Goal: Contribute content: Contribute content

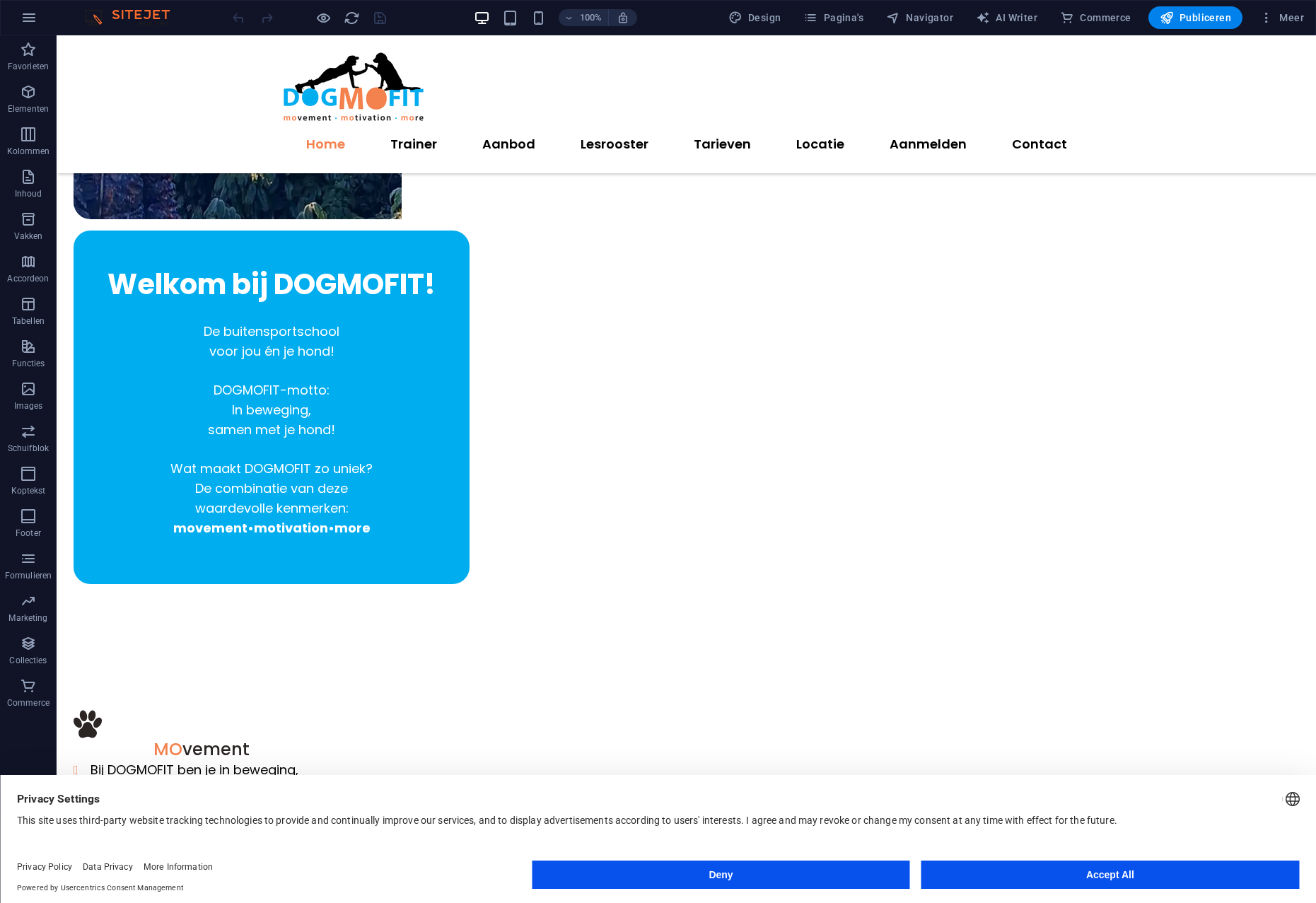
scroll to position [317, 0]
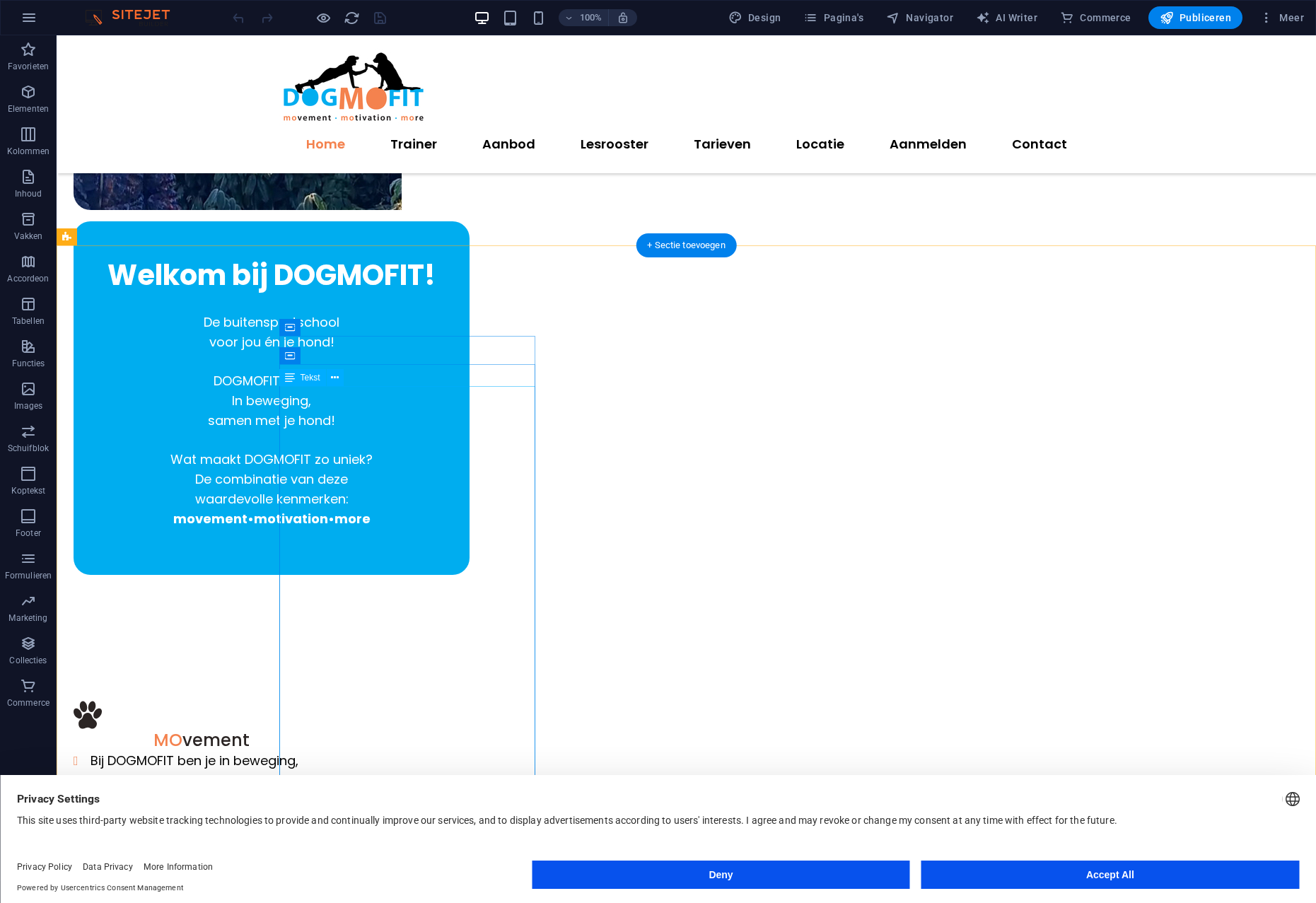
click at [861, 881] on button "Deny" at bounding box center [721, 874] width 377 height 28
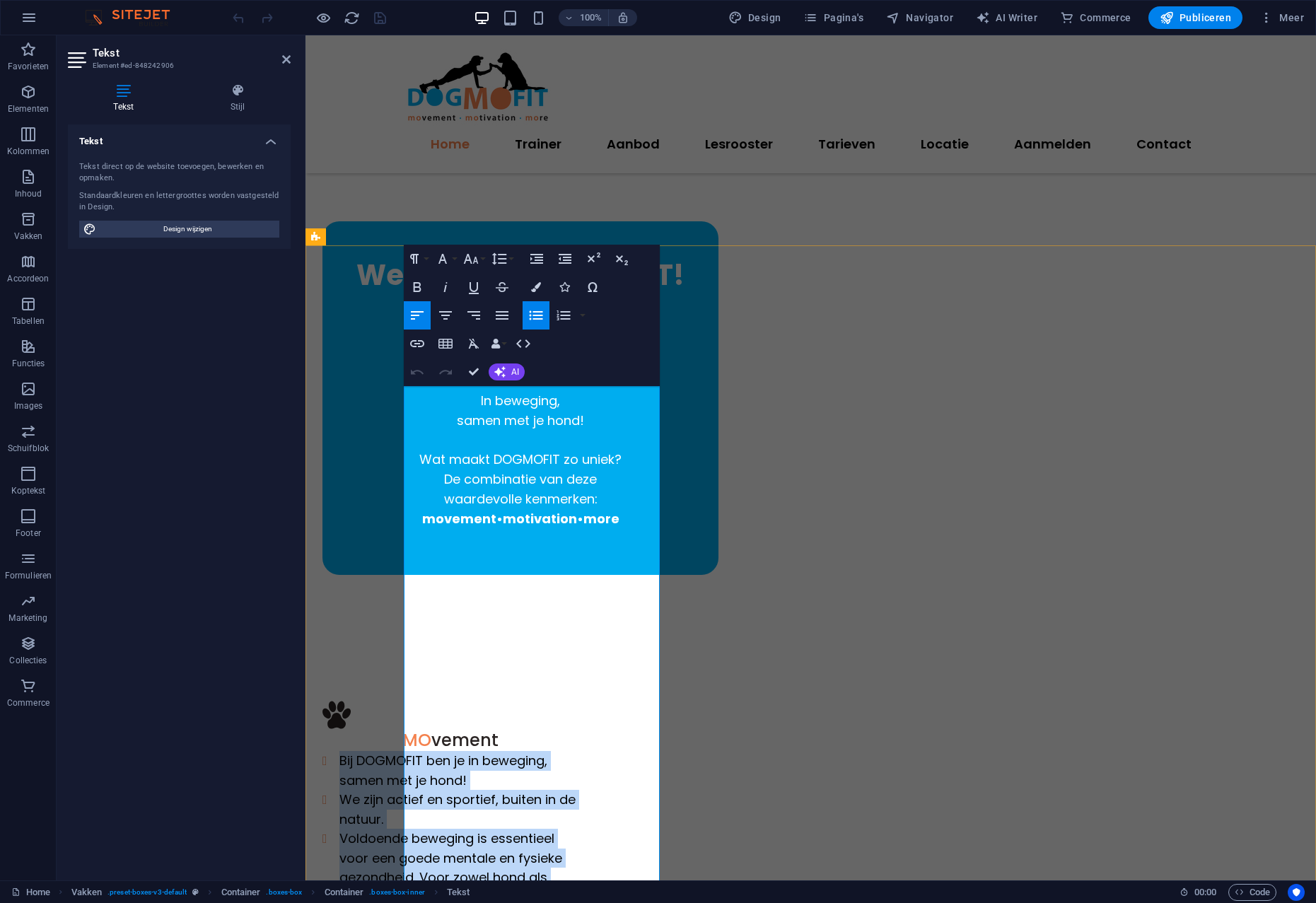
copy div "Bij DOGMOFIT ben je in beweging, samen met je hond! We zijn actief en sportief,…"
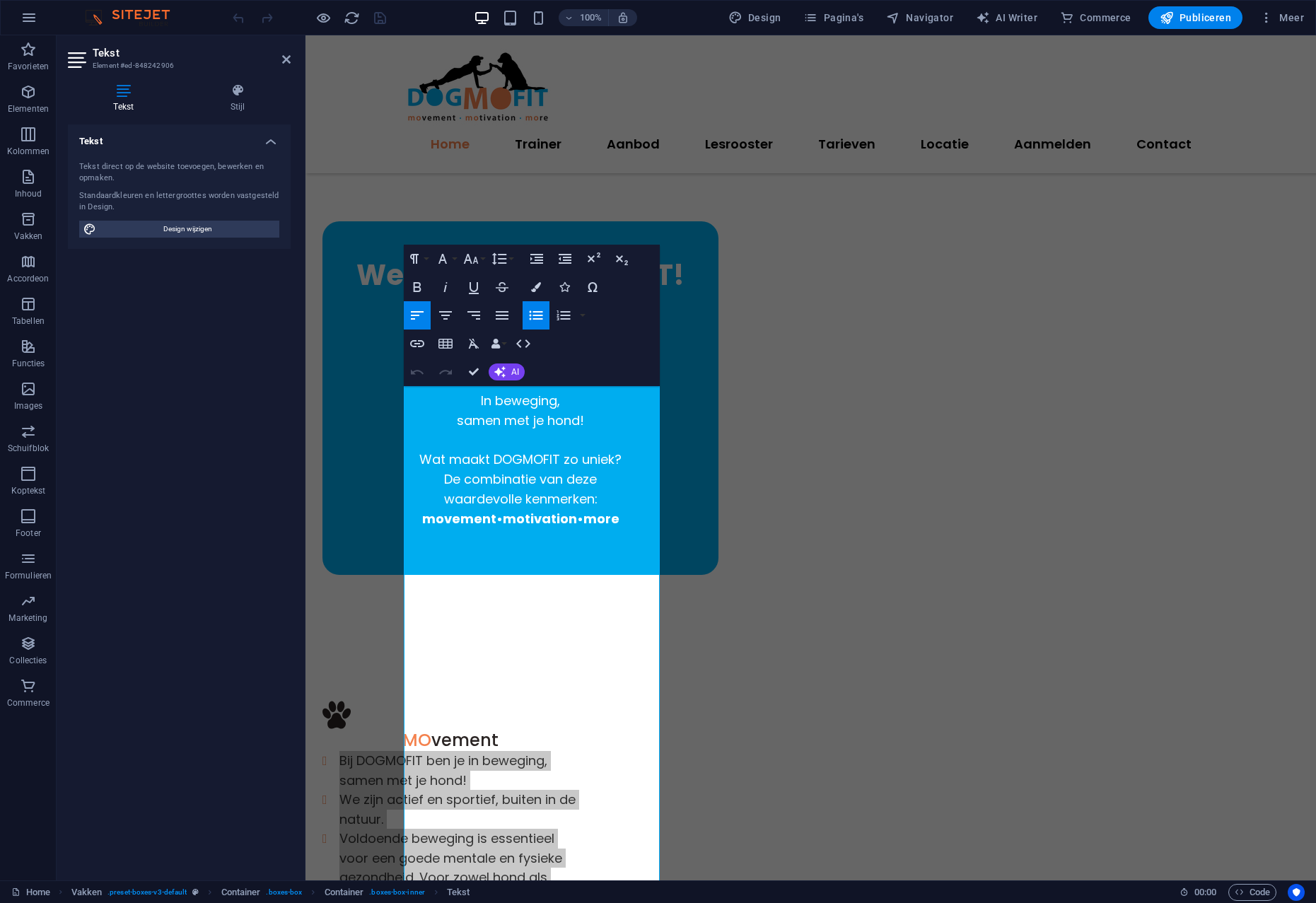
click at [509, 829] on li "Voldoende beweging is essentieel voor een goede mentale en fysieke gezondheid. …" at bounding box center [459, 867] width 239 height 77
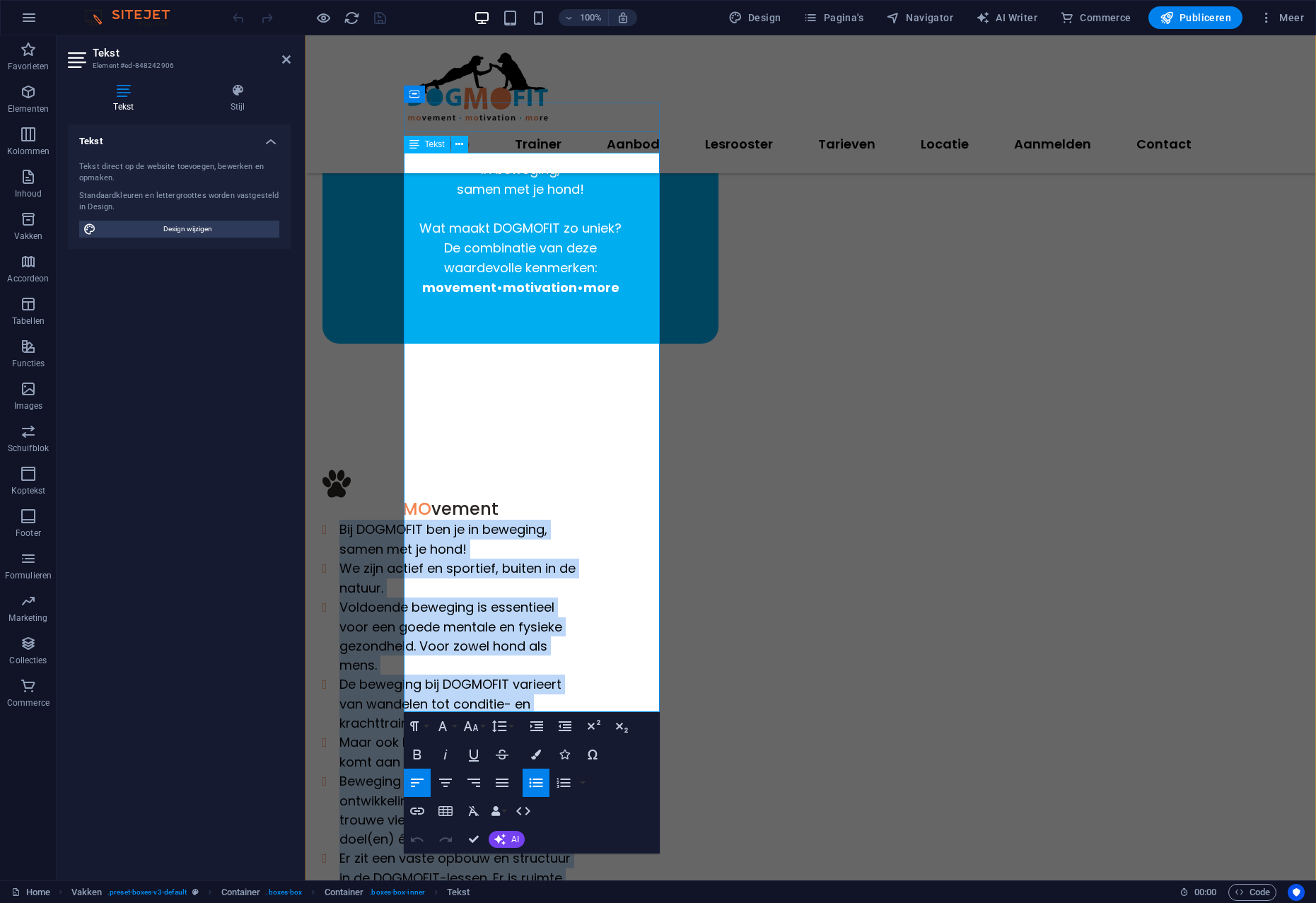
scroll to position [552, 0]
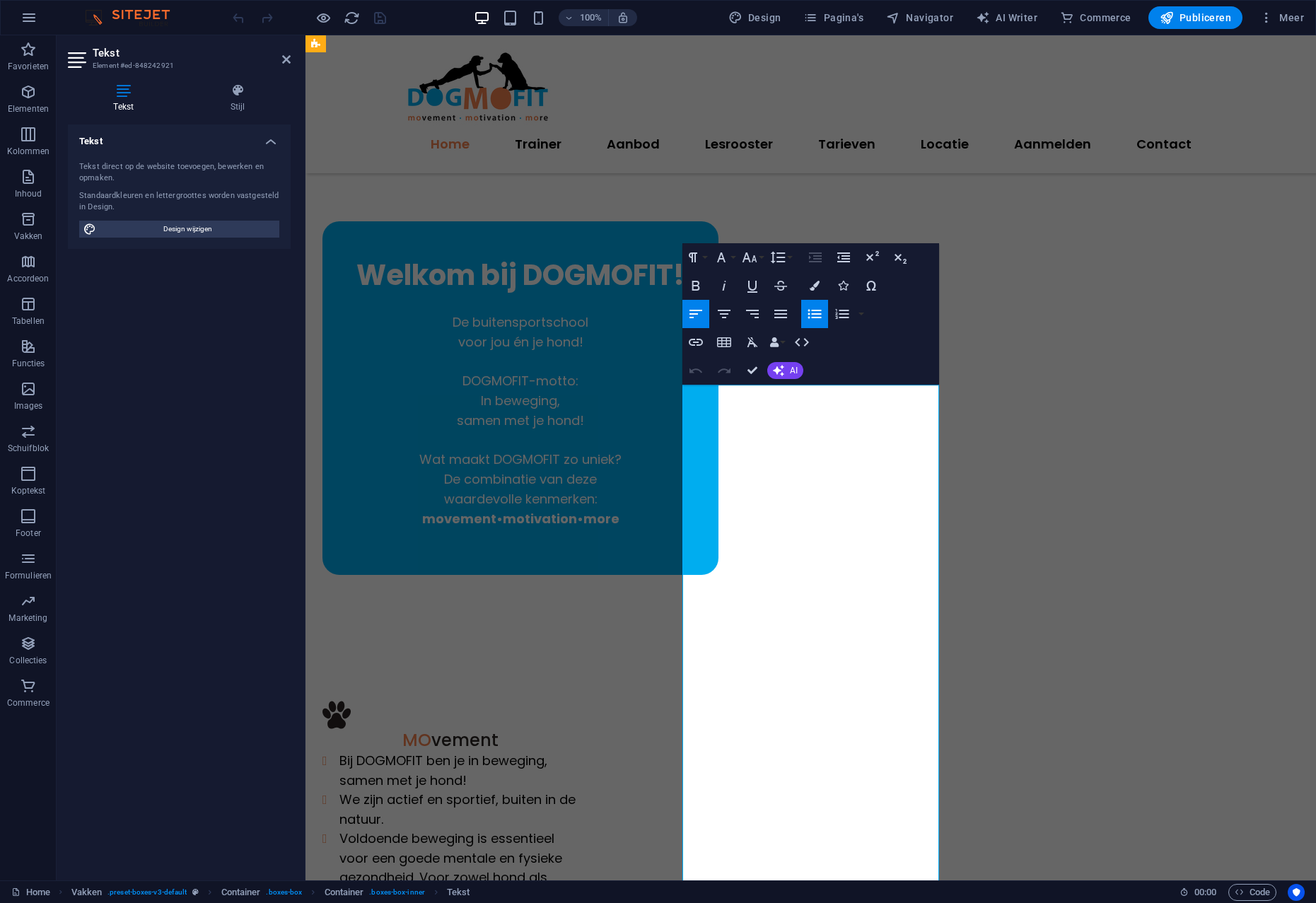
scroll to position [308, 0]
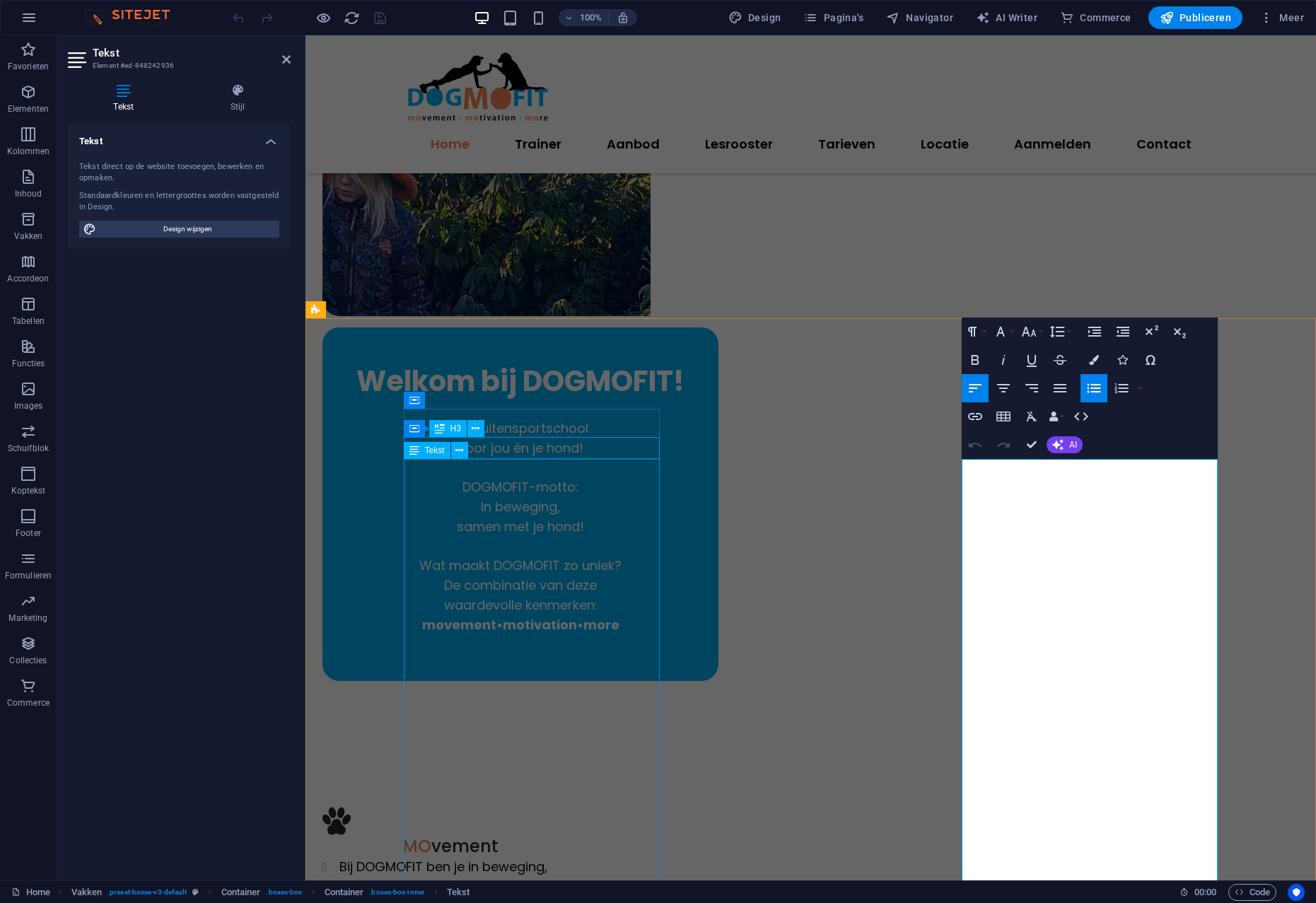
scroll to position [208, 0]
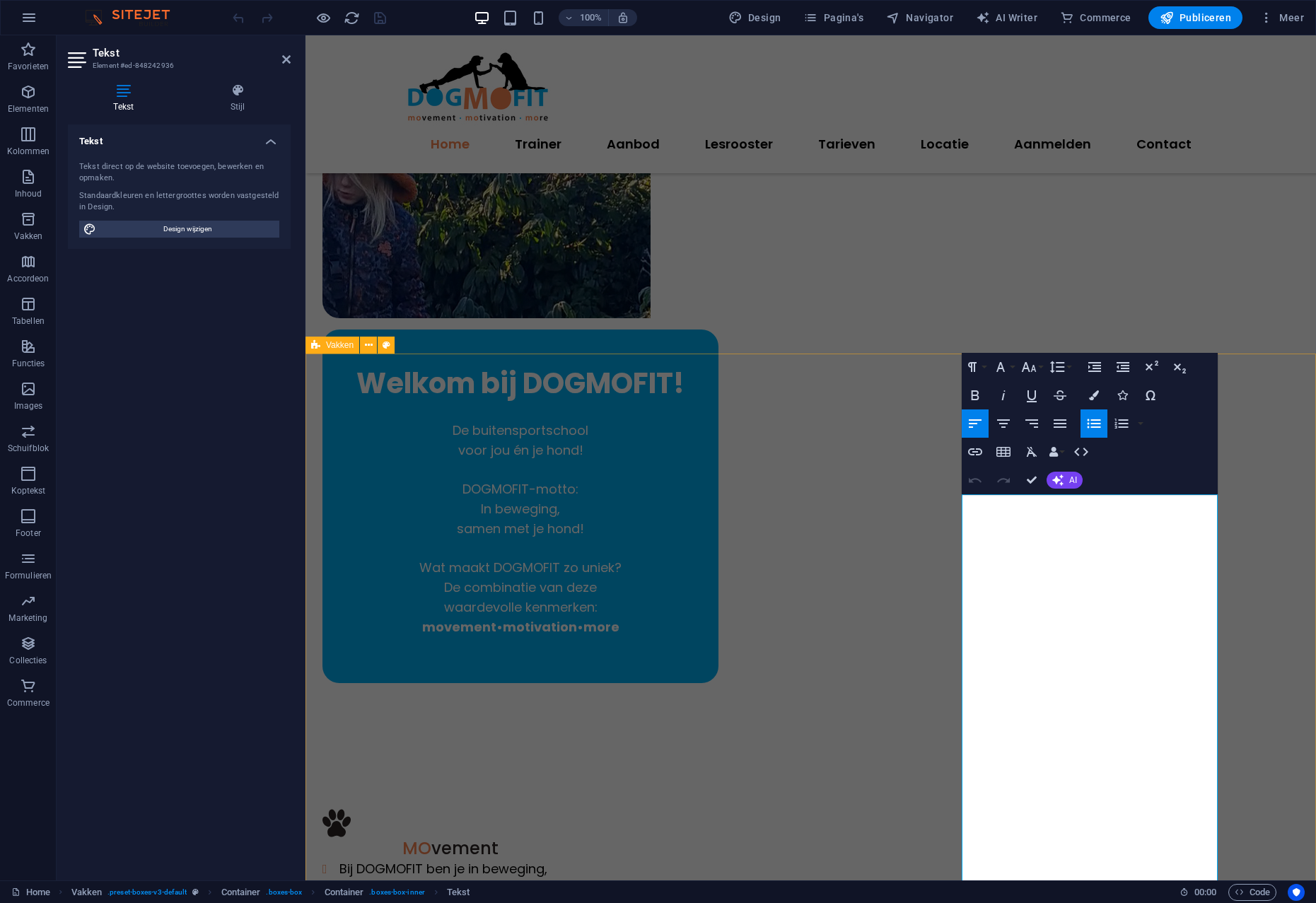
select select "px"
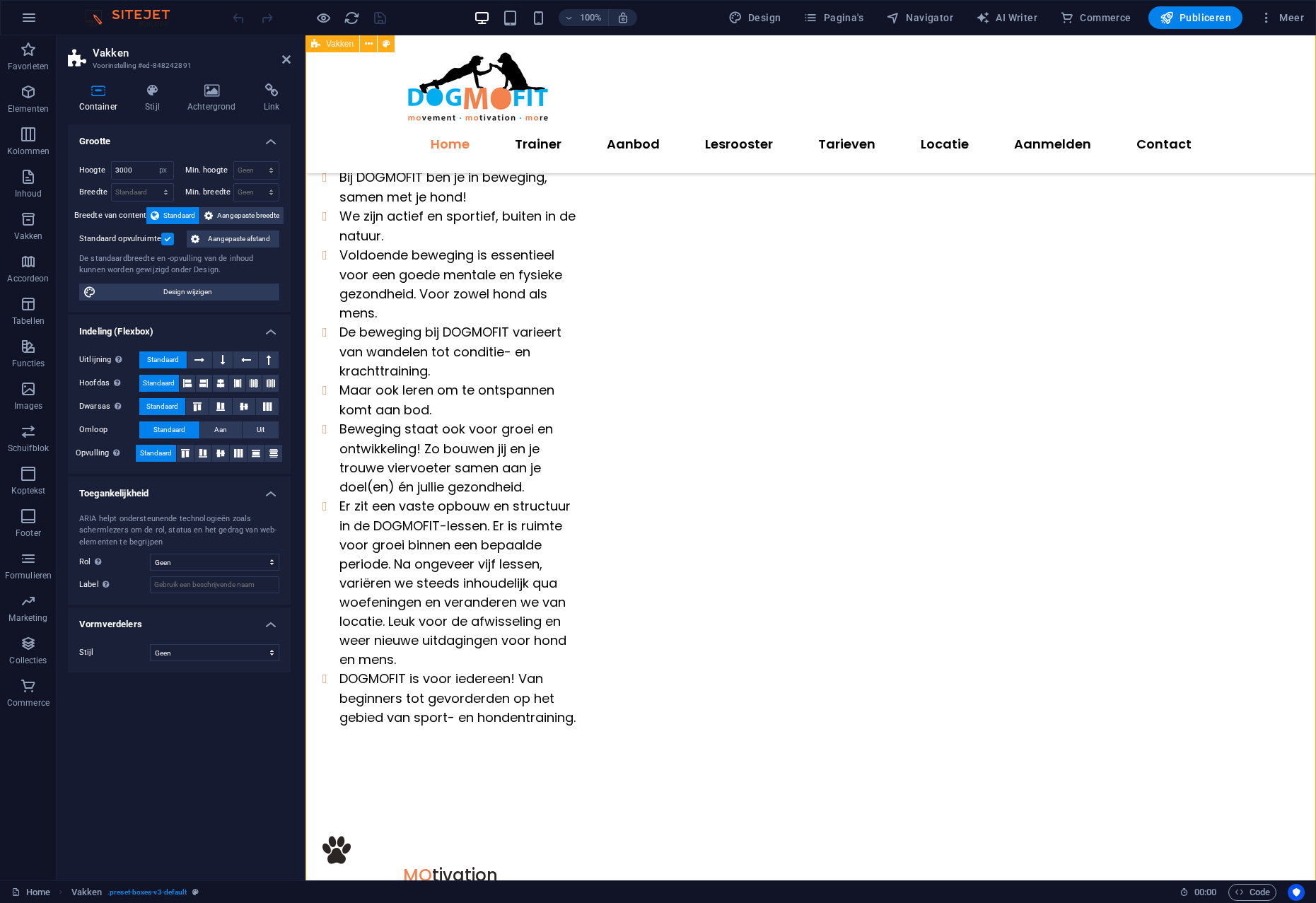
scroll to position [908, 0]
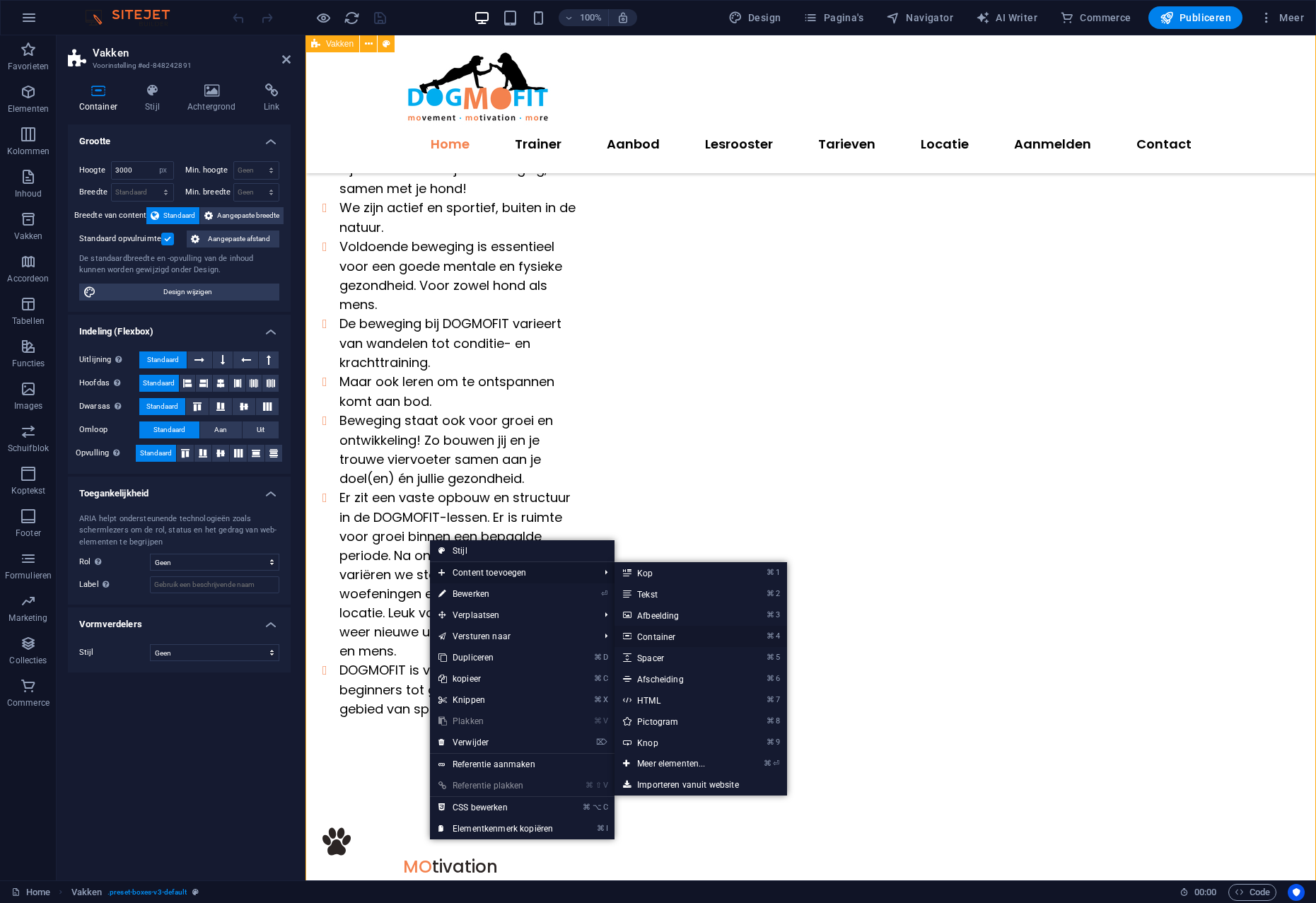
click at [672, 634] on link "⌘ 4 Container" at bounding box center [674, 635] width 119 height 21
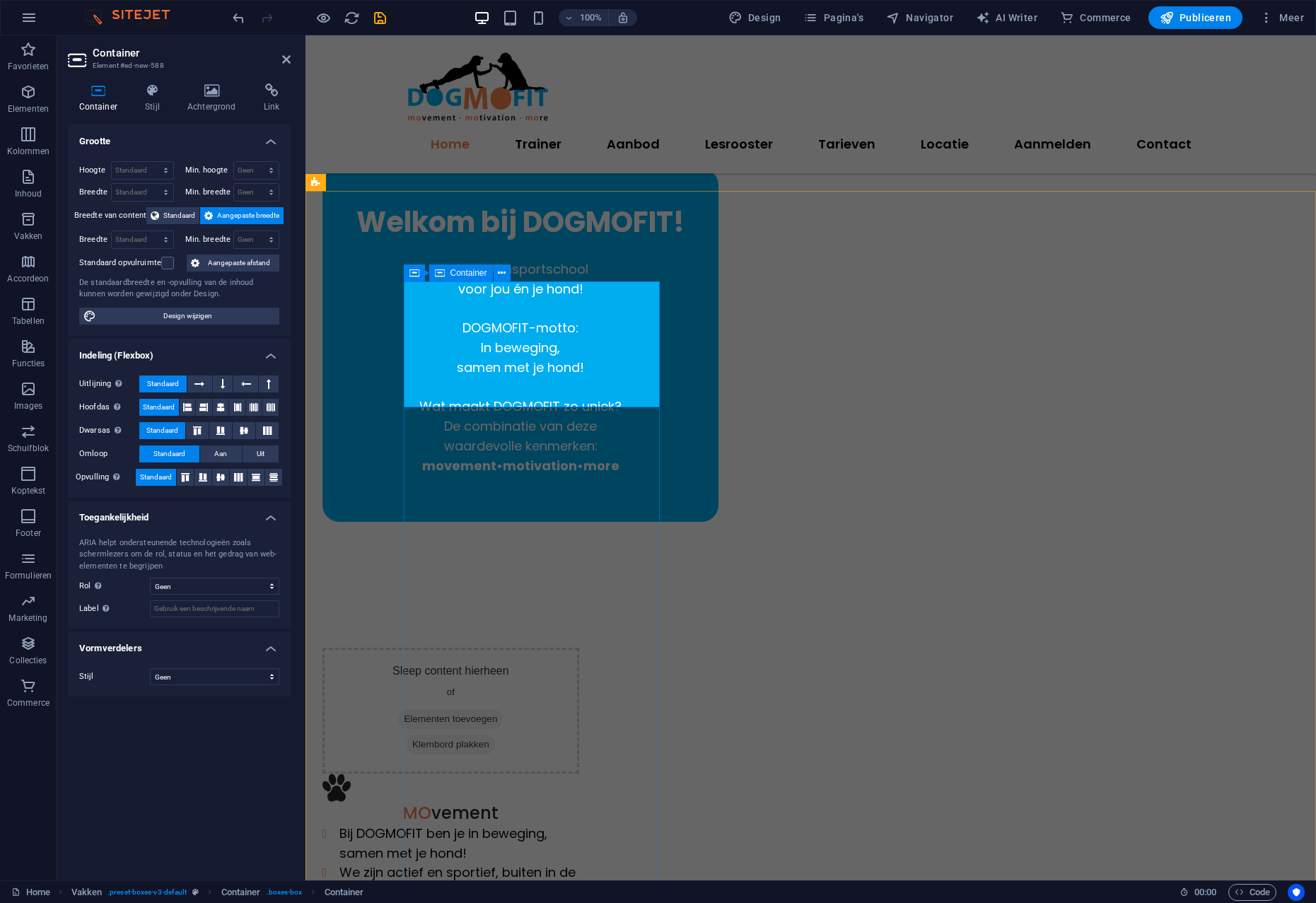
scroll to position [369, 0]
click at [499, 274] on icon at bounding box center [501, 275] width 8 height 15
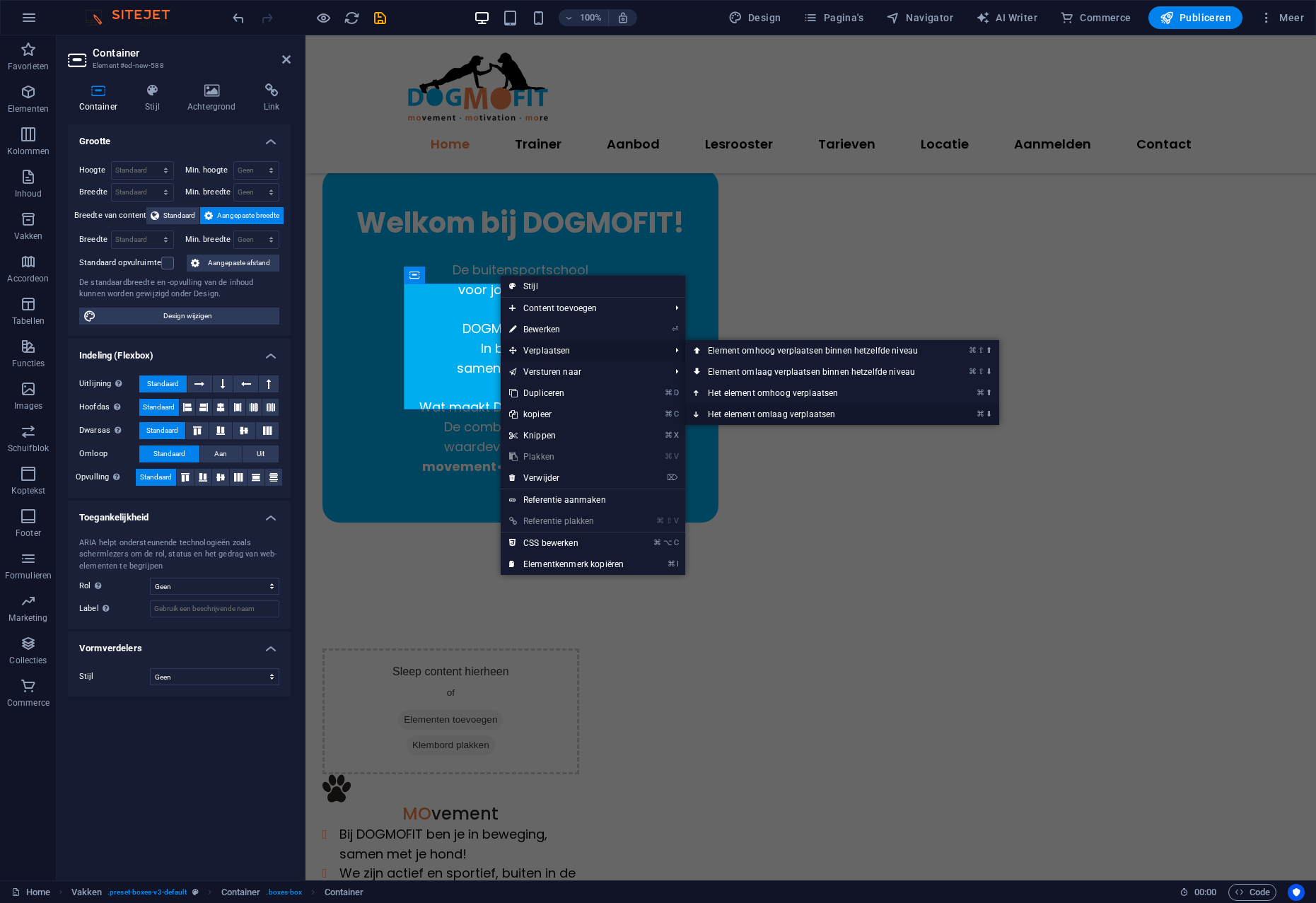
click at [785, 413] on link "⌘ ⬇ Het element omlaag verplaatsen" at bounding box center [815, 414] width 261 height 21
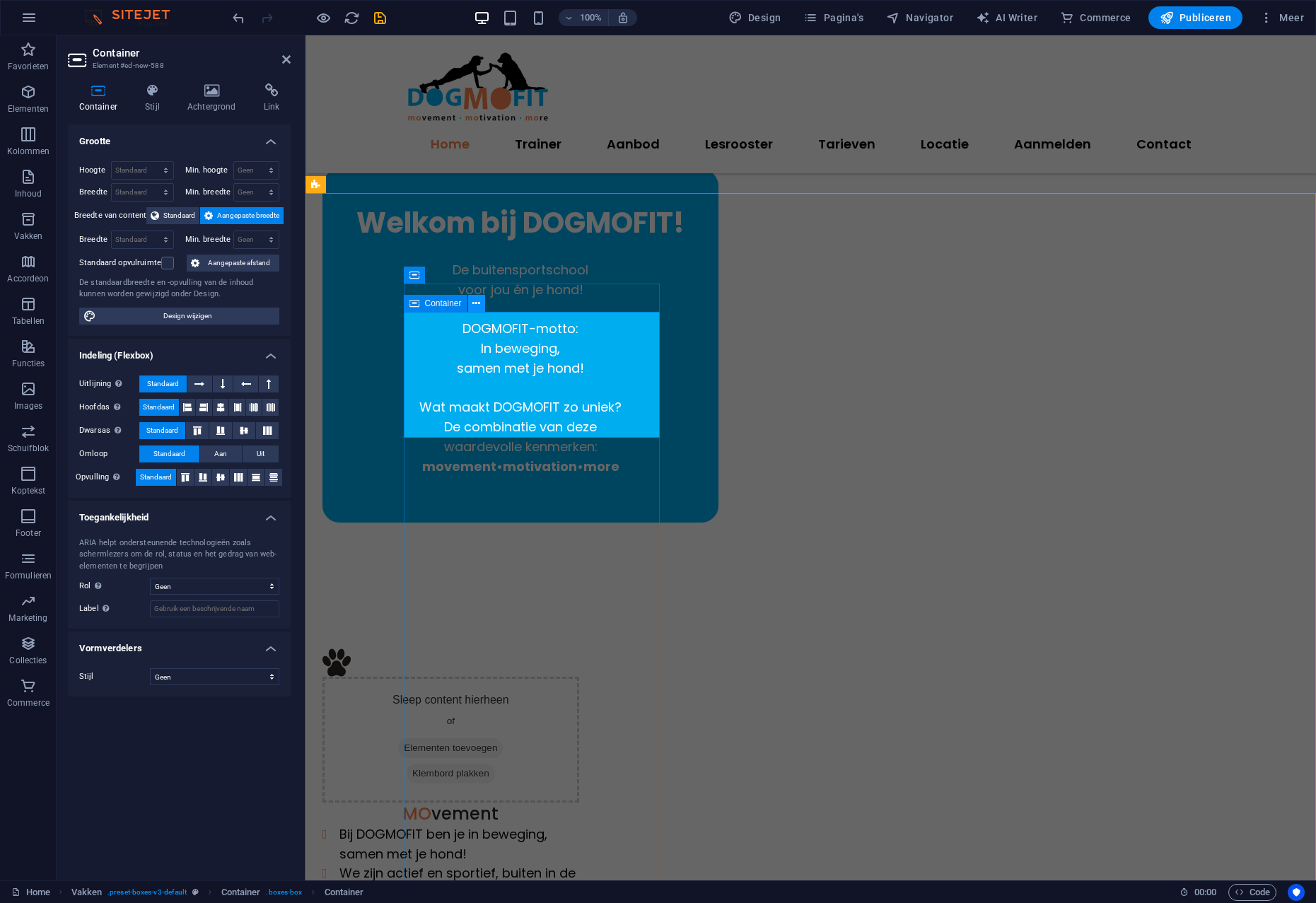
click at [474, 305] on icon at bounding box center [476, 303] width 8 height 15
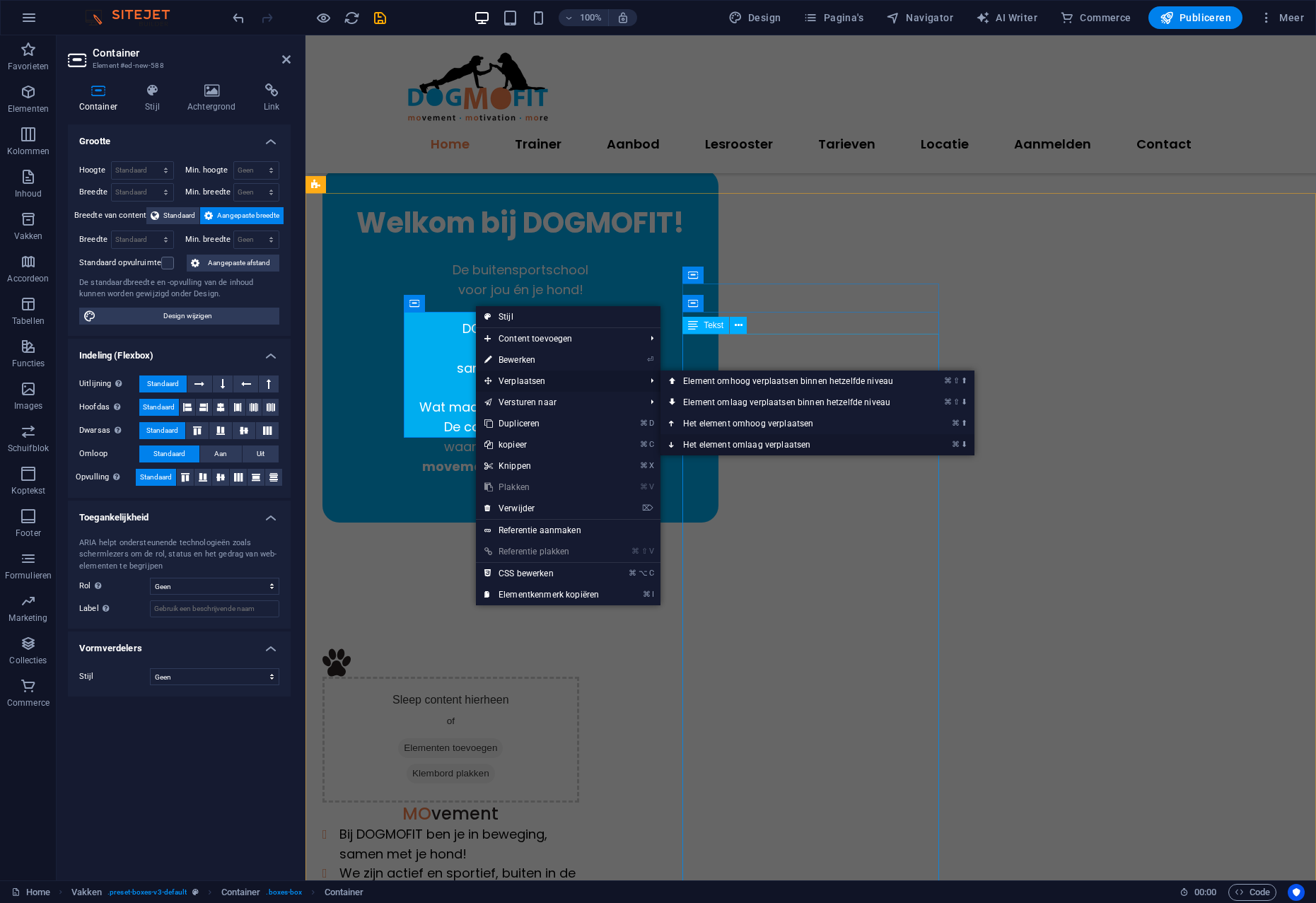
click at [761, 444] on link "⌘ ⬇ Het element omlaag verplaatsen" at bounding box center [790, 444] width 261 height 21
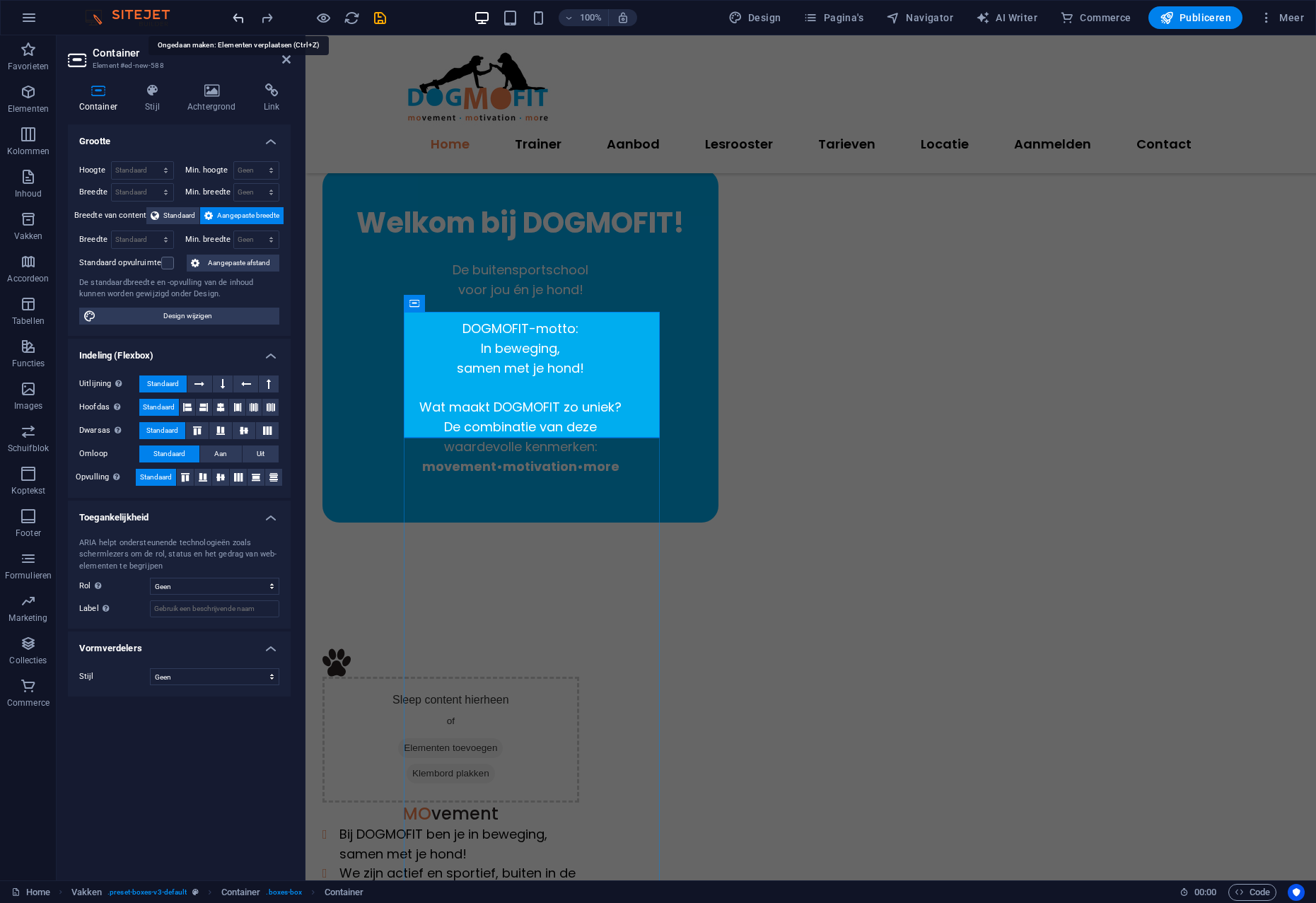
click at [236, 19] on icon "undo" at bounding box center [238, 18] width 16 height 16
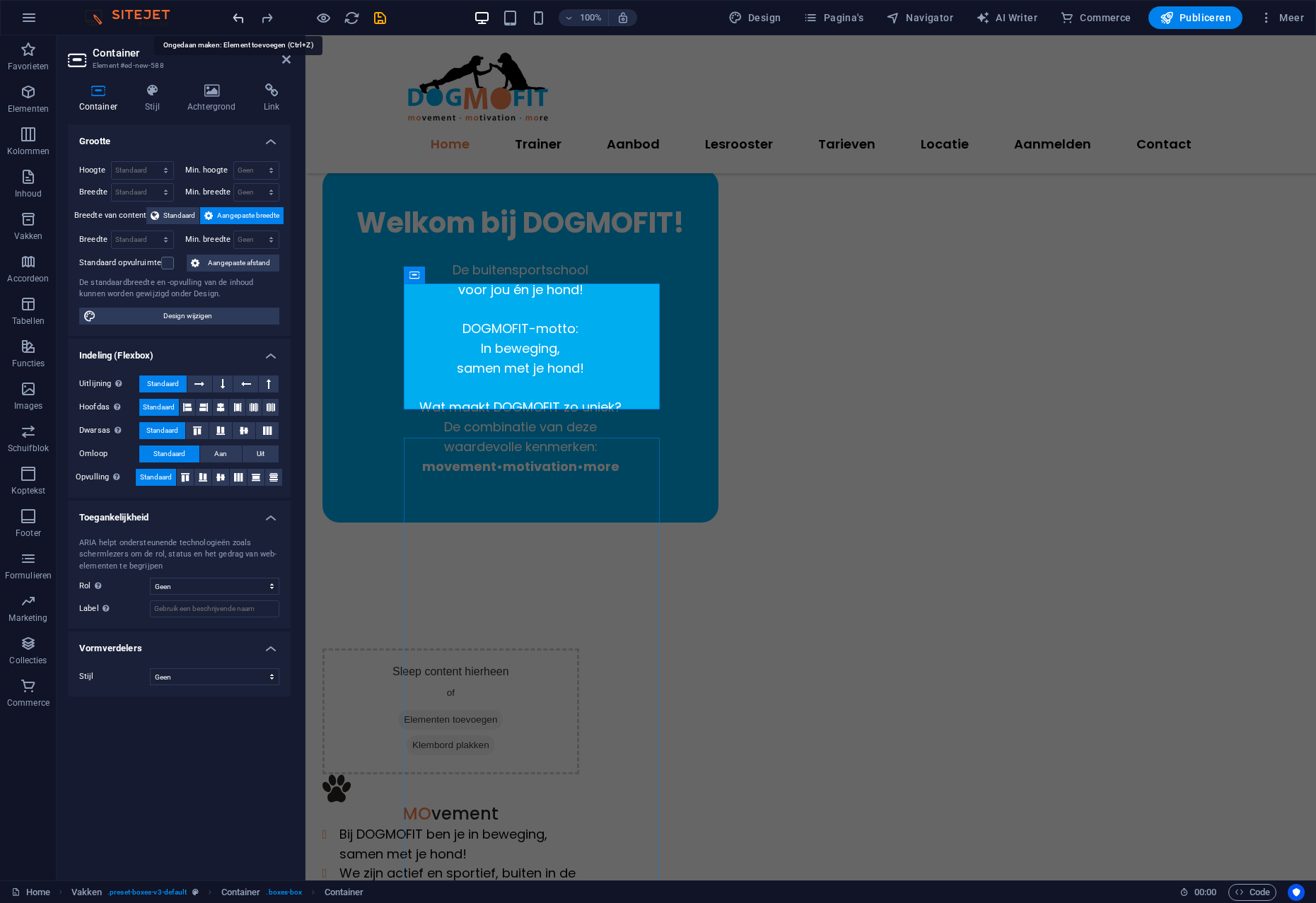
click at [236, 19] on icon "undo" at bounding box center [238, 18] width 16 height 16
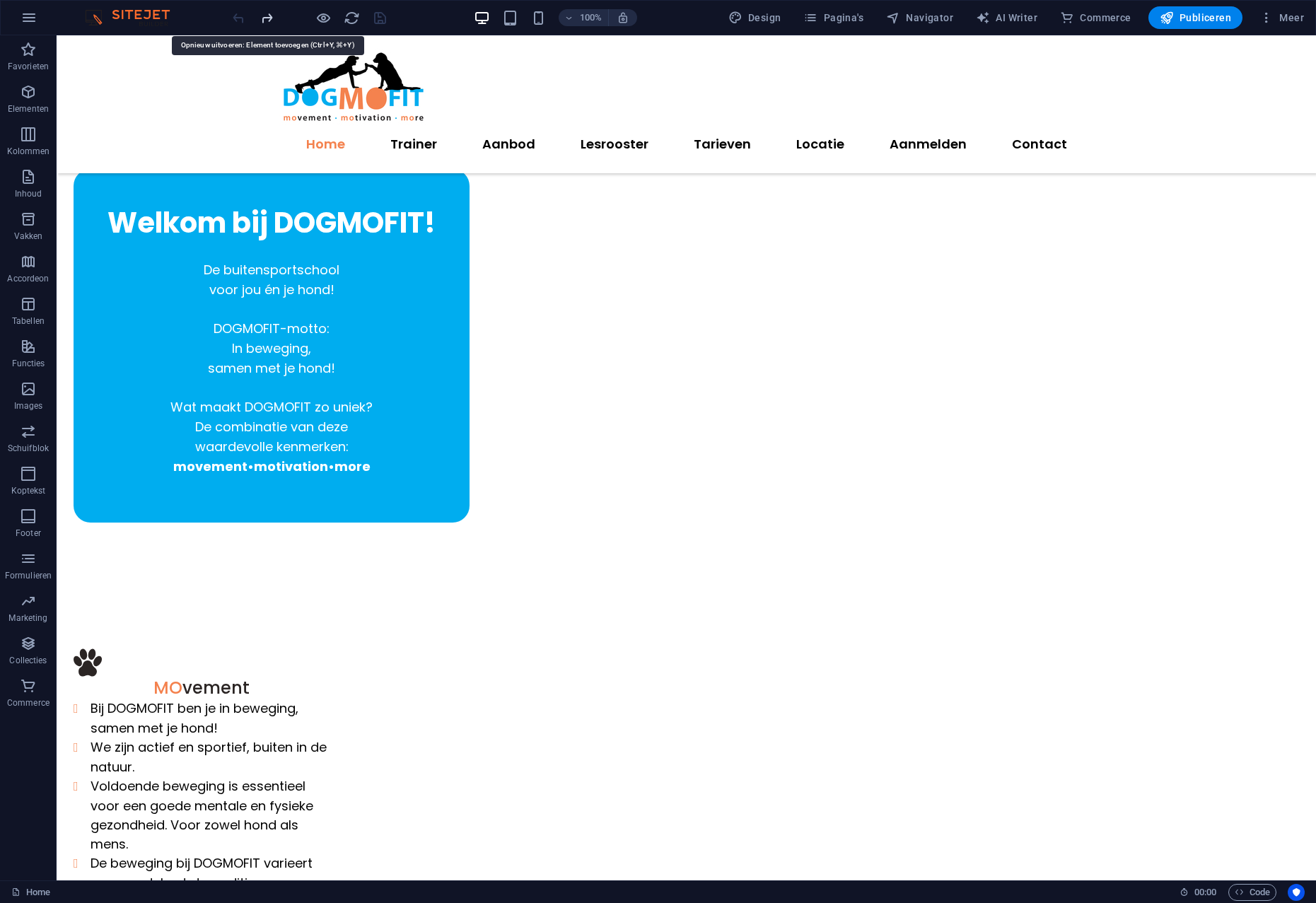
click at [262, 20] on icon "redo" at bounding box center [267, 18] width 16 height 16
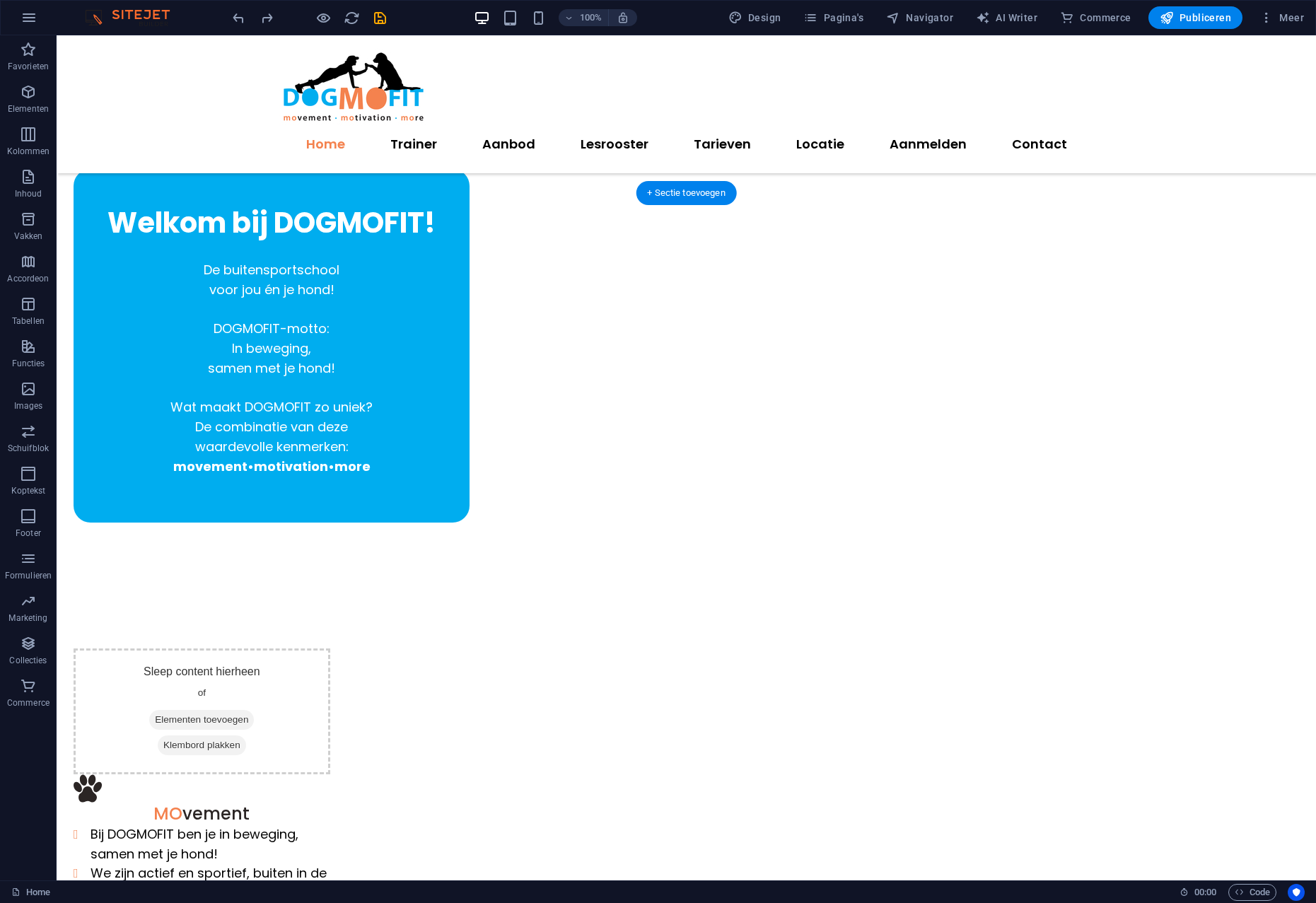
click at [317, 648] on div "Sleep content hierheen of Elementen toevoegen Klembord plakken" at bounding box center [201, 710] width 257 height 126
click at [351, 277] on icon at bounding box center [351, 275] width 8 height 15
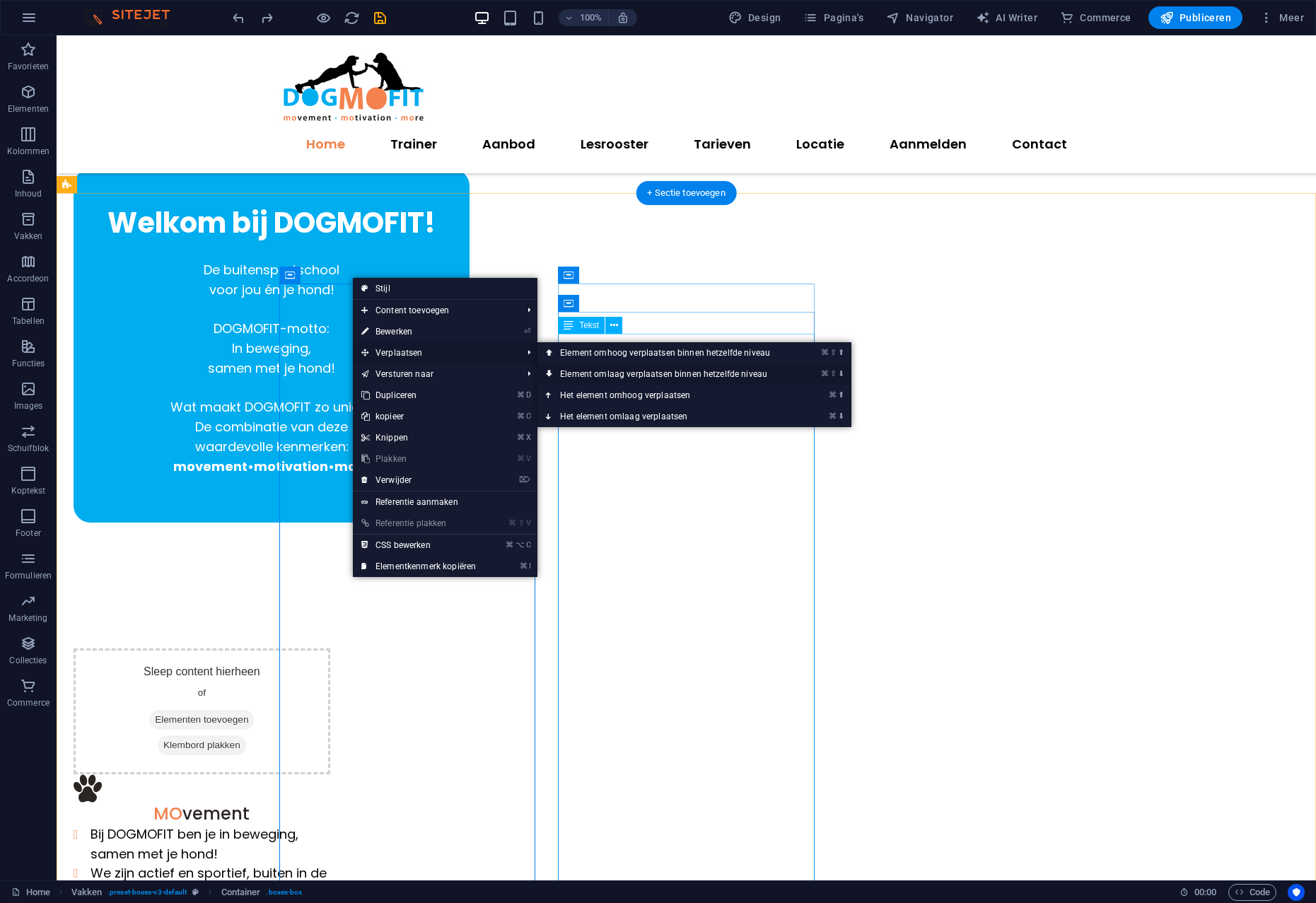
click at [618, 371] on link "⌘ ⇧ ⬇ Element omlaag verplaatsen binnen hetzelfde niveau" at bounding box center [667, 373] width 261 height 21
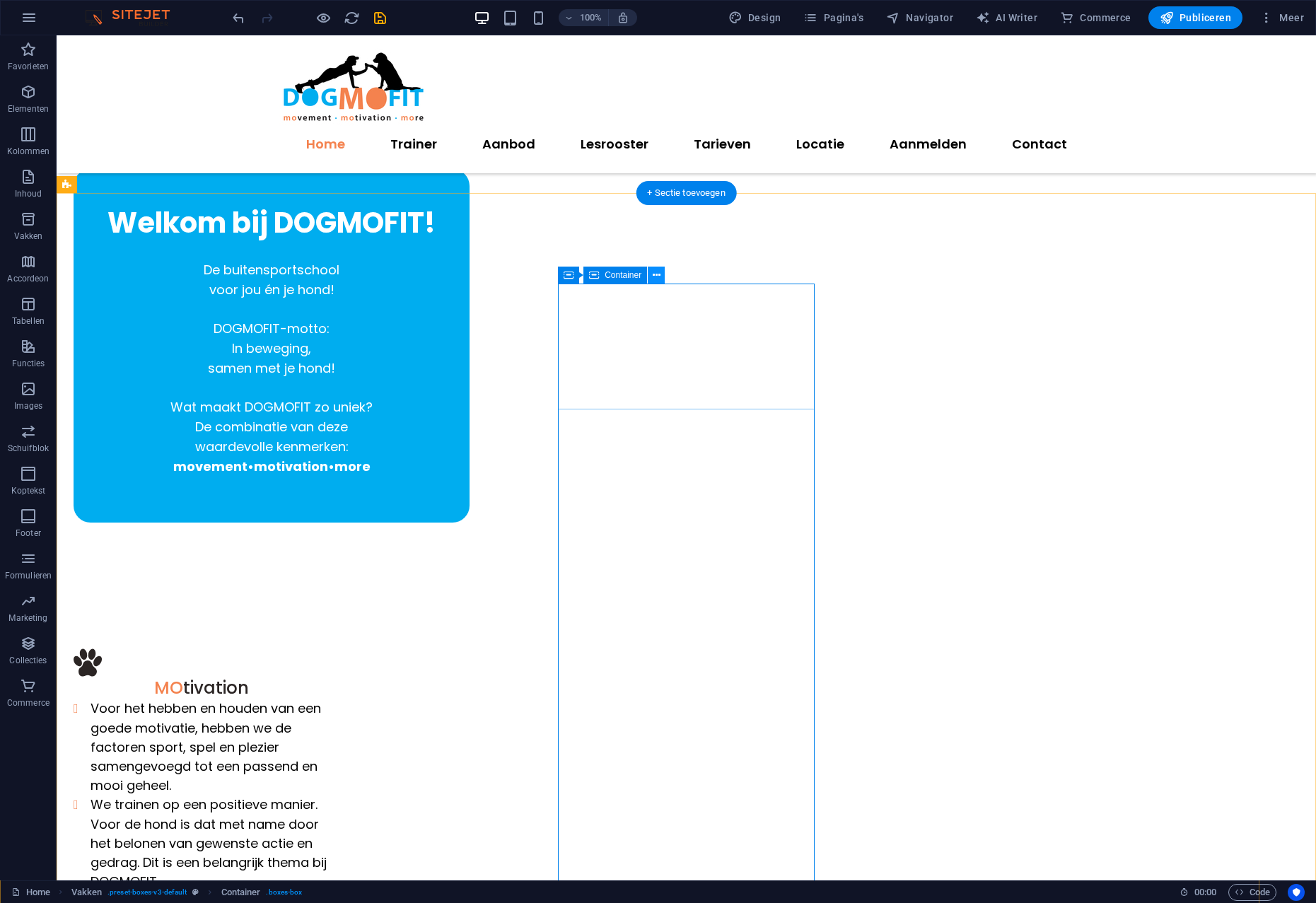
click at [657, 277] on icon at bounding box center [656, 275] width 8 height 15
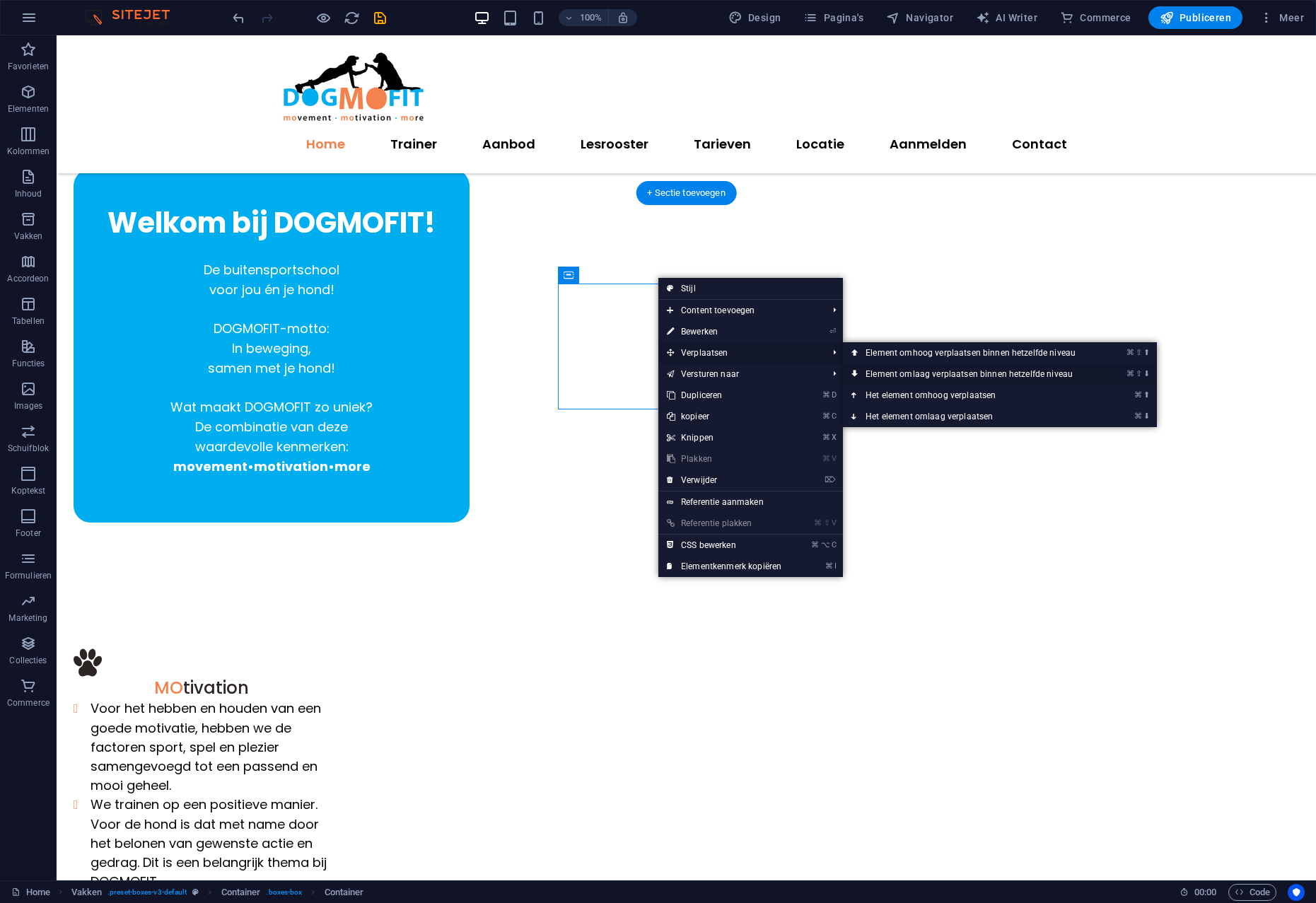
click at [1006, 374] on link "⌘ ⇧ ⬇ Element omlaag verplaatsen binnen hetzelfde niveau" at bounding box center [973, 373] width 261 height 21
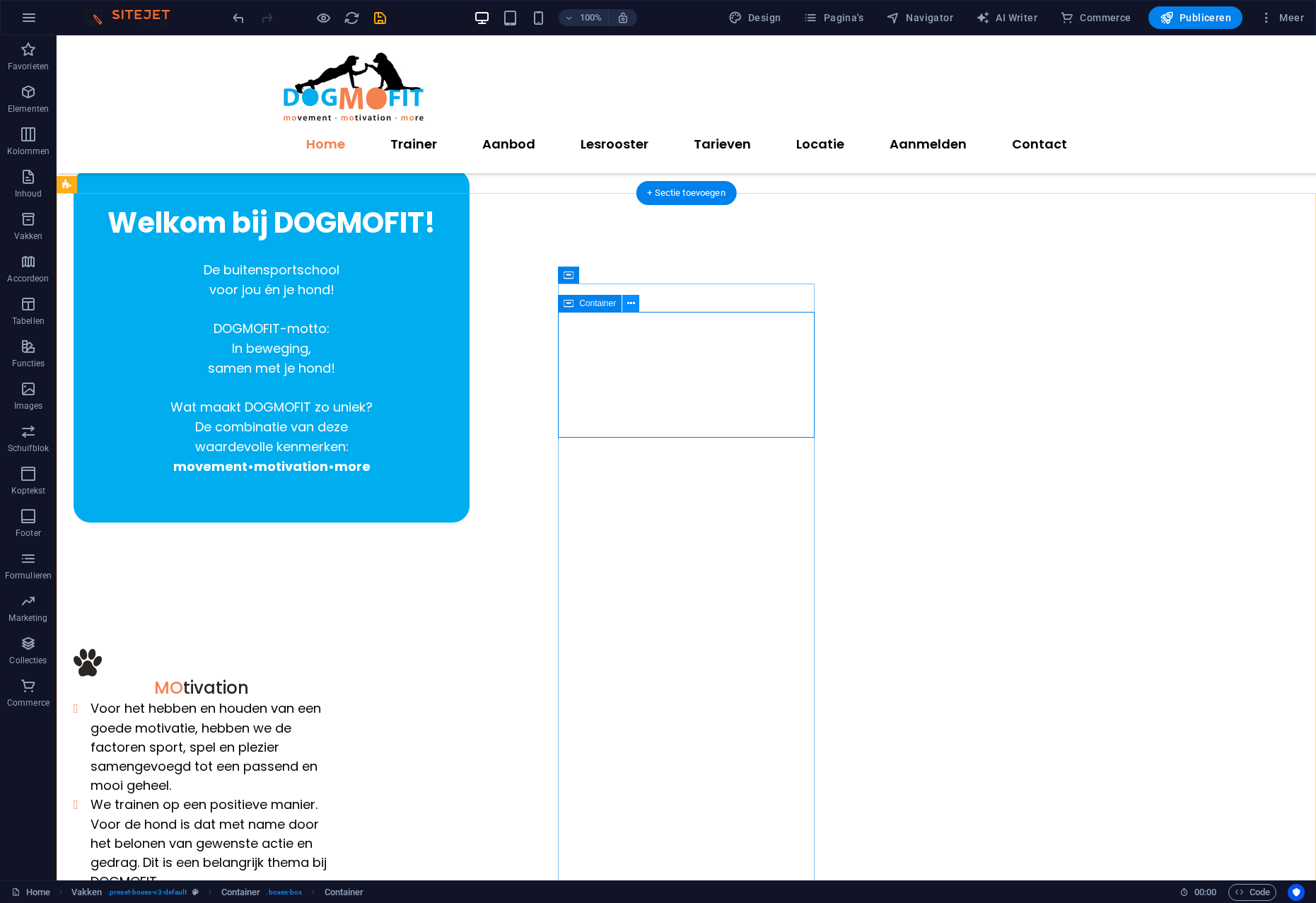
click at [630, 306] on icon at bounding box center [631, 303] width 8 height 15
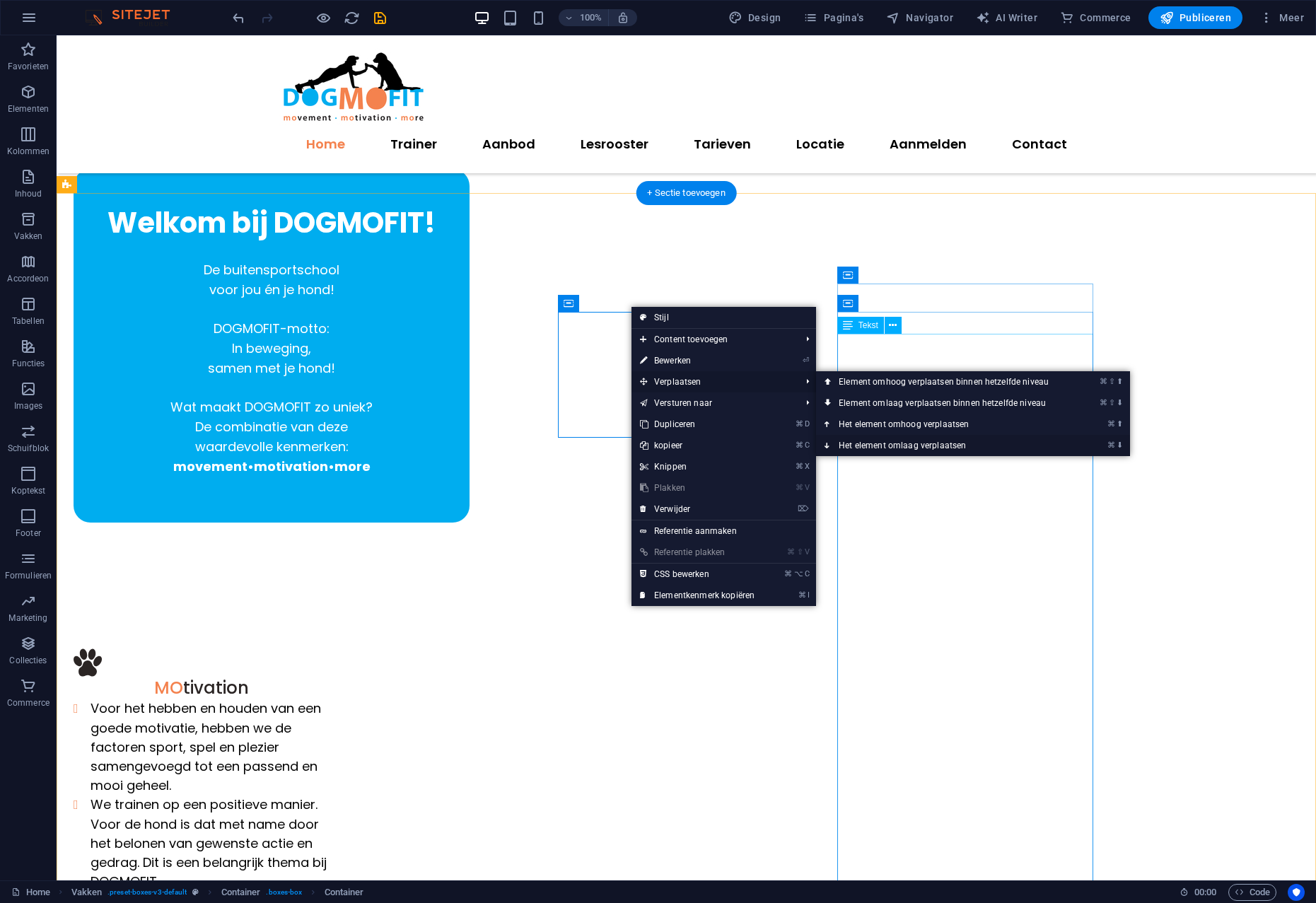
click at [895, 442] on link "⌘ ⬇ Het element omlaag verplaatsen" at bounding box center [946, 445] width 261 height 21
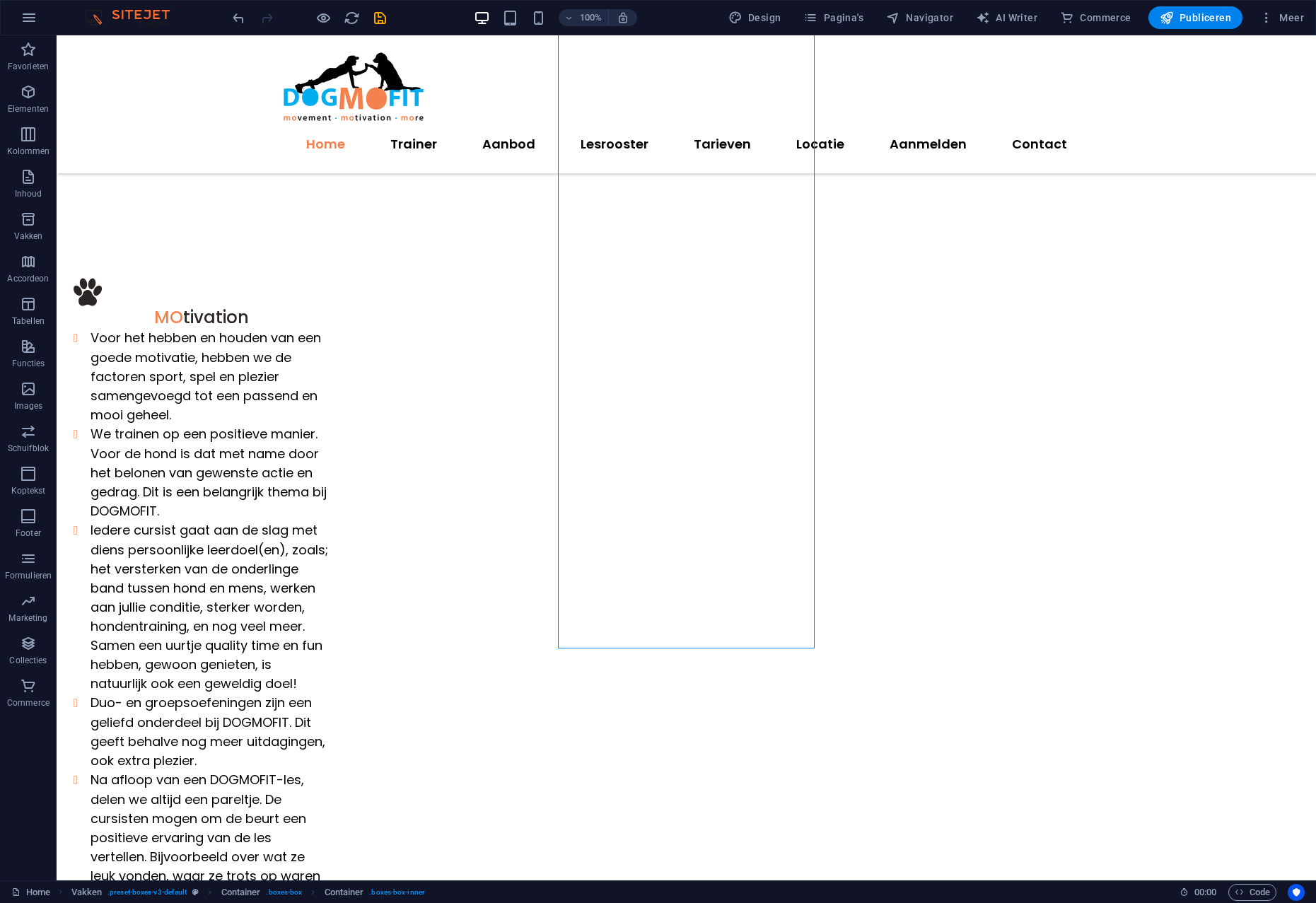
scroll to position [745, 0]
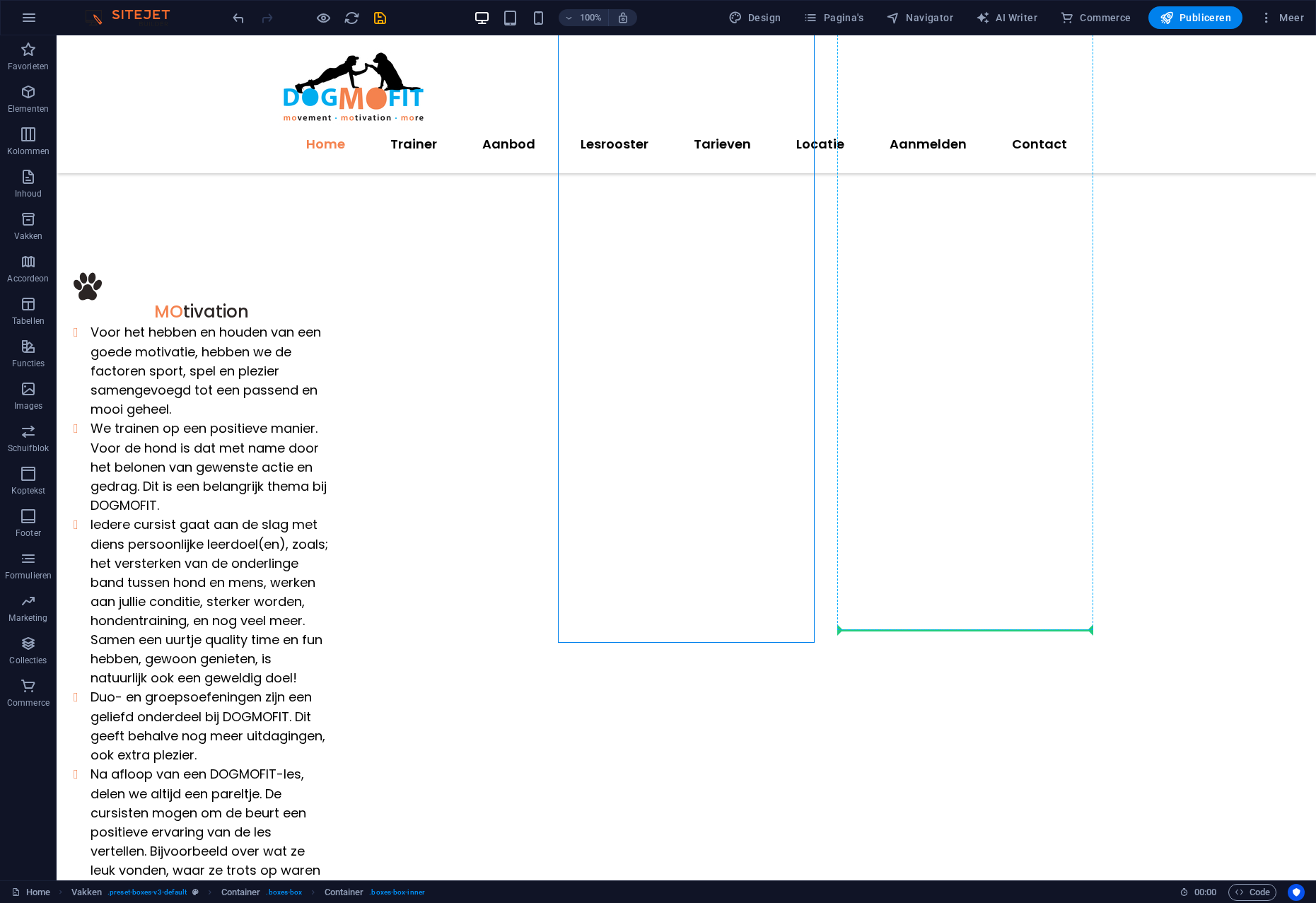
drag, startPoint x: 640, startPoint y: 336, endPoint x: 901, endPoint y: 628, distance: 391.6
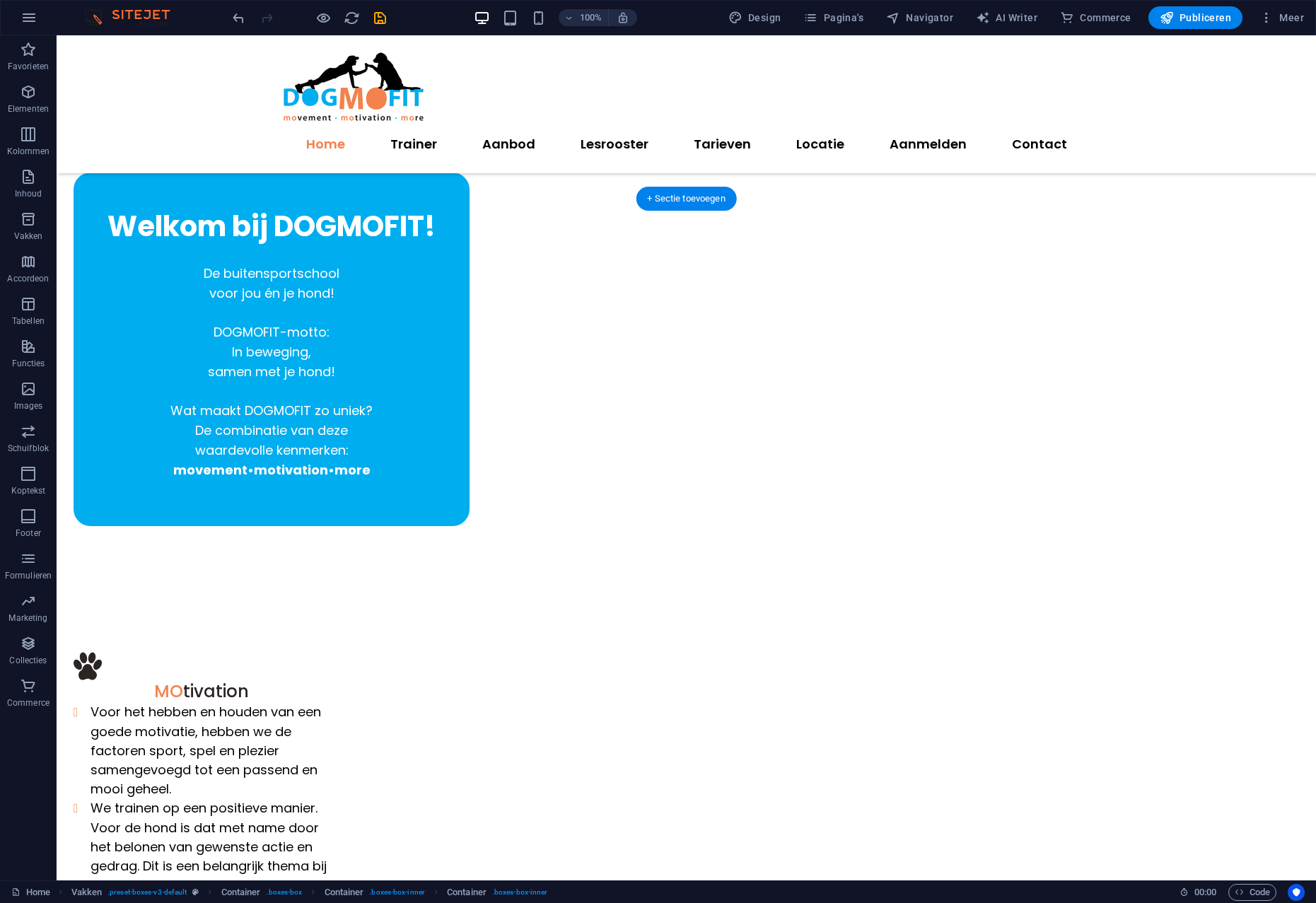
scroll to position [362, 0]
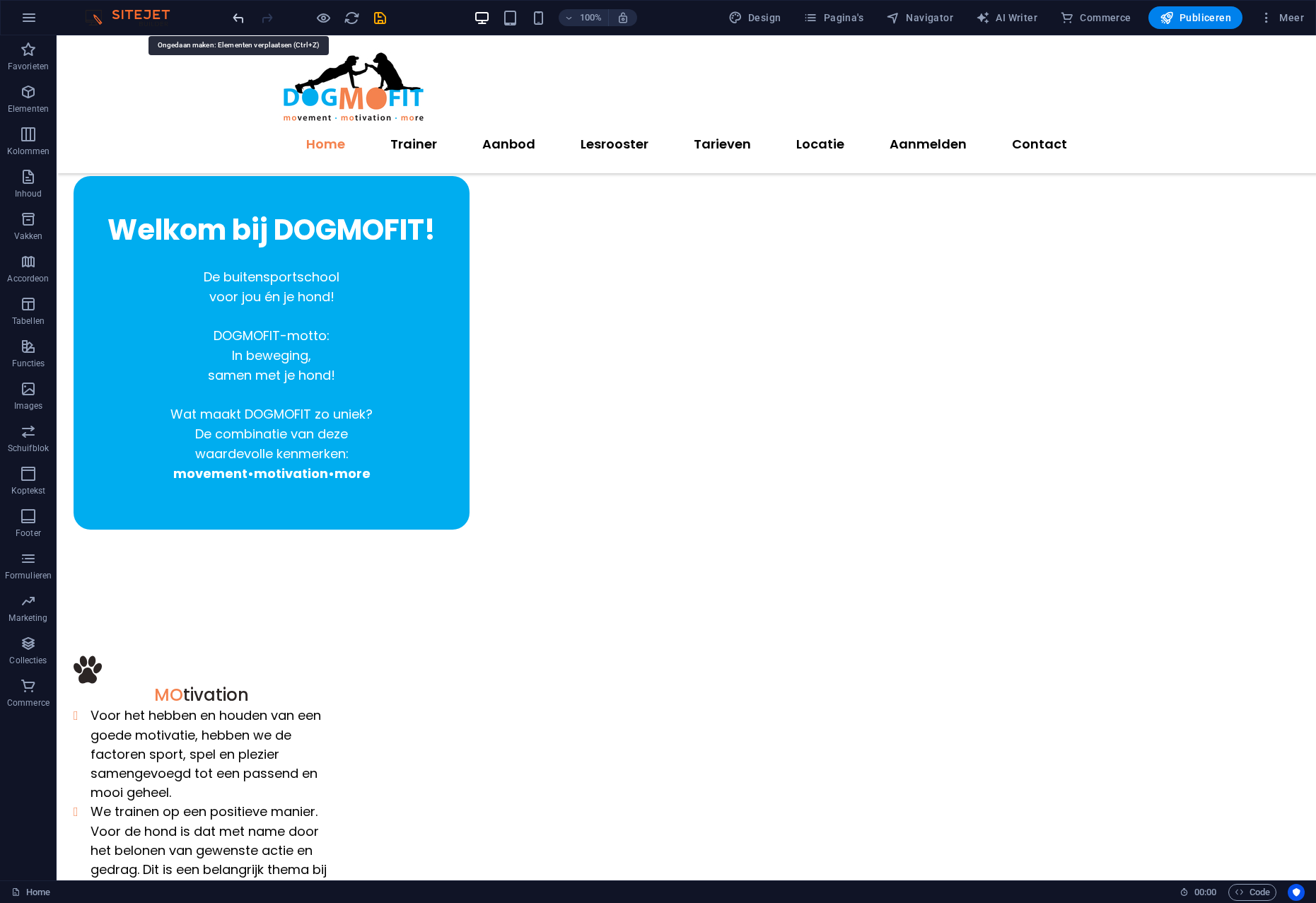
click at [237, 21] on icon "undo" at bounding box center [238, 18] width 16 height 16
click at [237, 19] on icon "undo" at bounding box center [238, 18] width 16 height 16
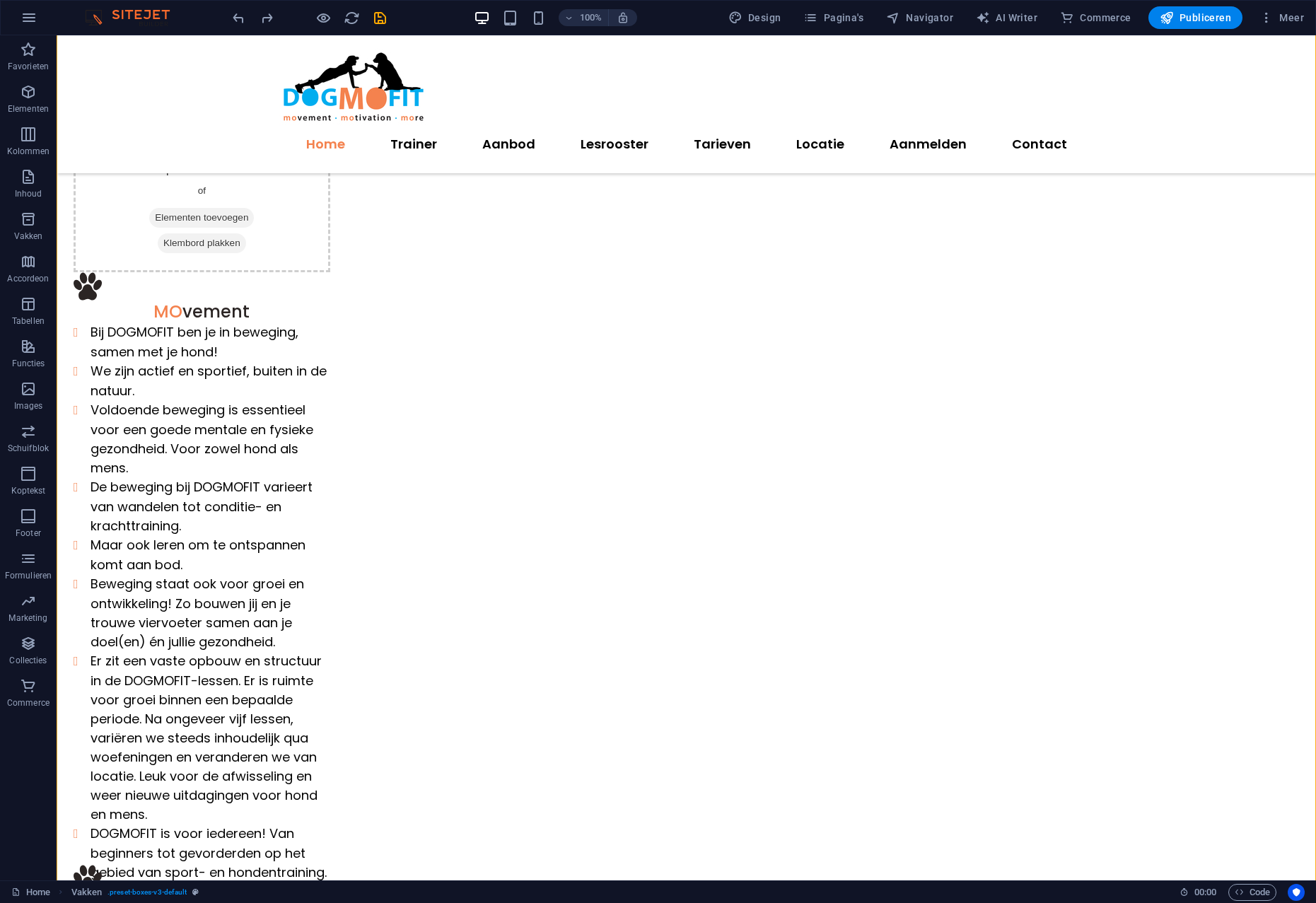
scroll to position [886, 0]
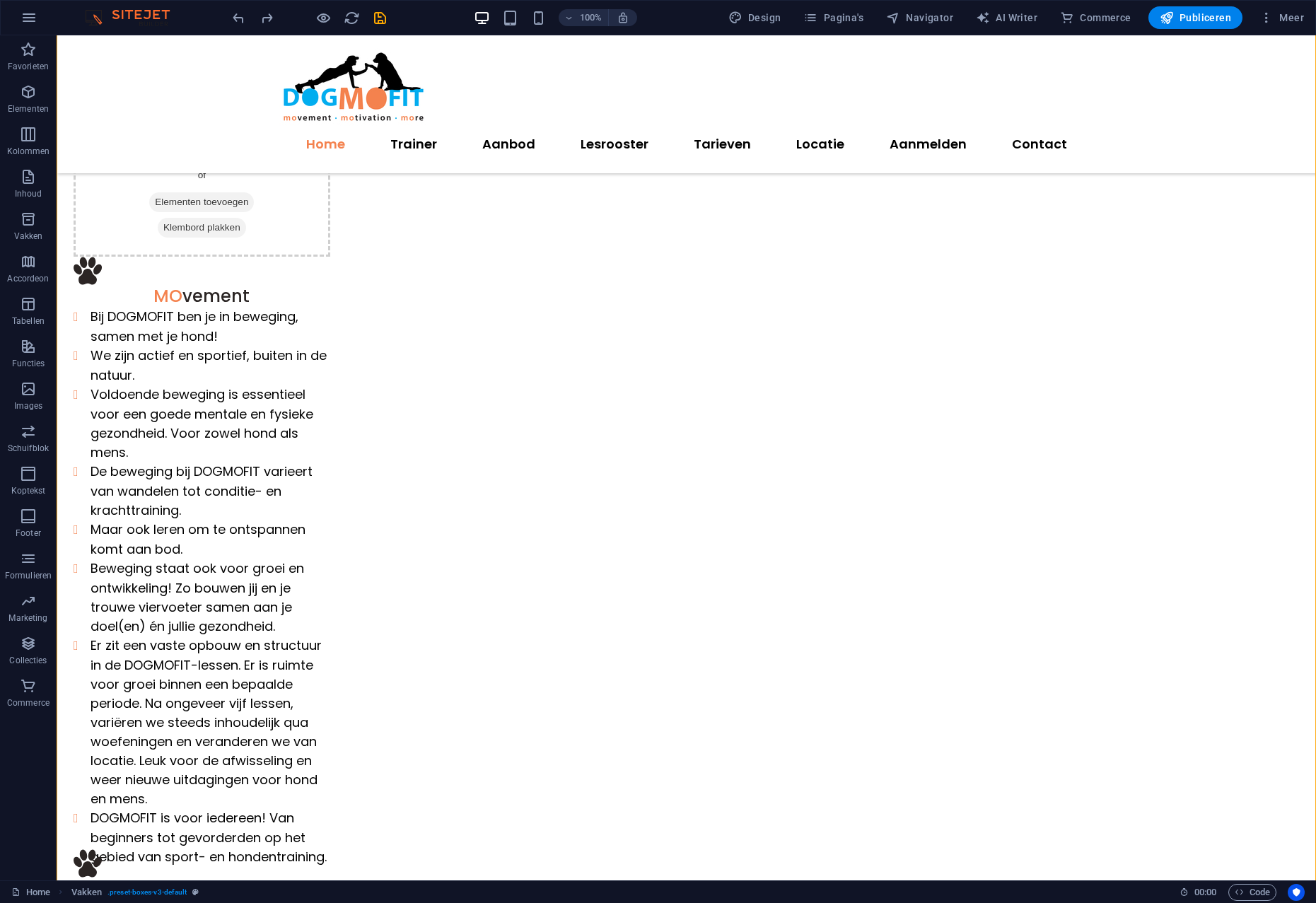
drag, startPoint x: 394, startPoint y: 195, endPoint x: 429, endPoint y: 559, distance: 365.7
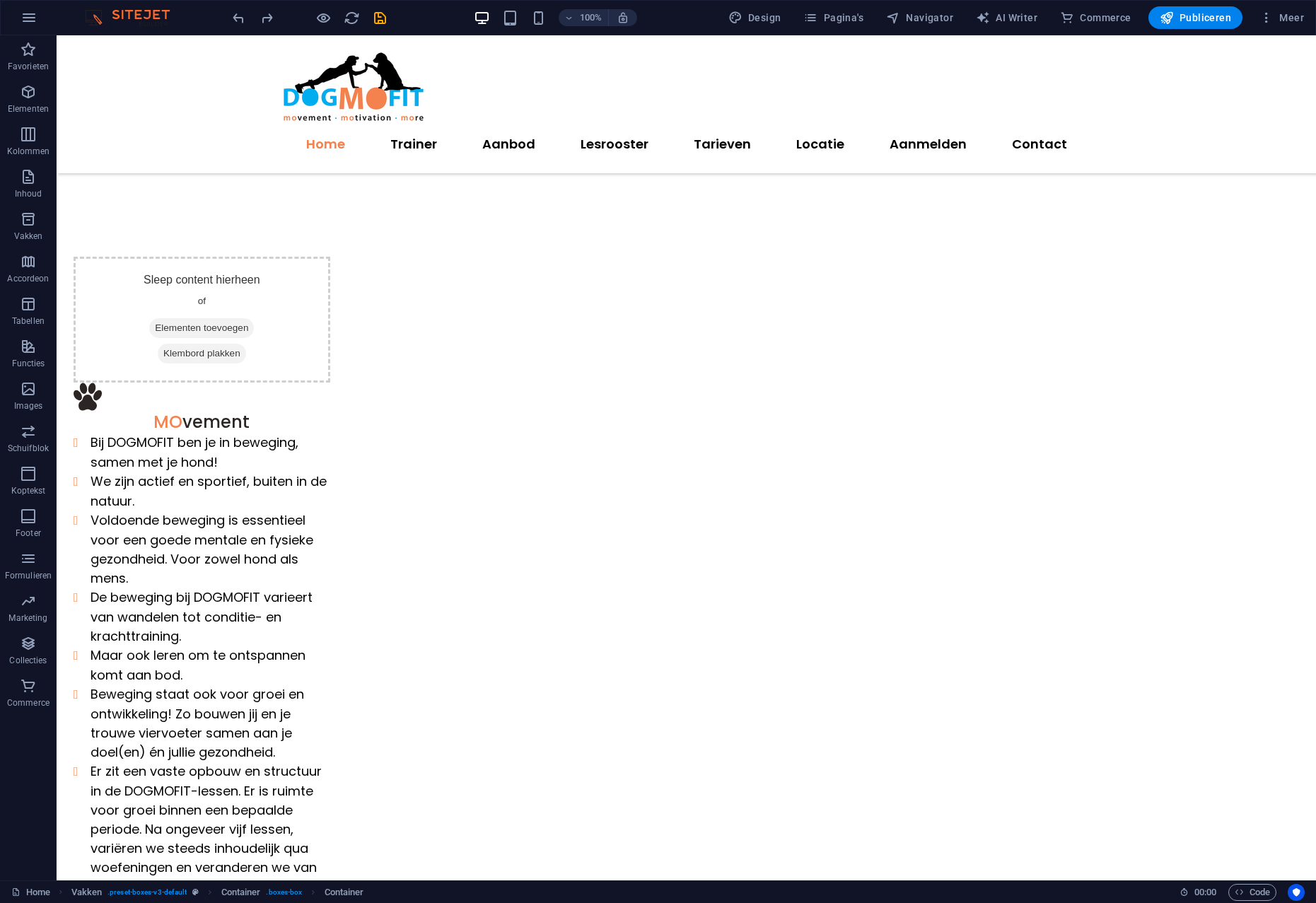
scroll to position [793, 0]
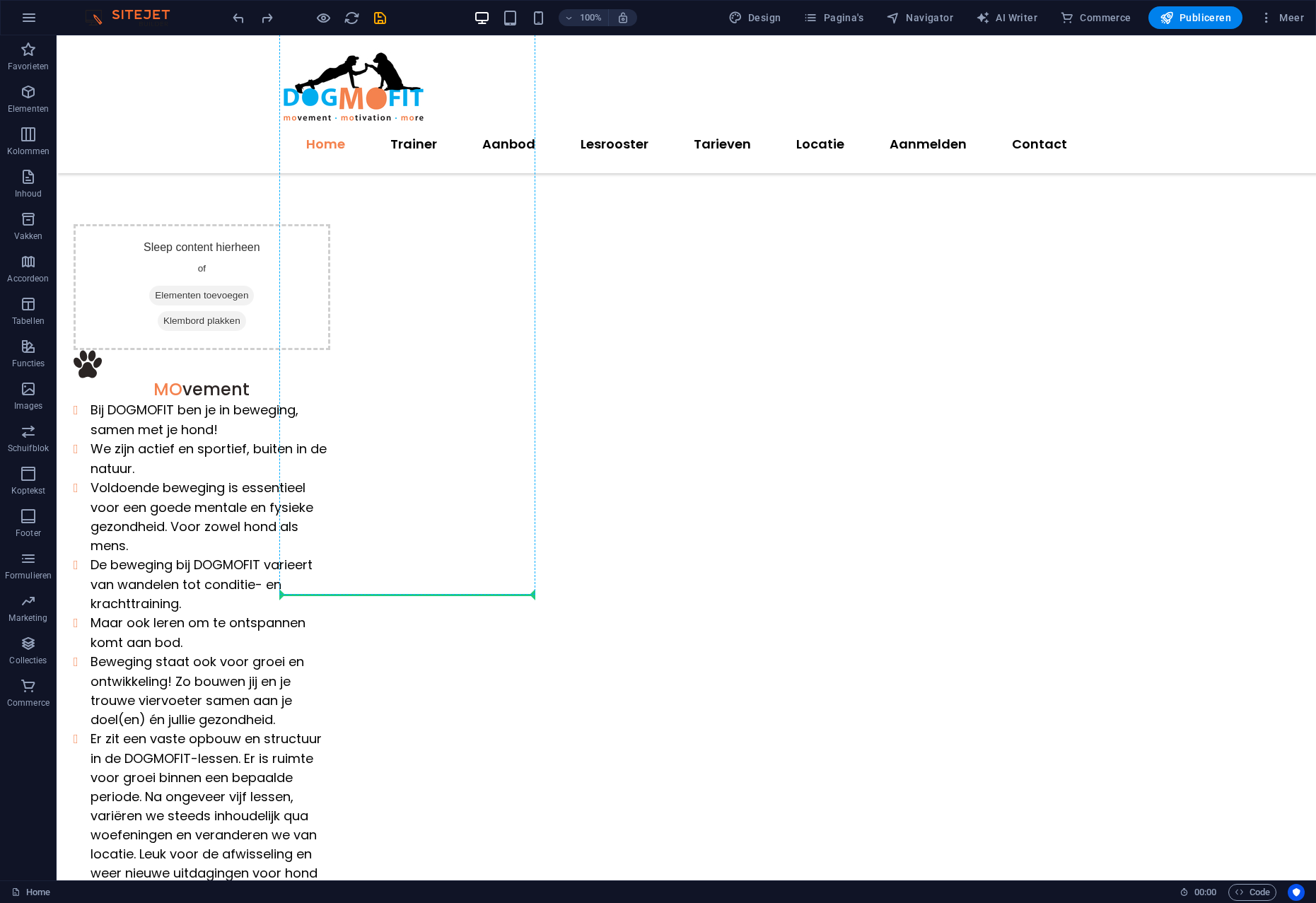
drag, startPoint x: 404, startPoint y: 115, endPoint x: 479, endPoint y: 593, distance: 483.8
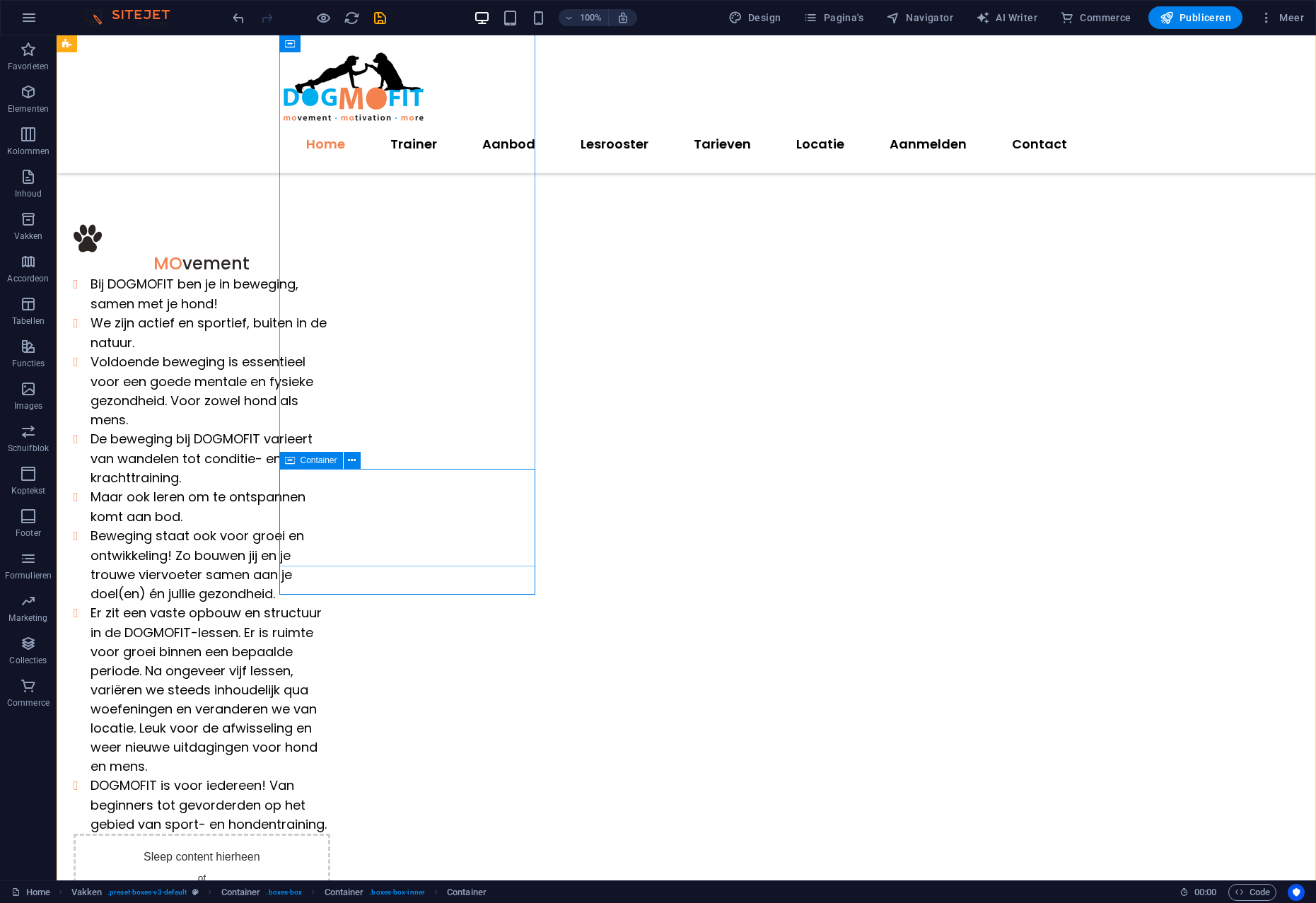
click at [304, 455] on span "Container" at bounding box center [319, 459] width 37 height 9
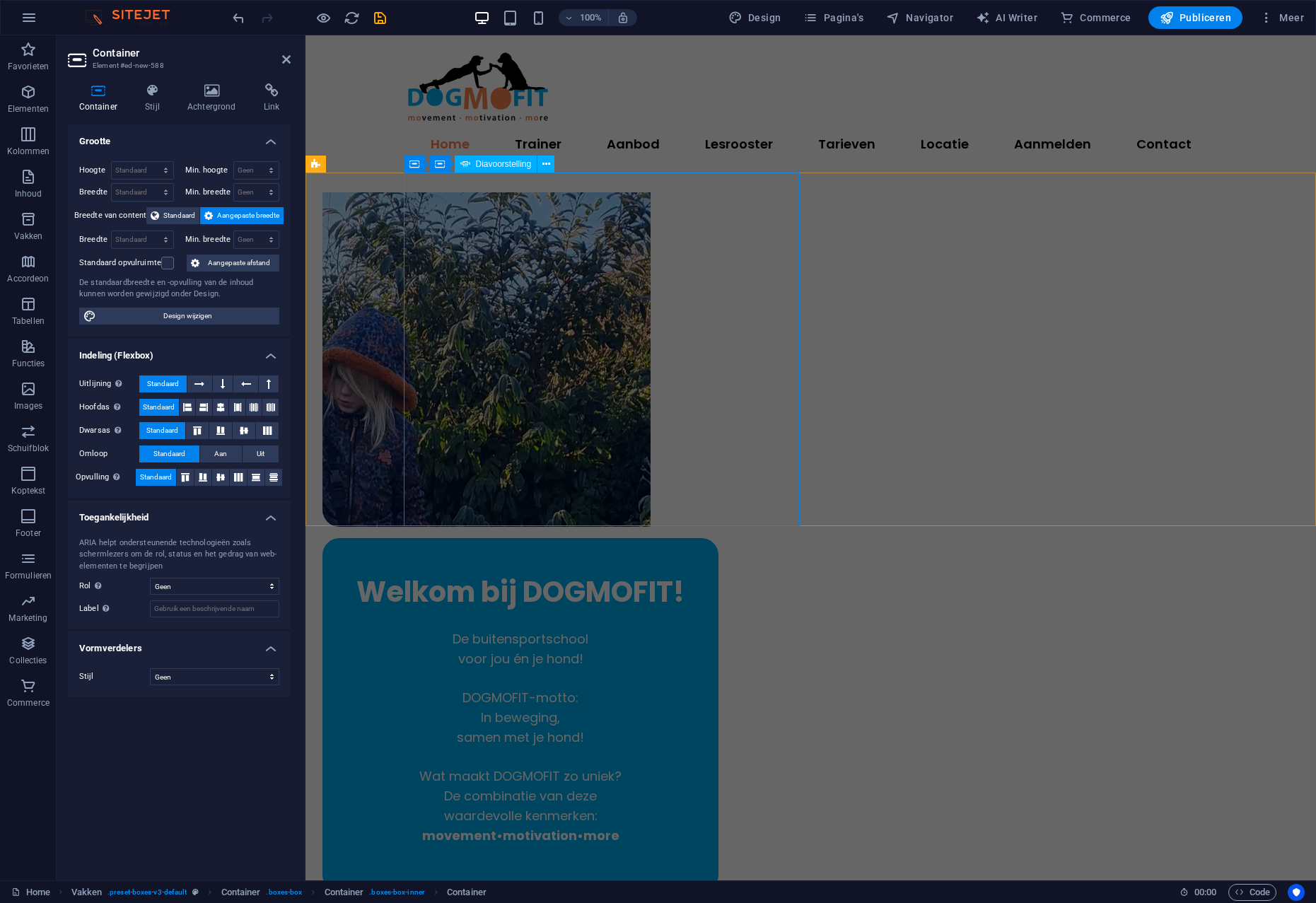
scroll to position [1, 0]
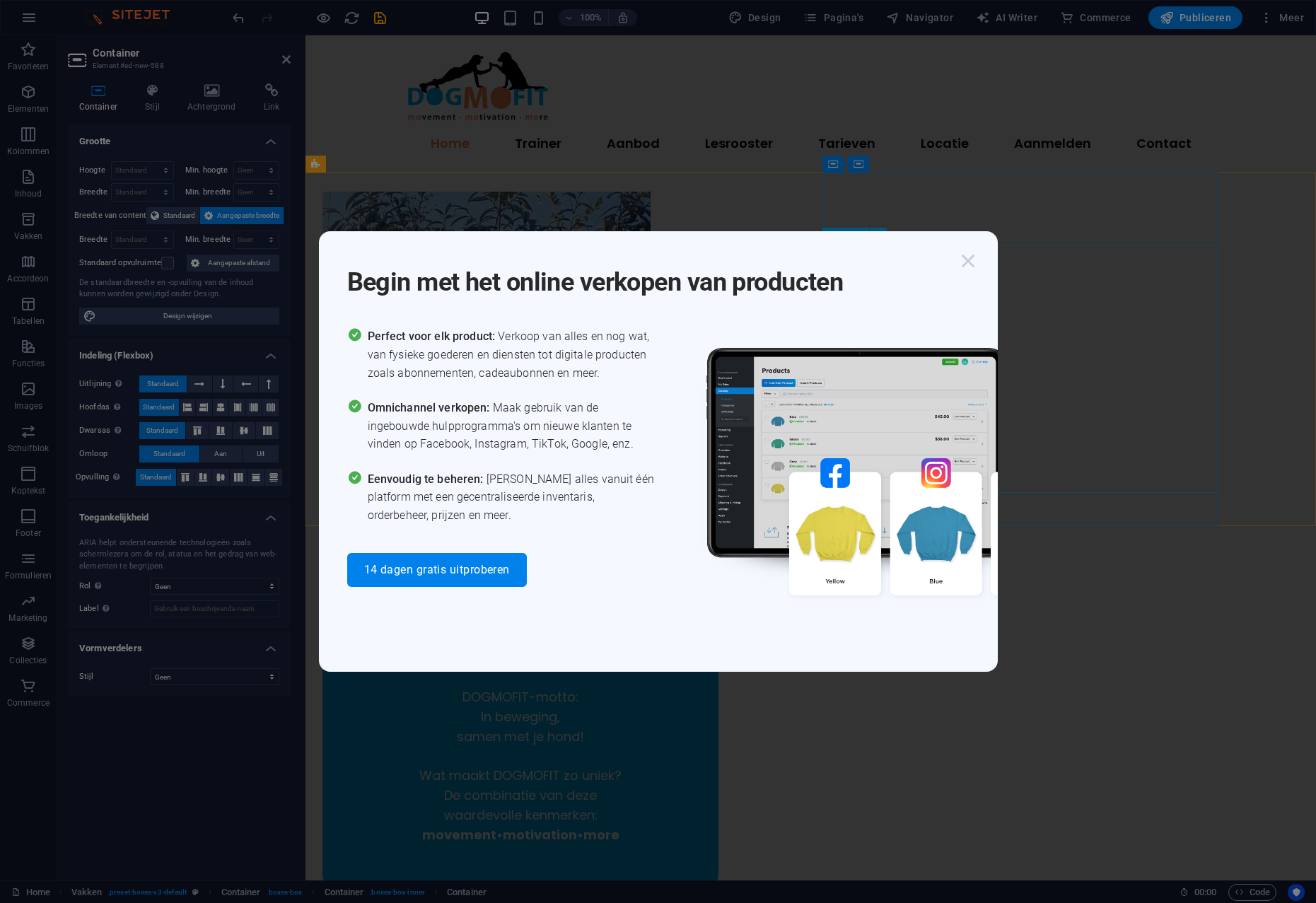
click at [969, 261] on icon "button" at bounding box center [968, 261] width 26 height 26
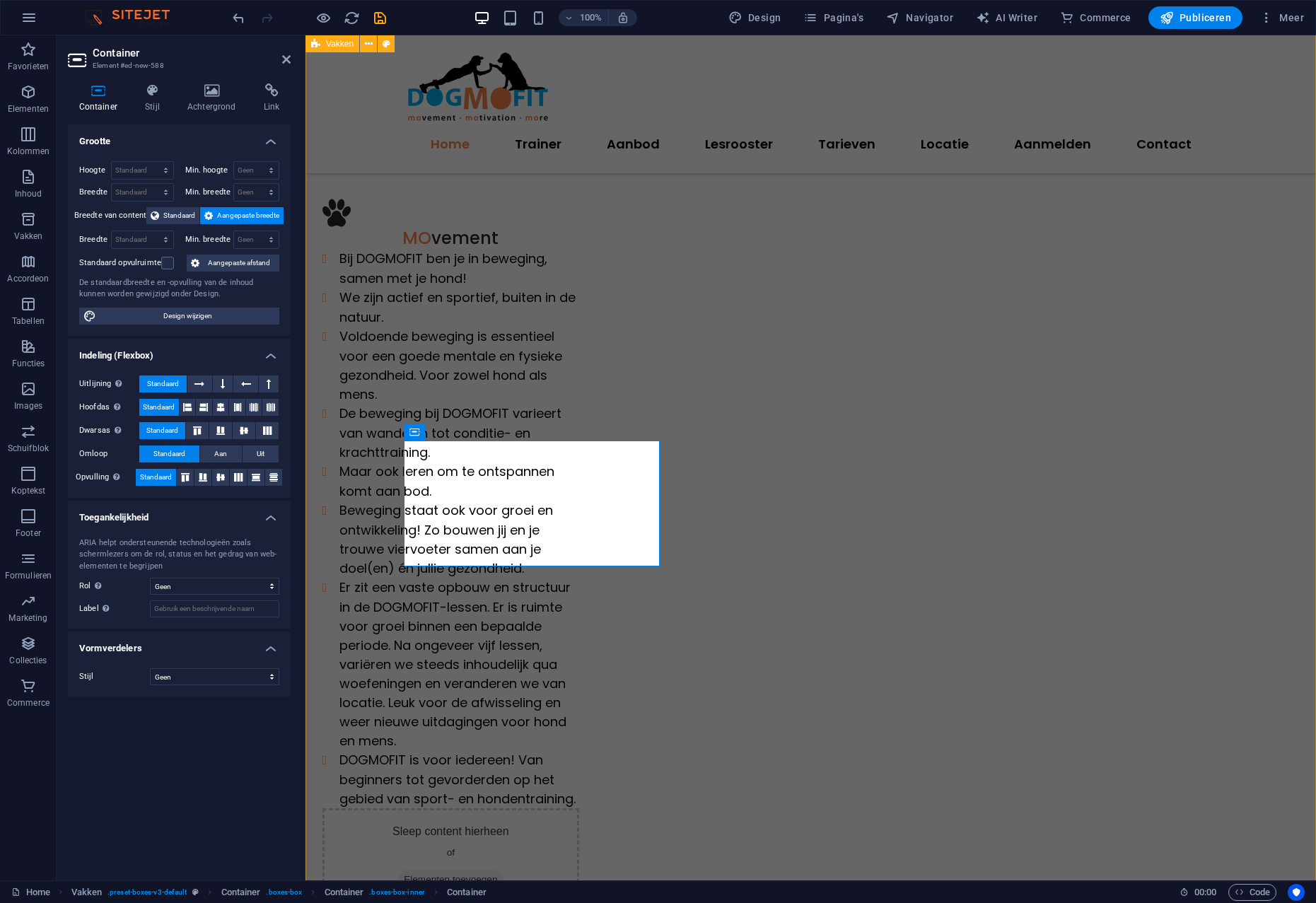
scroll to position [822, 0]
click at [425, 431] on span "Container" at bounding box center [443, 432] width 37 height 9
click at [475, 429] on icon at bounding box center [476, 432] width 8 height 15
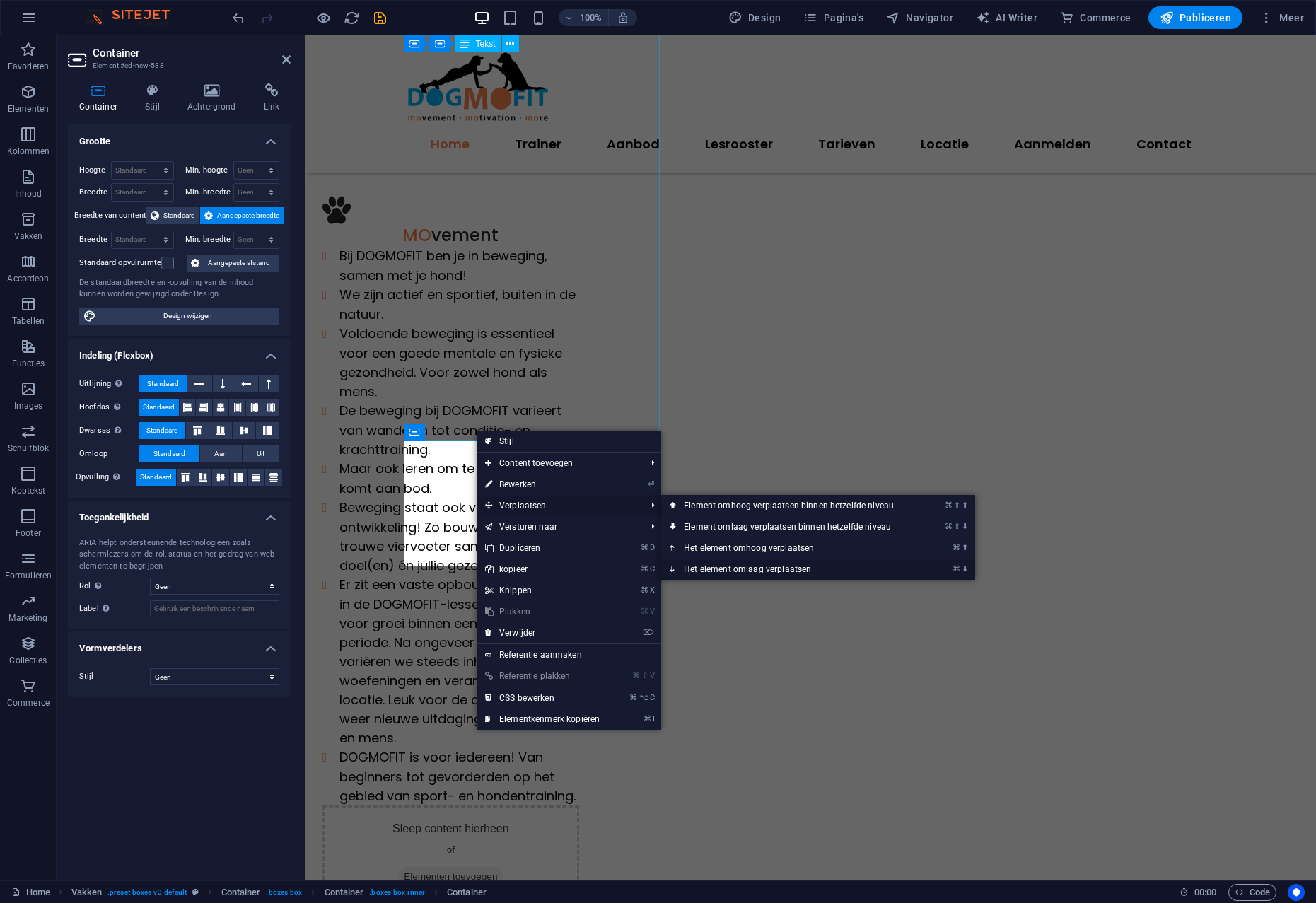
click at [758, 569] on link "⌘ ⬇ Het element omlaag verplaatsen" at bounding box center [791, 569] width 261 height 21
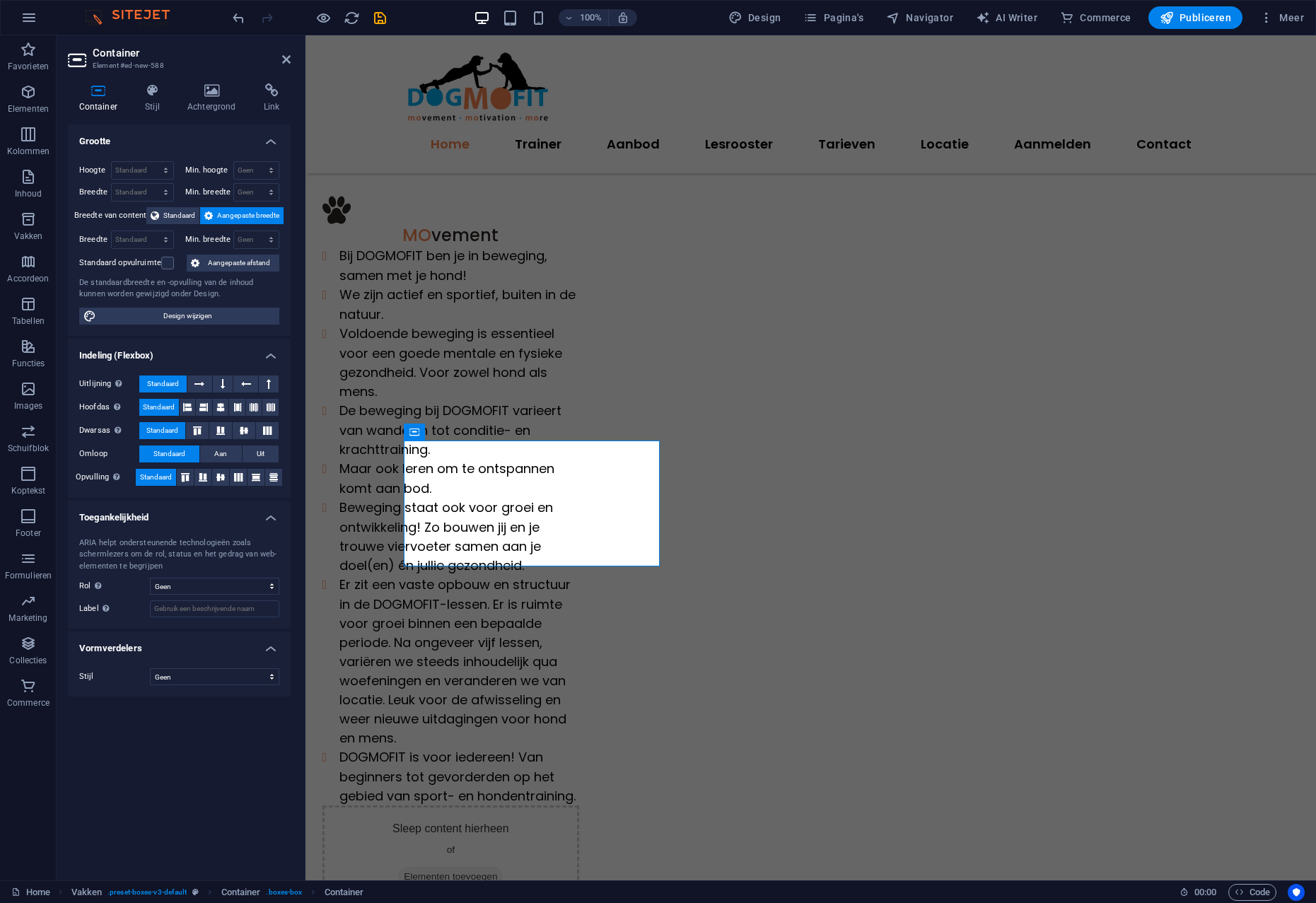
click at [436, 805] on div "Sleep content hierheen of Elementen toevoegen Klembord plakken" at bounding box center [451, 867] width 257 height 126
click at [451, 431] on span "Container" at bounding box center [443, 432] width 37 height 9
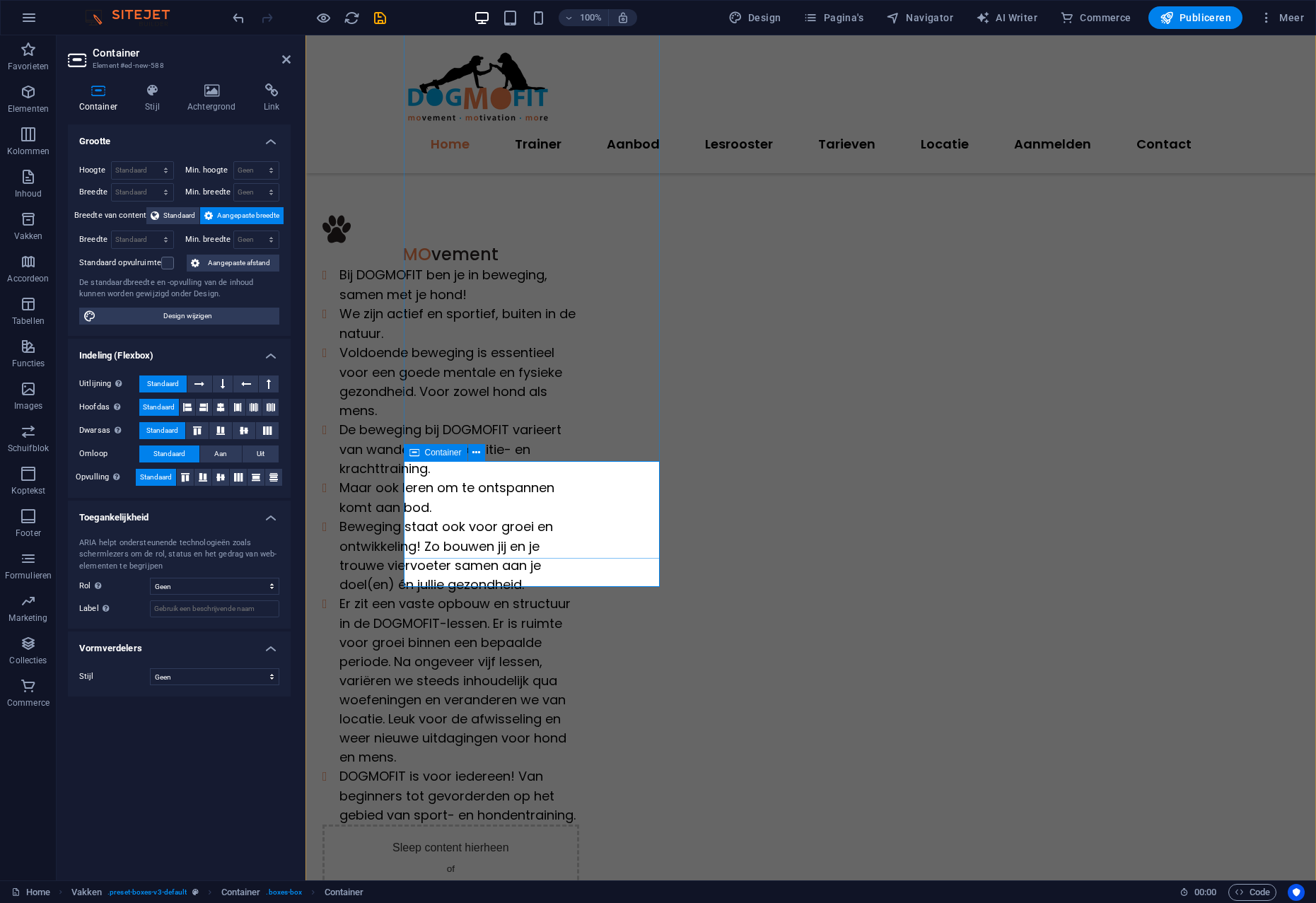
scroll to position [805, 0]
click at [476, 446] on icon at bounding box center [476, 449] width 8 height 15
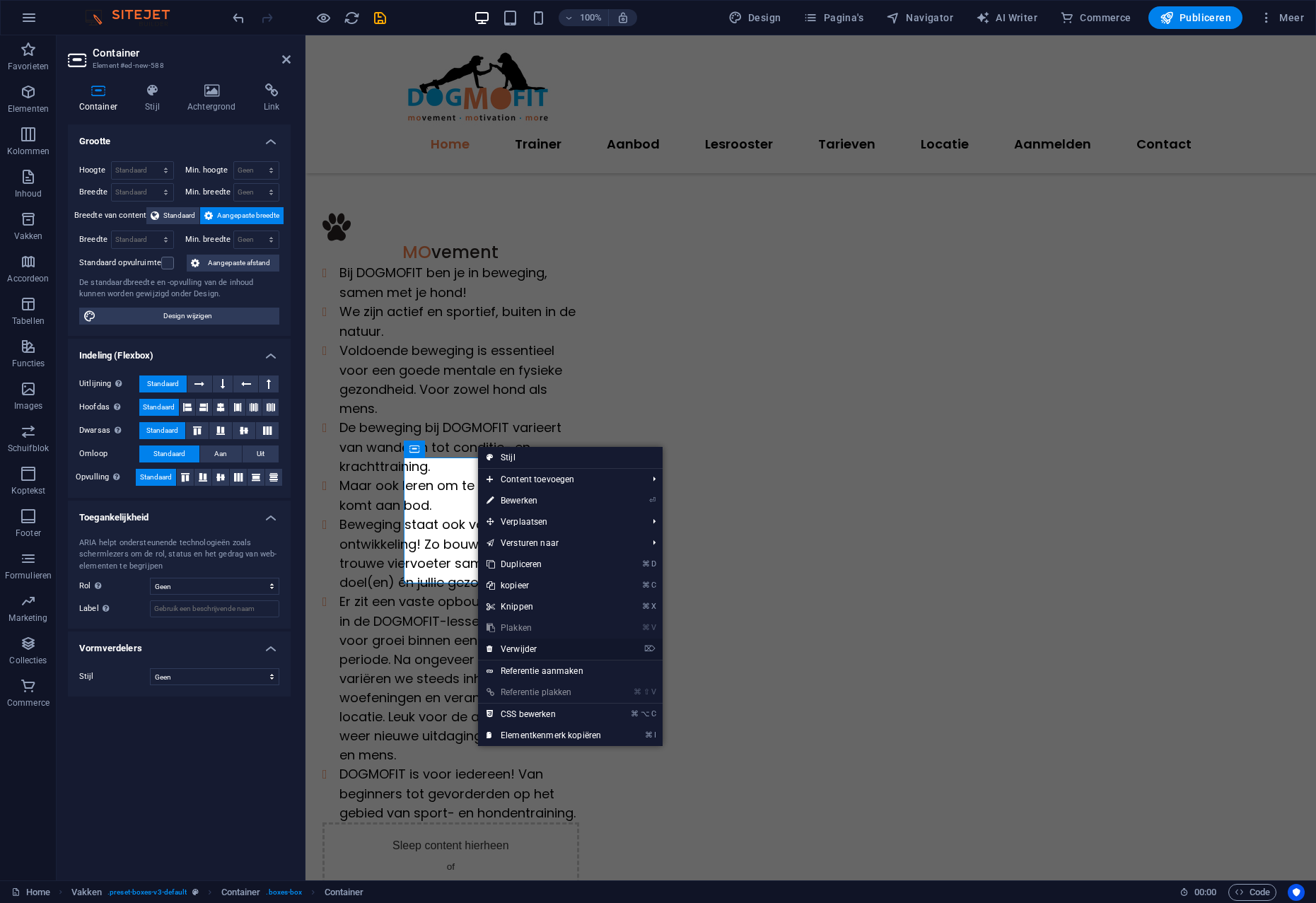
click at [520, 648] on link "⌦ Verwijder" at bounding box center [544, 648] width 131 height 21
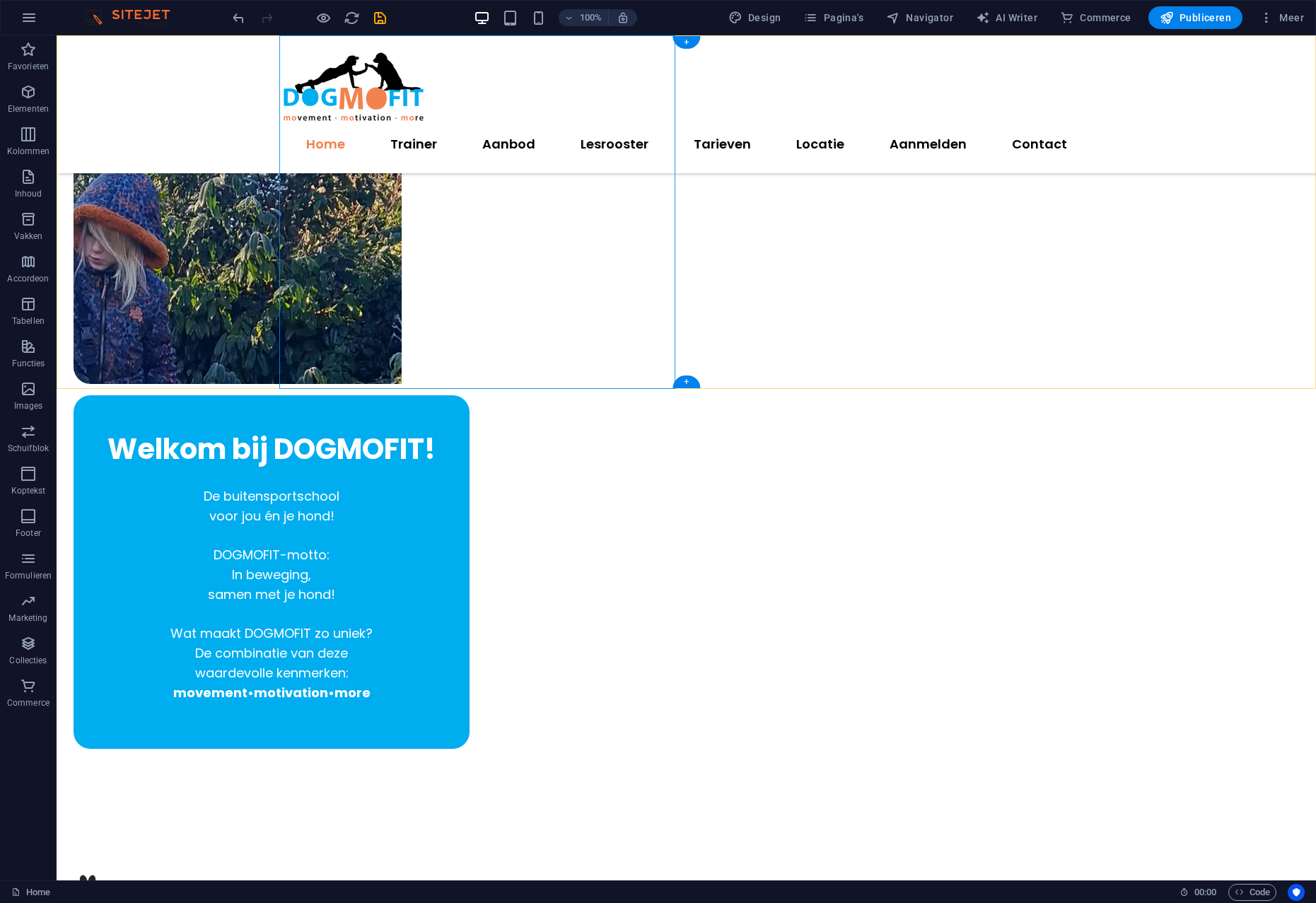
scroll to position [136, 0]
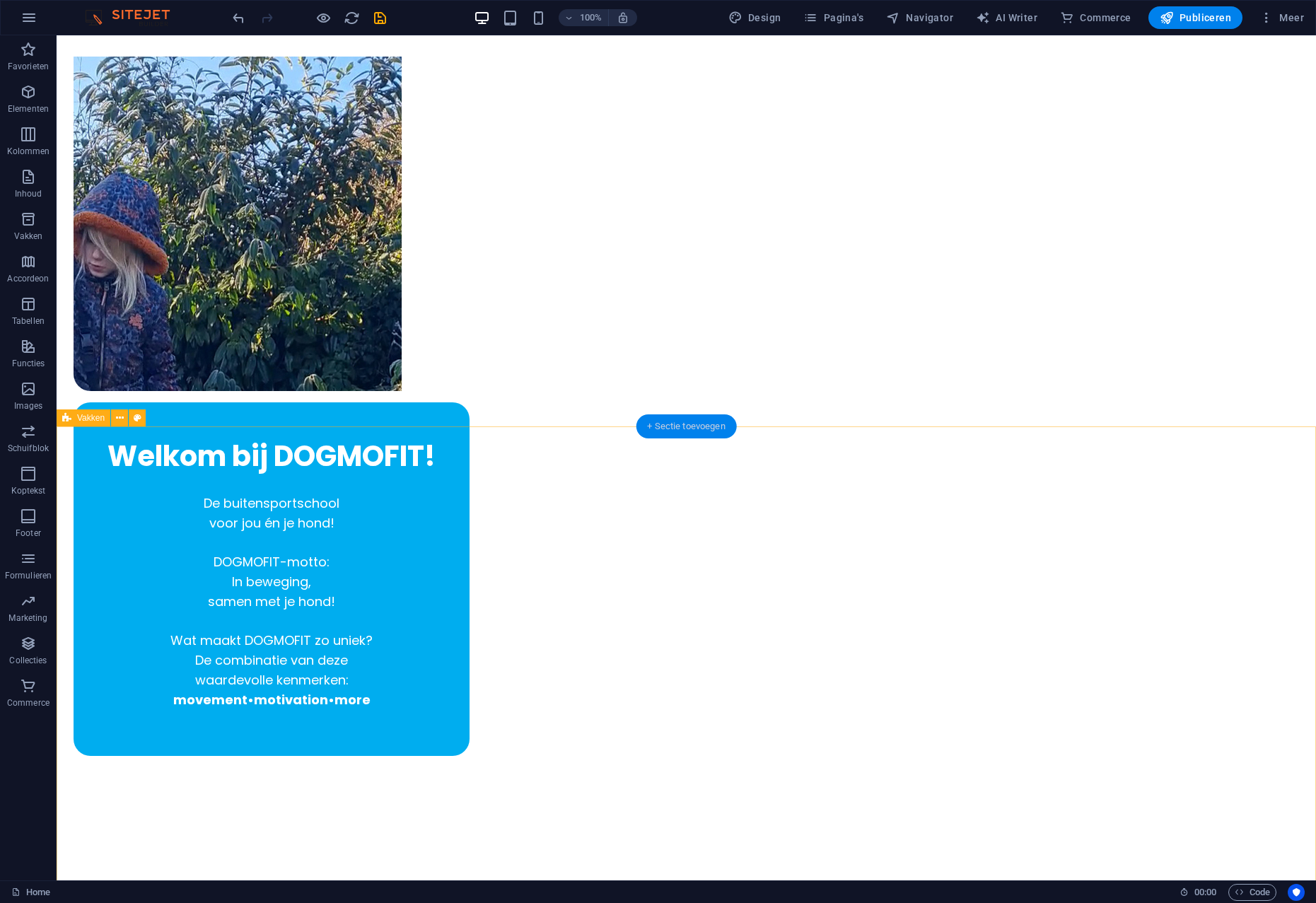
drag, startPoint x: 686, startPoint y: 424, endPoint x: 386, endPoint y: 389, distance: 302.0
click at [686, 424] on div "+ Sectie toevoegen" at bounding box center [686, 426] width 101 height 24
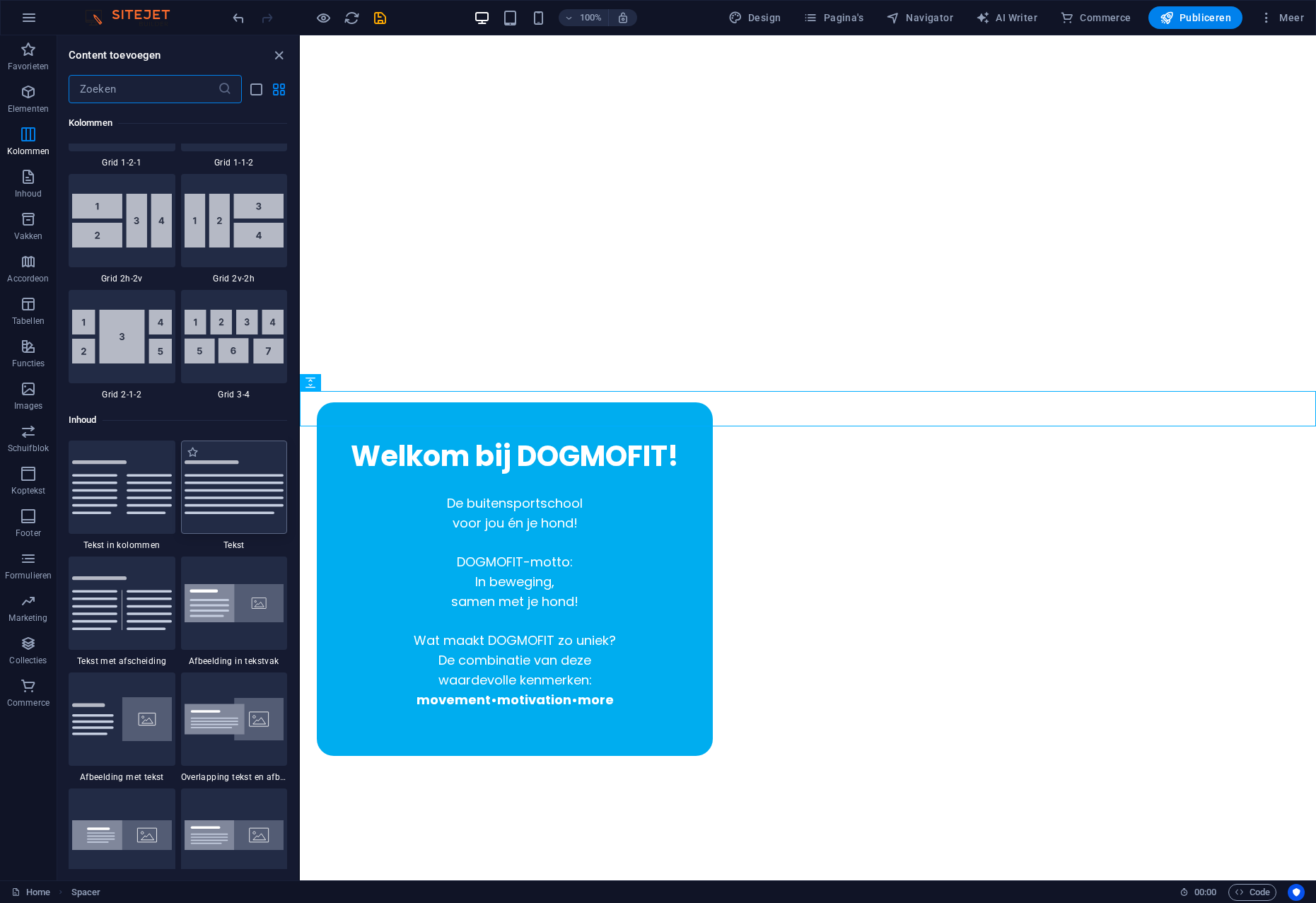
scroll to position [2175, 0]
click at [128, 497] on img at bounding box center [122, 486] width 99 height 53
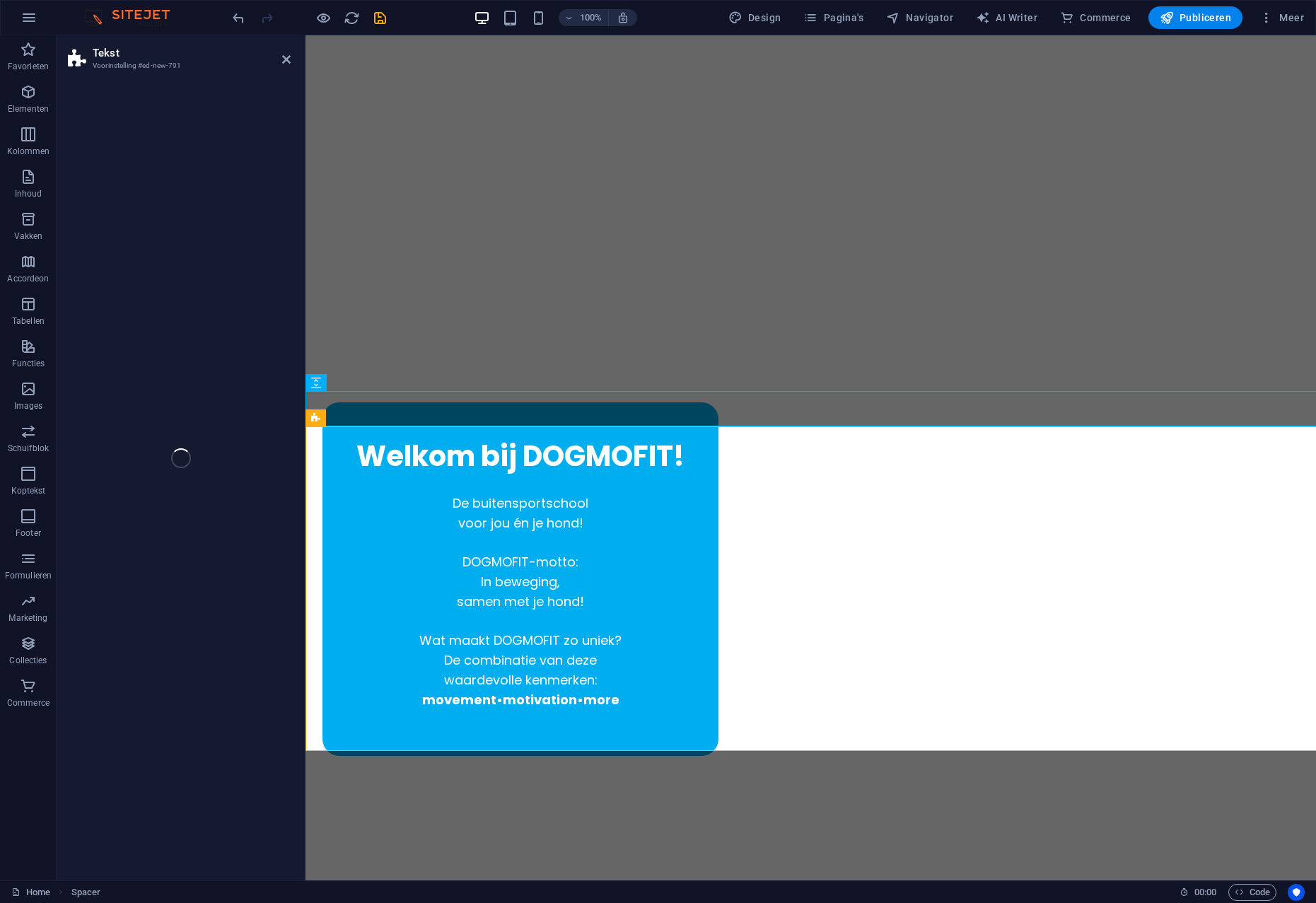
select select "rem"
select select "preset-text-v2-columns"
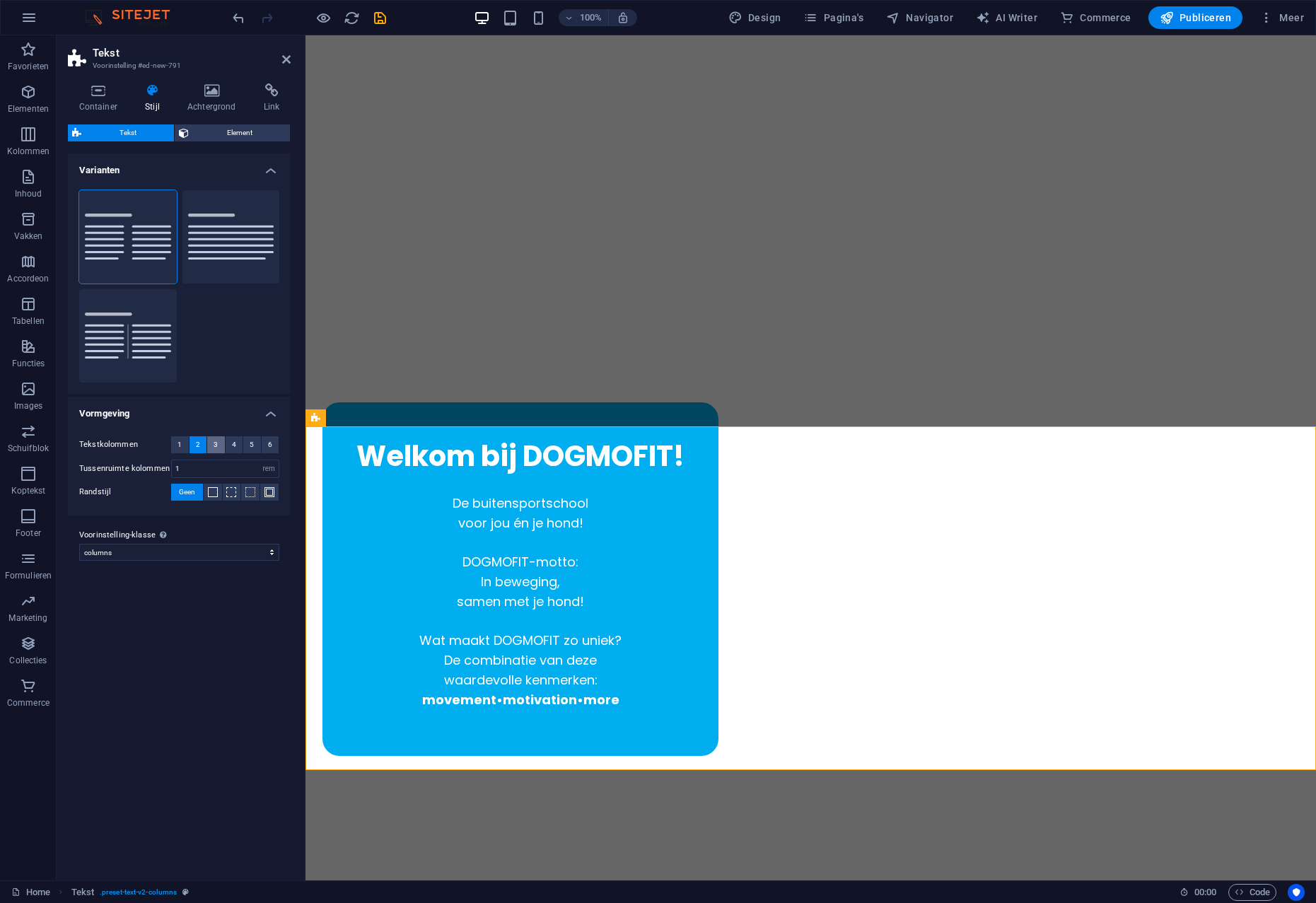
click at [217, 445] on span "3" at bounding box center [215, 444] width 4 height 17
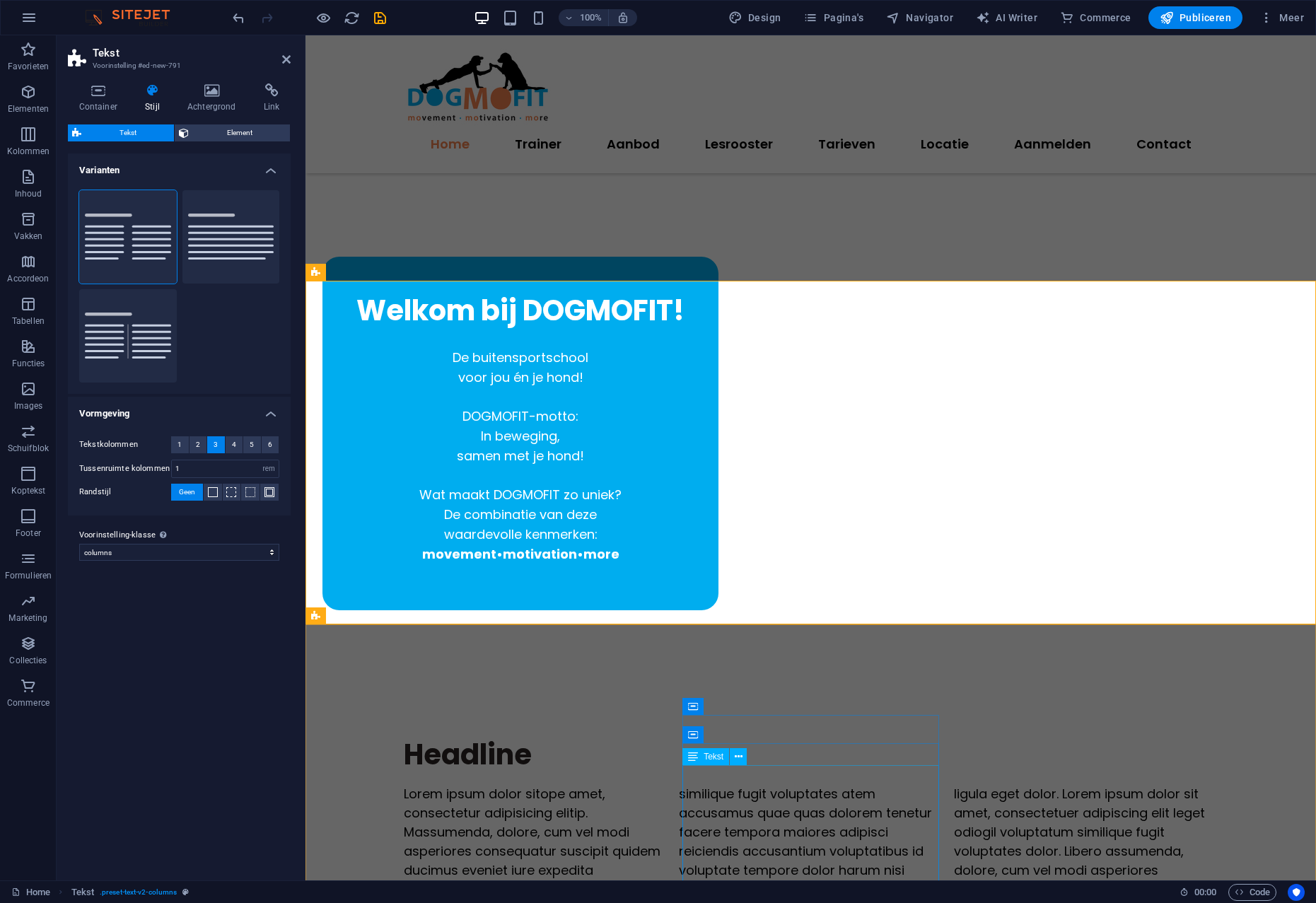
scroll to position [281, 0]
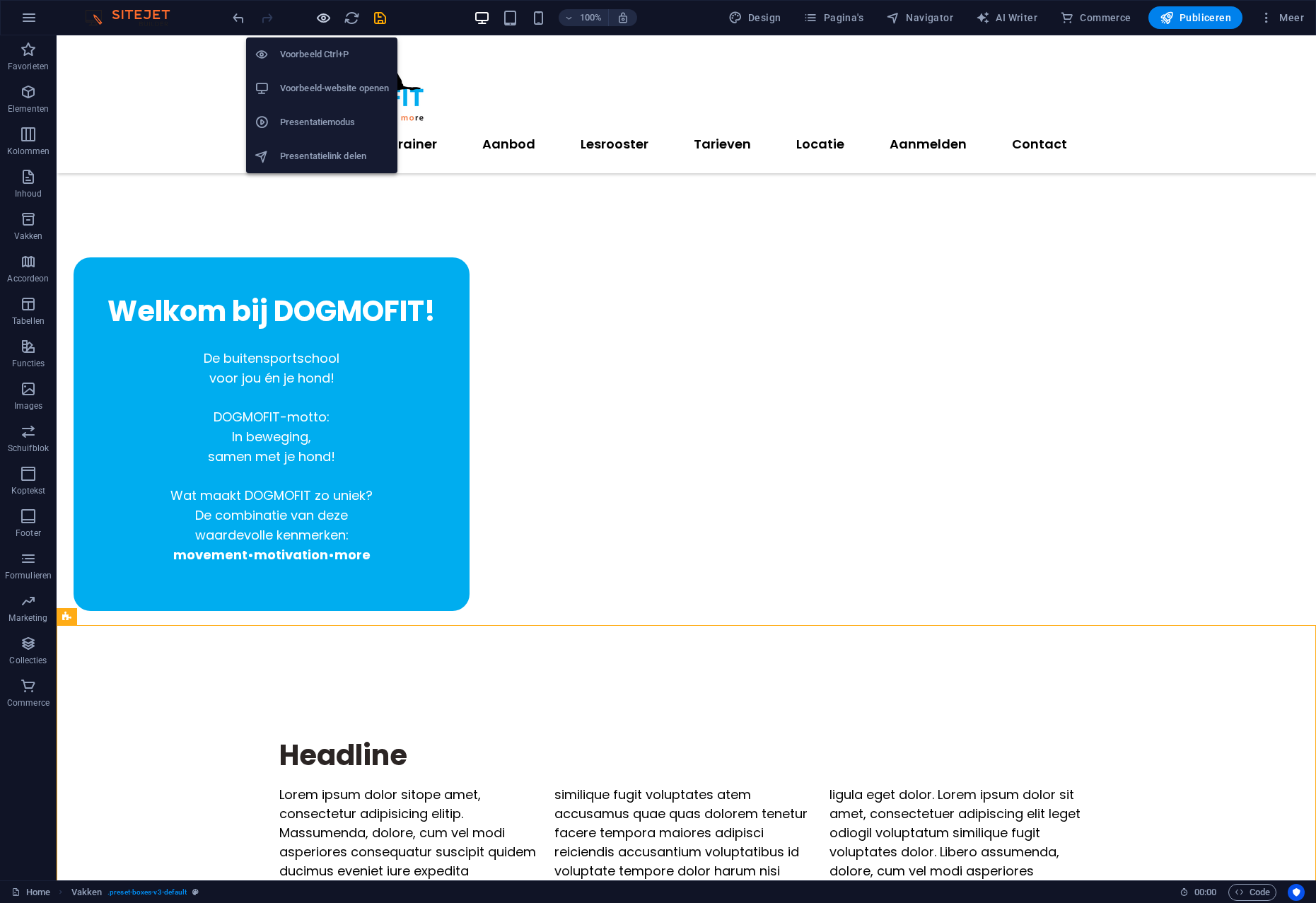
click at [327, 19] on icon "button" at bounding box center [324, 18] width 16 height 16
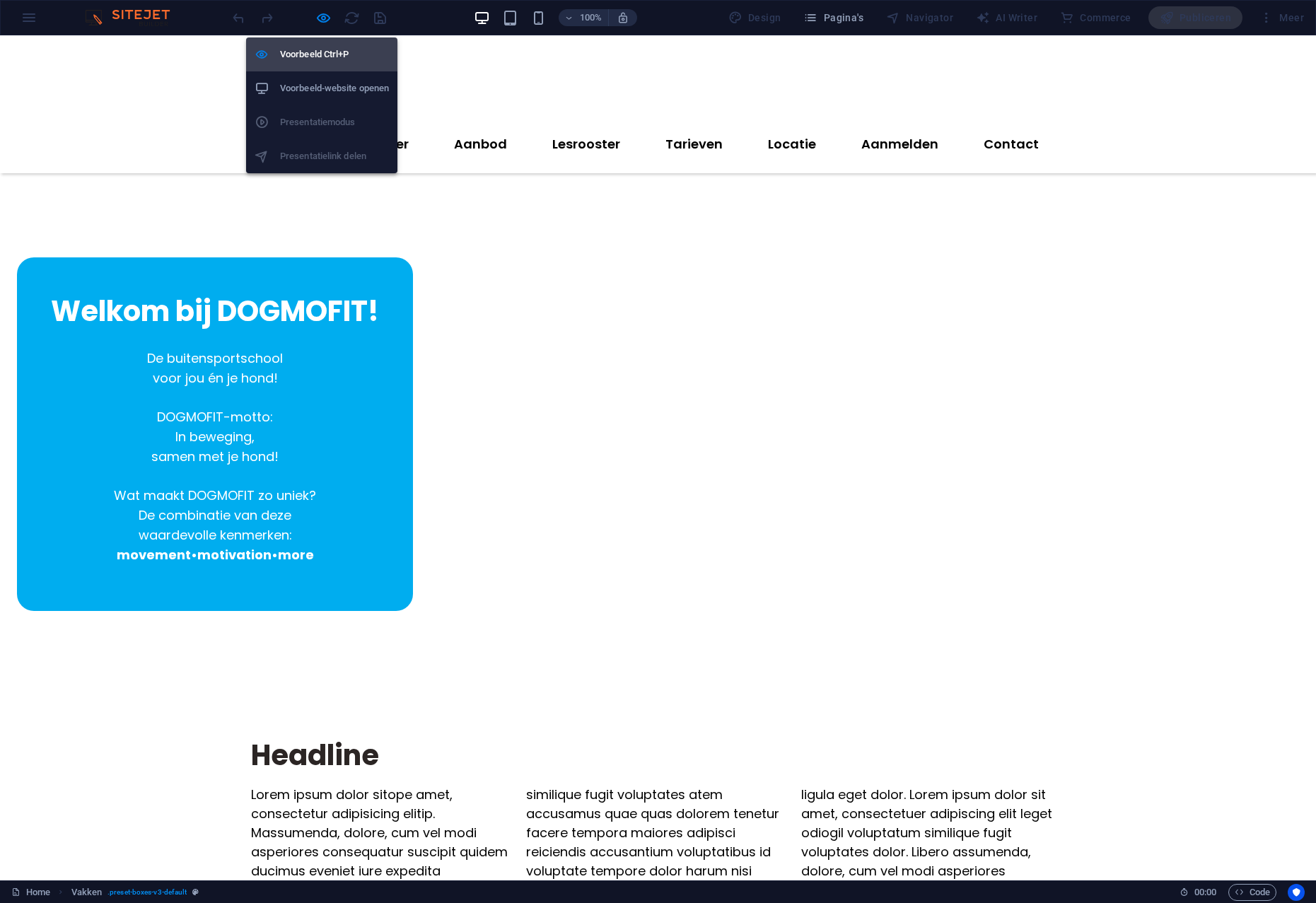
click at [323, 52] on h6 "Voorbeeld Ctrl+P" at bounding box center [334, 54] width 109 height 17
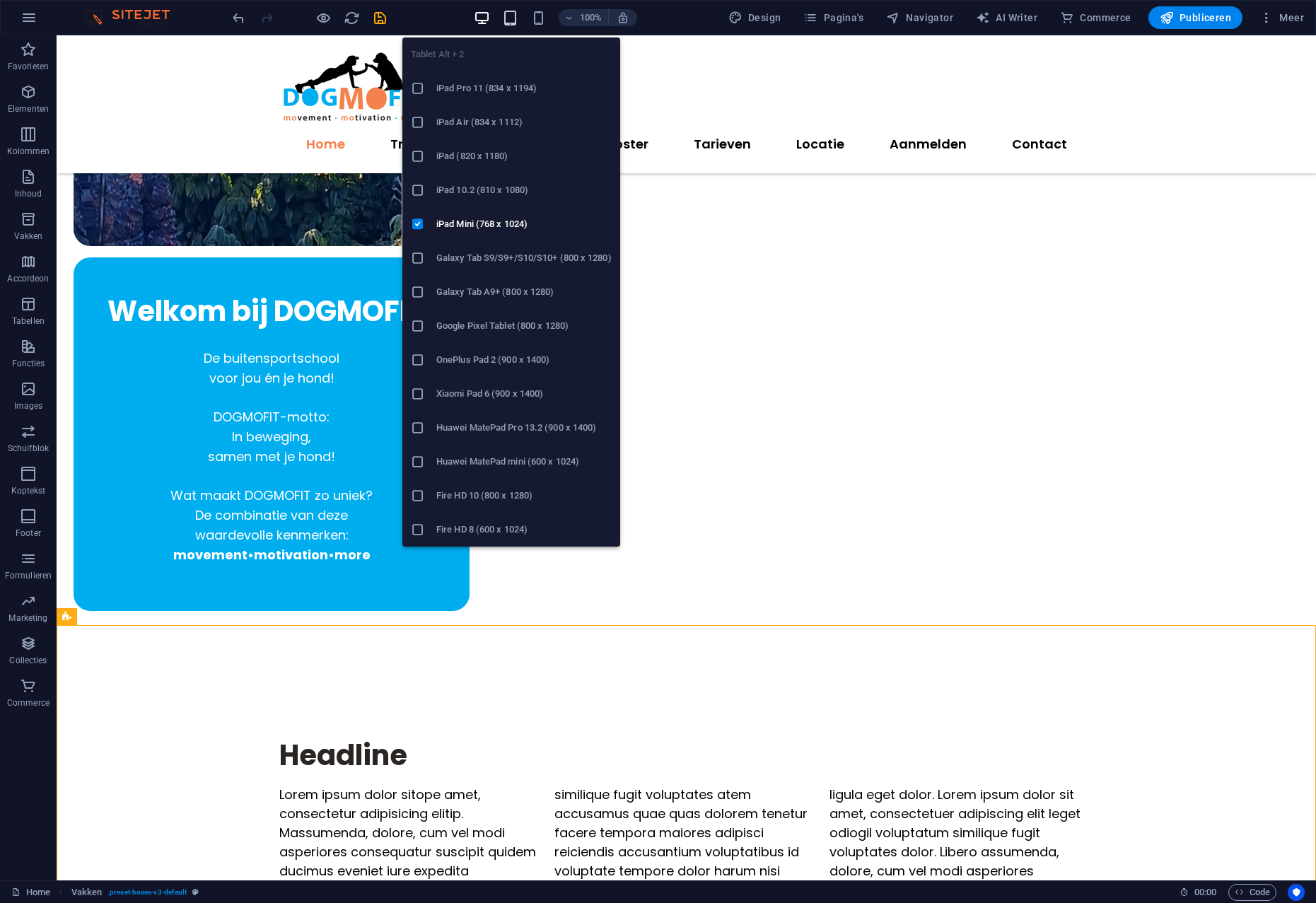
click at [510, 19] on icon "button" at bounding box center [510, 18] width 16 height 16
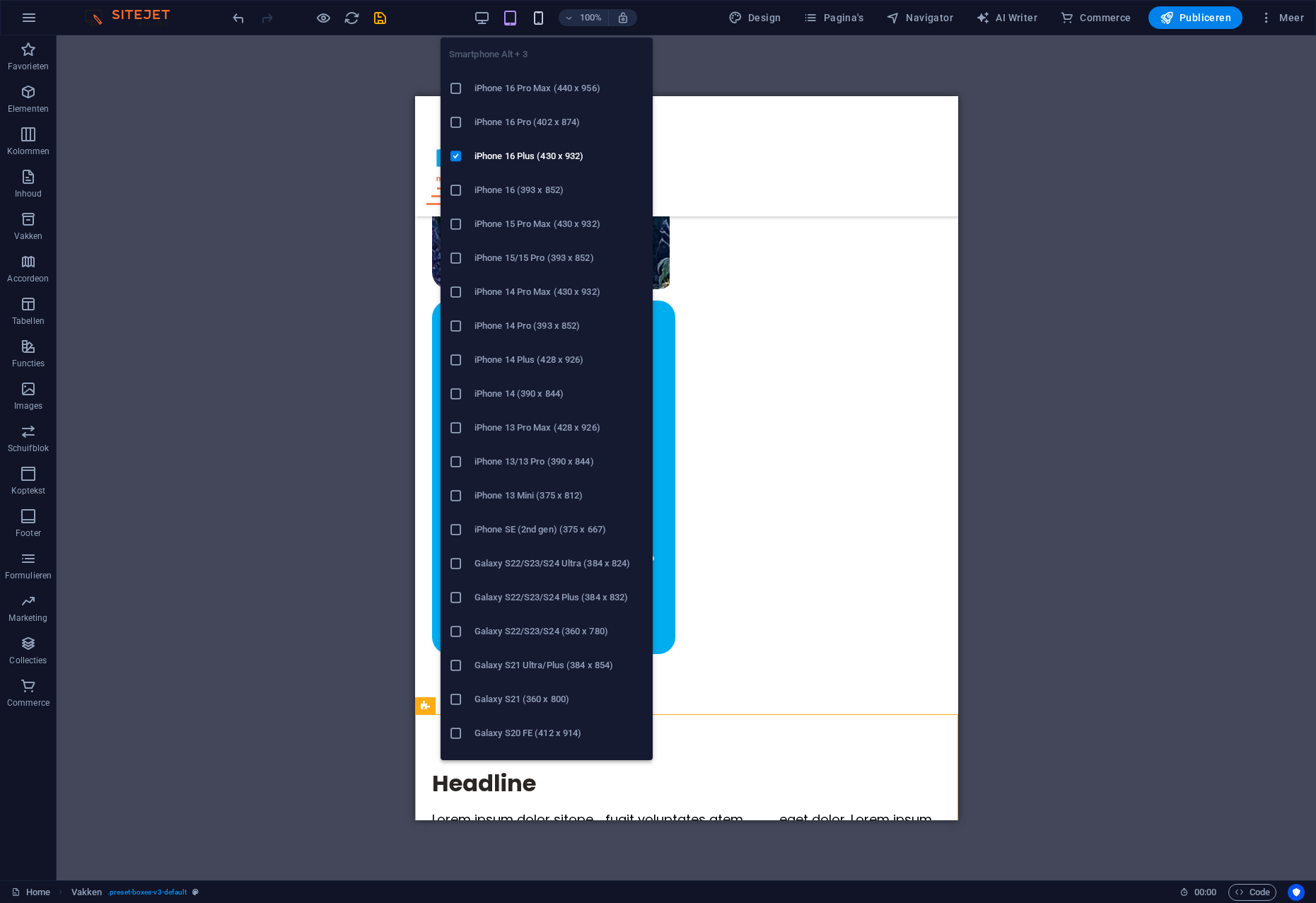
click at [542, 18] on icon "button" at bounding box center [538, 18] width 16 height 16
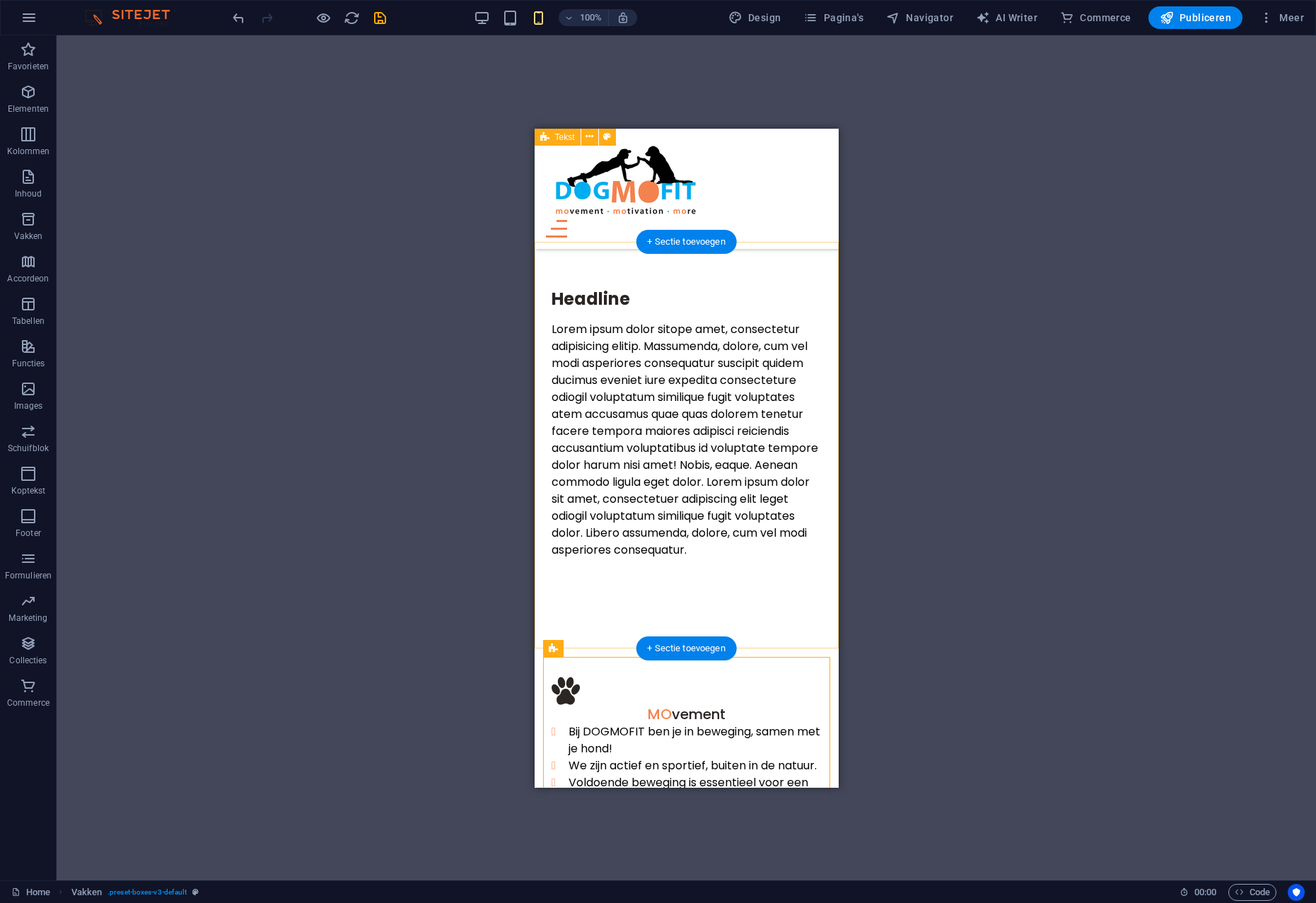
scroll to position [731, 0]
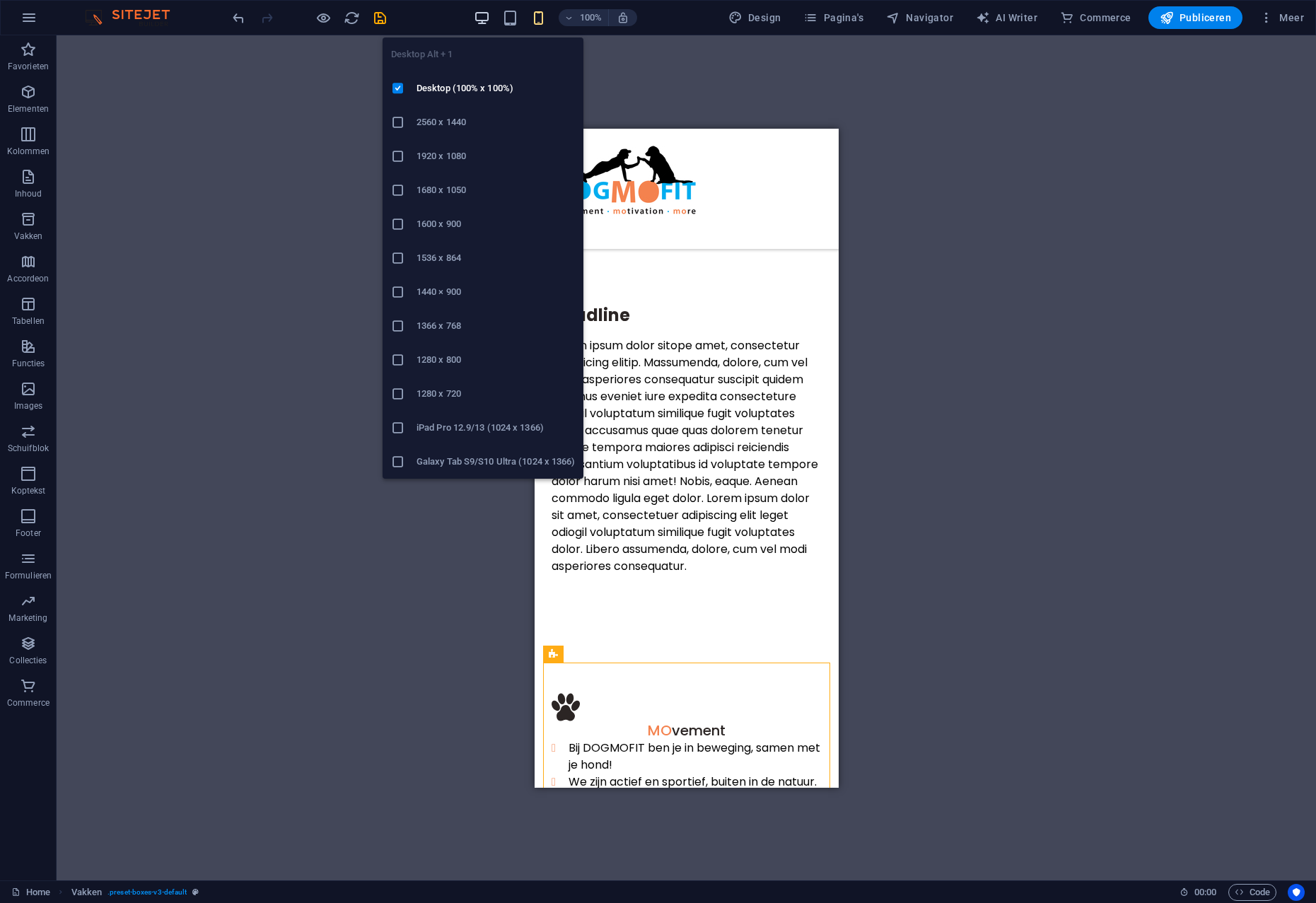
click at [489, 24] on icon "button" at bounding box center [481, 18] width 16 height 16
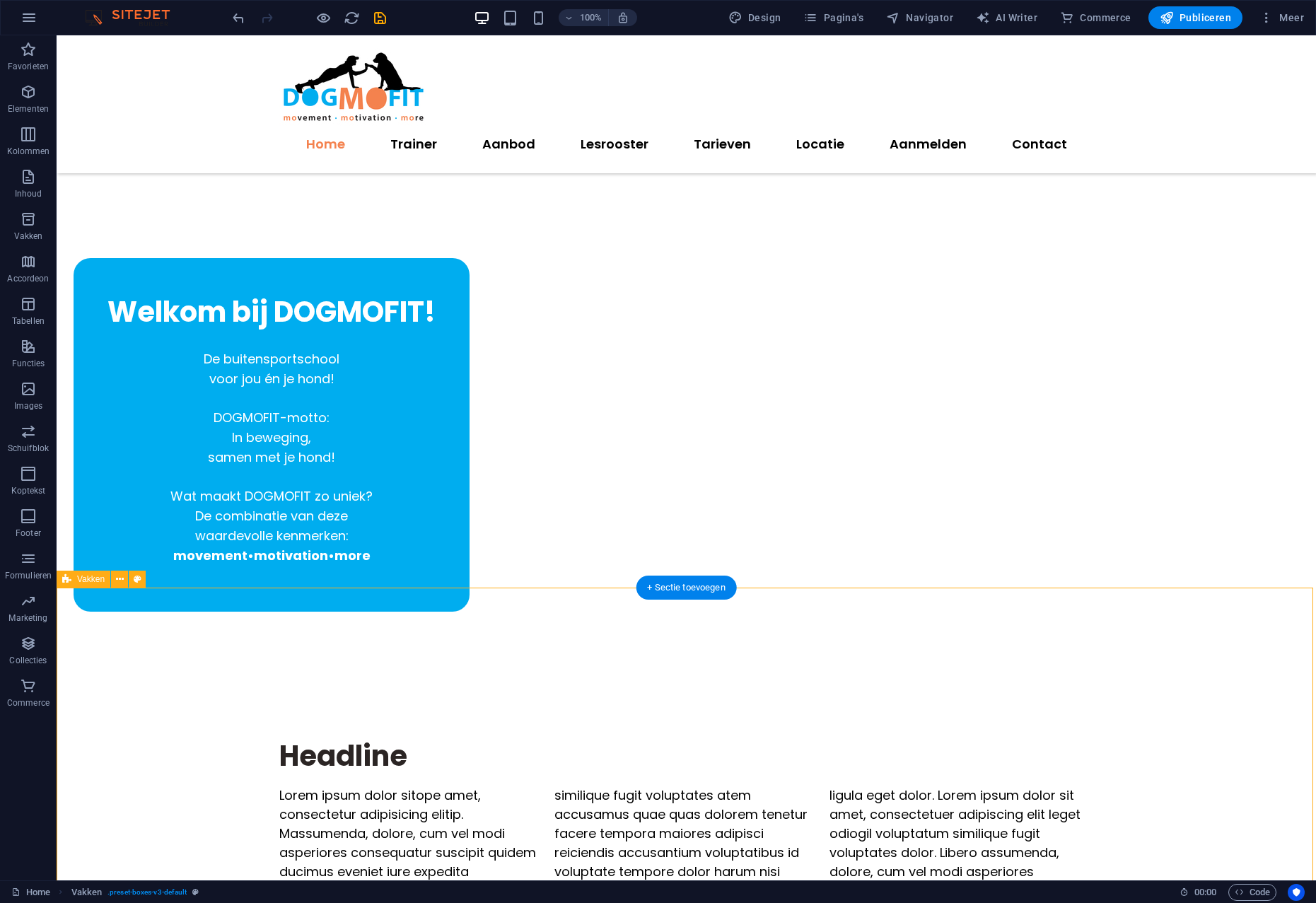
scroll to position [244, 0]
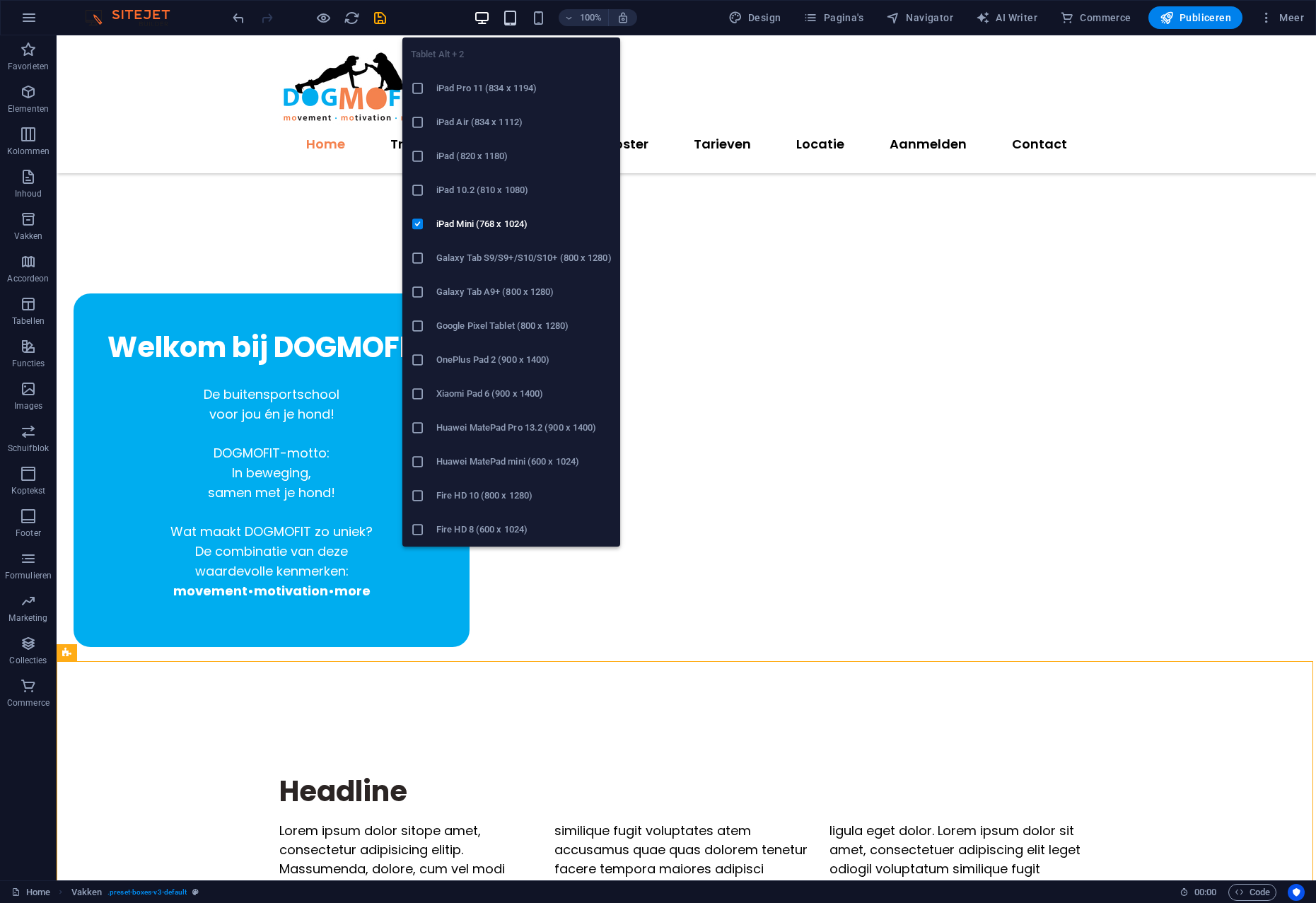
click at [514, 19] on icon "button" at bounding box center [510, 18] width 16 height 16
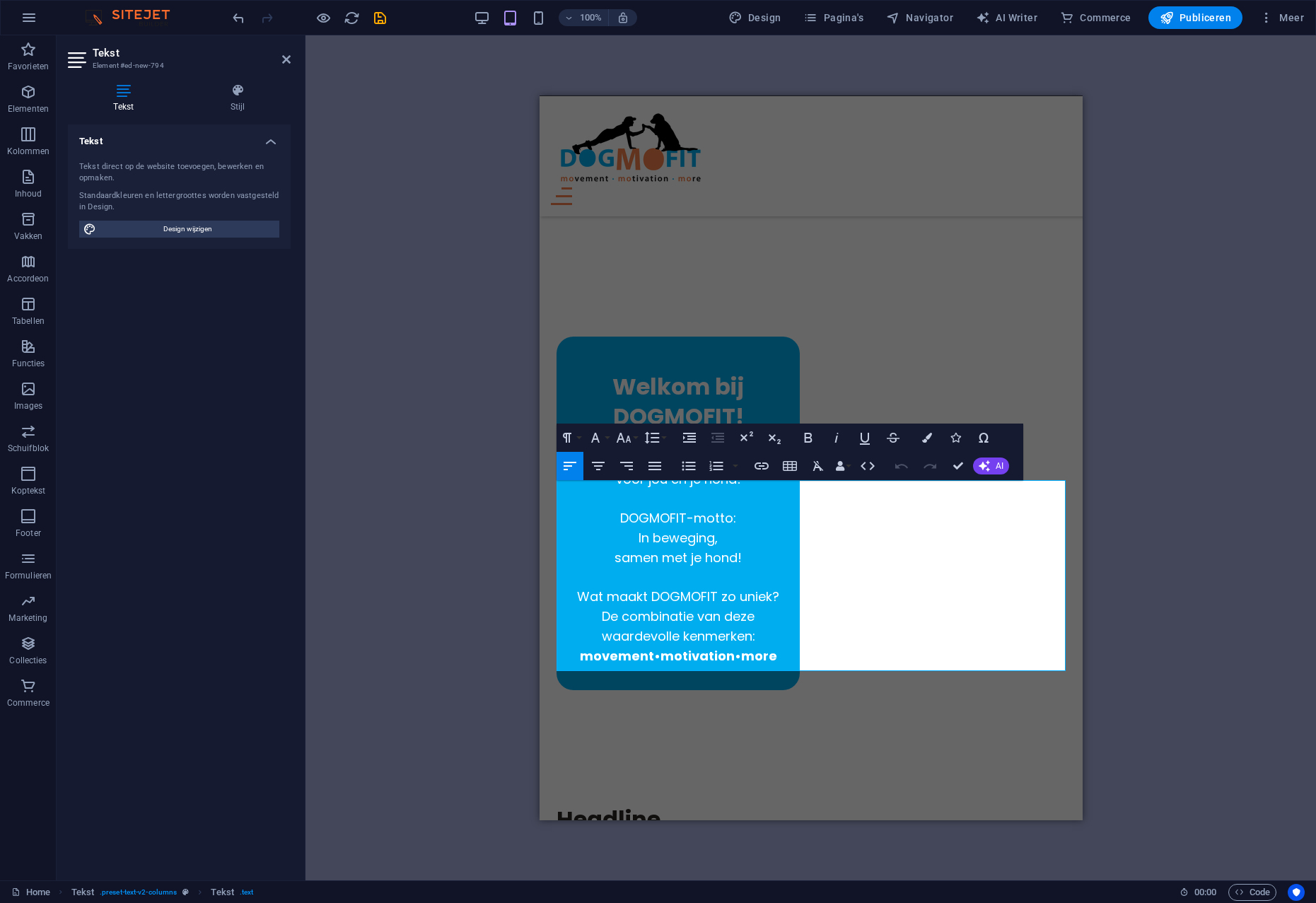
drag, startPoint x: 463, startPoint y: 485, endPoint x: 517, endPoint y: 499, distance: 55.8
click at [463, 485] on div "H2 2 kolommen Container Container Container Spacer Vakken Tekst Container Conta…" at bounding box center [811, 457] width 1010 height 844
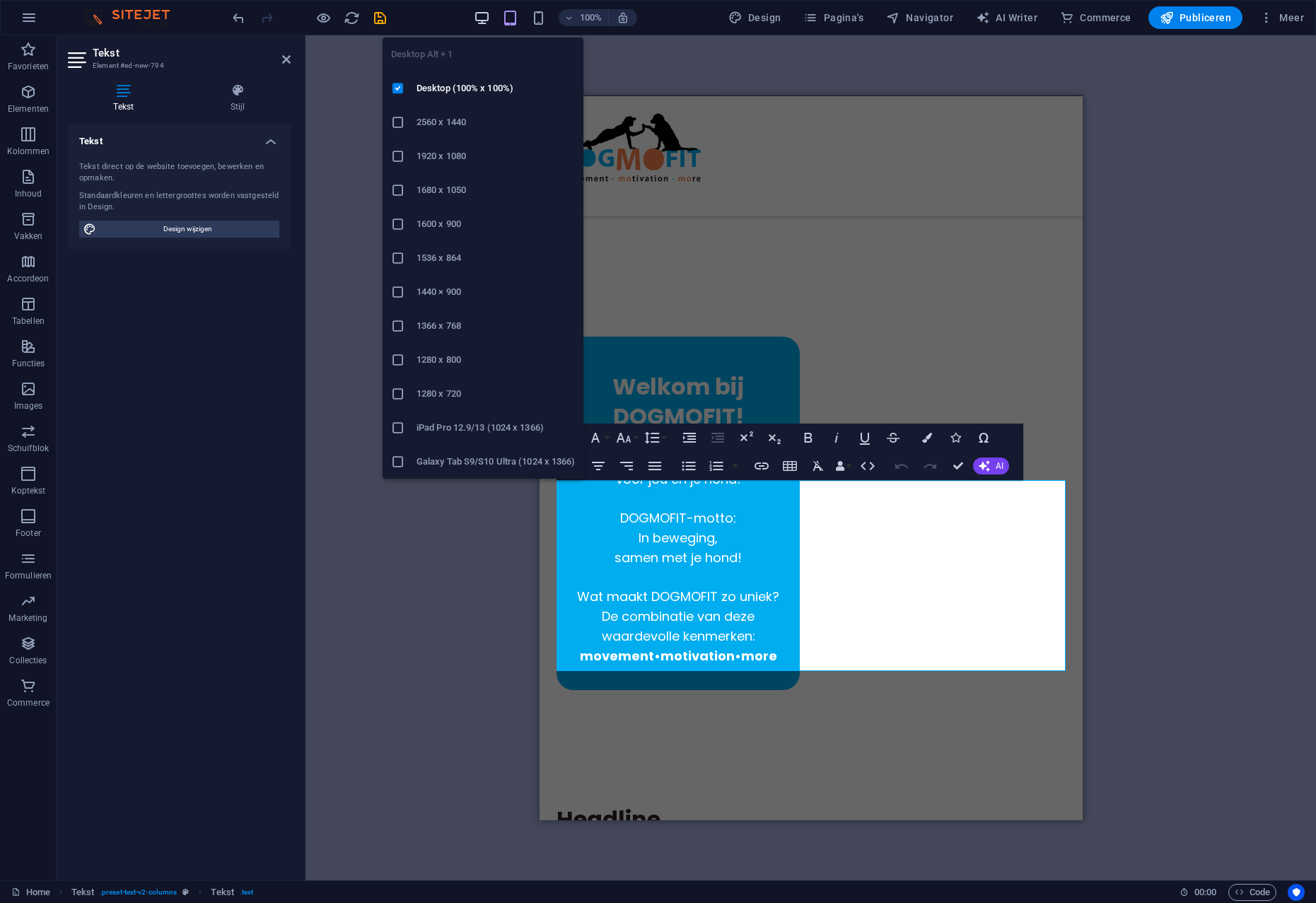
click at [485, 14] on icon "button" at bounding box center [481, 18] width 16 height 16
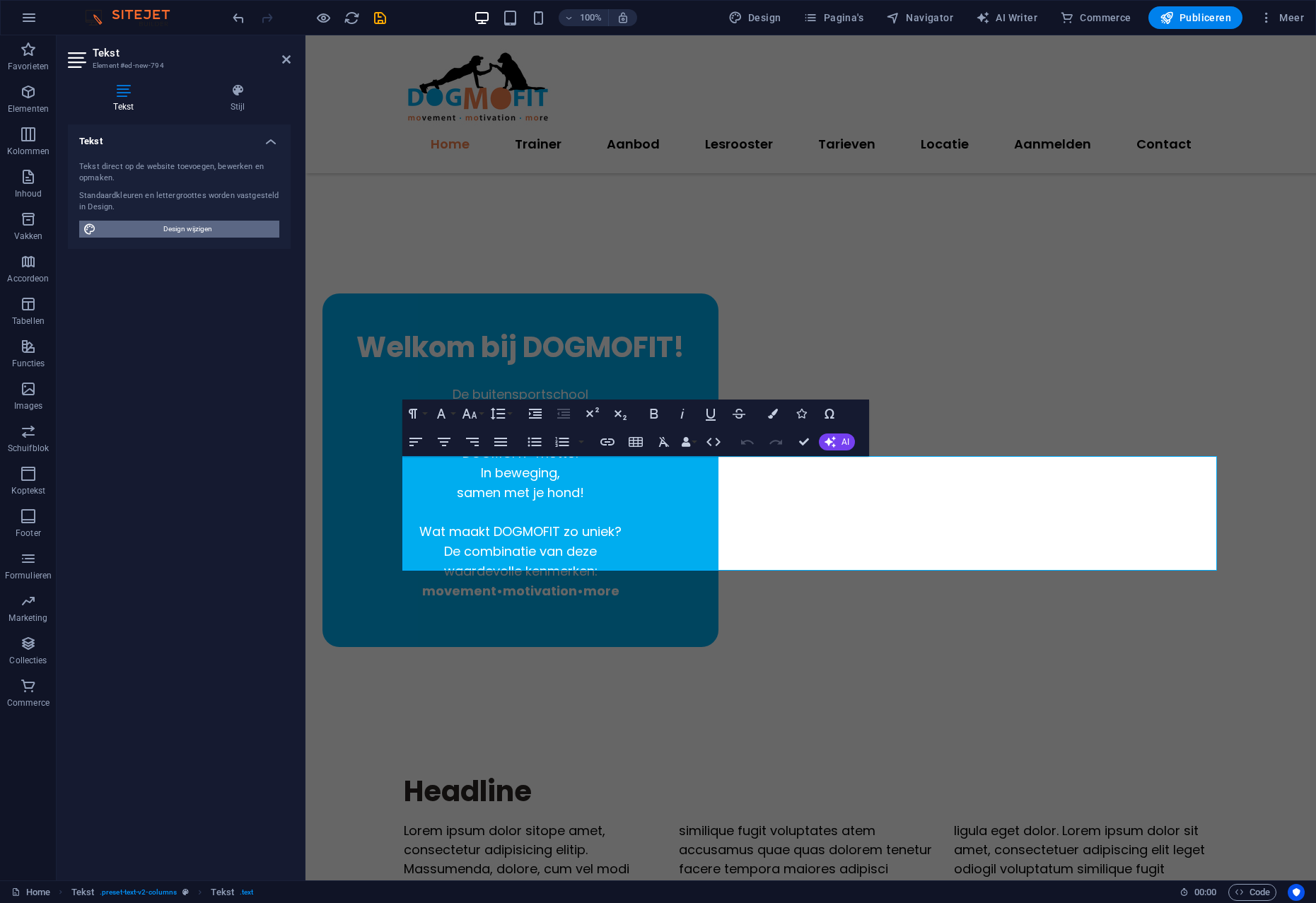
click at [191, 225] on span "Design wijzigen" at bounding box center [188, 228] width 175 height 17
select select "px"
select select "400"
select select "px"
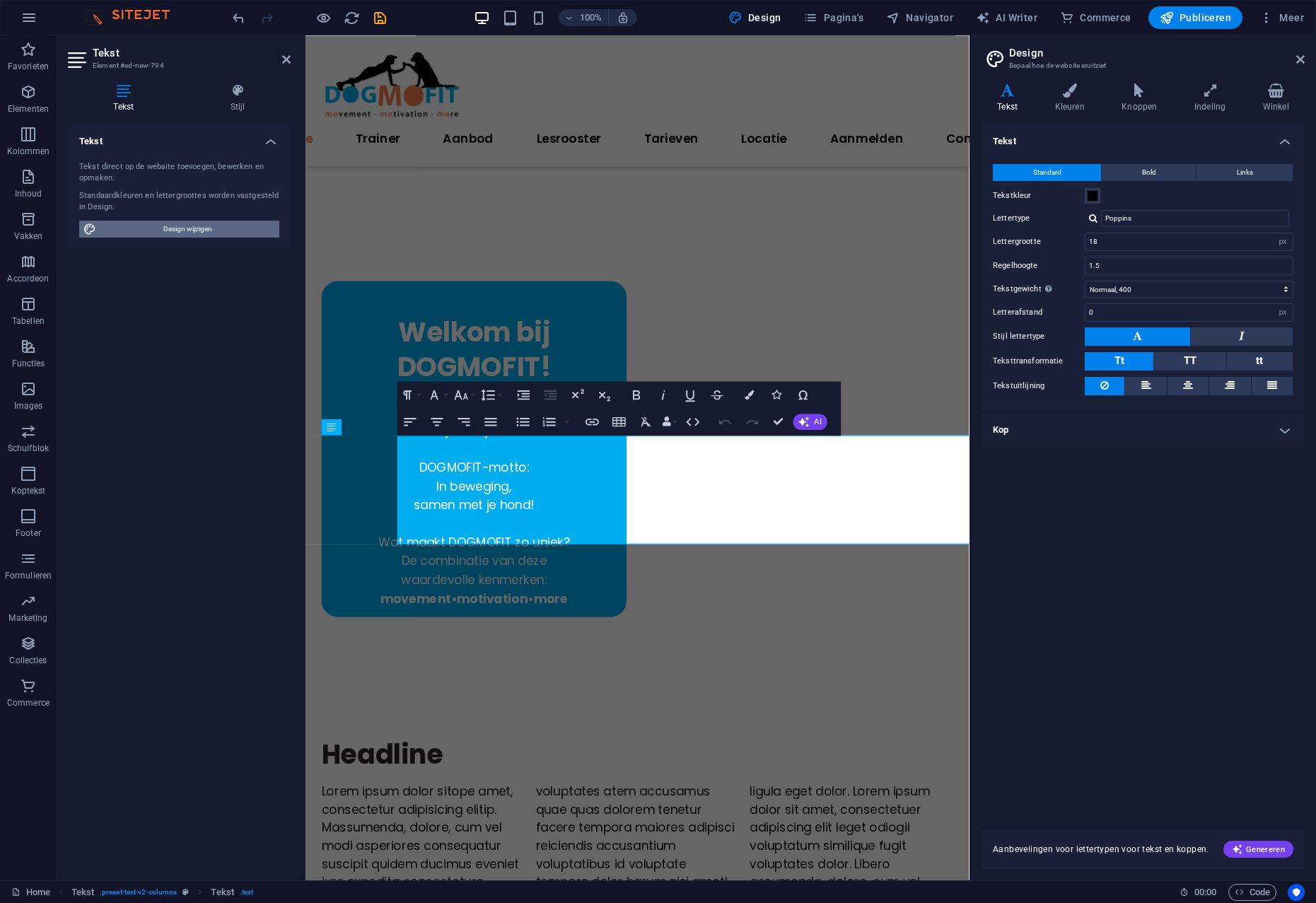
click at [195, 229] on span "Design wijzigen" at bounding box center [188, 228] width 175 height 17
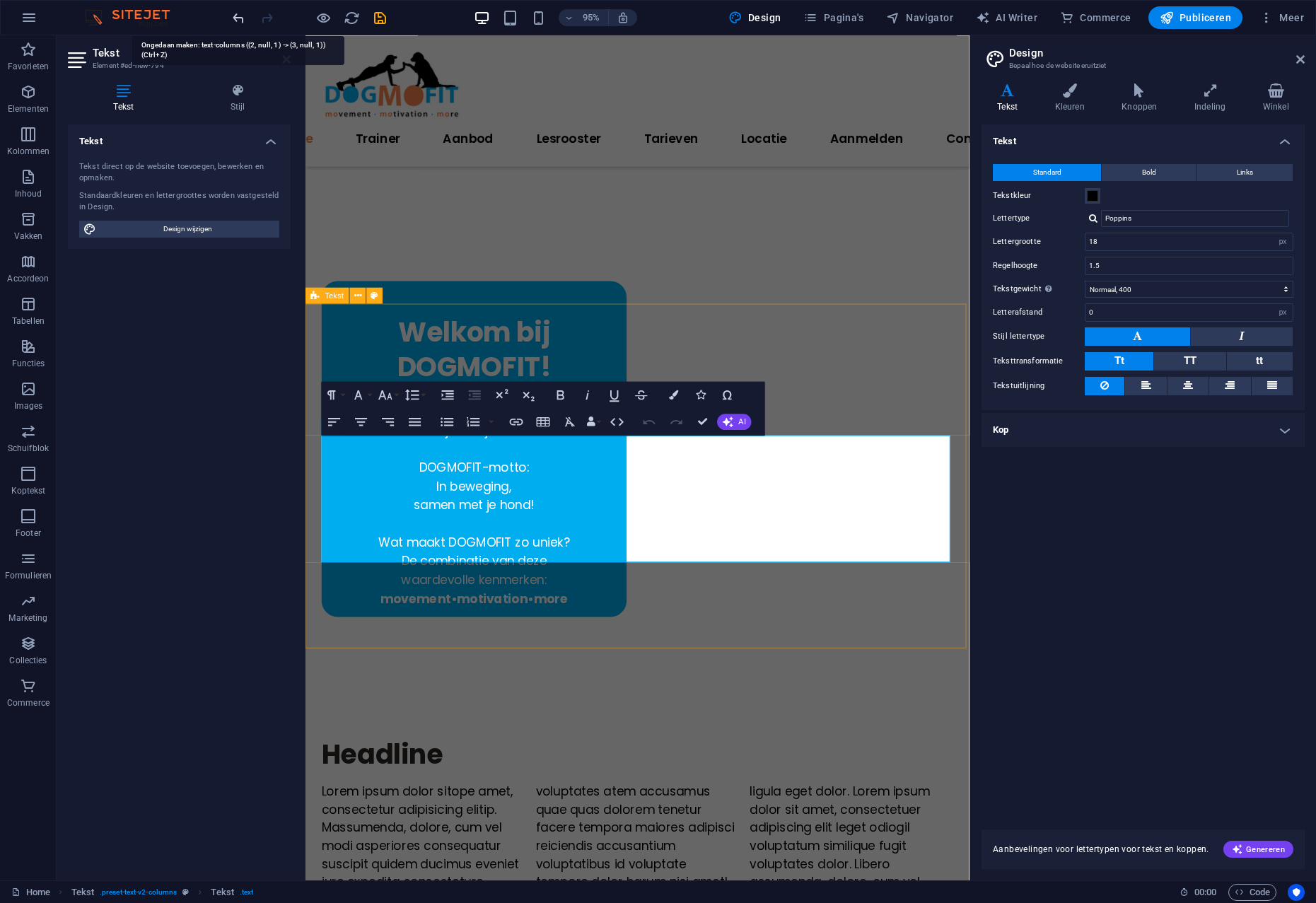
click at [237, 17] on icon "undo" at bounding box center [238, 18] width 16 height 16
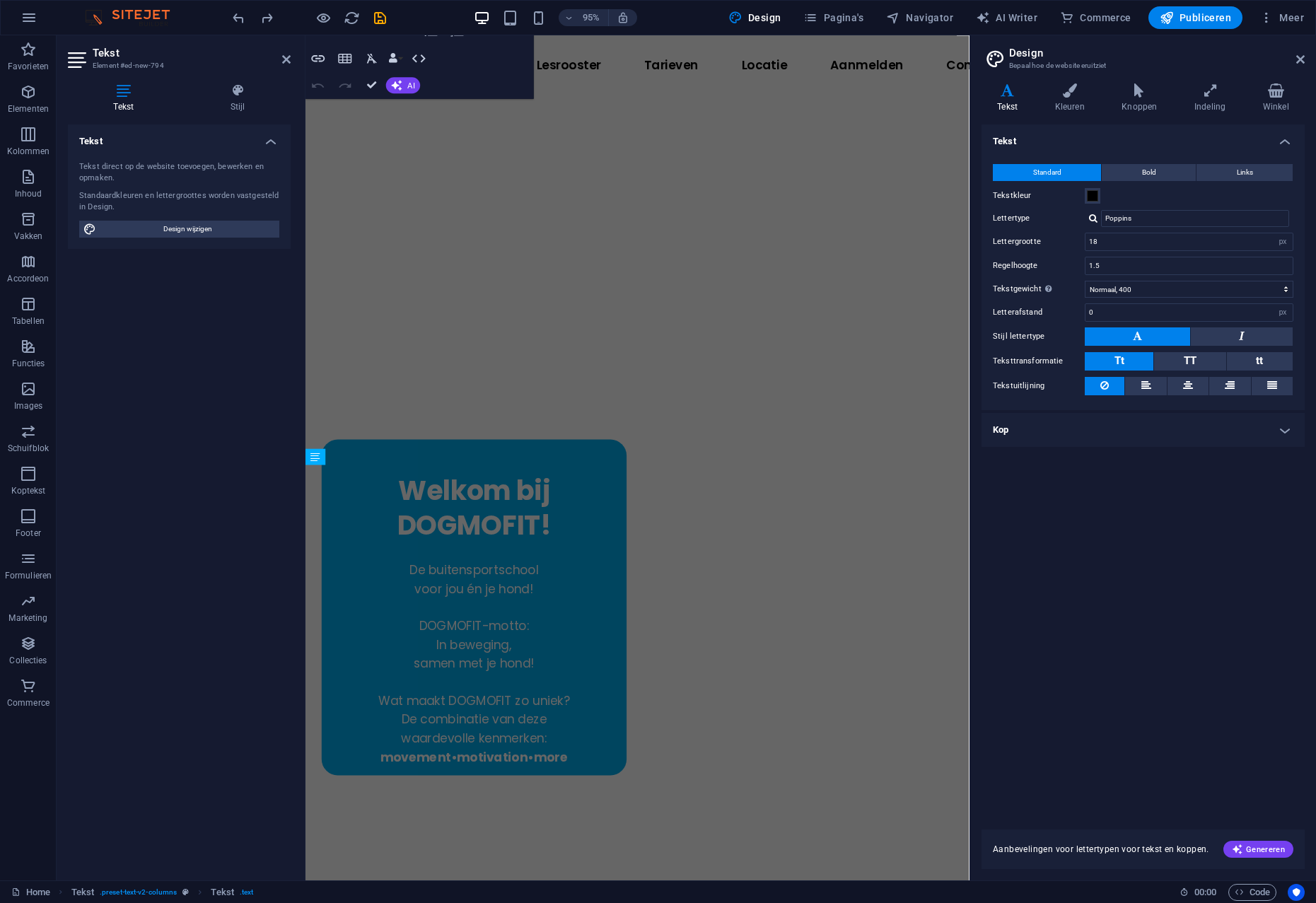
scroll to position [72, 0]
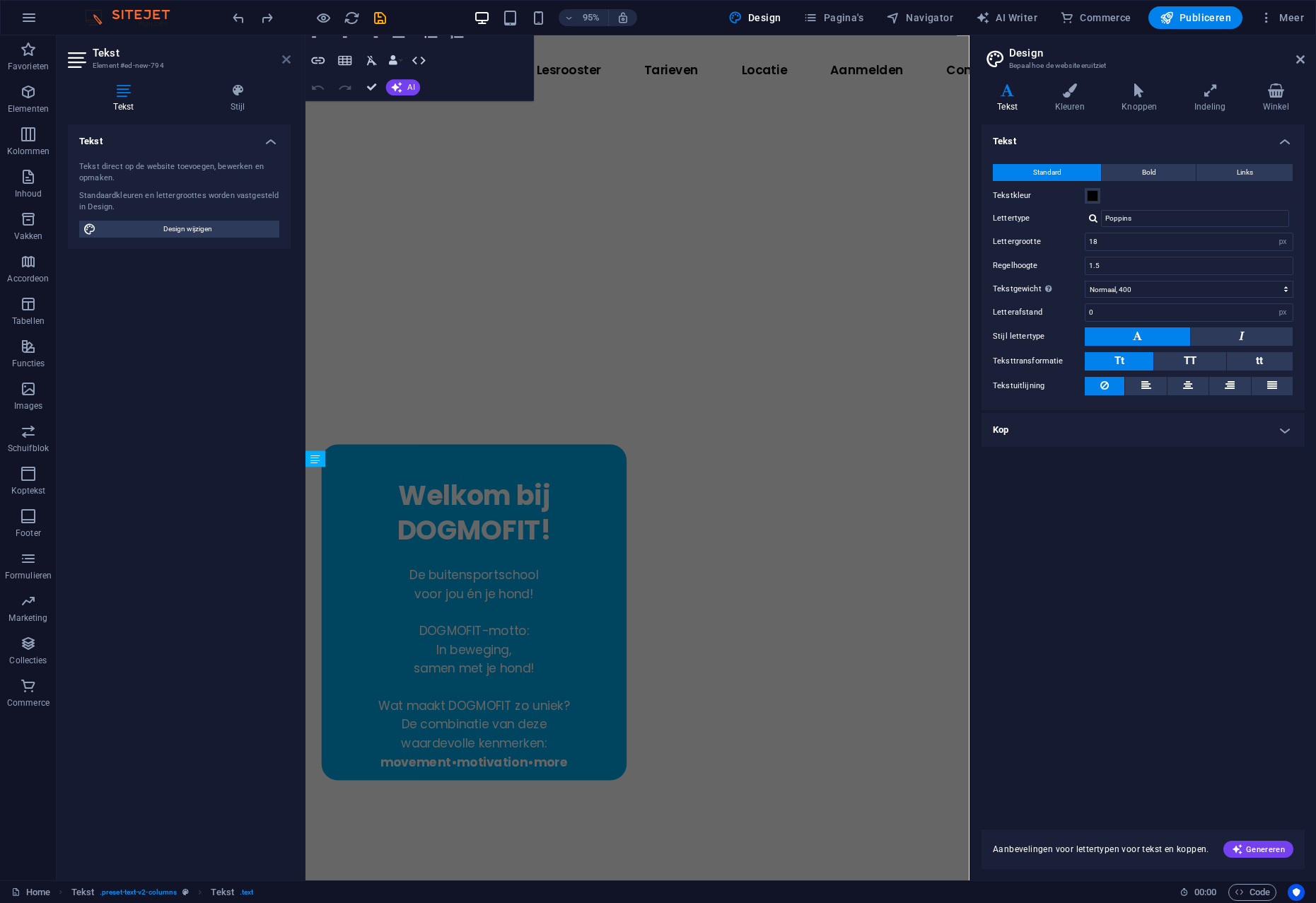
click at [284, 59] on icon at bounding box center [286, 59] width 9 height 11
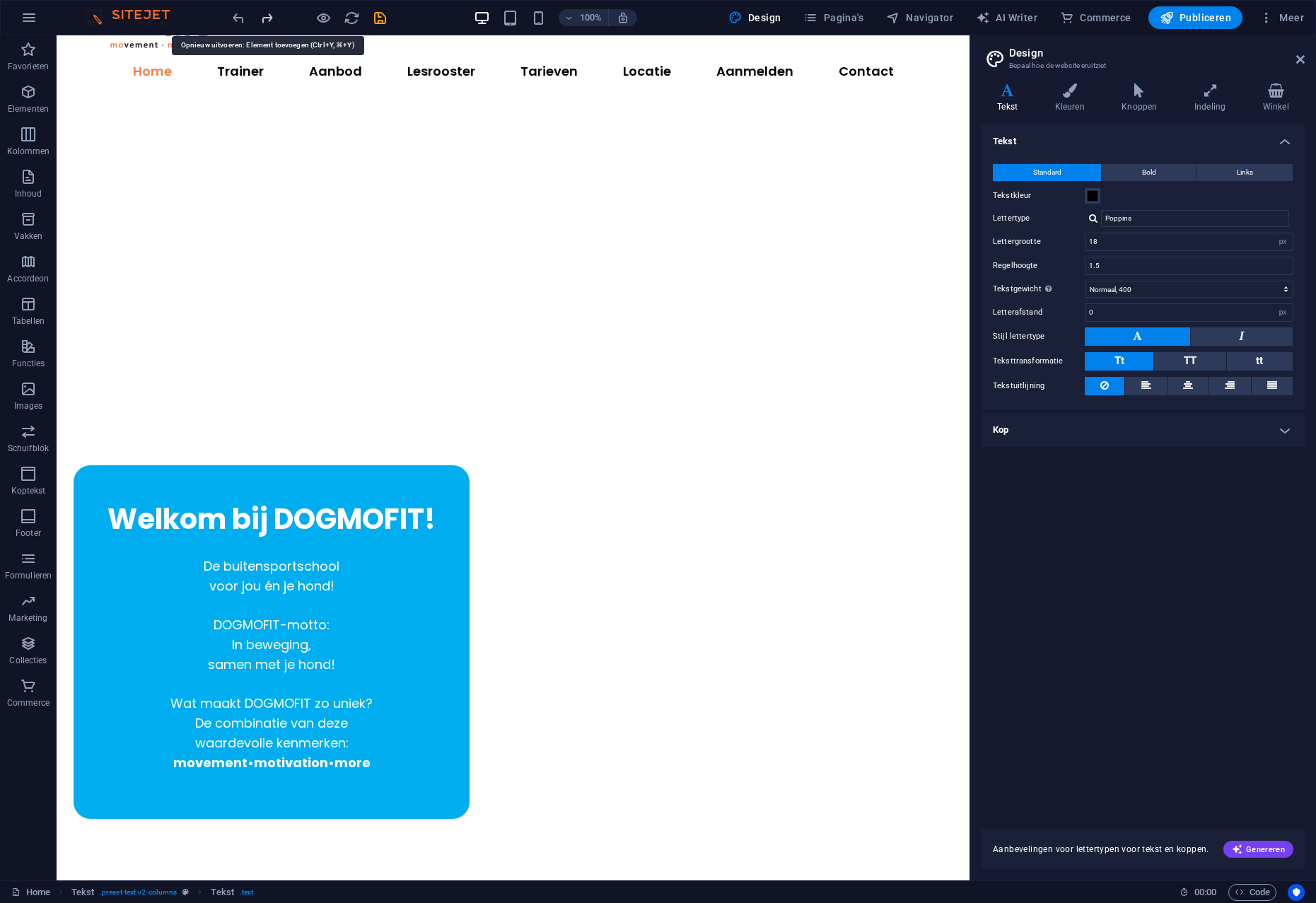
click at [267, 20] on icon "redo" at bounding box center [267, 18] width 16 height 16
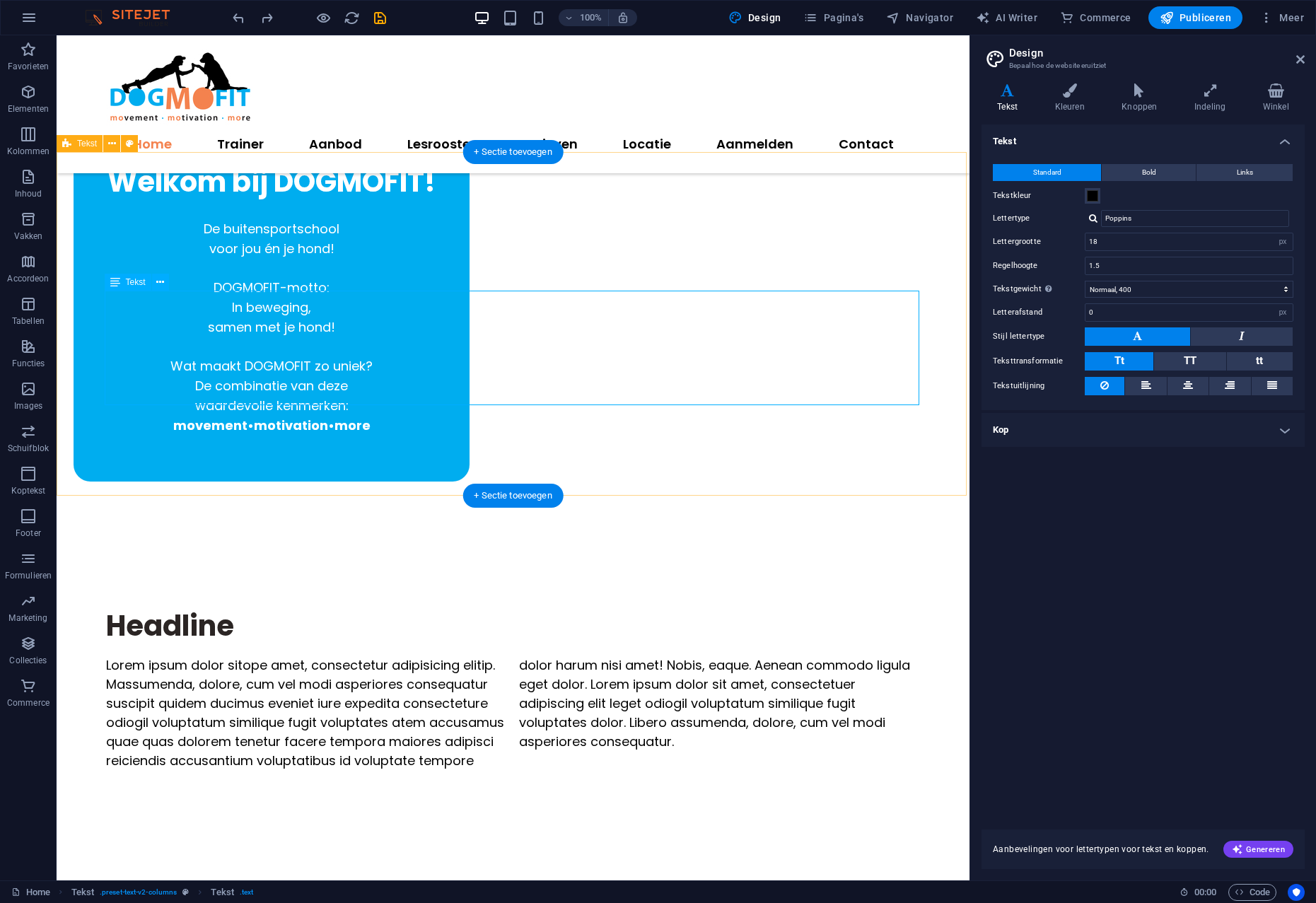
scroll to position [412, 0]
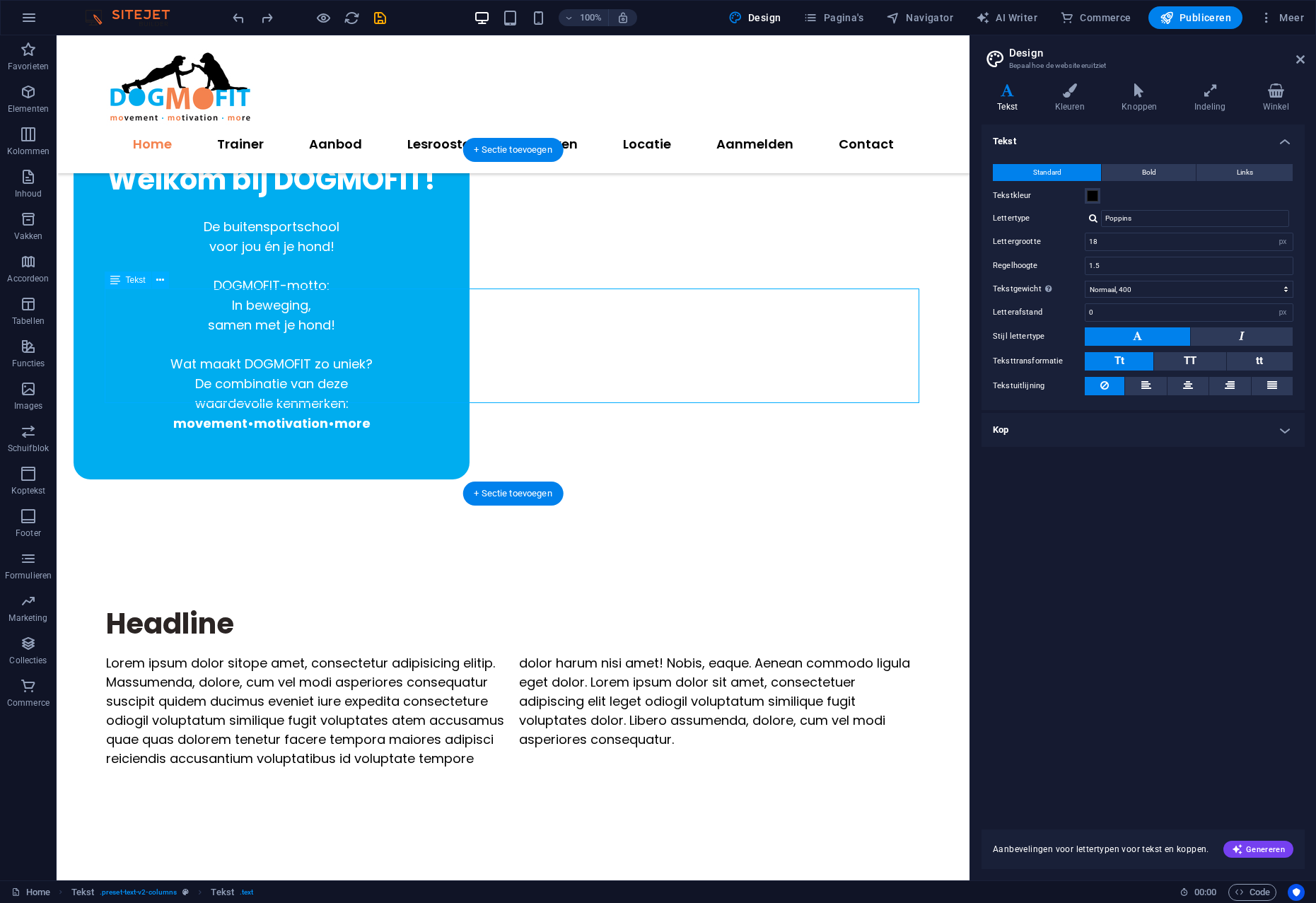
click at [146, 653] on div "Lorem ipsum dolor sitope amet, consectetur adipisicing elitip. Massumenda, dolo…" at bounding box center [513, 710] width 815 height 114
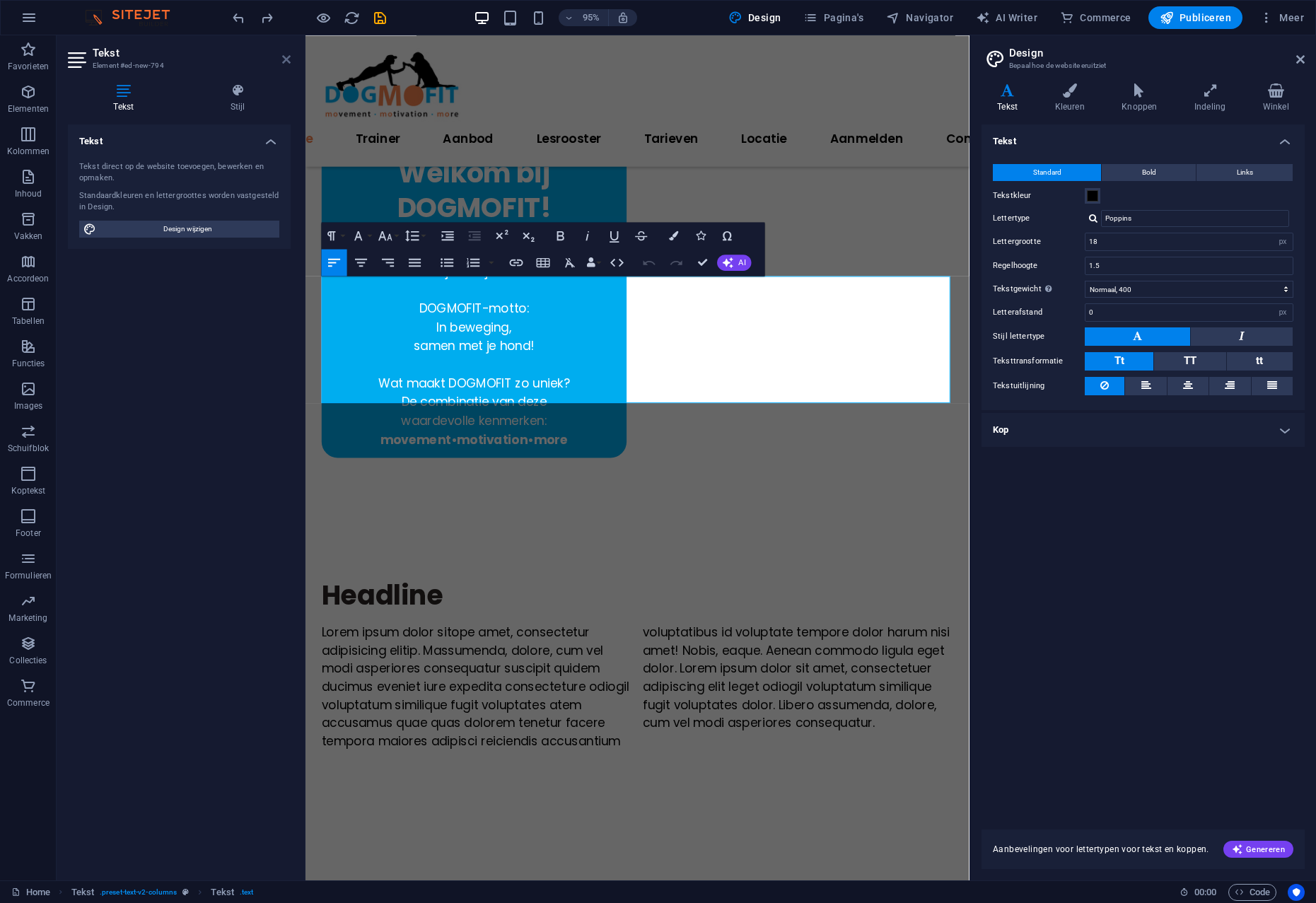
click at [290, 63] on icon at bounding box center [286, 59] width 9 height 11
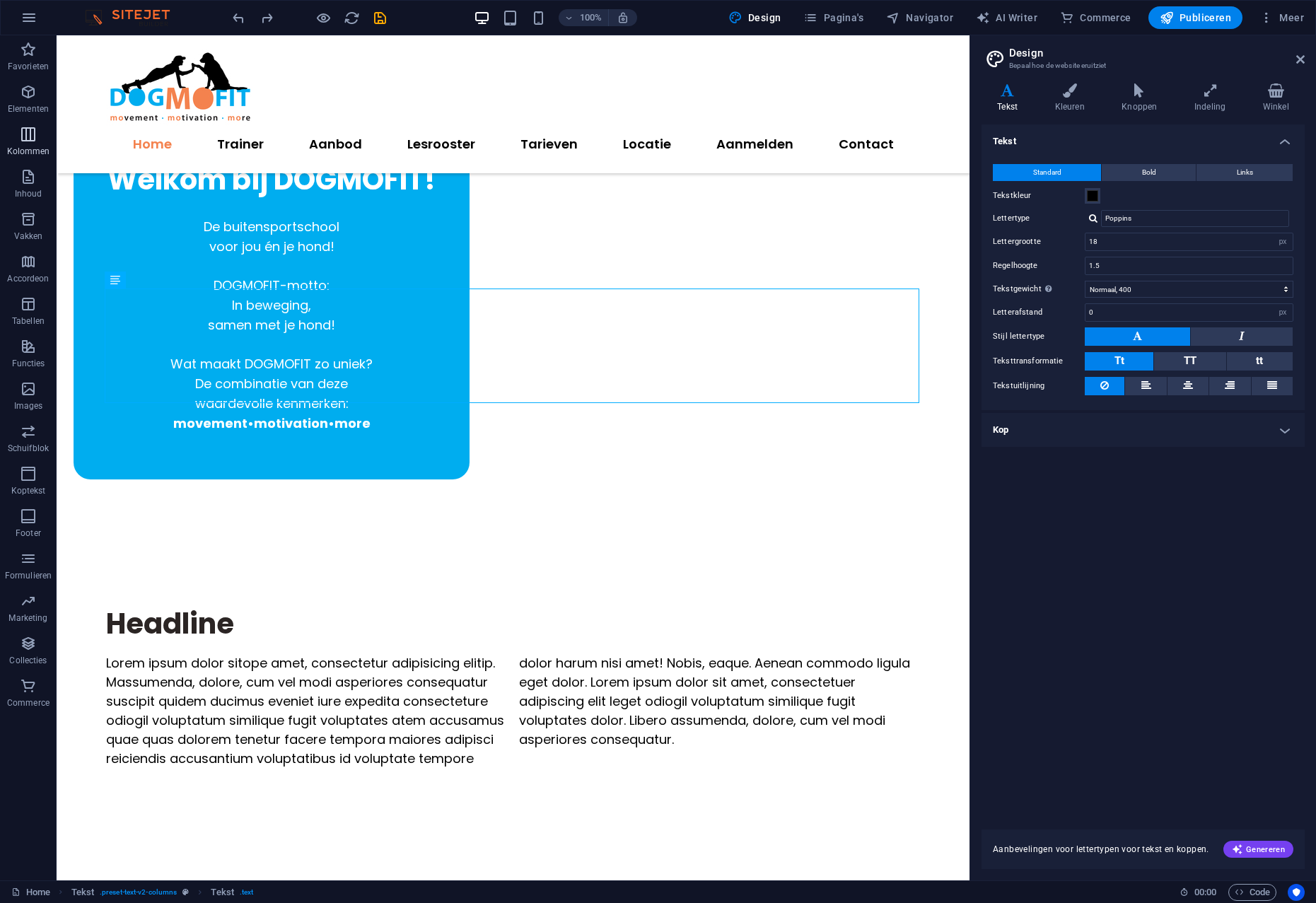
click at [27, 136] on icon "button" at bounding box center [28, 134] width 17 height 17
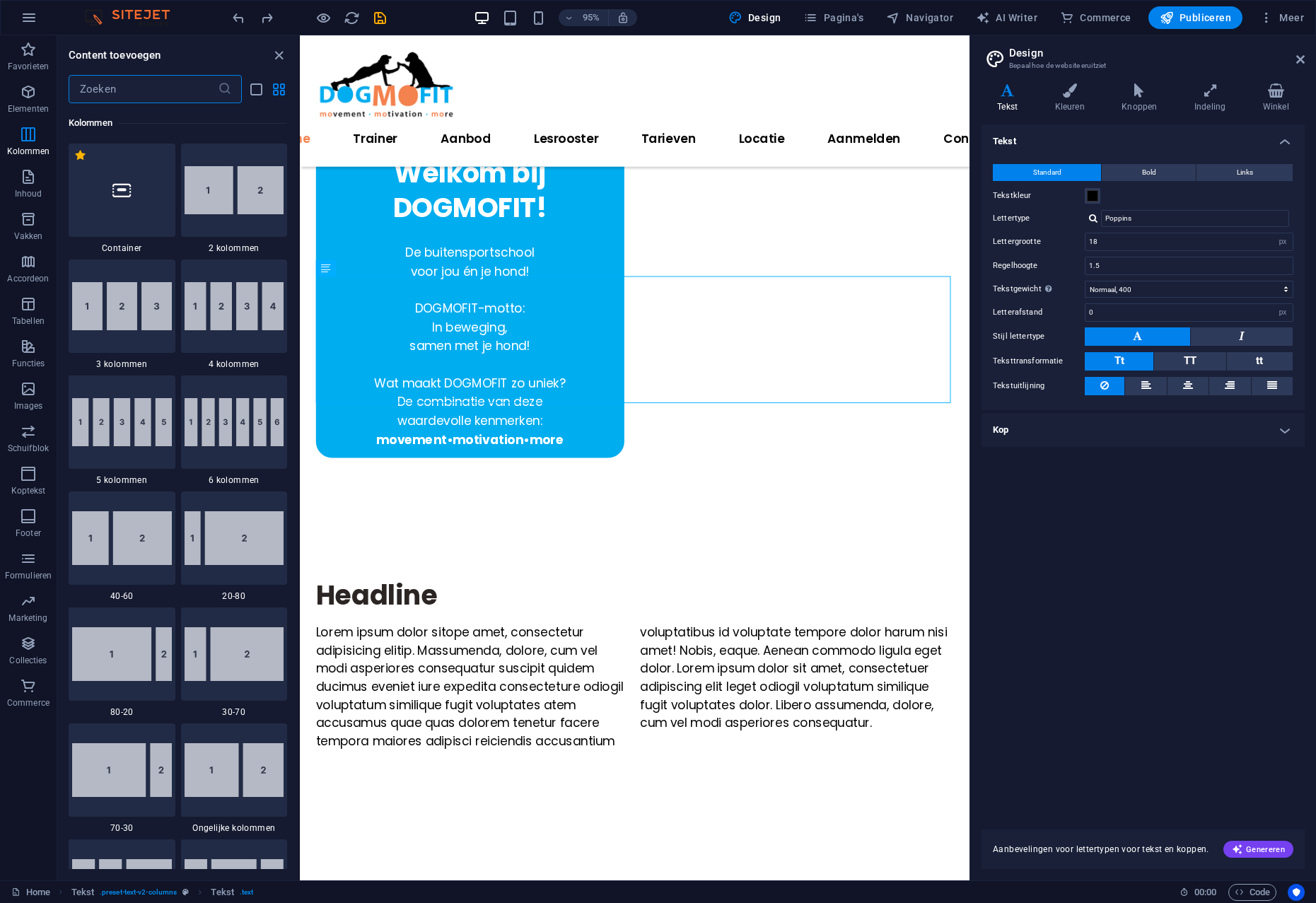
scroll to position [700, 0]
click at [120, 306] on img at bounding box center [122, 306] width 99 height 49
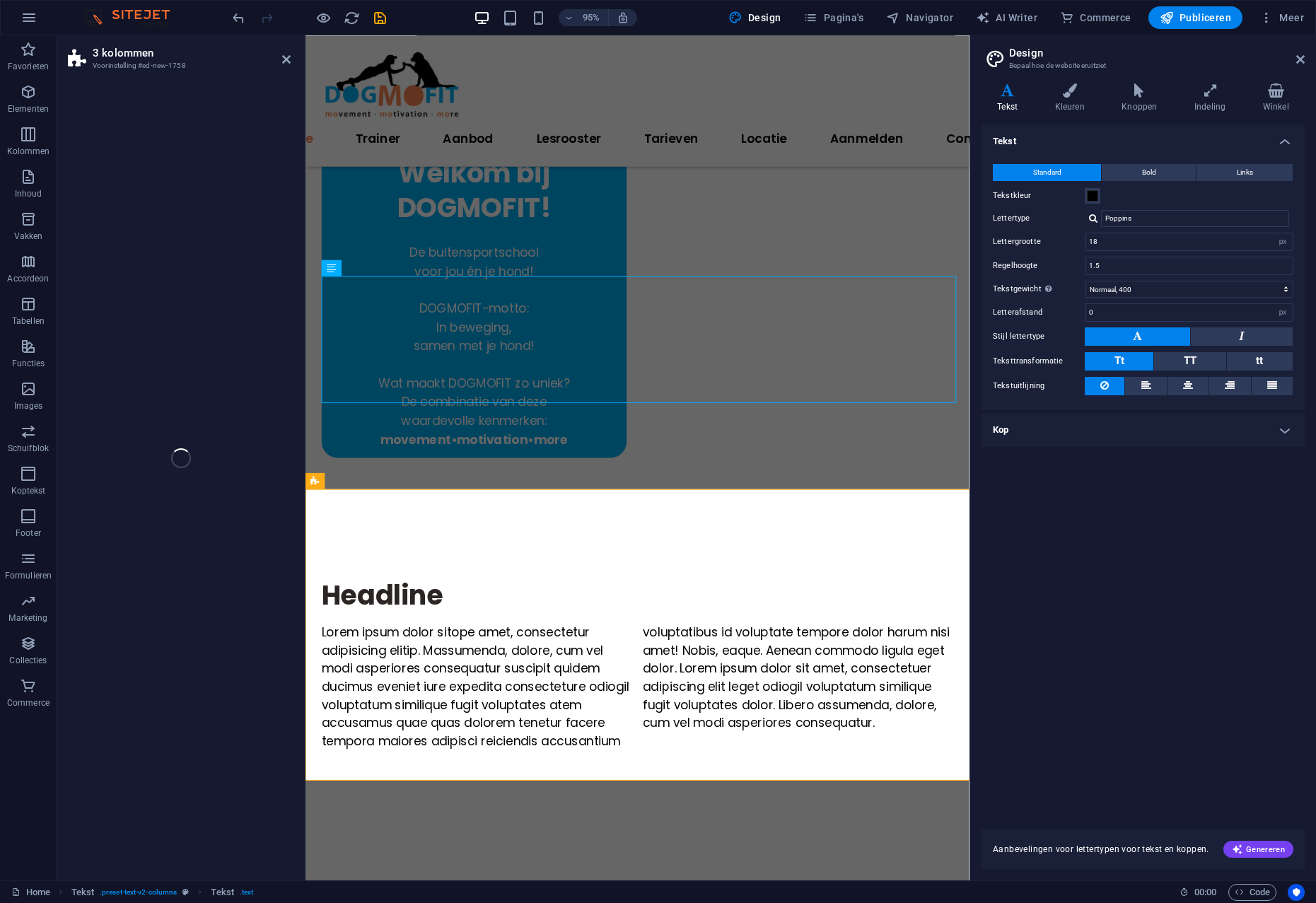
select select "rem"
select select "preset-columns-three-v2-default"
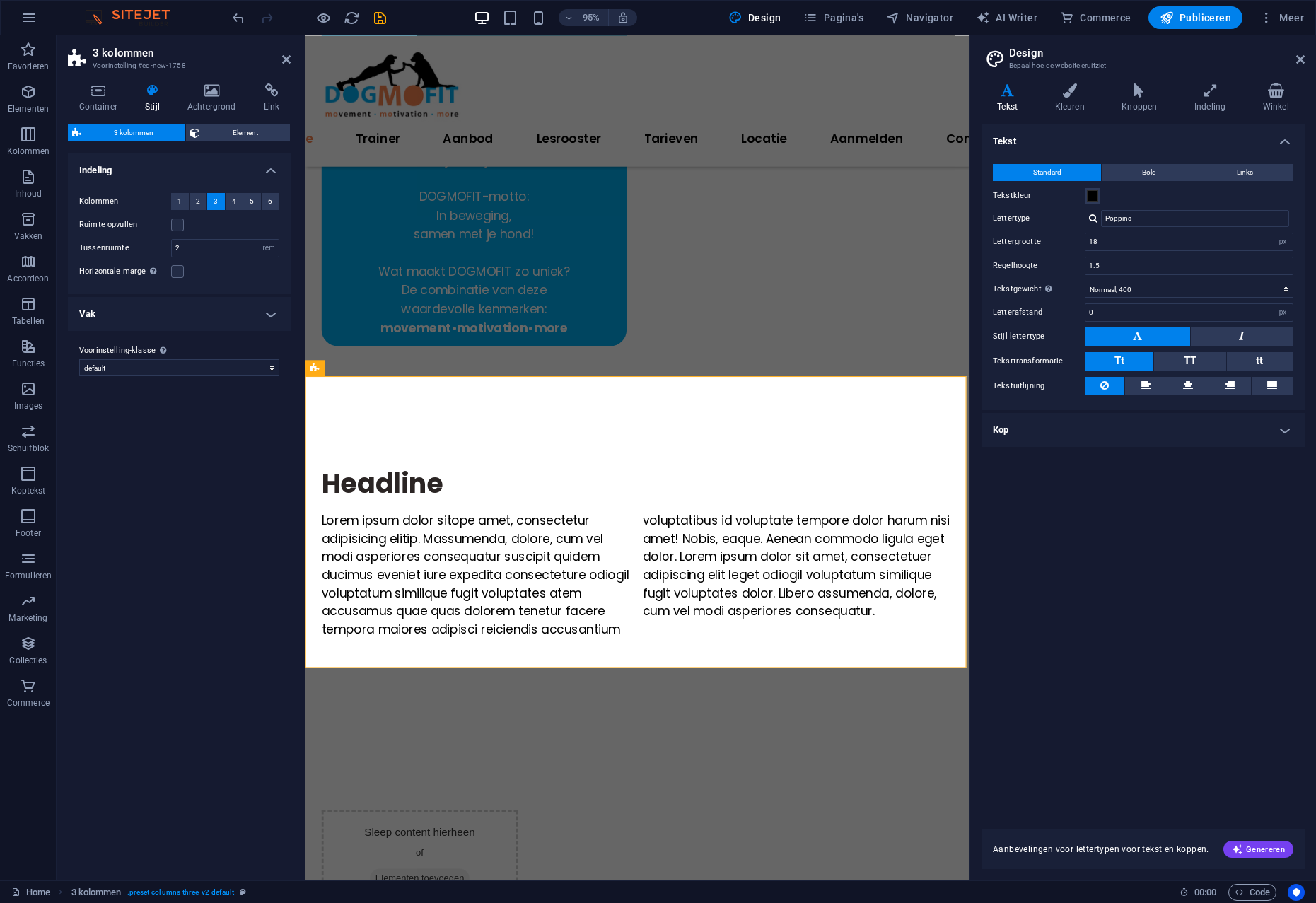
scroll to position [527, 0]
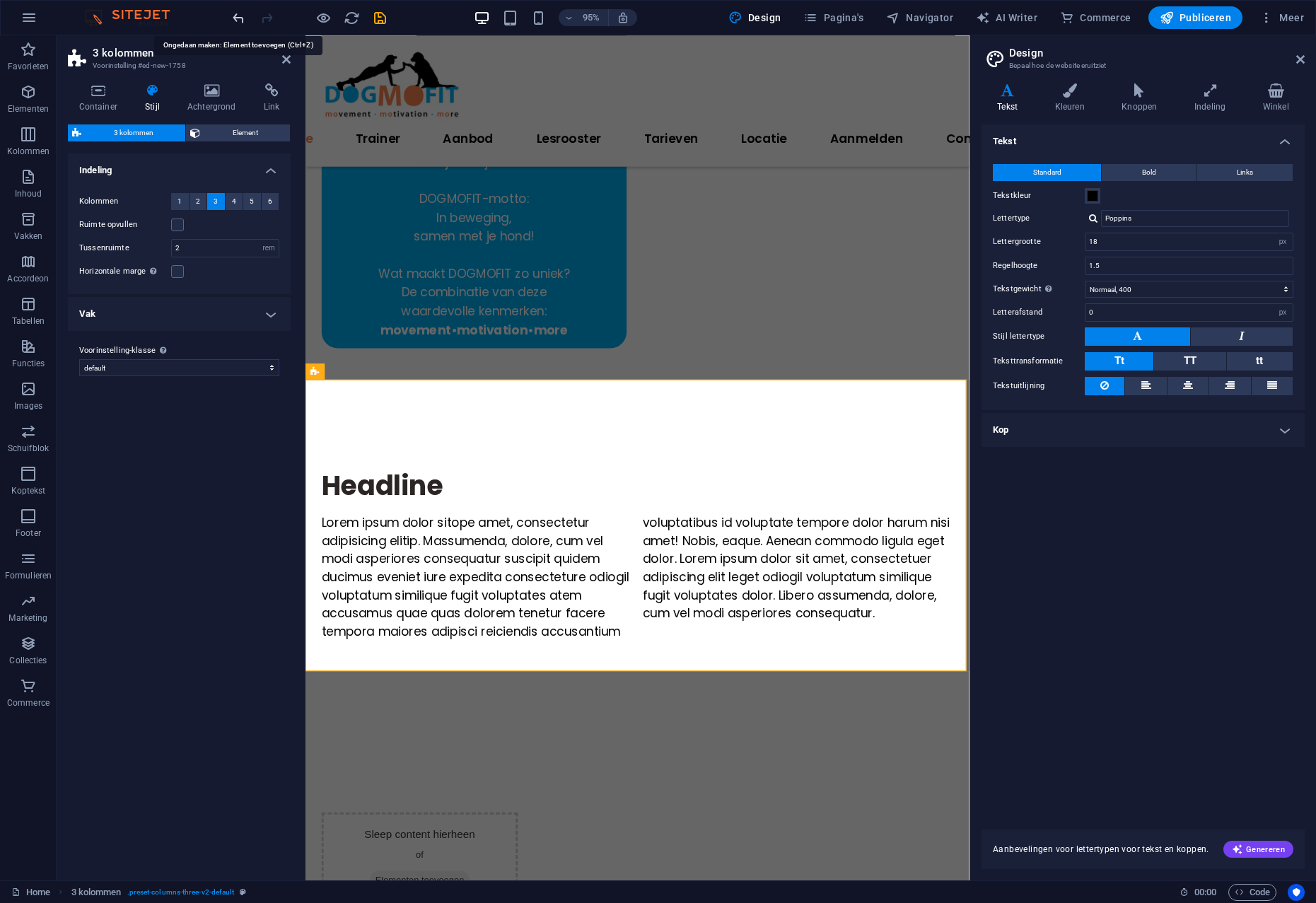
click at [236, 18] on icon "undo" at bounding box center [238, 18] width 16 height 16
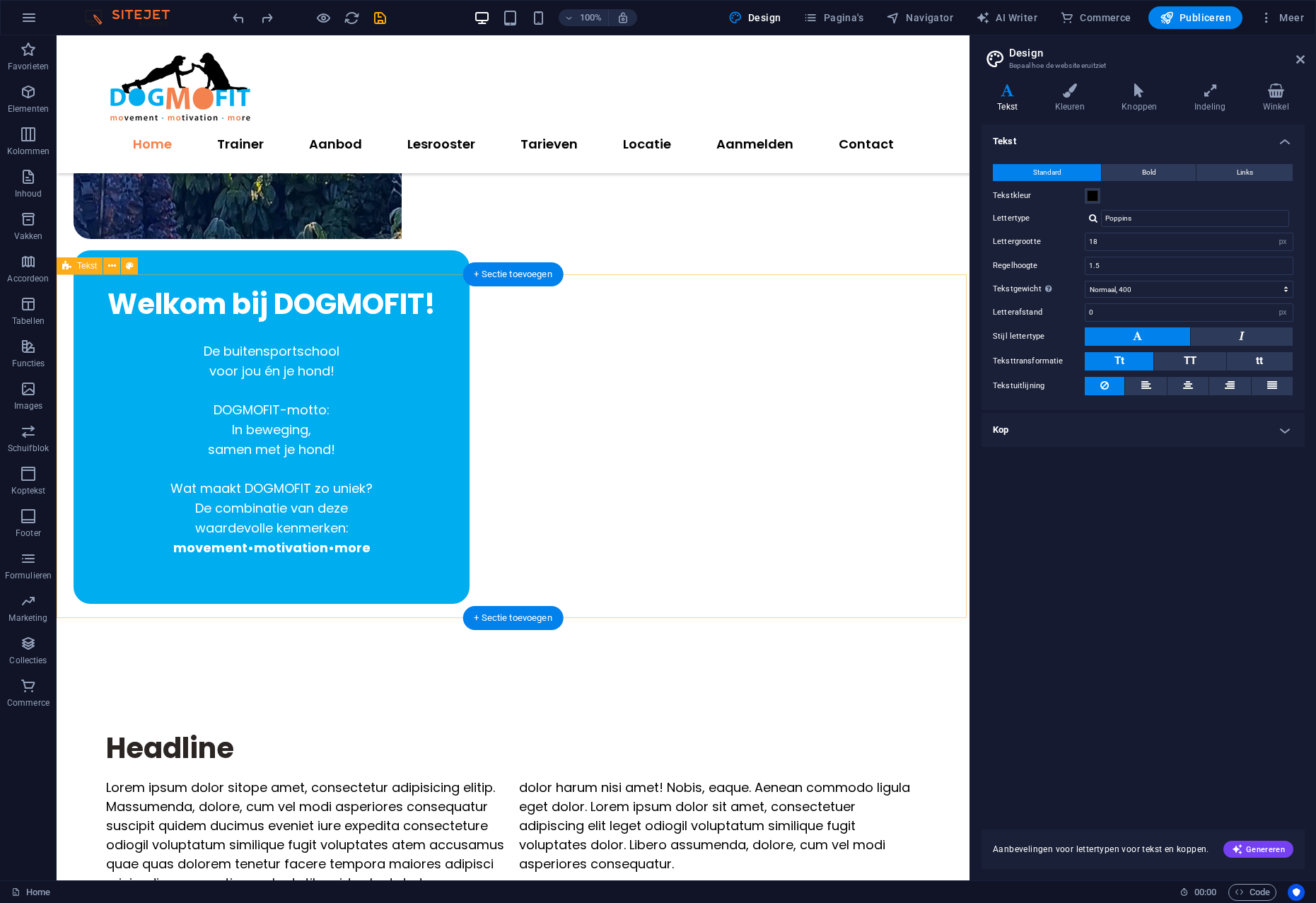
scroll to position [286, 0]
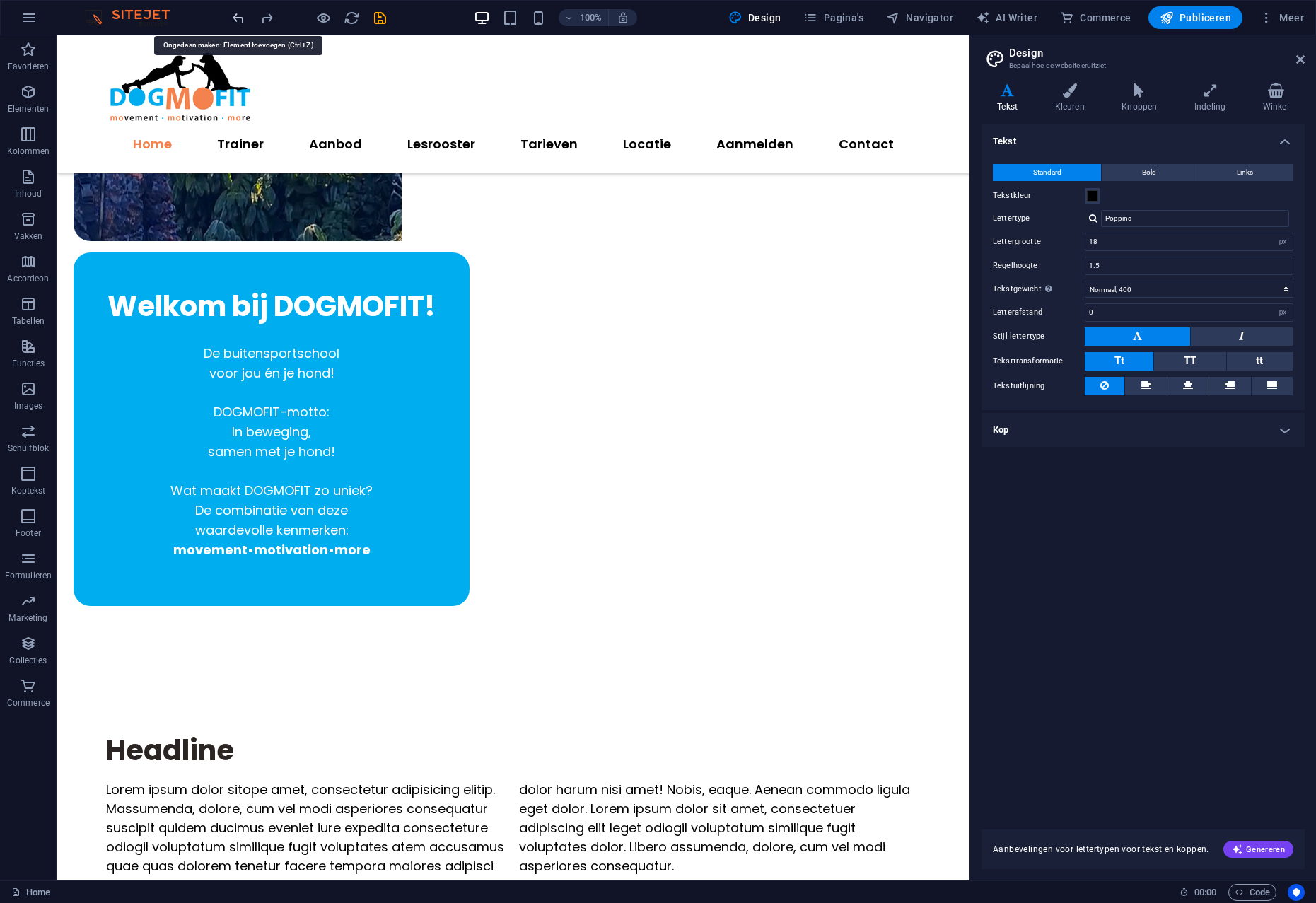
click at [234, 21] on icon "undo" at bounding box center [238, 18] width 16 height 16
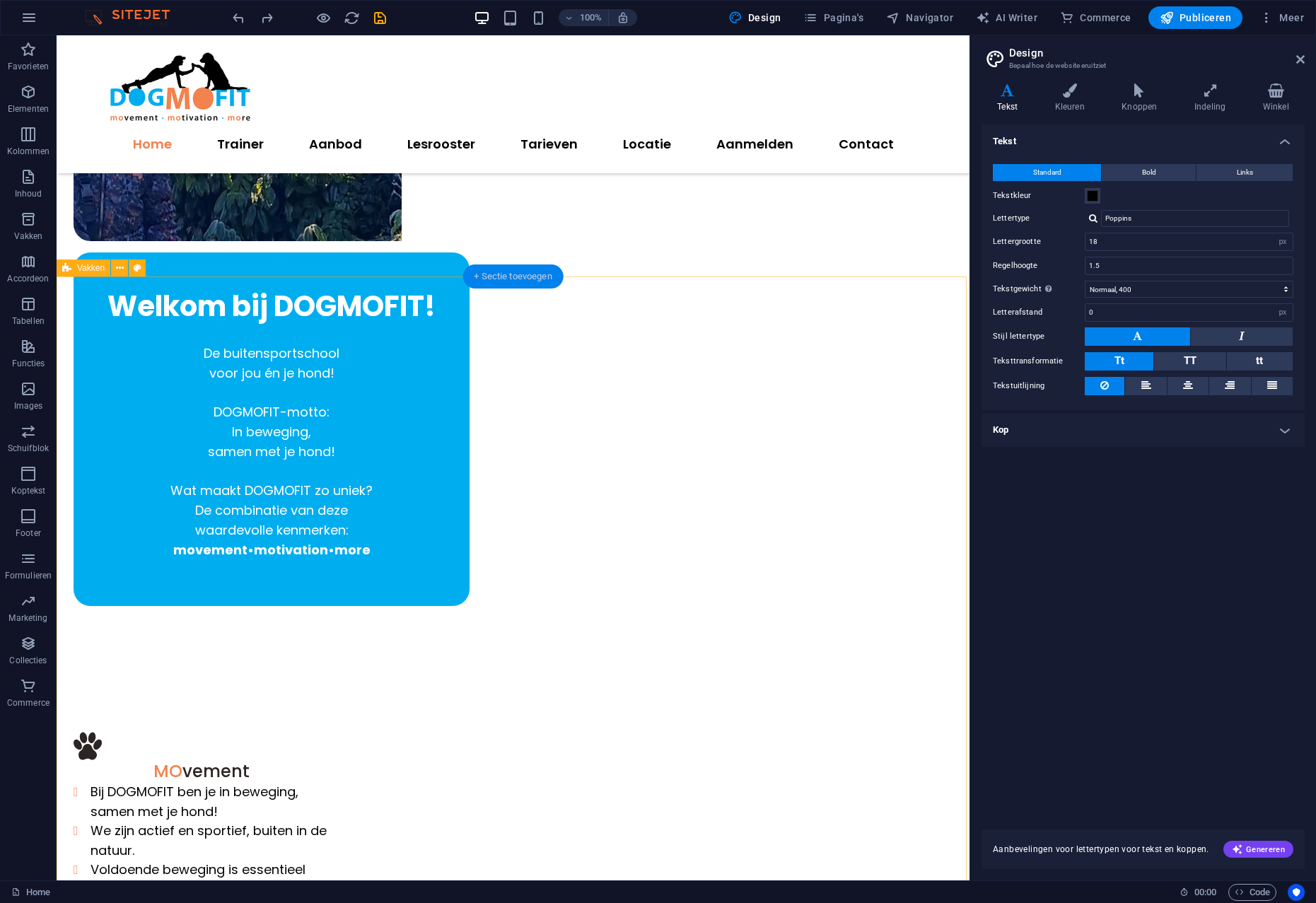
click at [494, 274] on div "+ Sectie toevoegen" at bounding box center [513, 276] width 101 height 24
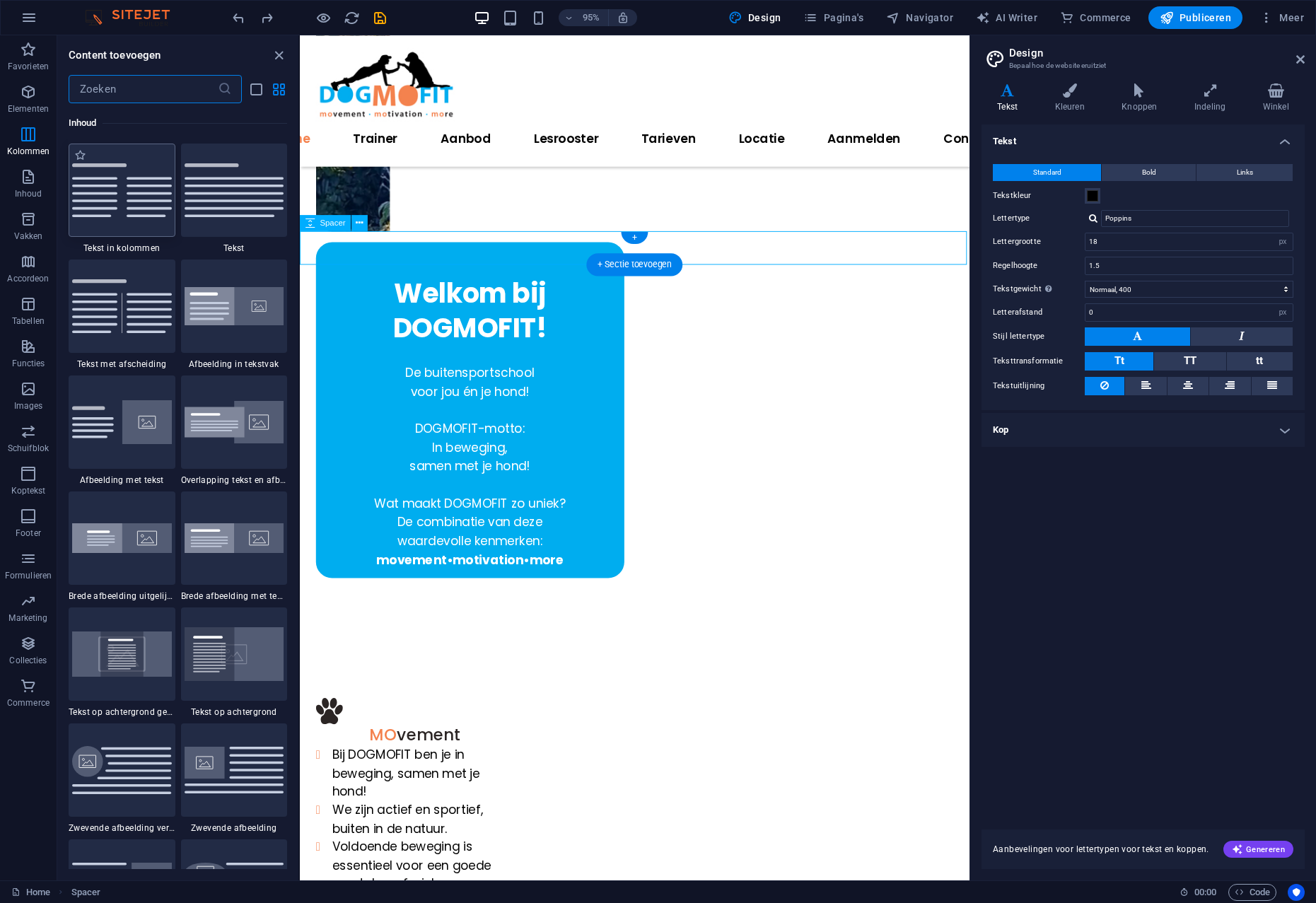
scroll to position [2429, 0]
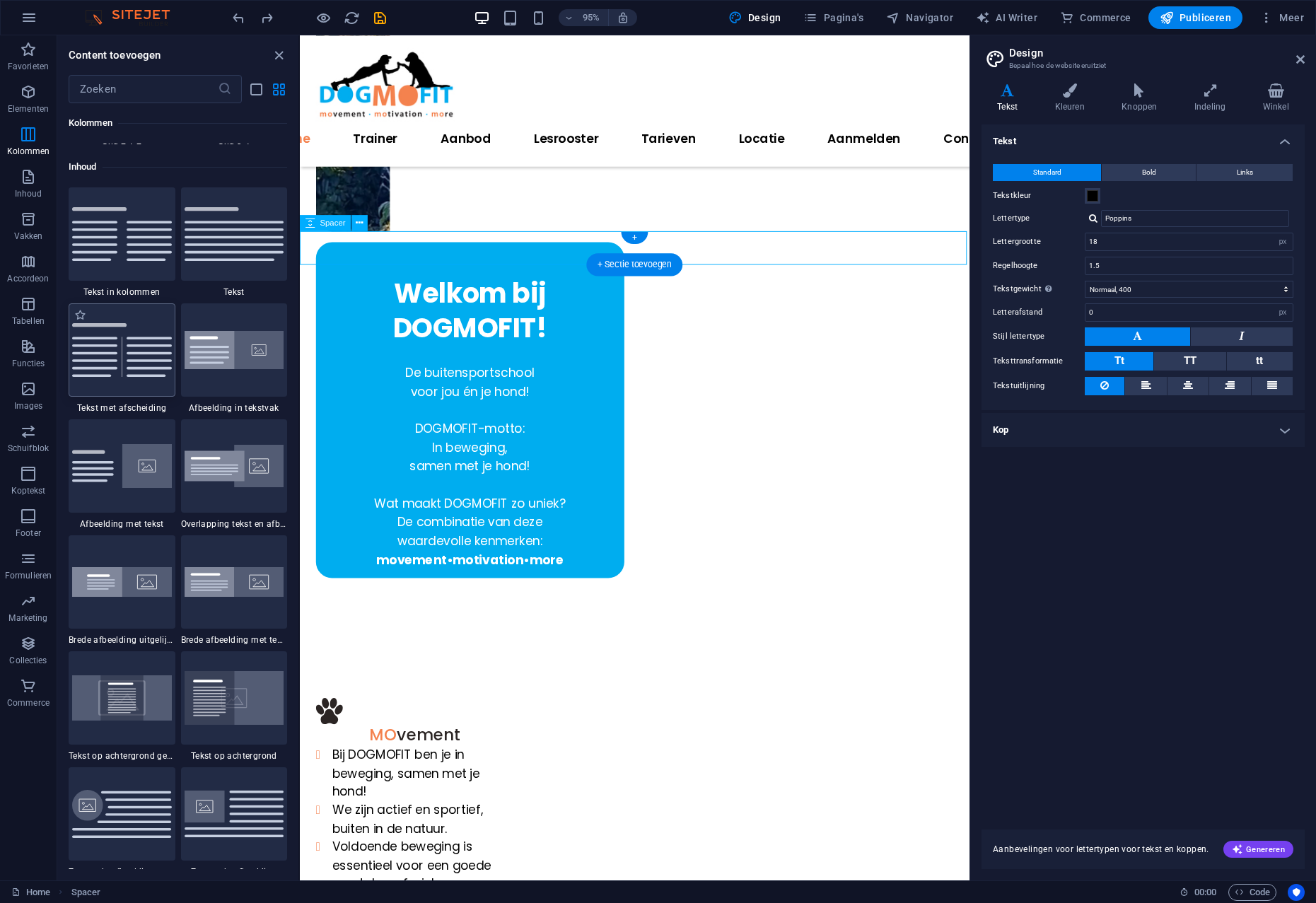
click at [120, 379] on div at bounding box center [122, 350] width 107 height 93
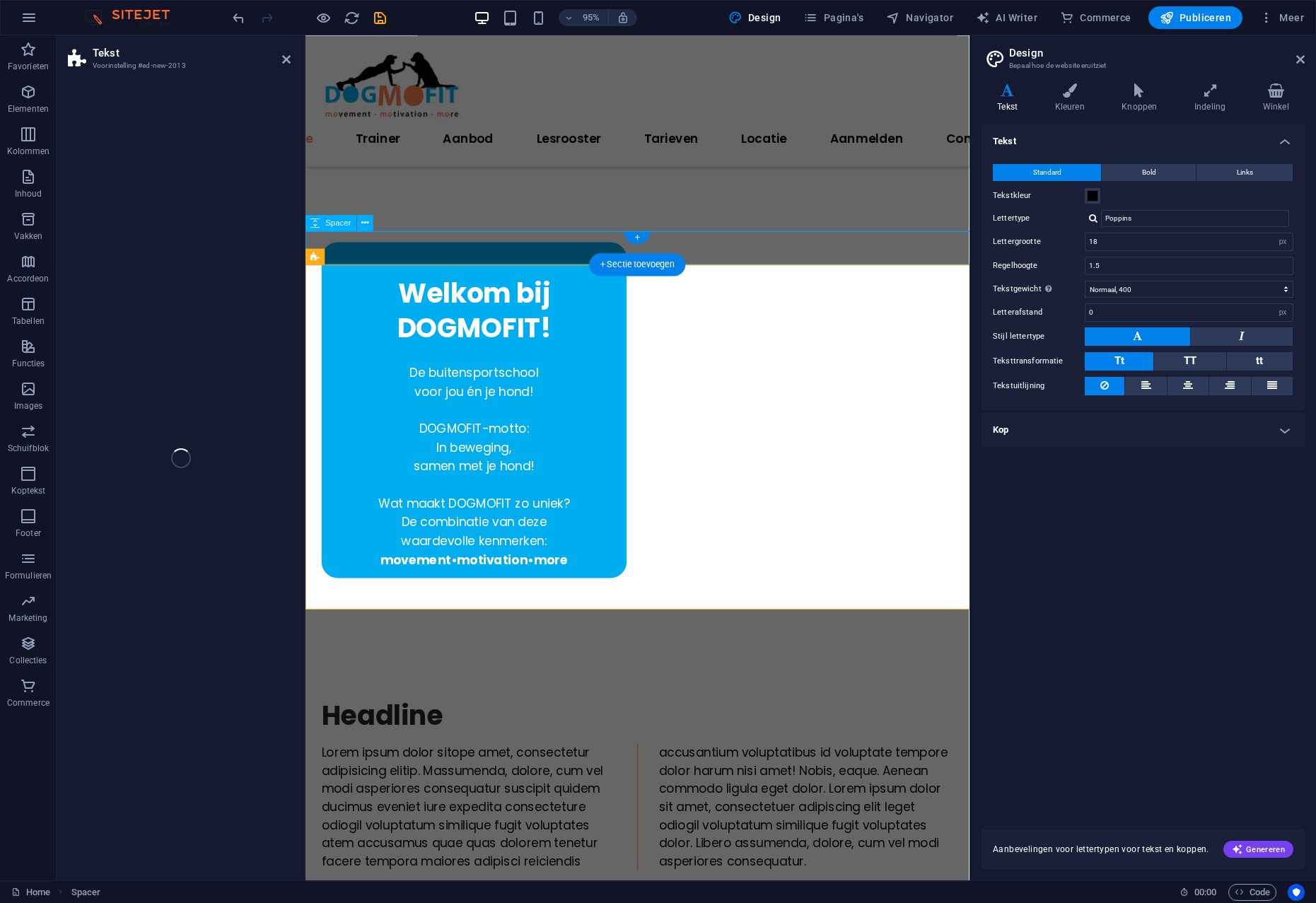
select select "rem"
select select "px"
select select "preset-text-v2-separator"
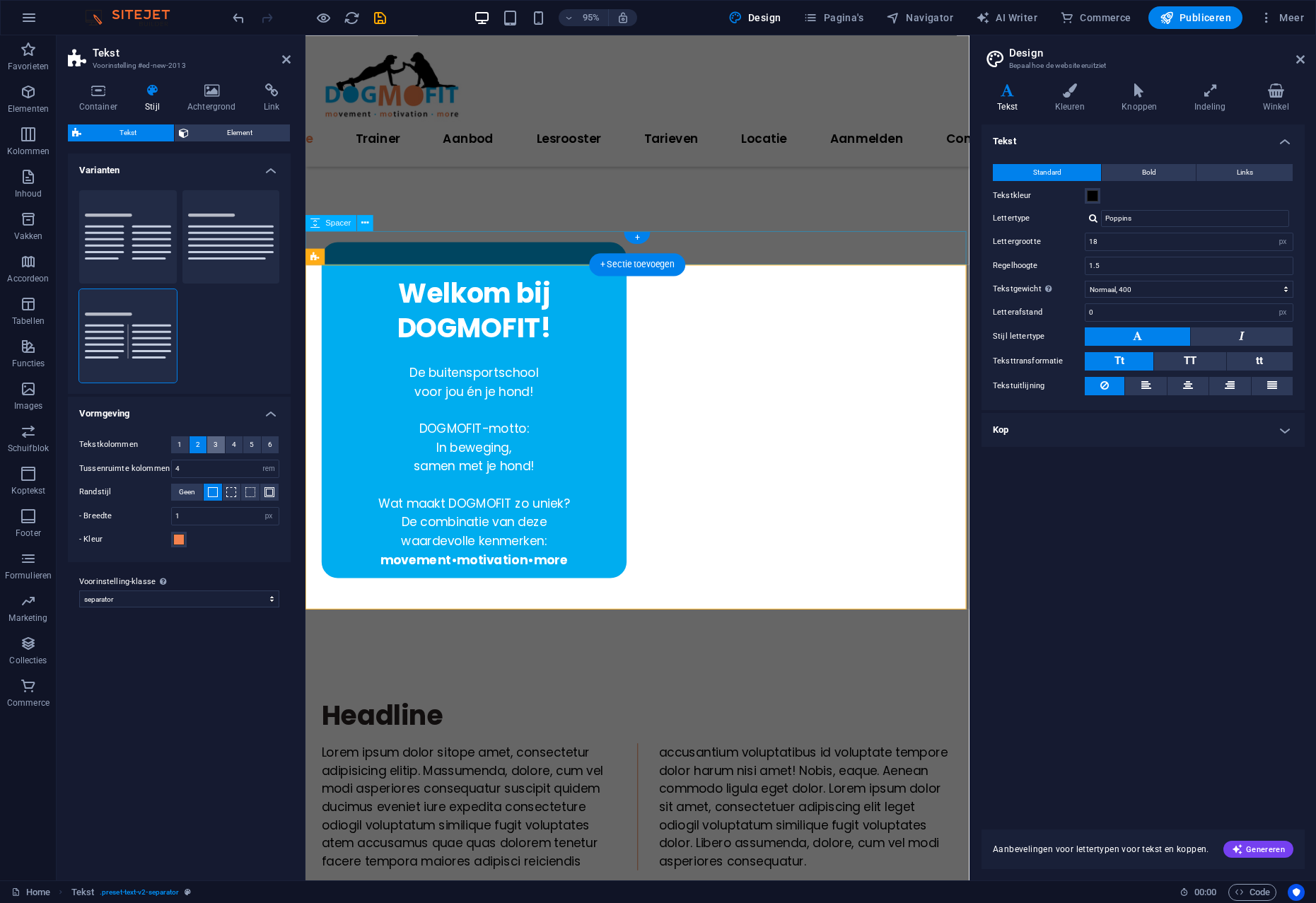
click at [215, 444] on span "3" at bounding box center [215, 444] width 4 height 17
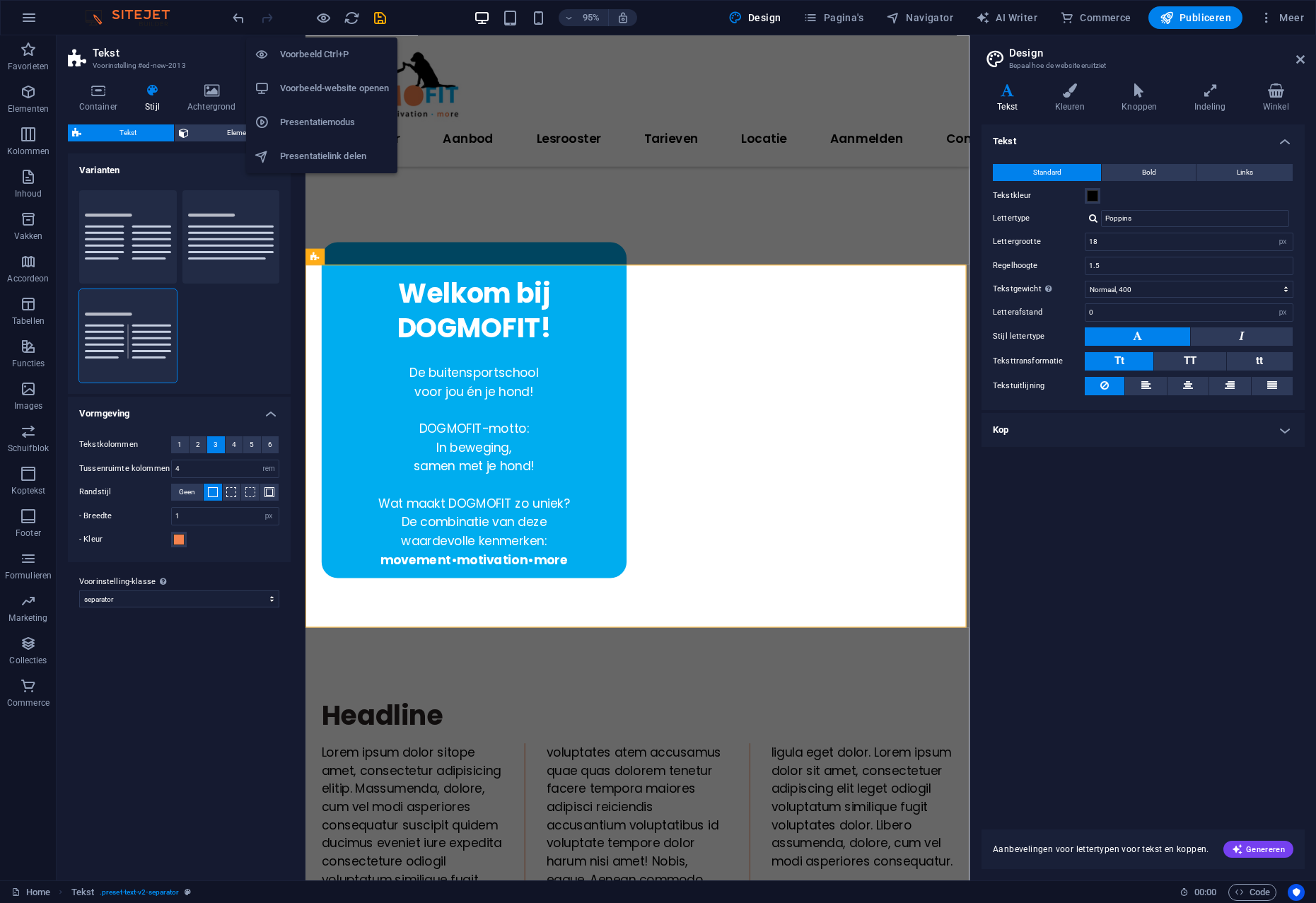
click at [314, 14] on div at bounding box center [309, 17] width 159 height 23
click at [322, 16] on icon "button" at bounding box center [324, 18] width 16 height 16
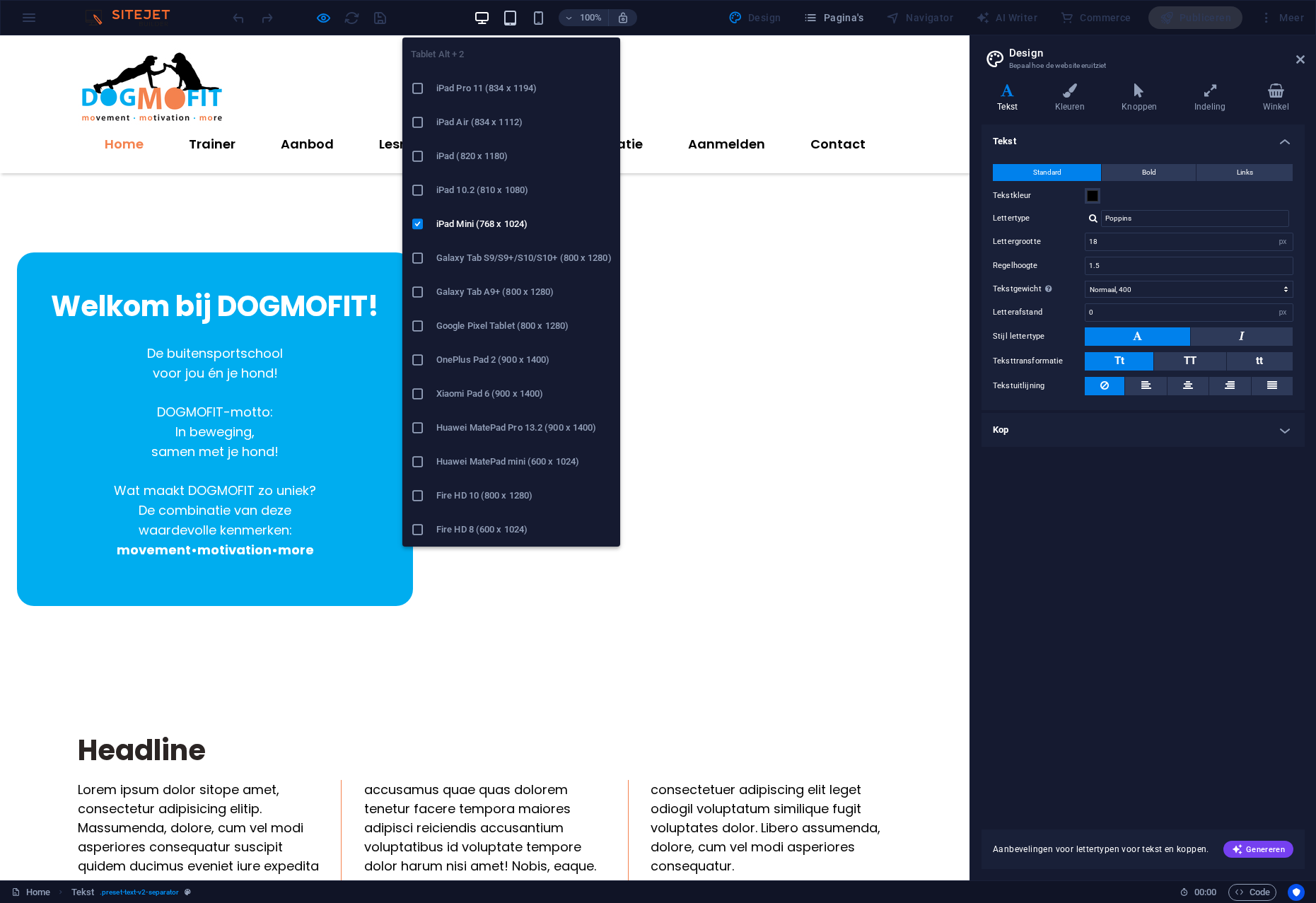
click at [516, 20] on icon "button" at bounding box center [510, 18] width 16 height 16
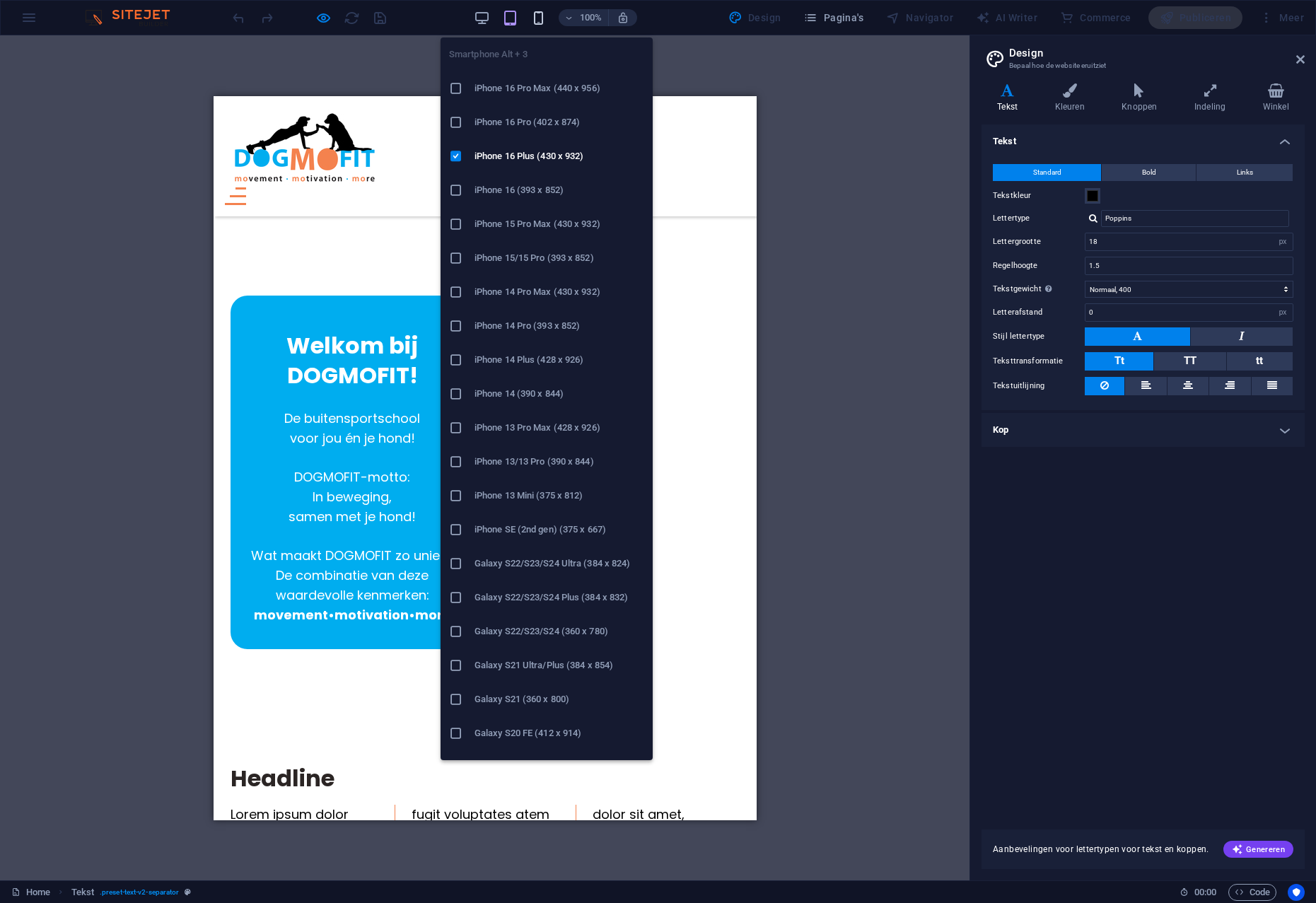
click at [539, 17] on icon "button" at bounding box center [538, 18] width 16 height 16
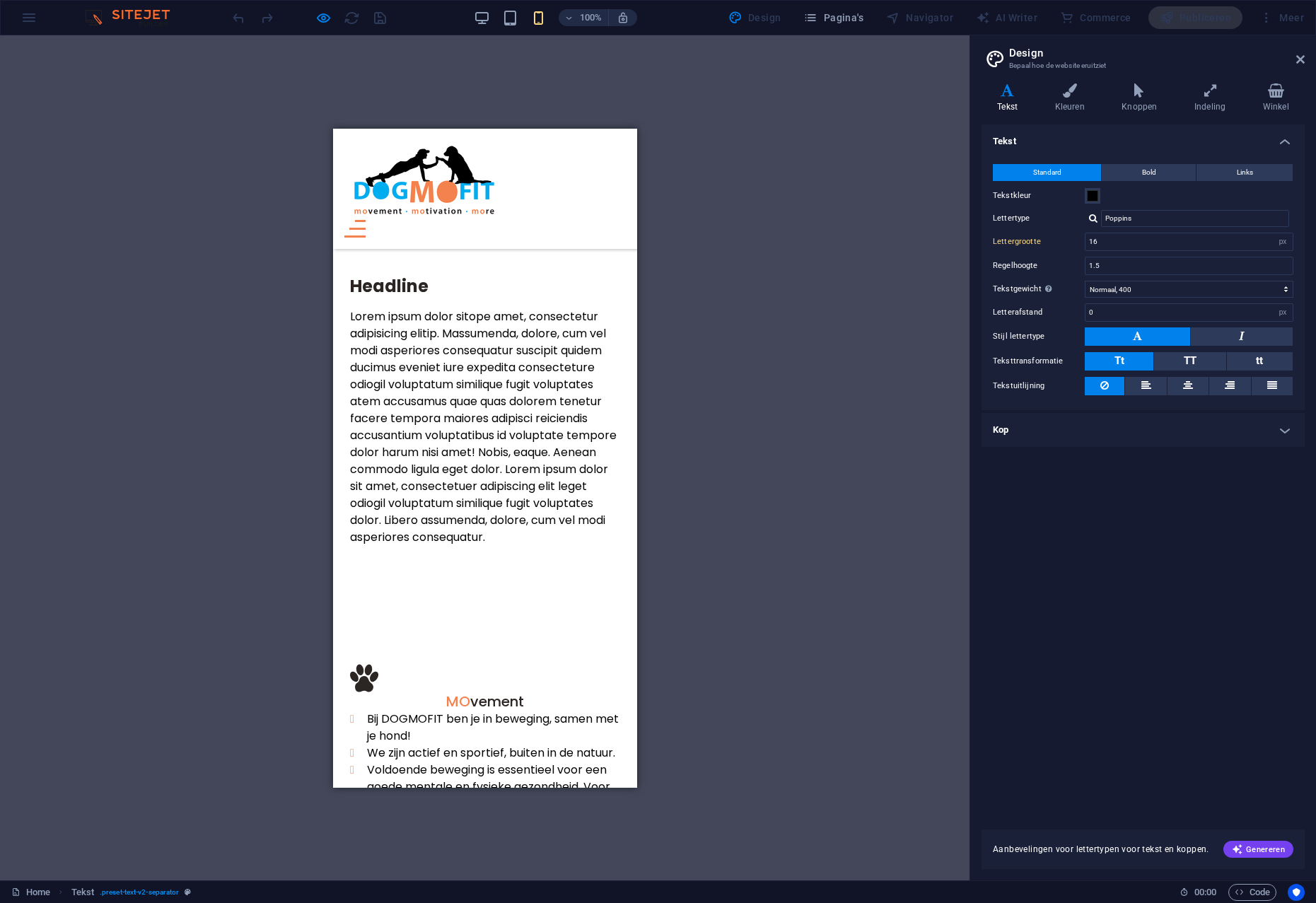
scroll to position [716, 0]
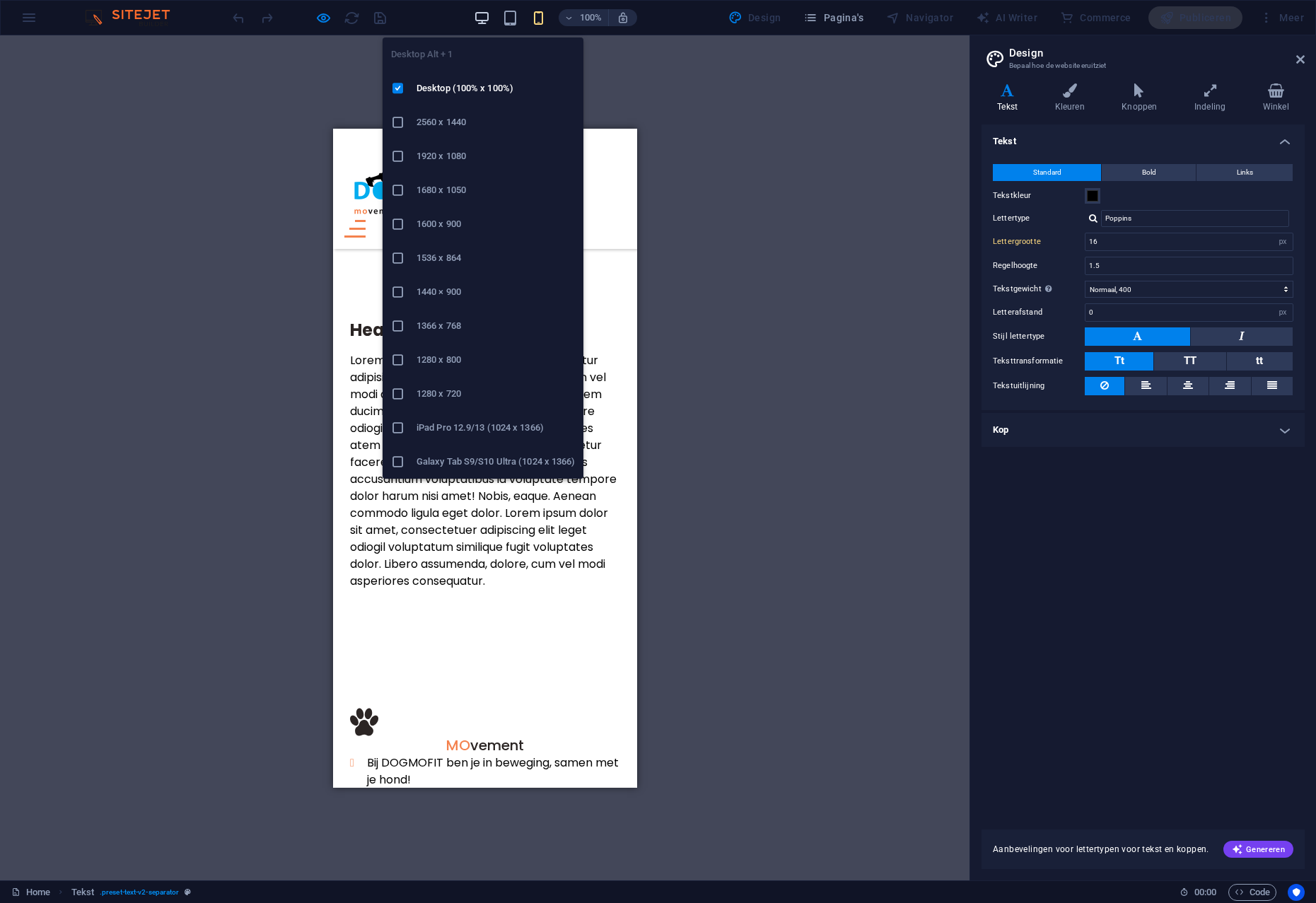
click at [482, 18] on icon "button" at bounding box center [481, 18] width 16 height 16
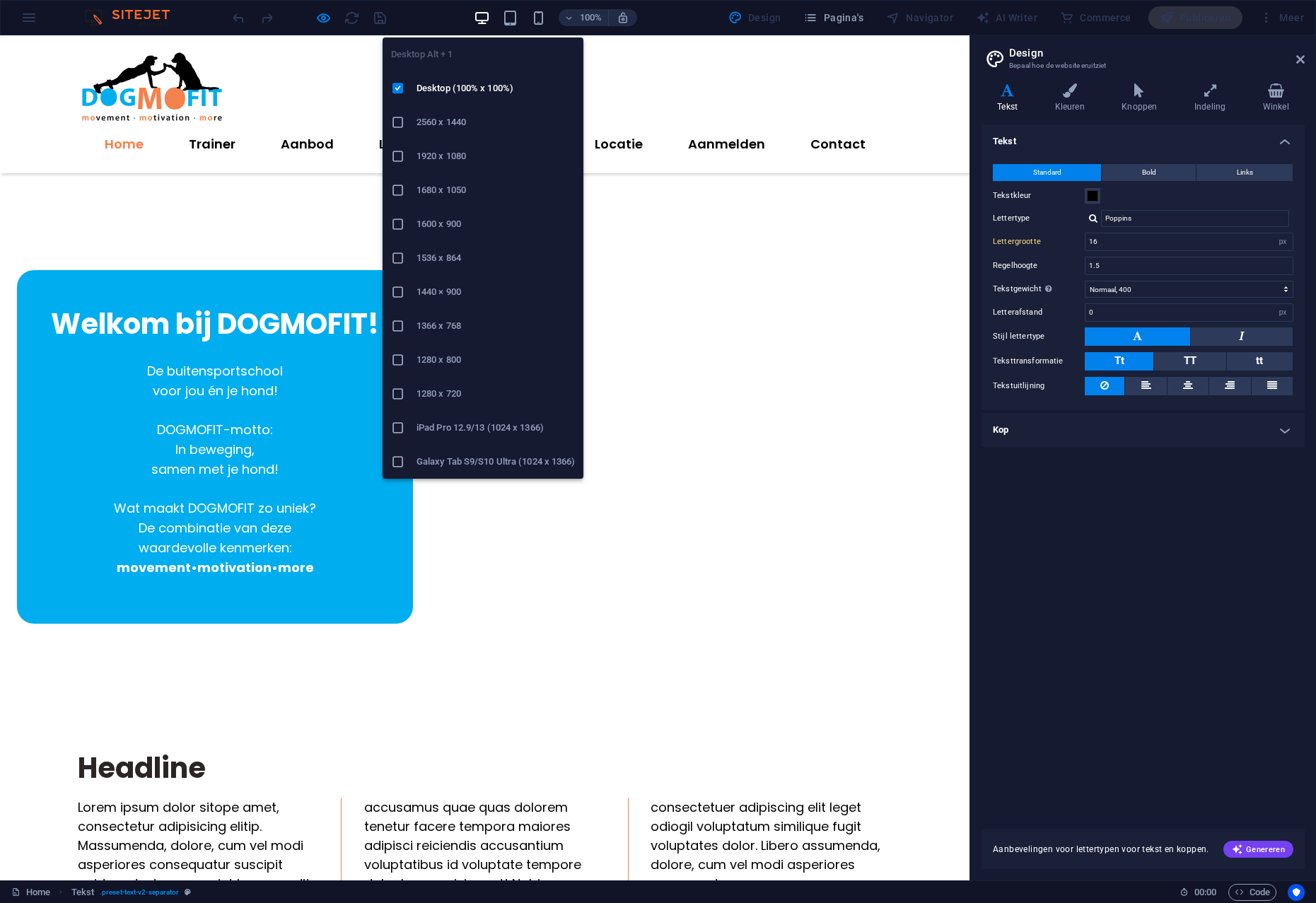
type input "18"
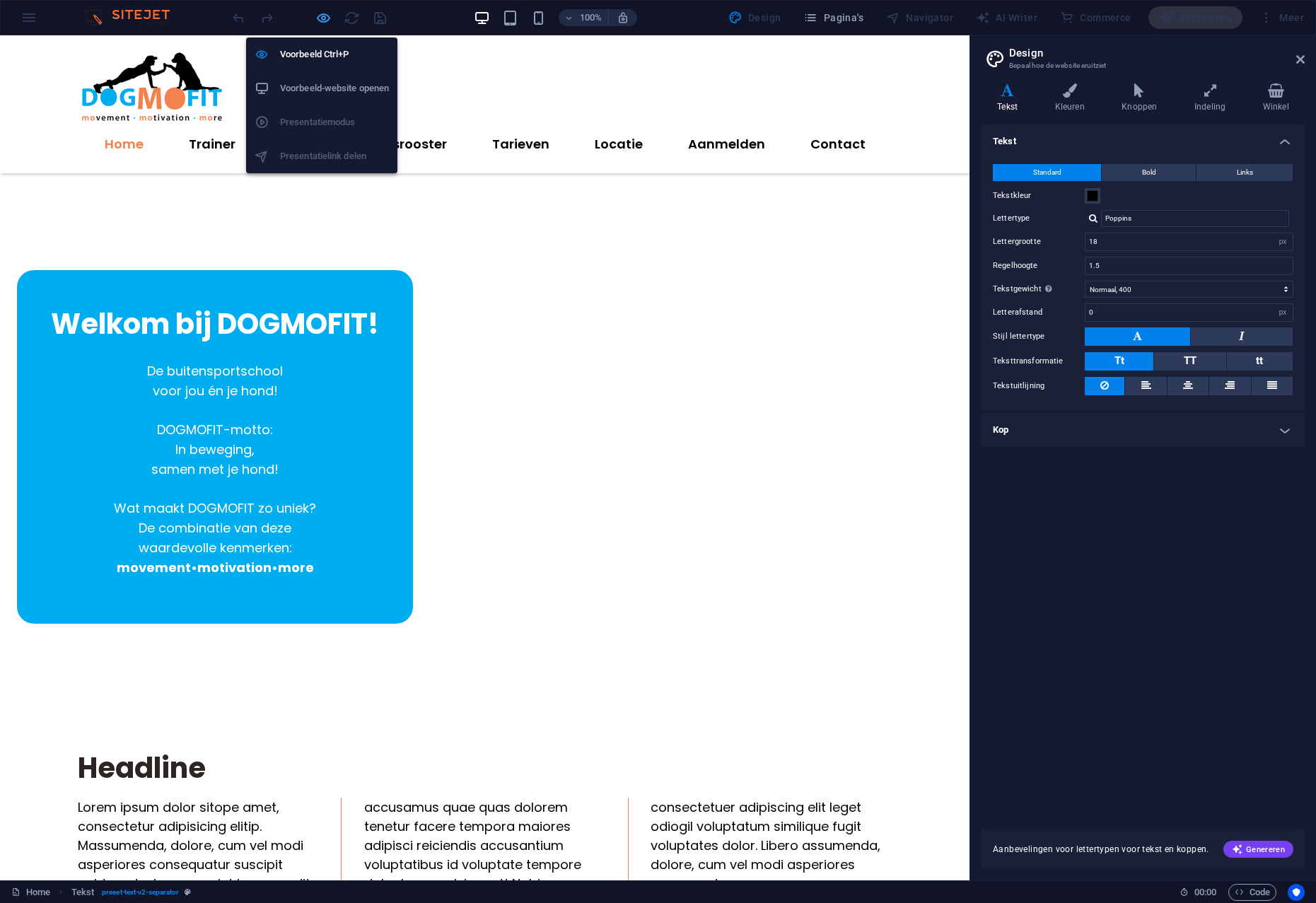
click at [319, 19] on icon "button" at bounding box center [324, 18] width 16 height 16
select select "rem"
select select "px"
select select "preset-text-v2-separator"
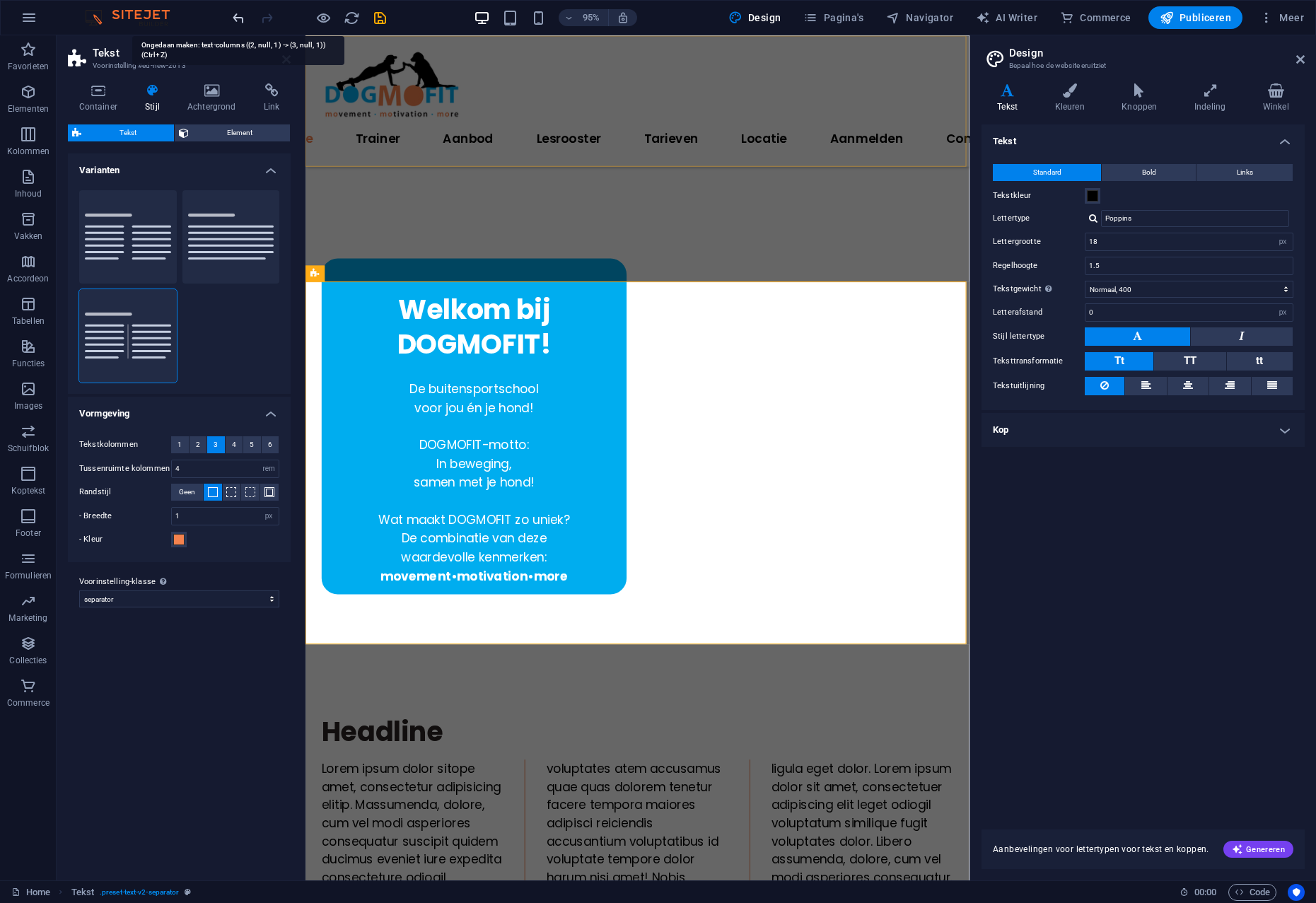
click at [237, 17] on icon "undo" at bounding box center [238, 18] width 16 height 16
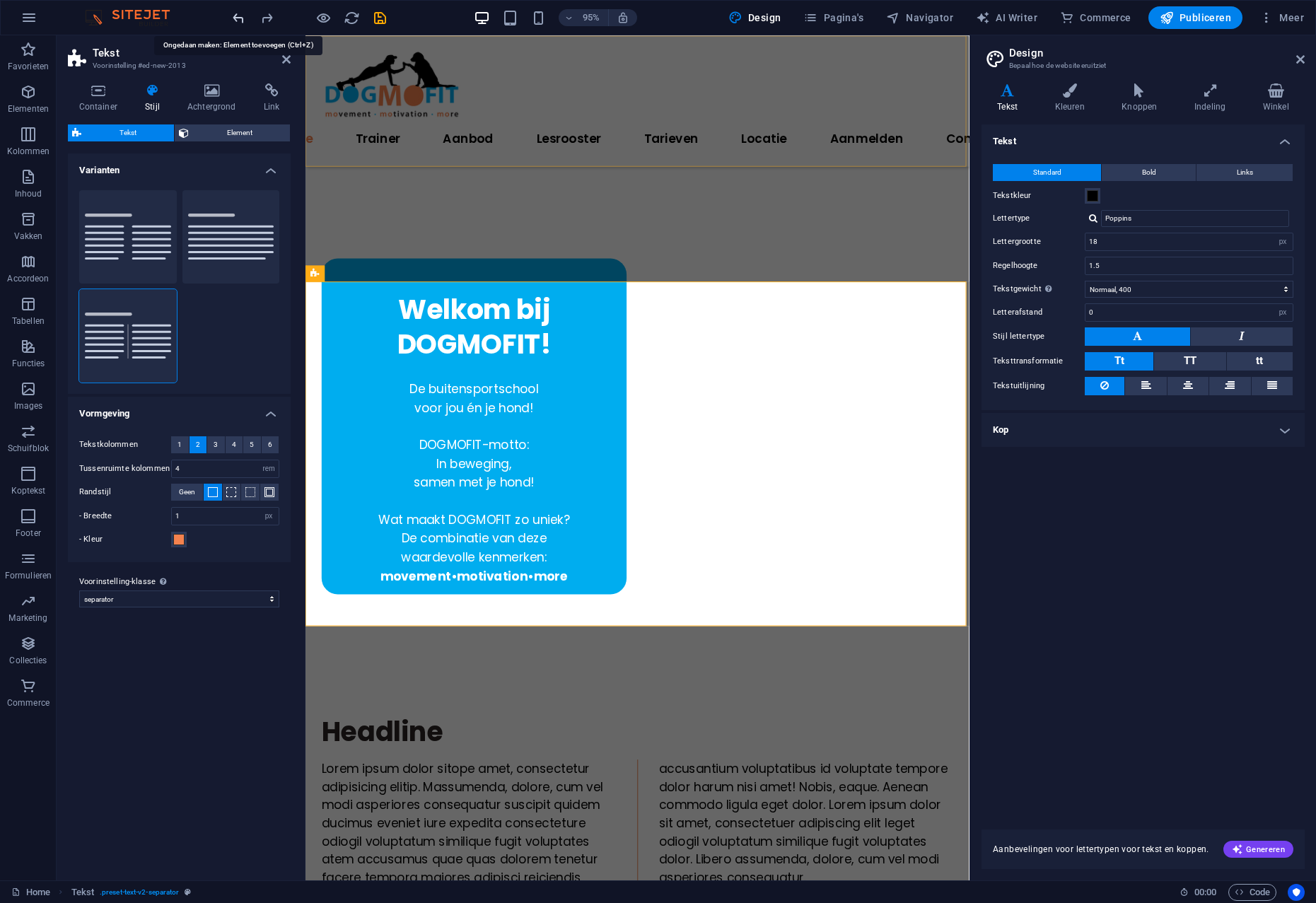
click at [237, 17] on icon "undo" at bounding box center [238, 18] width 16 height 16
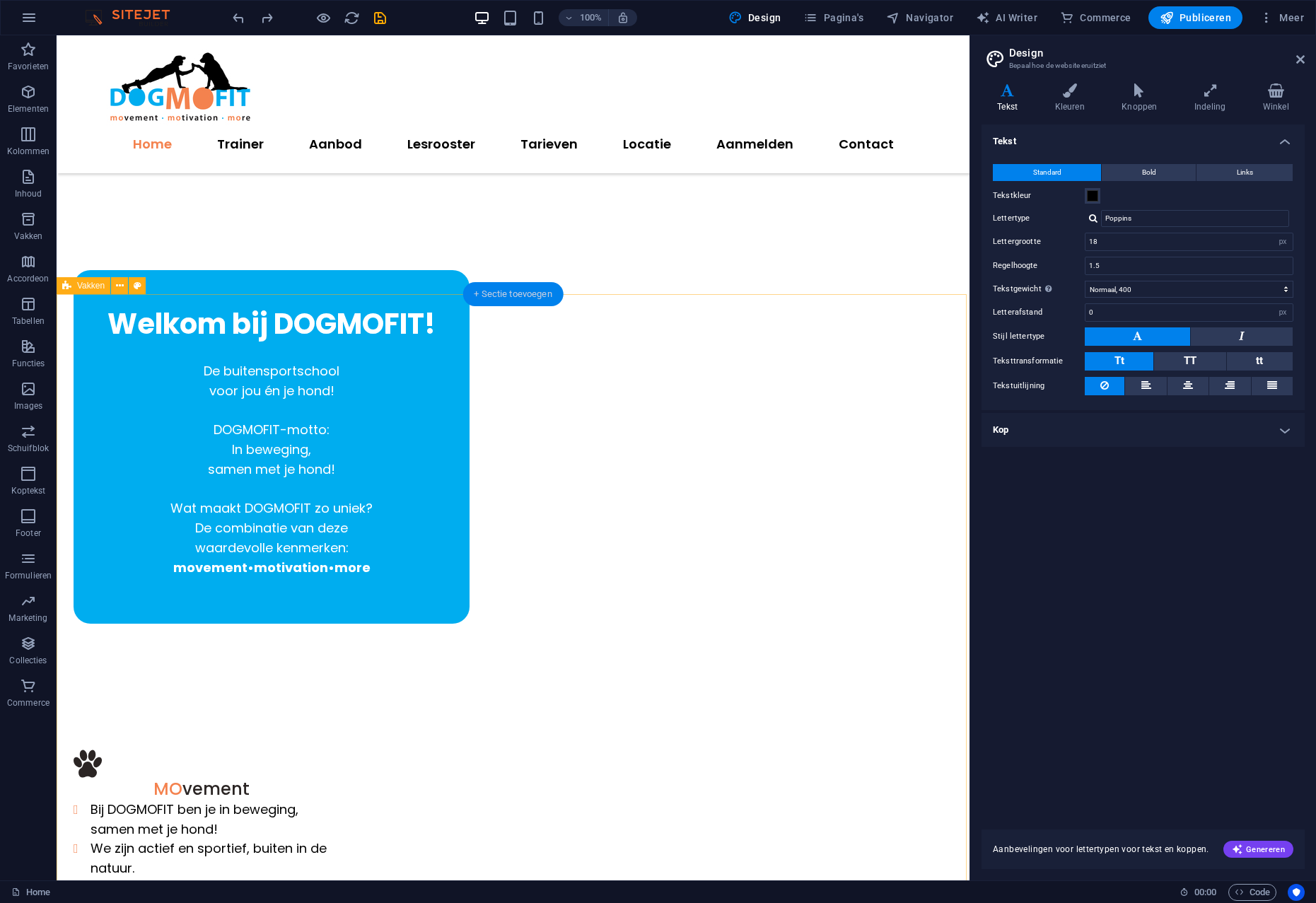
click at [525, 288] on div "+ Sectie toevoegen" at bounding box center [513, 294] width 101 height 24
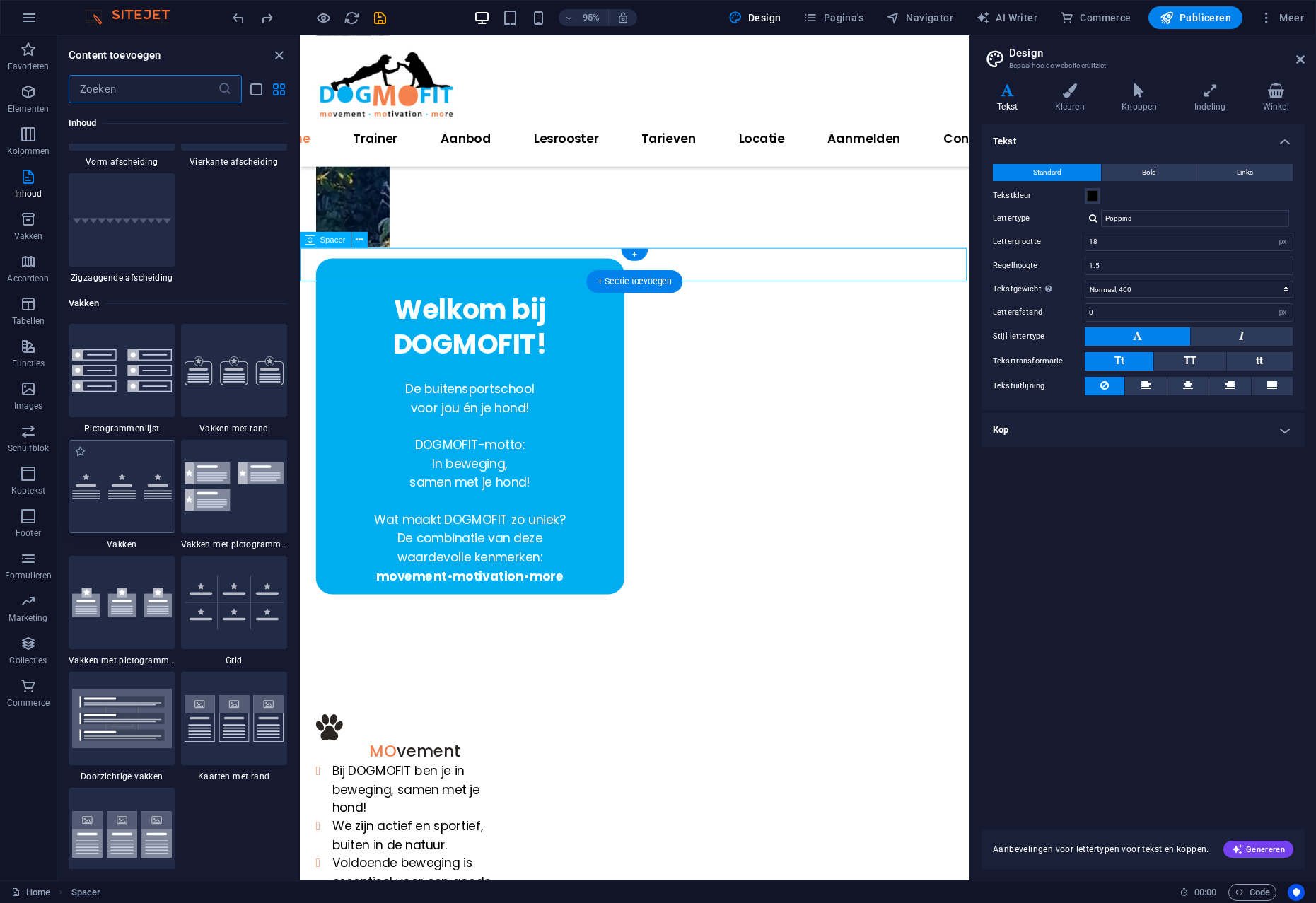
scroll to position [0, 9]
click at [136, 494] on img at bounding box center [122, 485] width 99 height 25
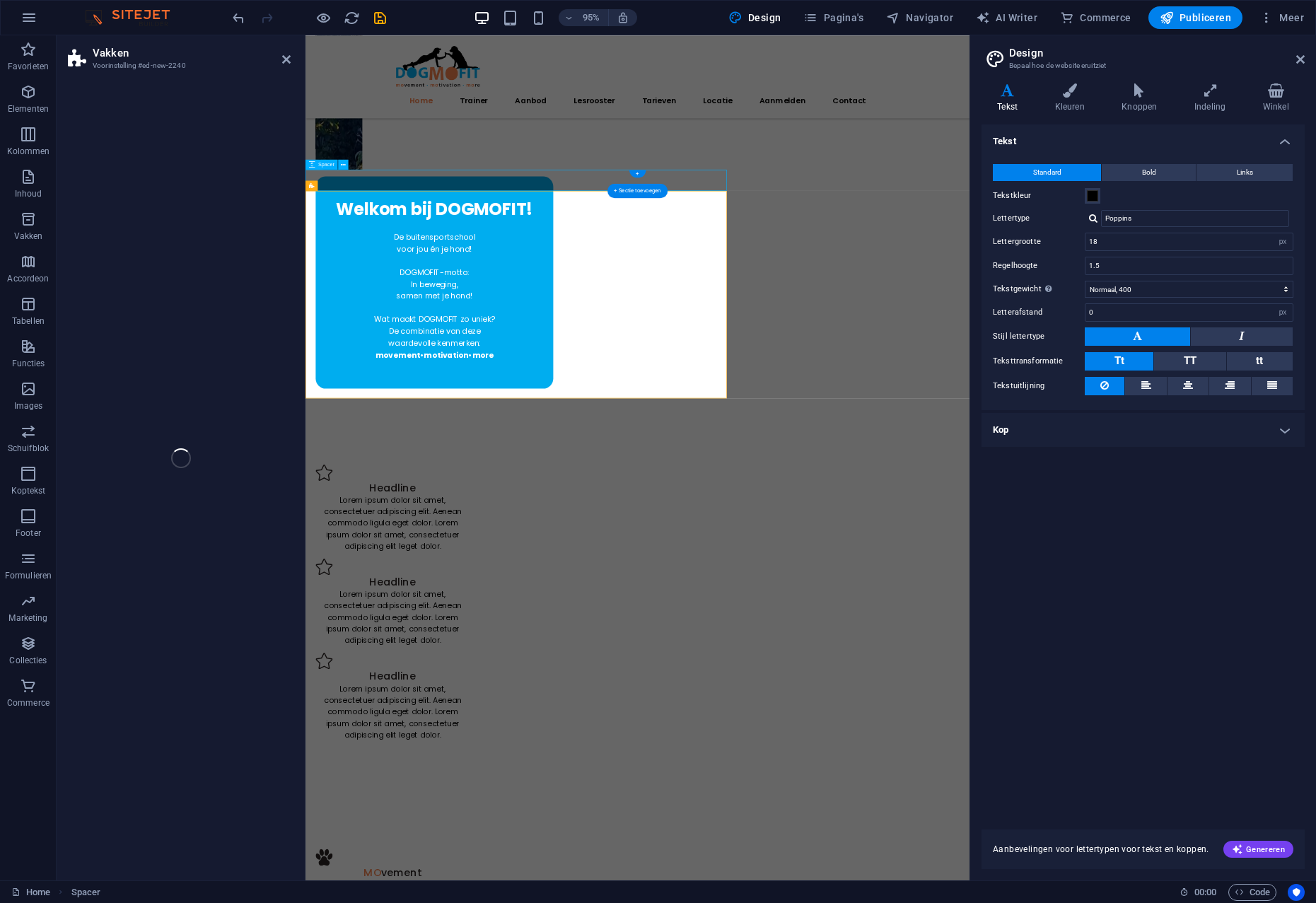
select select "rem"
select select "preset-boxes-v3-default"
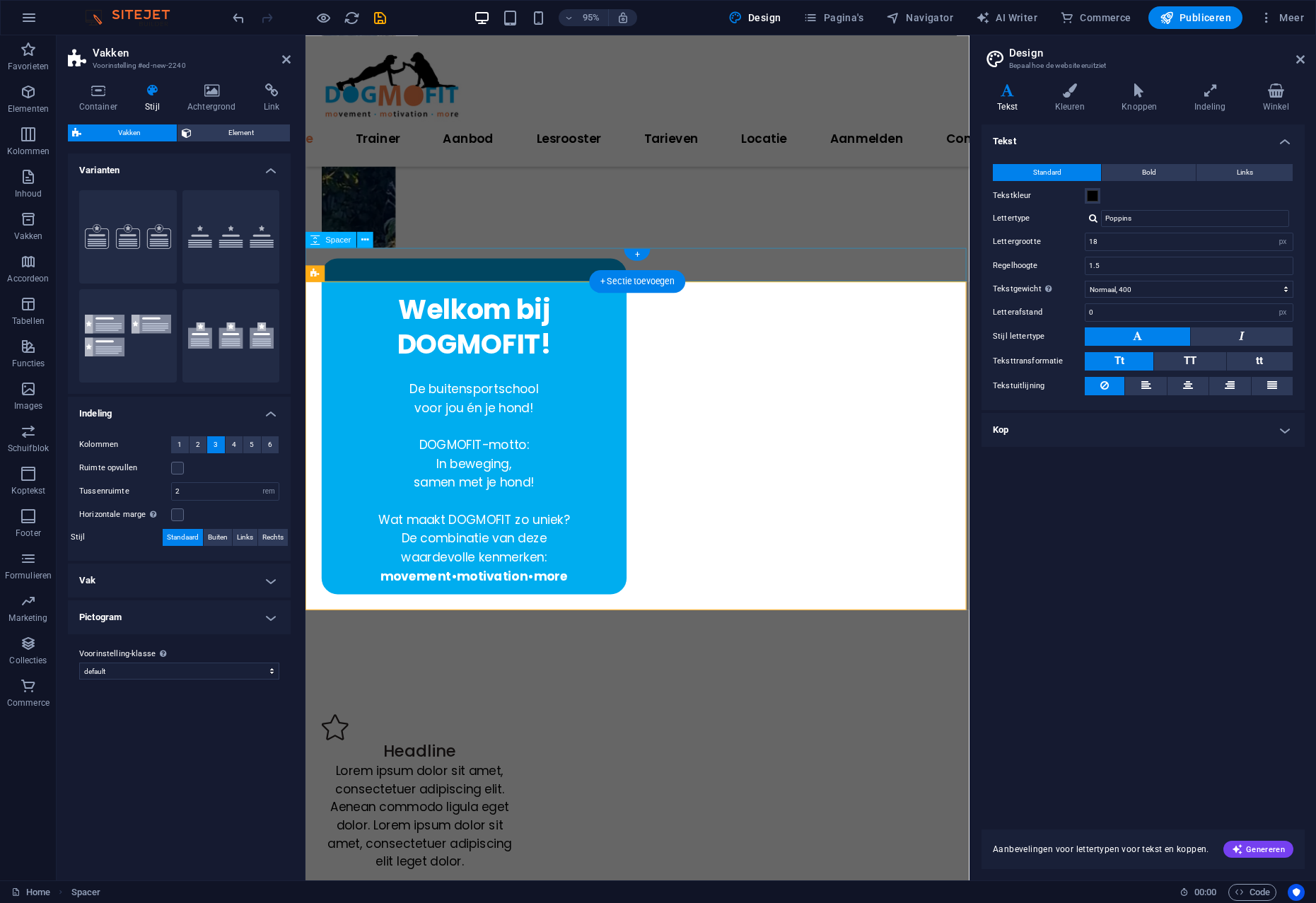
scroll to position [0, 0]
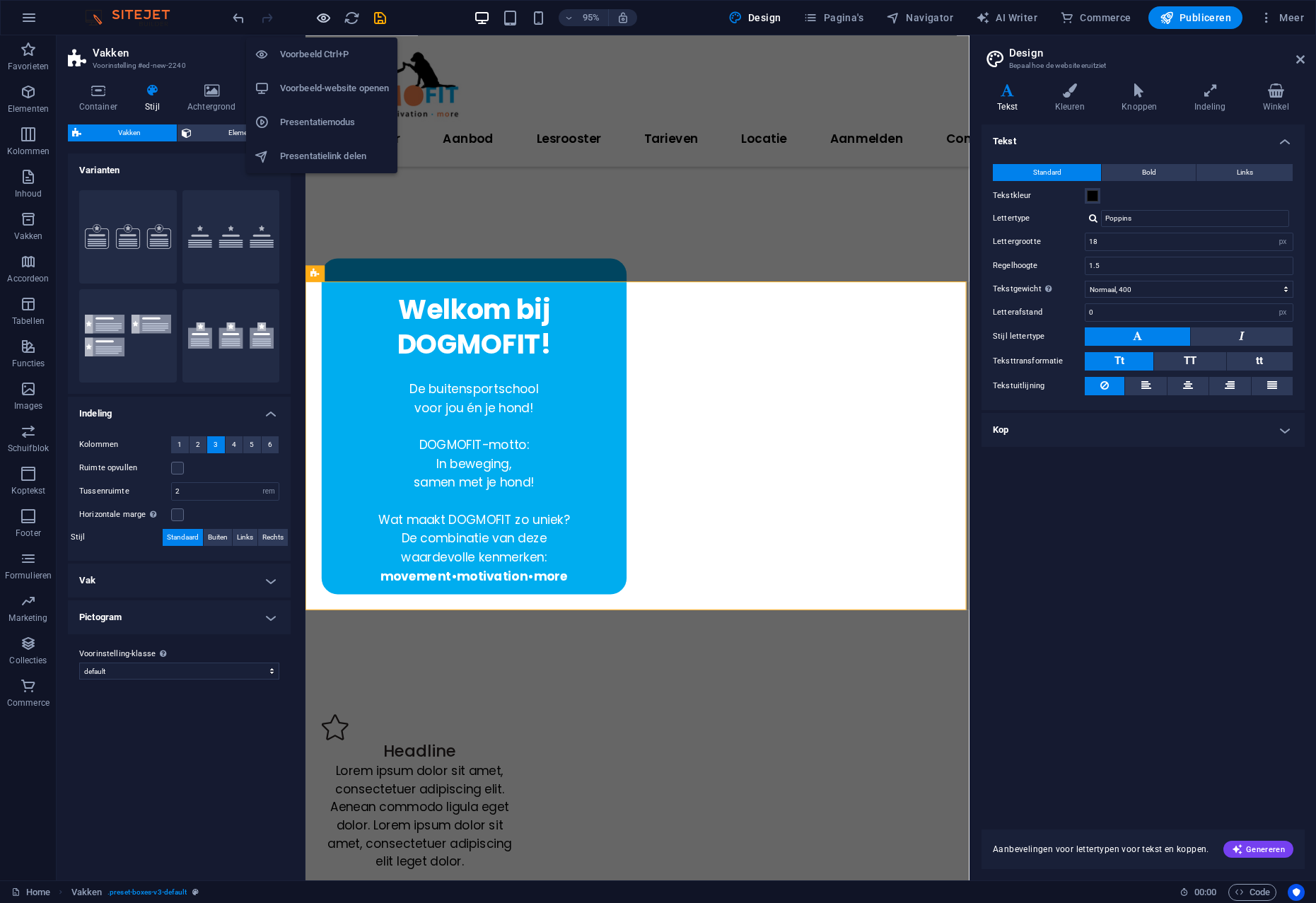
click at [320, 16] on icon "button" at bounding box center [324, 18] width 16 height 16
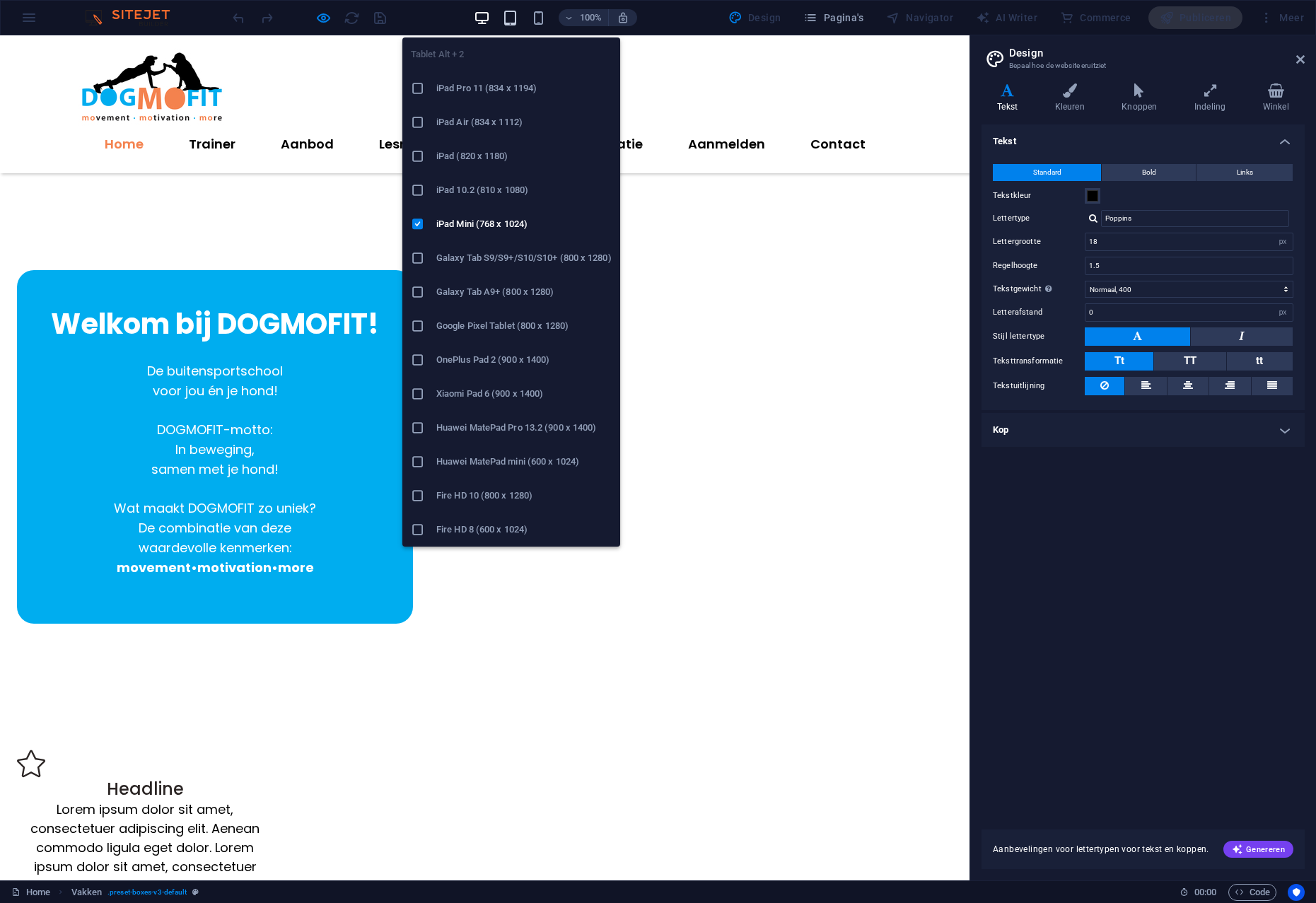
click at [517, 15] on icon "button" at bounding box center [510, 18] width 16 height 16
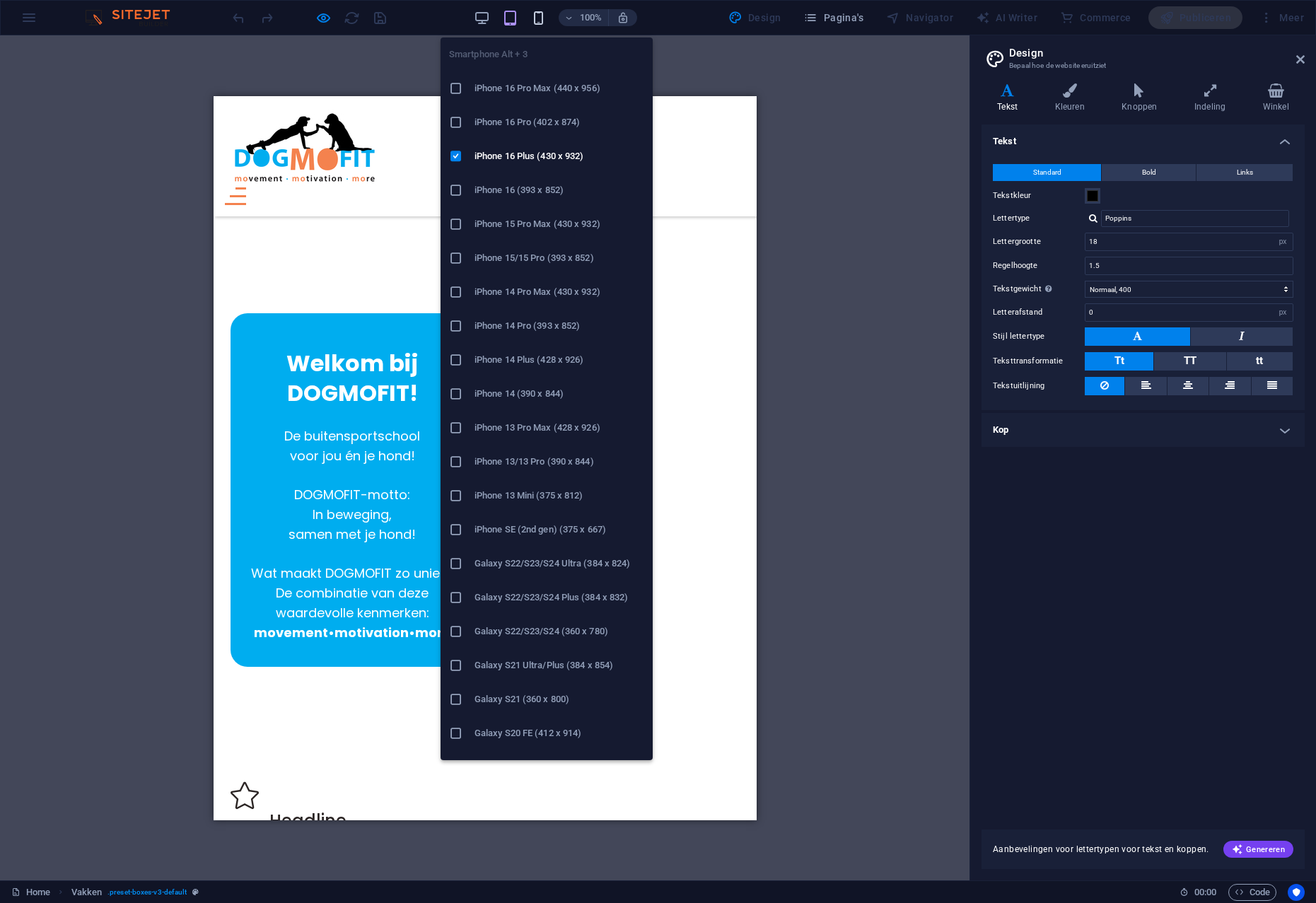
click at [542, 18] on icon "button" at bounding box center [538, 18] width 16 height 16
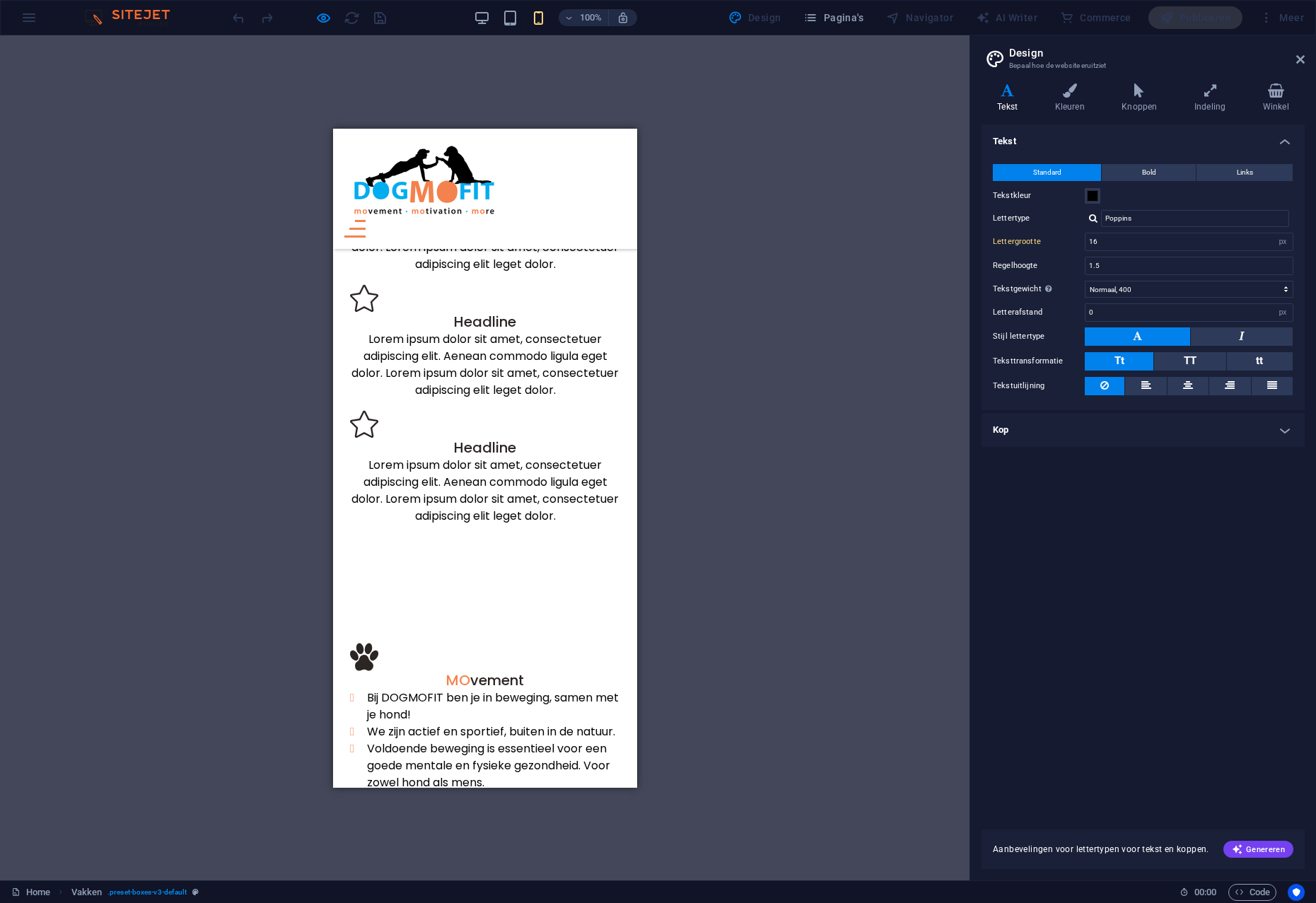
scroll to position [877, 0]
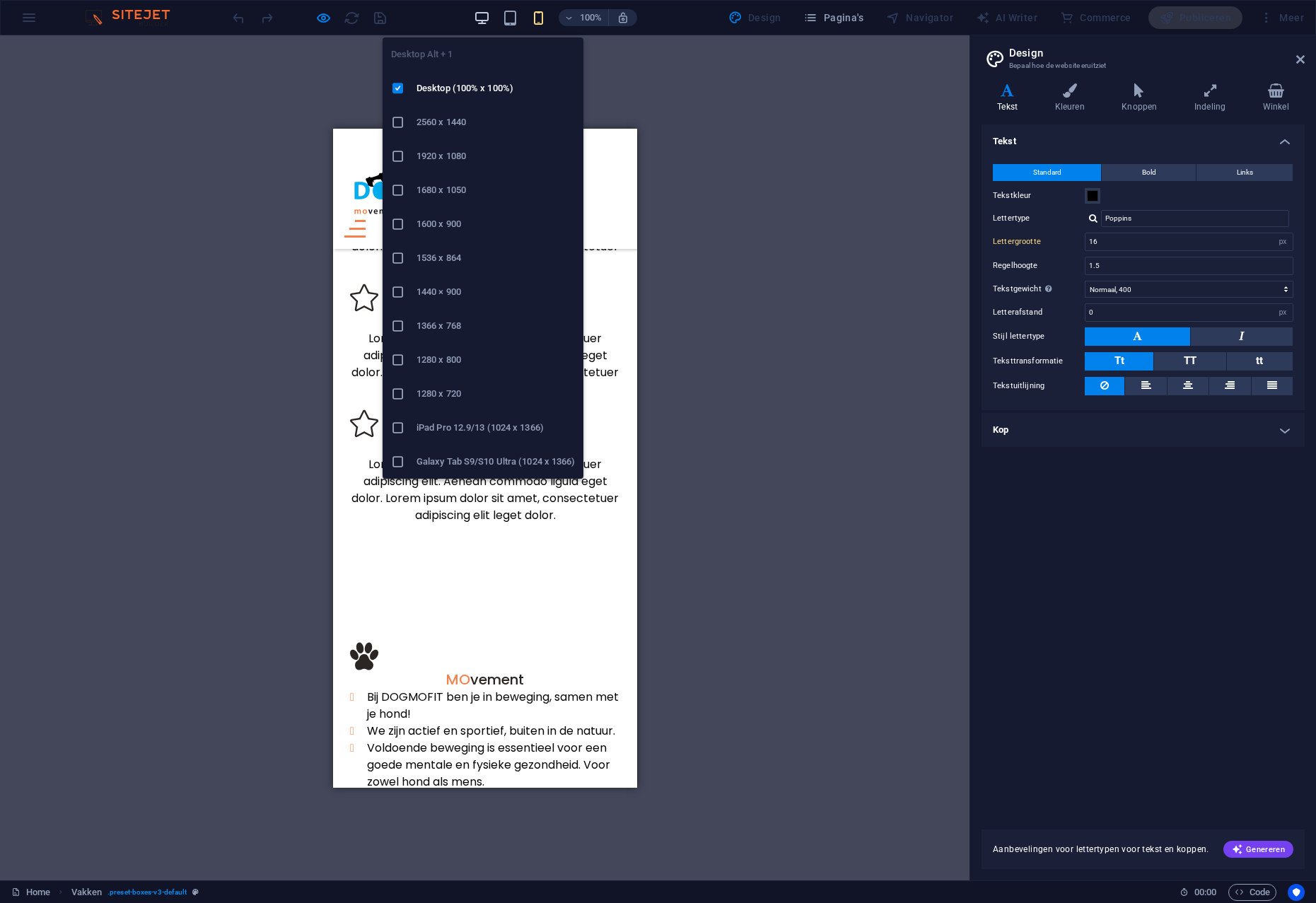
click at [489, 20] on icon "button" at bounding box center [481, 18] width 16 height 16
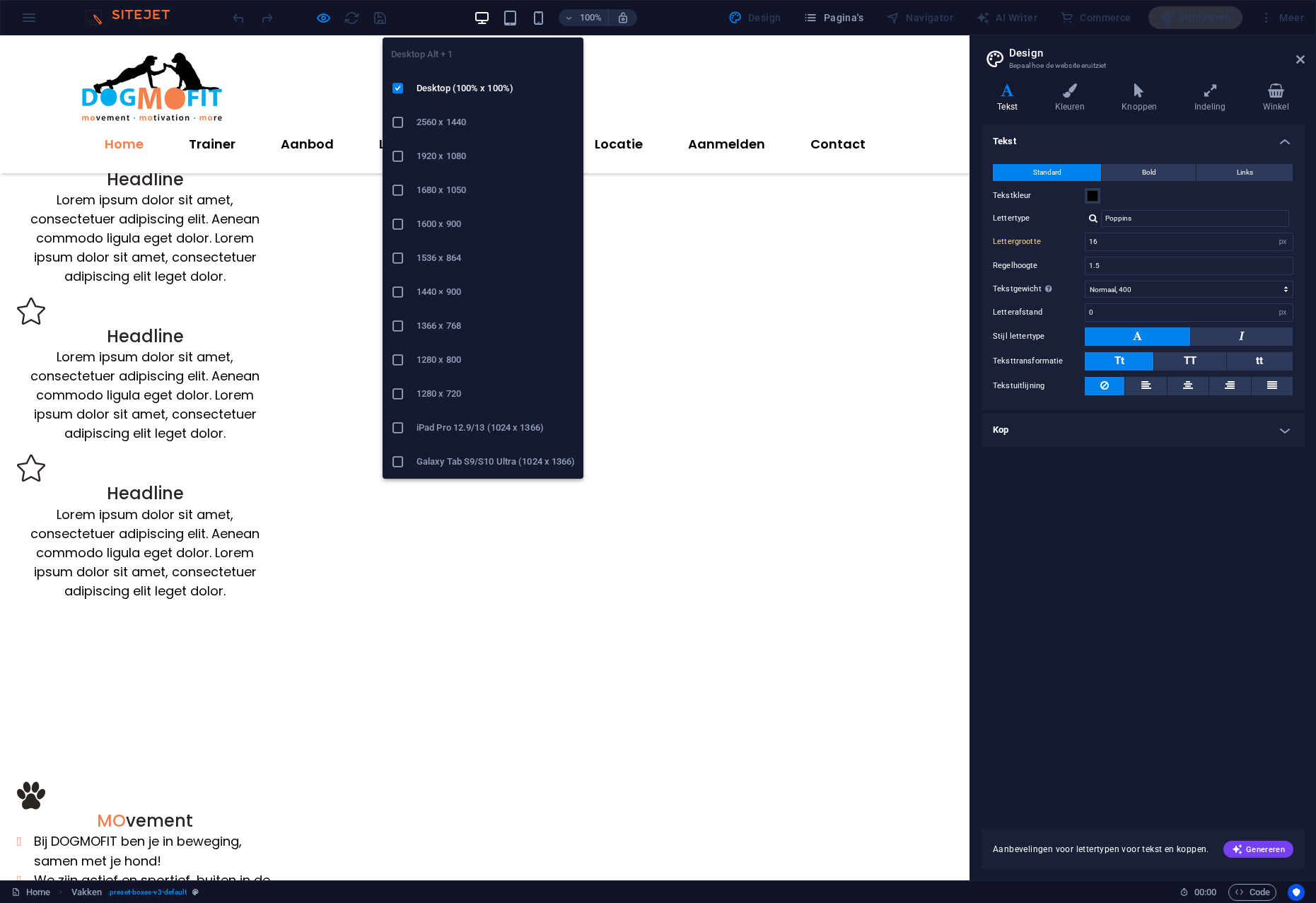
scroll to position [249, 0]
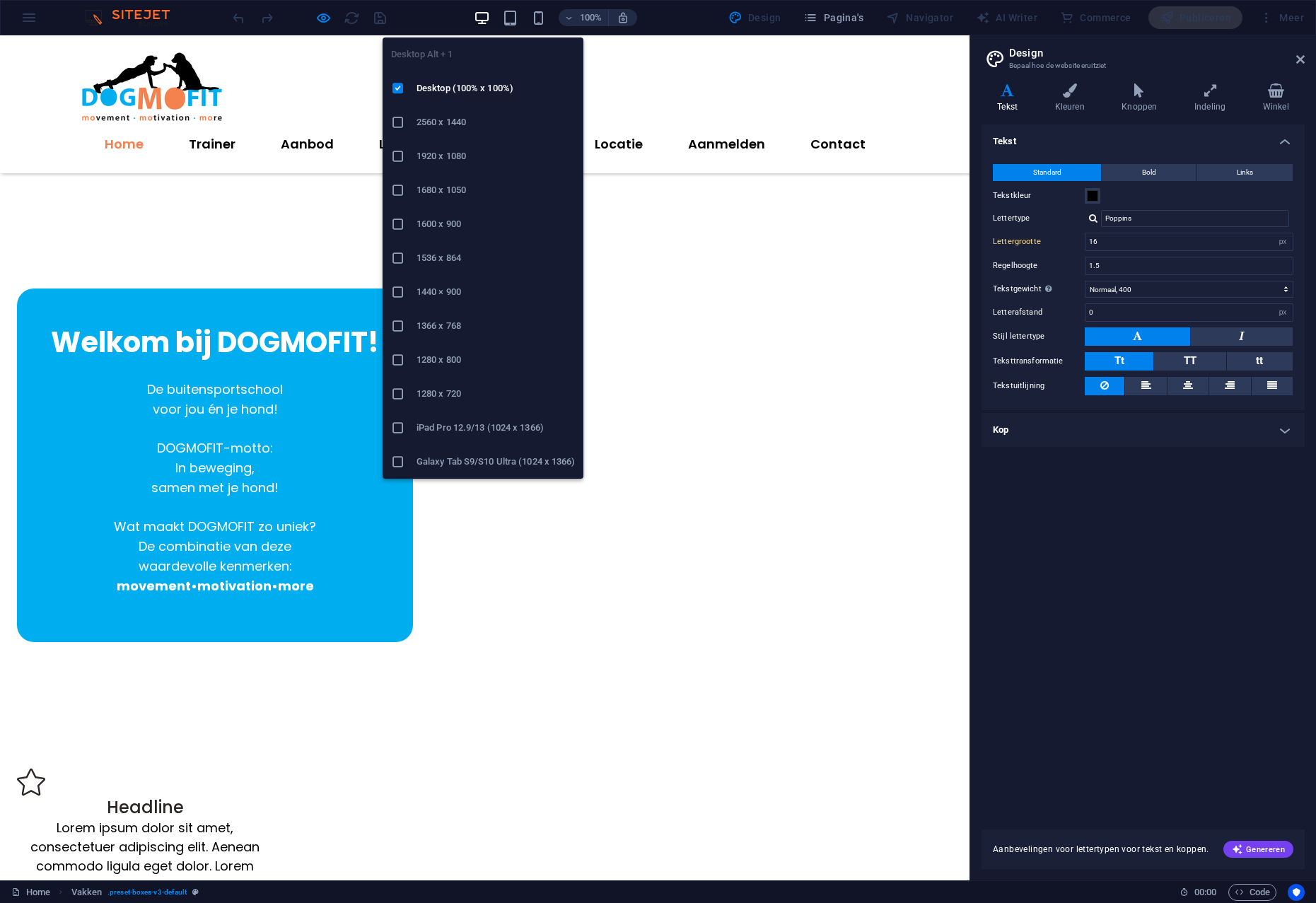
type input "18"
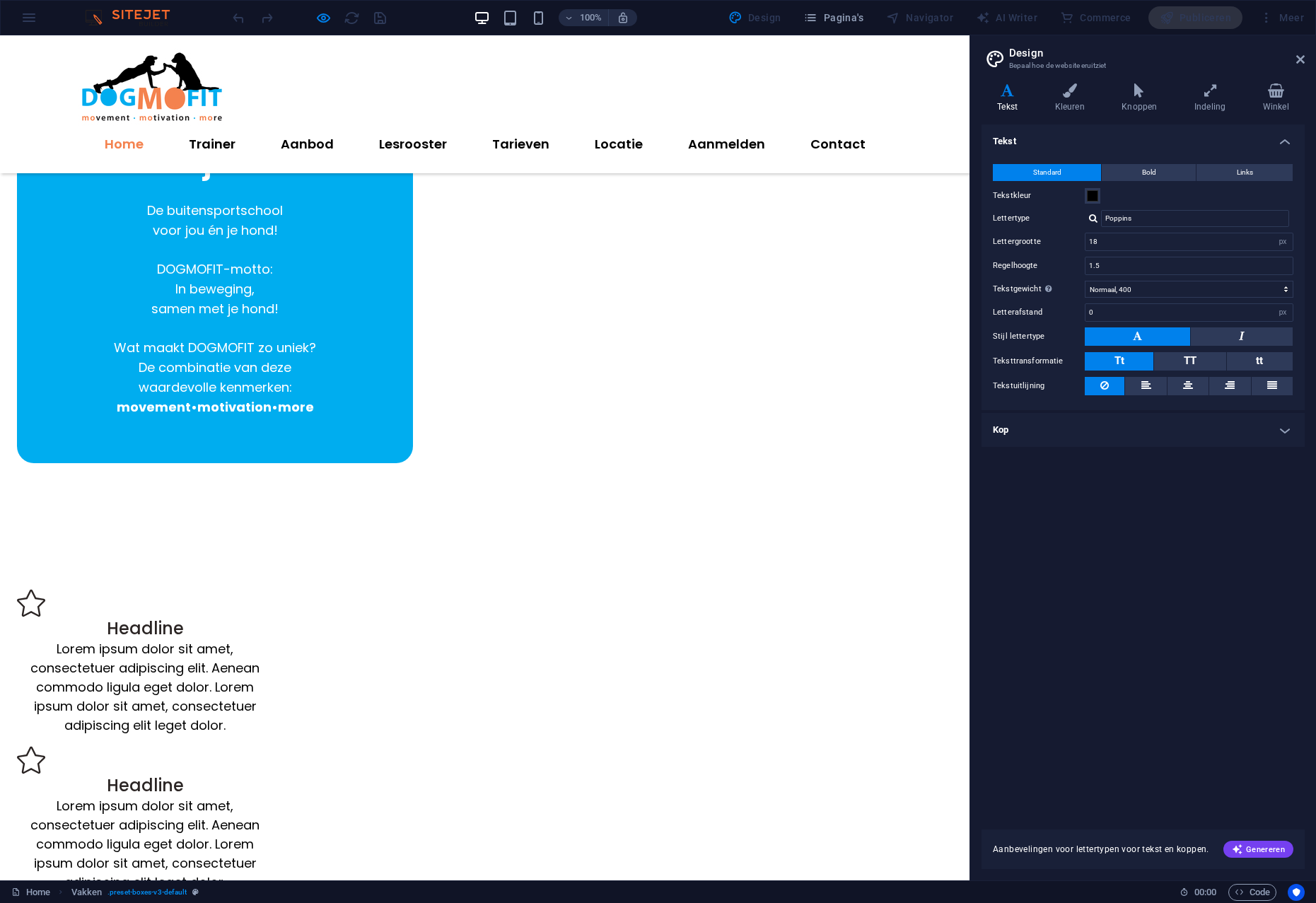
scroll to position [417, 0]
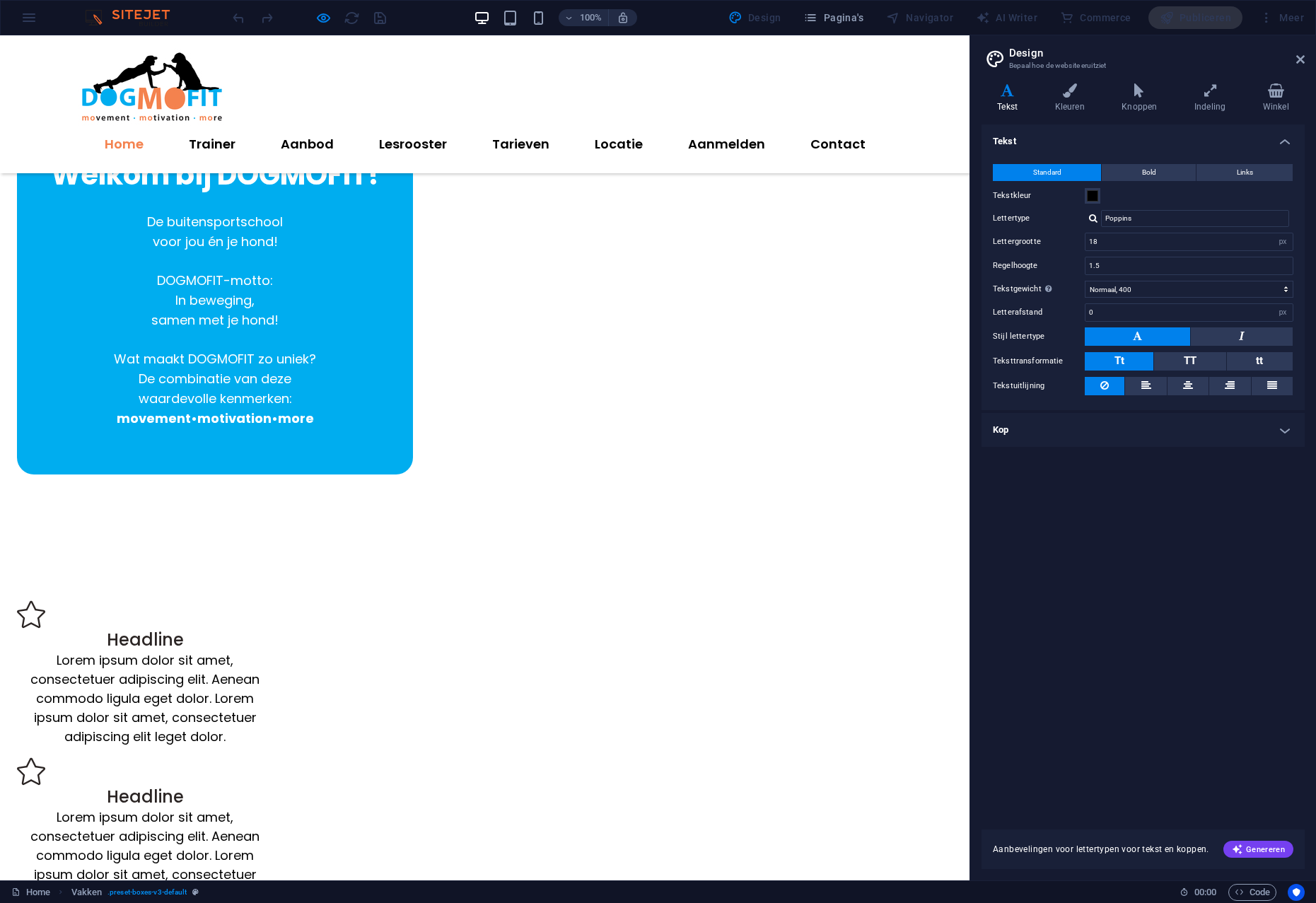
copy h3 "MO vement"
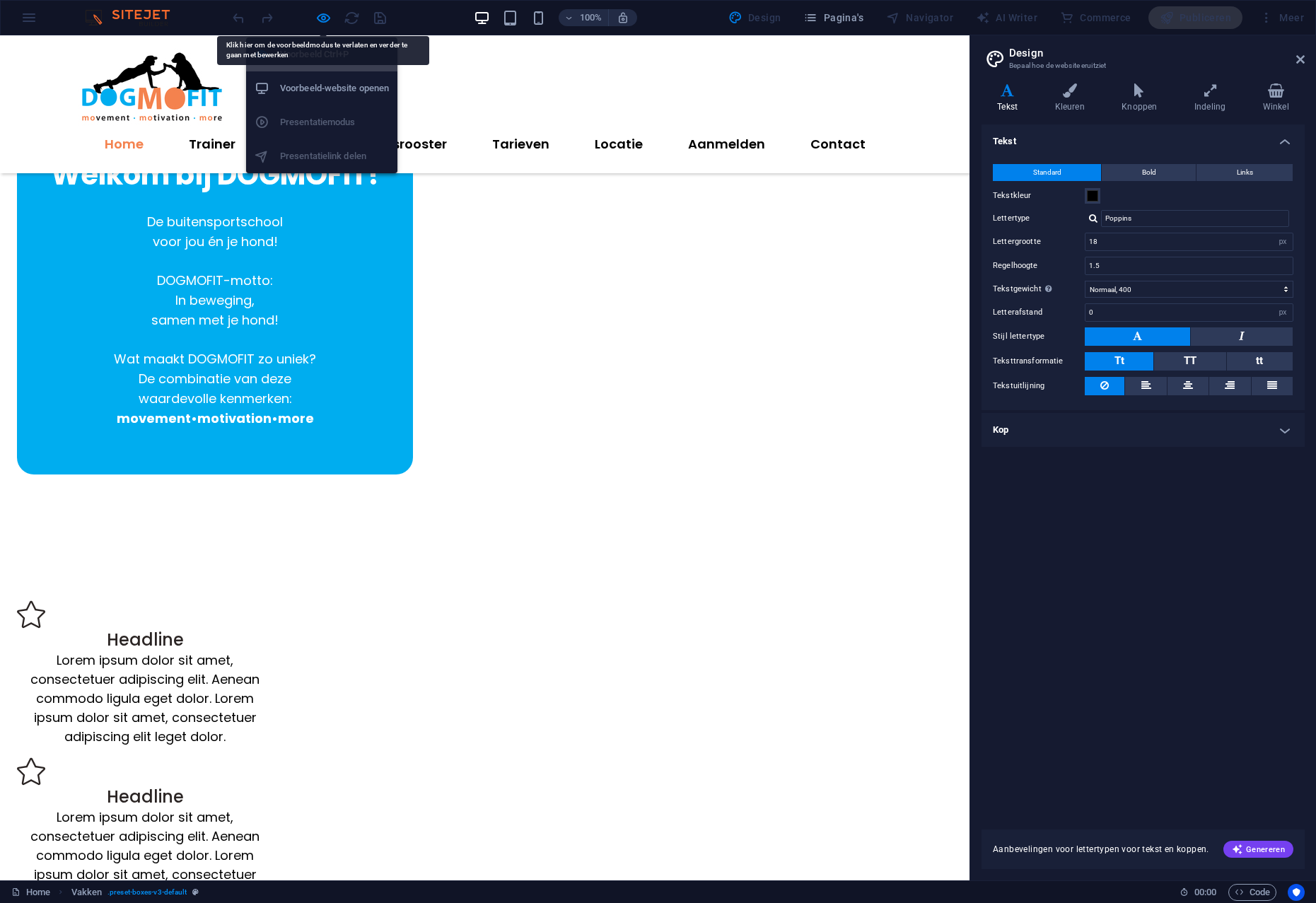
drag, startPoint x: 324, startPoint y: 17, endPoint x: 323, endPoint y: 41, distance: 24.0
click at [324, 17] on icon "button" at bounding box center [324, 18] width 16 height 16
select select "rem"
select select "preset-boxes-v3-default"
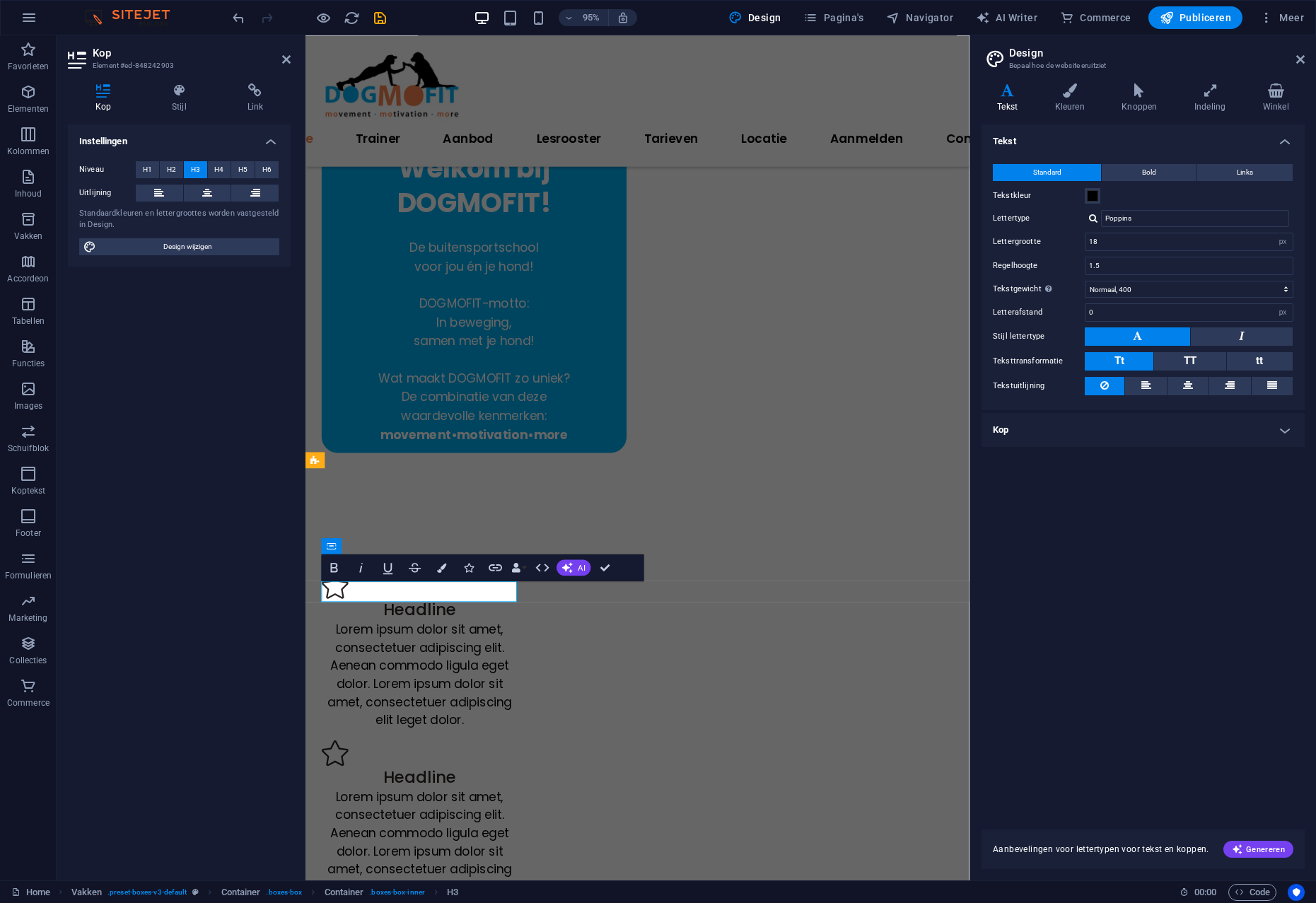
copy h3 "MO vement"
click at [419, 628] on div "Headline" at bounding box center [426, 639] width 206 height 22
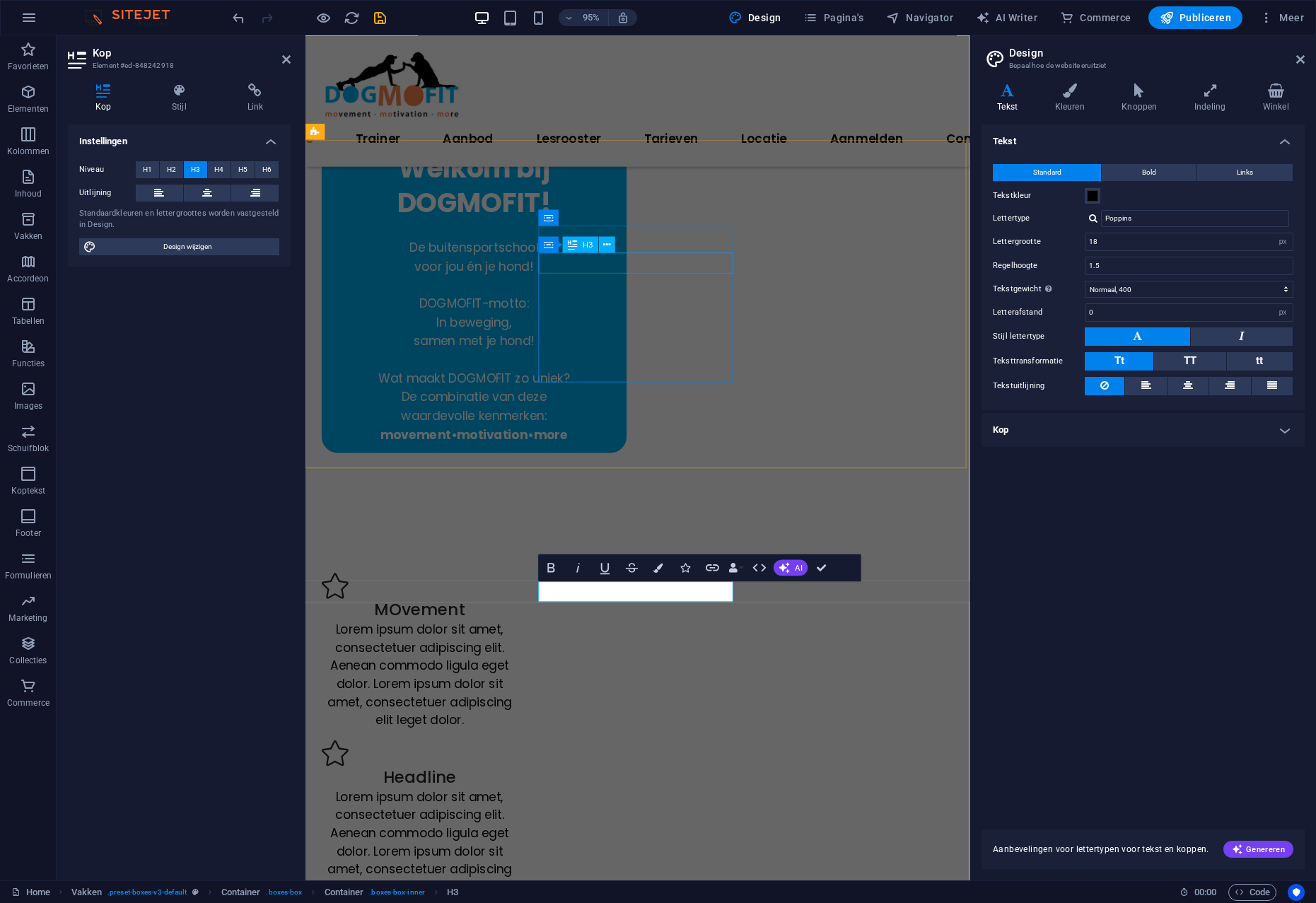
click at [529, 805] on div "Headline" at bounding box center [426, 816] width 206 height 22
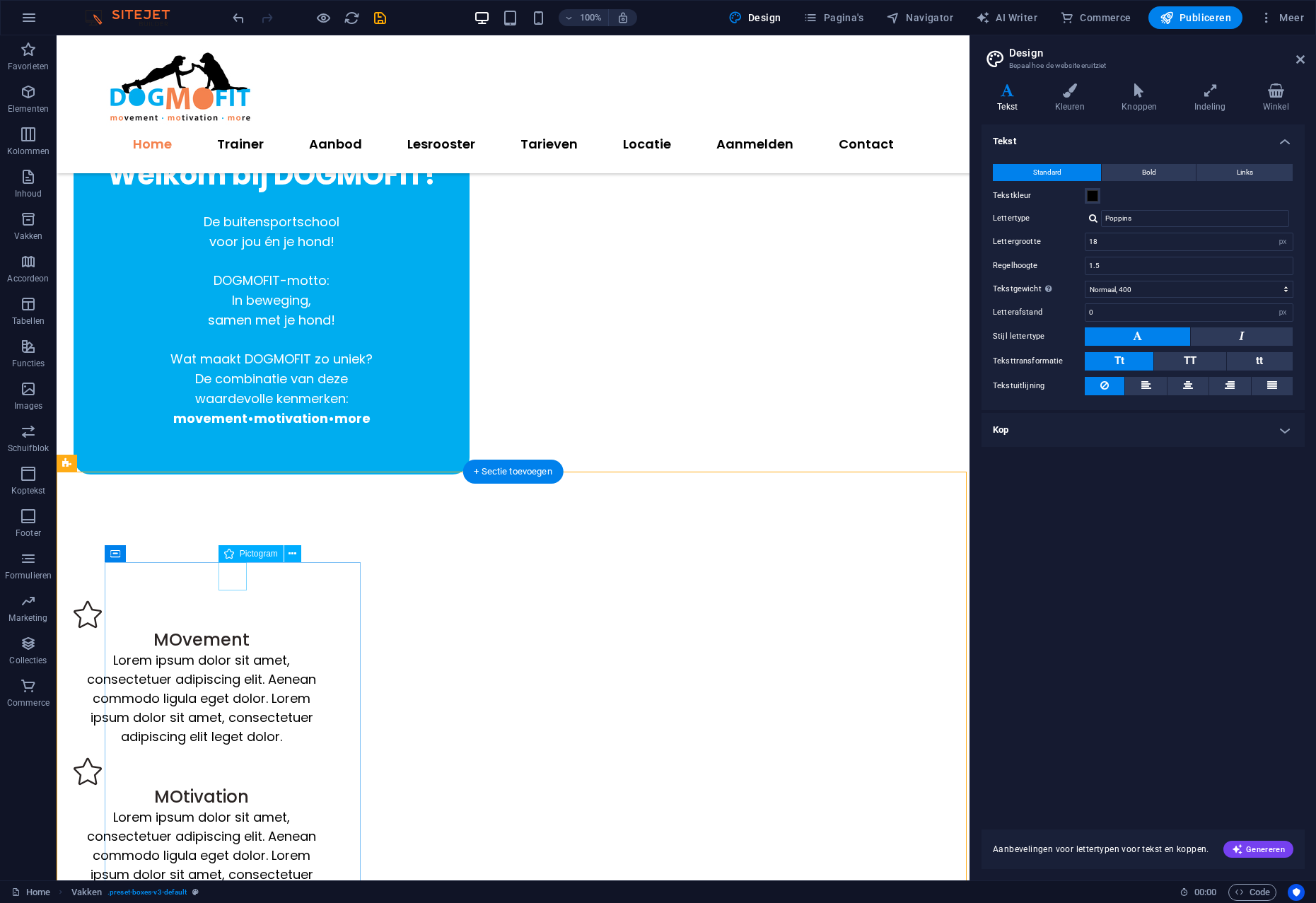
click at [292, 551] on icon at bounding box center [293, 554] width 8 height 15
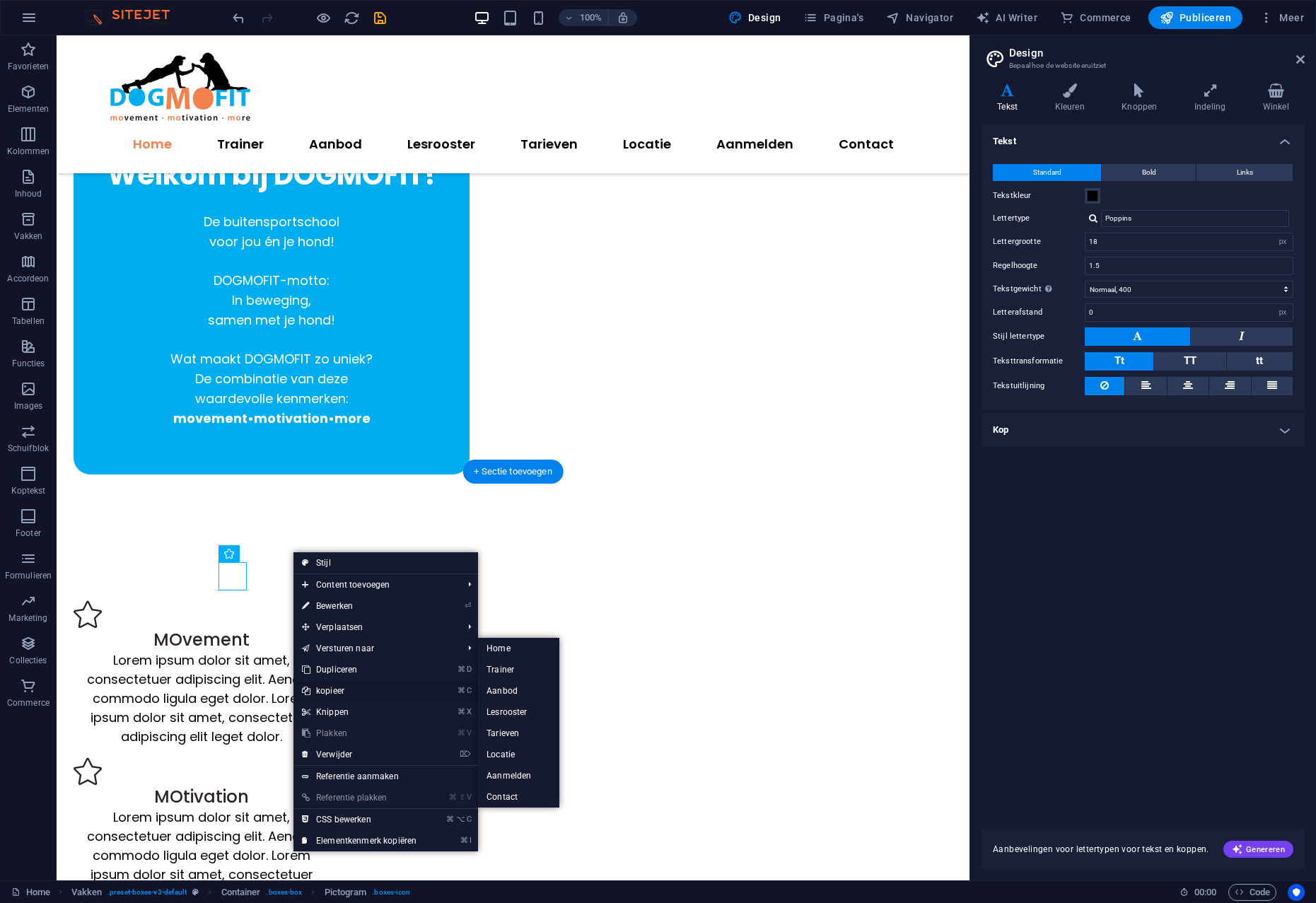
click at [345, 691] on link "⌘ C kopieer" at bounding box center [359, 690] width 131 height 21
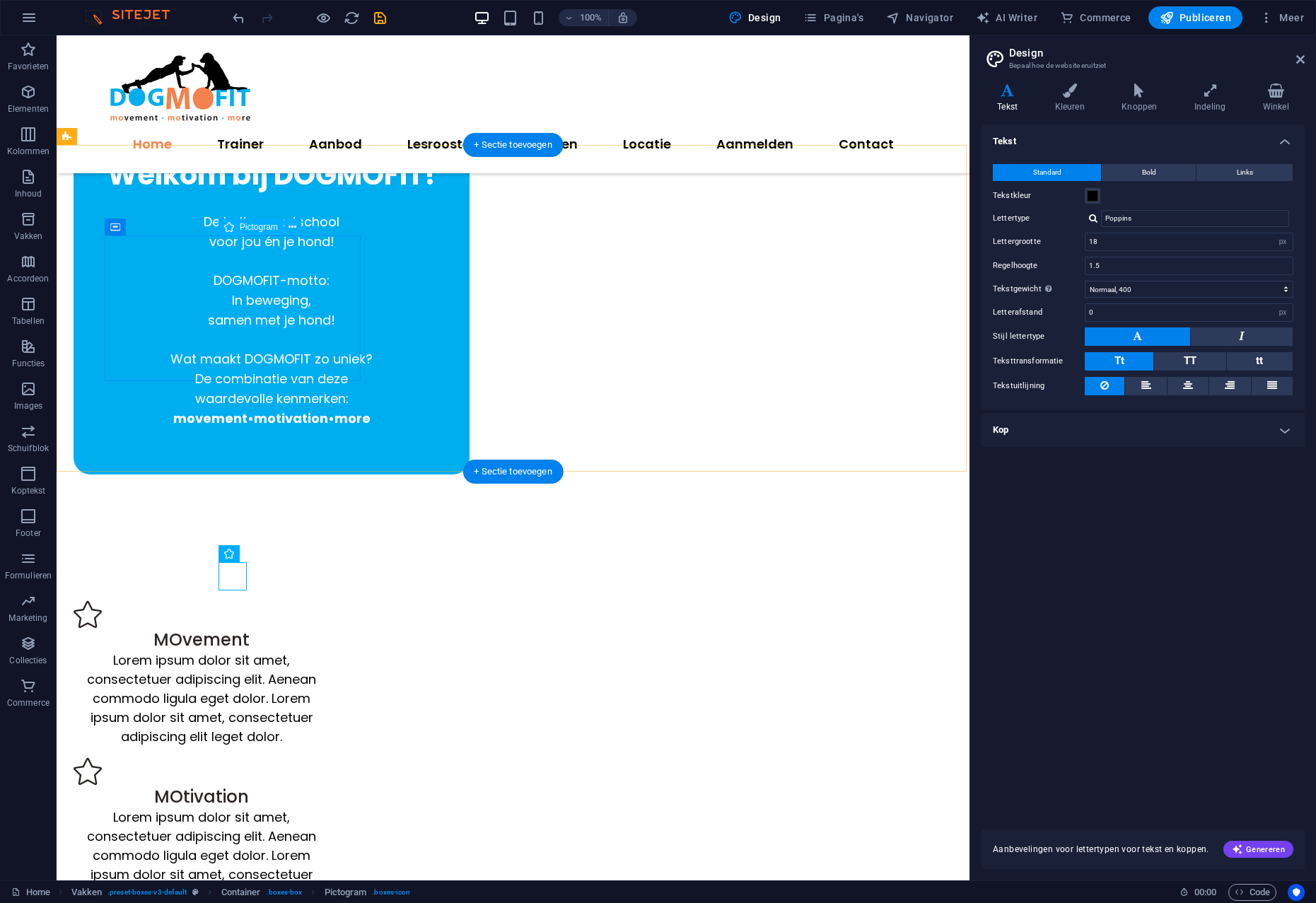
click at [234, 600] on figure at bounding box center [201, 614] width 257 height 28
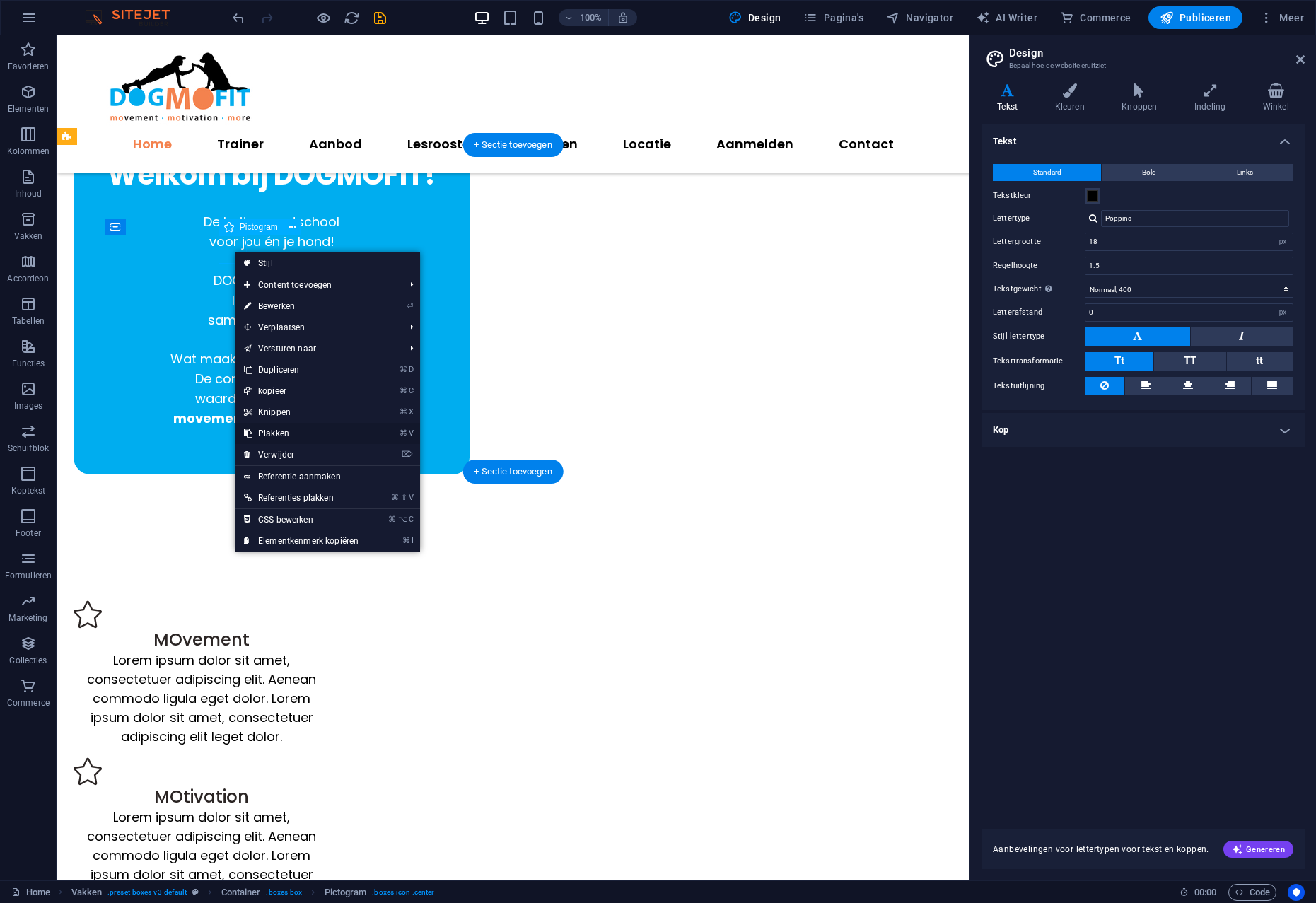
click at [284, 434] on link "⌘ V Plakken" at bounding box center [301, 433] width 131 height 21
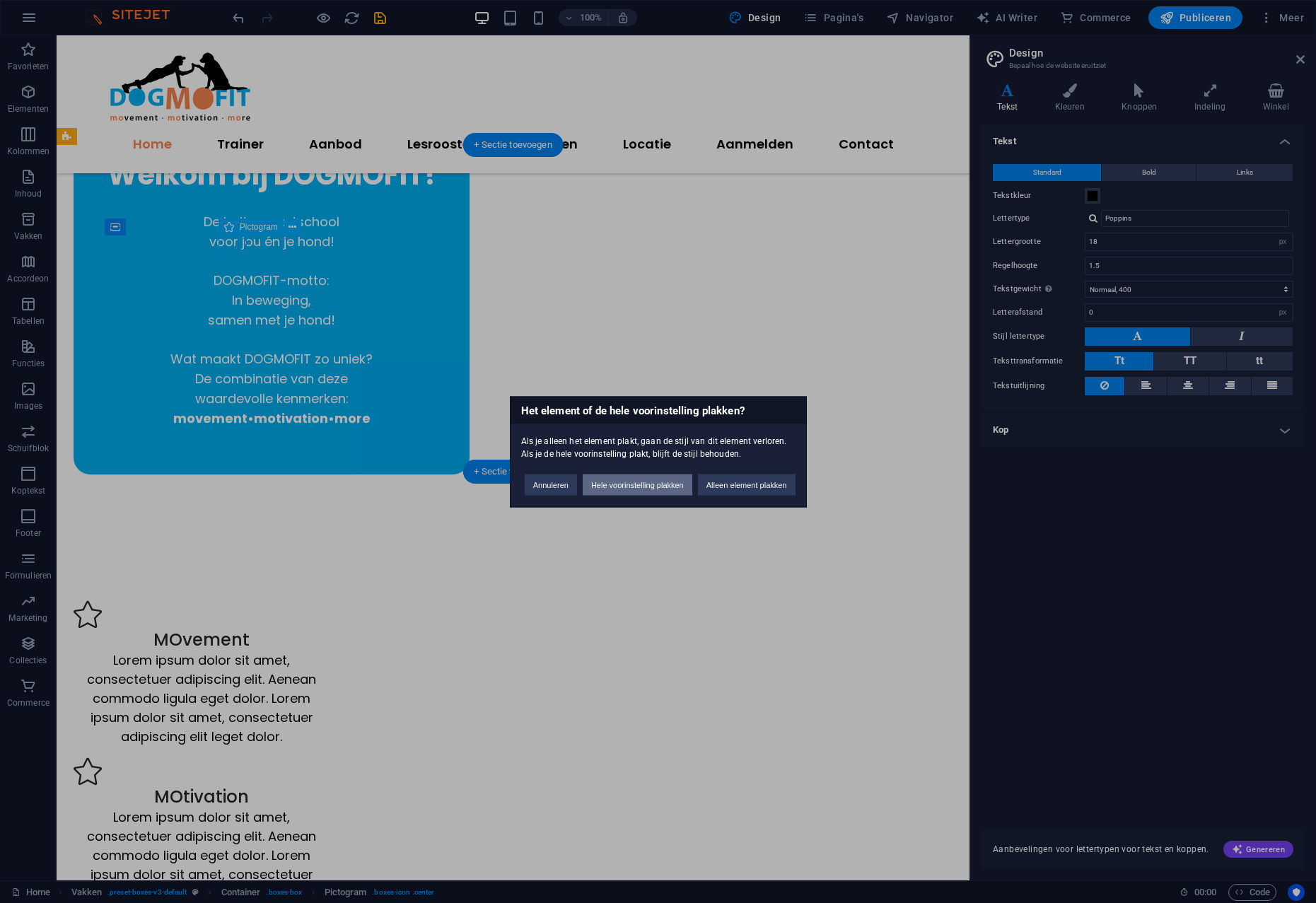
click at [635, 474] on button "Hele voorinstelling plakken" at bounding box center [637, 483] width 109 height 21
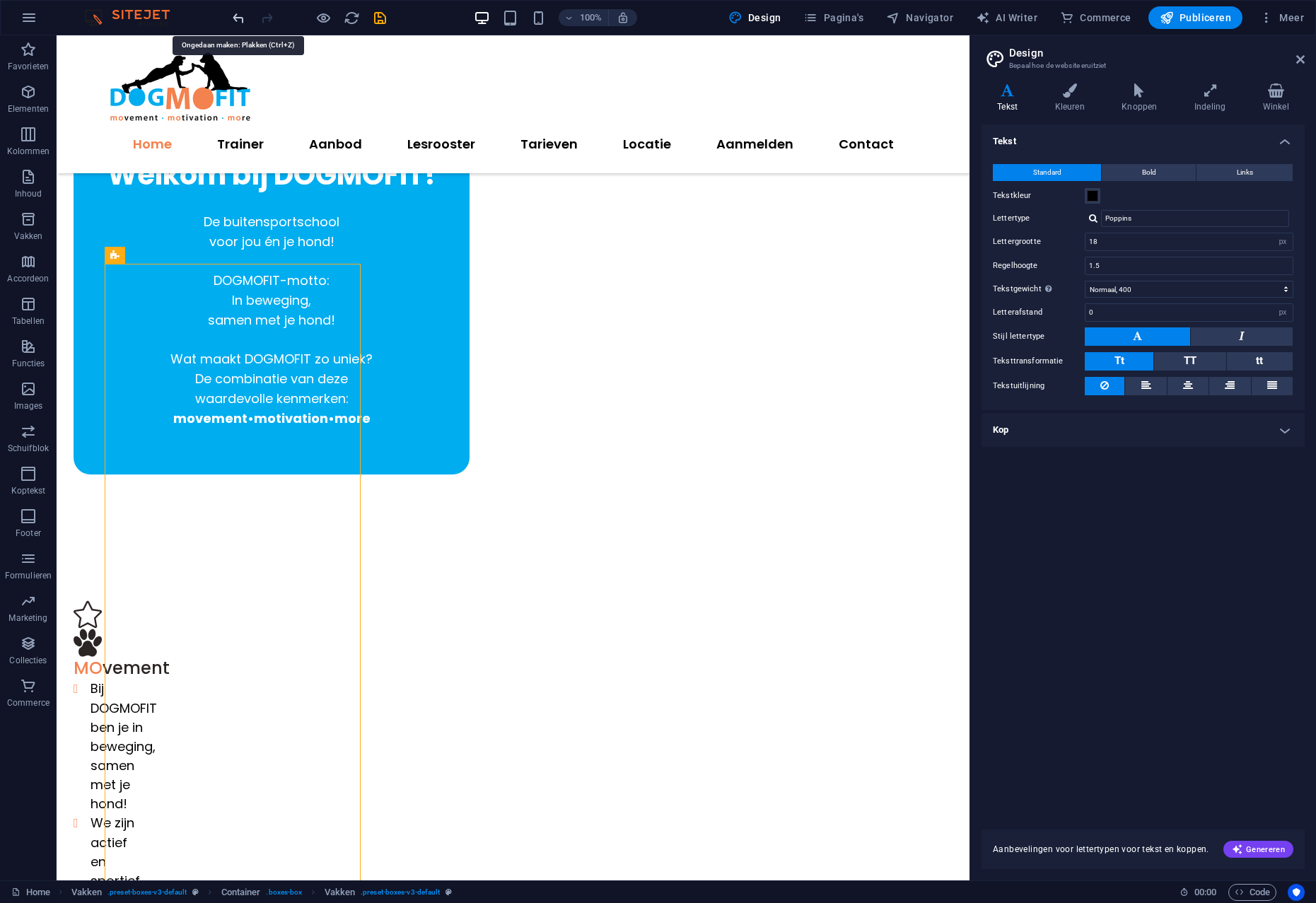
click at [235, 16] on icon "undo" at bounding box center [238, 18] width 16 height 16
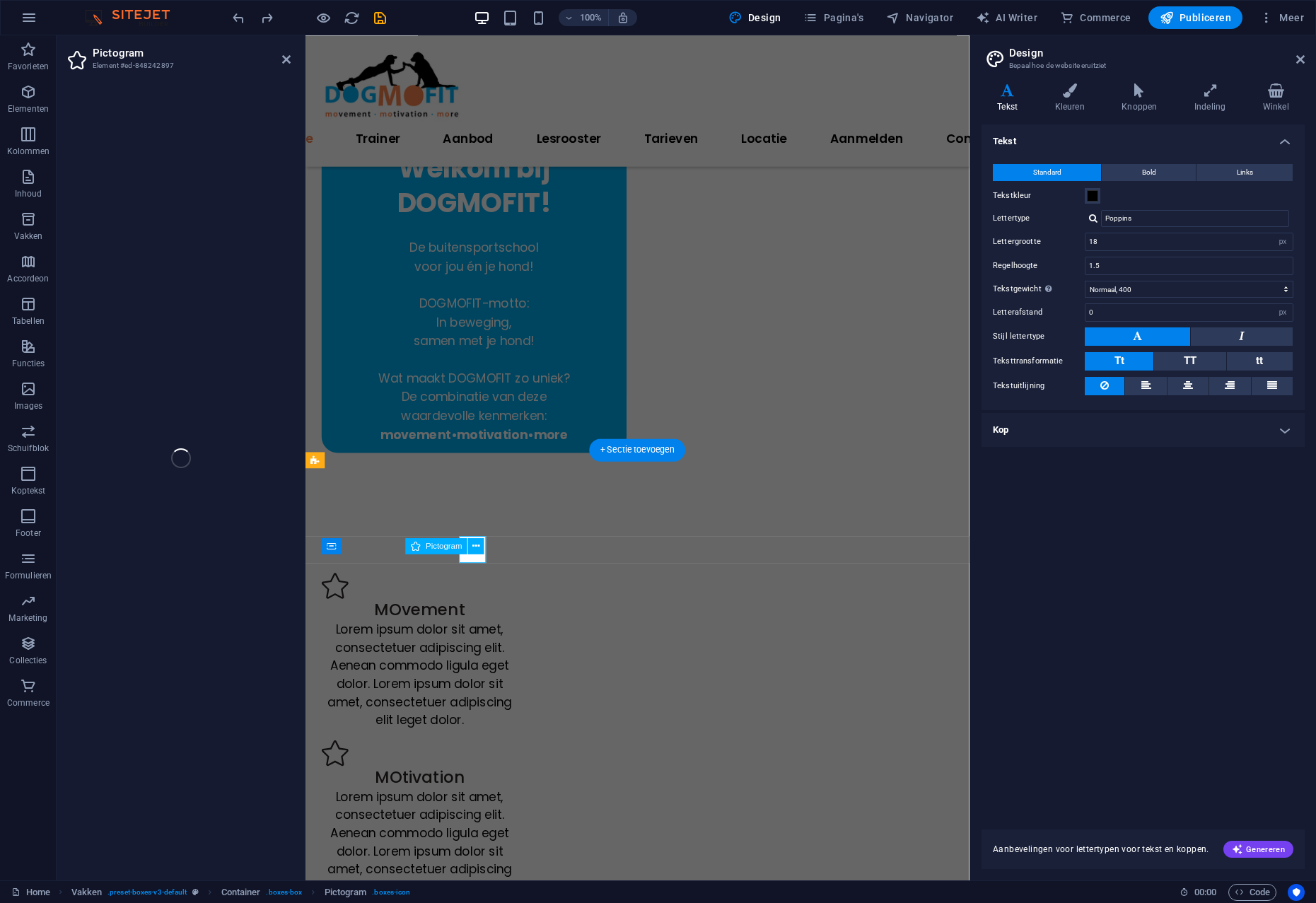
select select "xMidYMid"
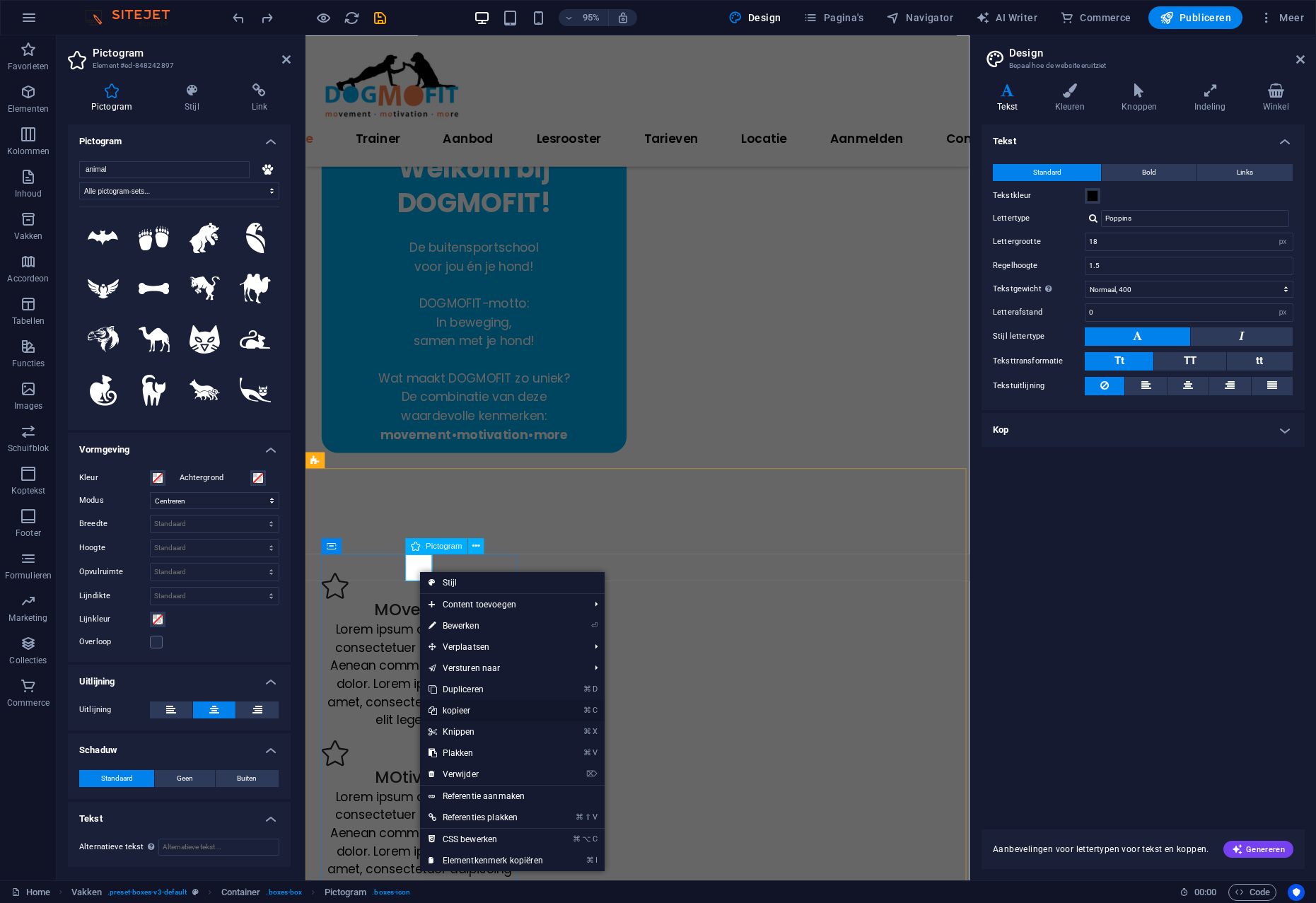
click at [463, 711] on link "⌘ C kopieer" at bounding box center [485, 710] width 131 height 21
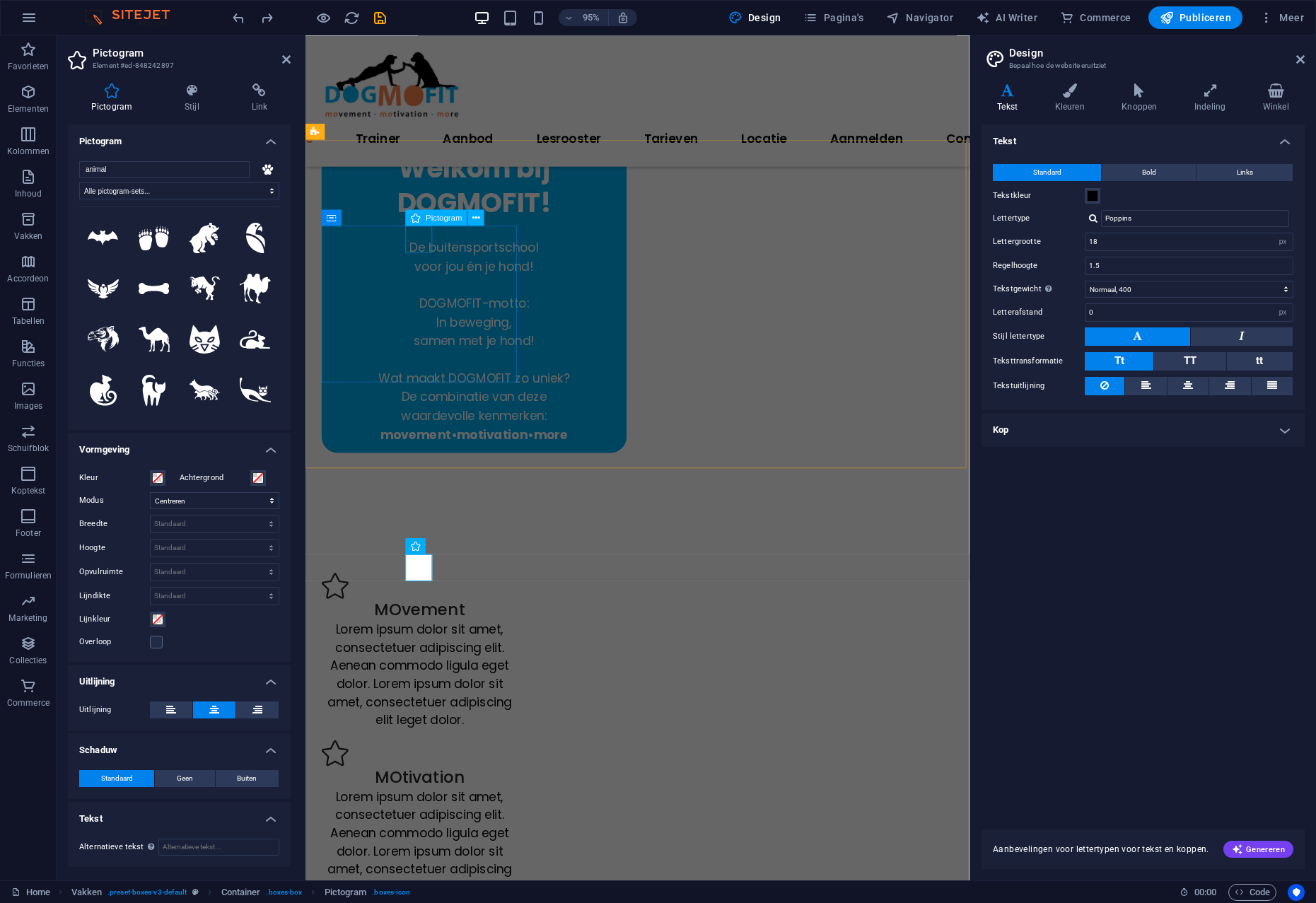
click at [425, 600] on figure at bounding box center [426, 614] width 206 height 28
select select "xMidYMid"
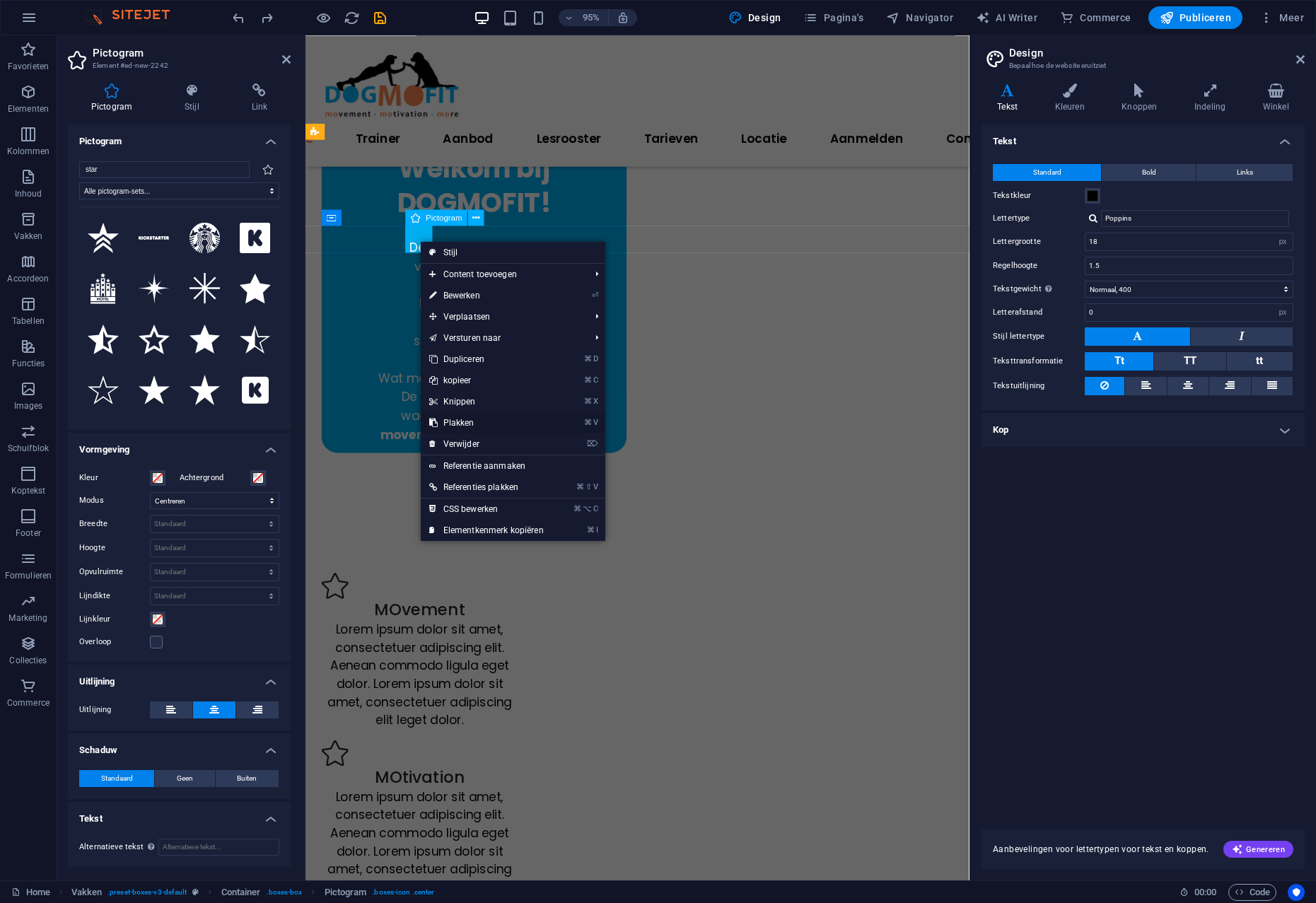
click at [463, 424] on link "⌘ V Plakken" at bounding box center [486, 422] width 131 height 21
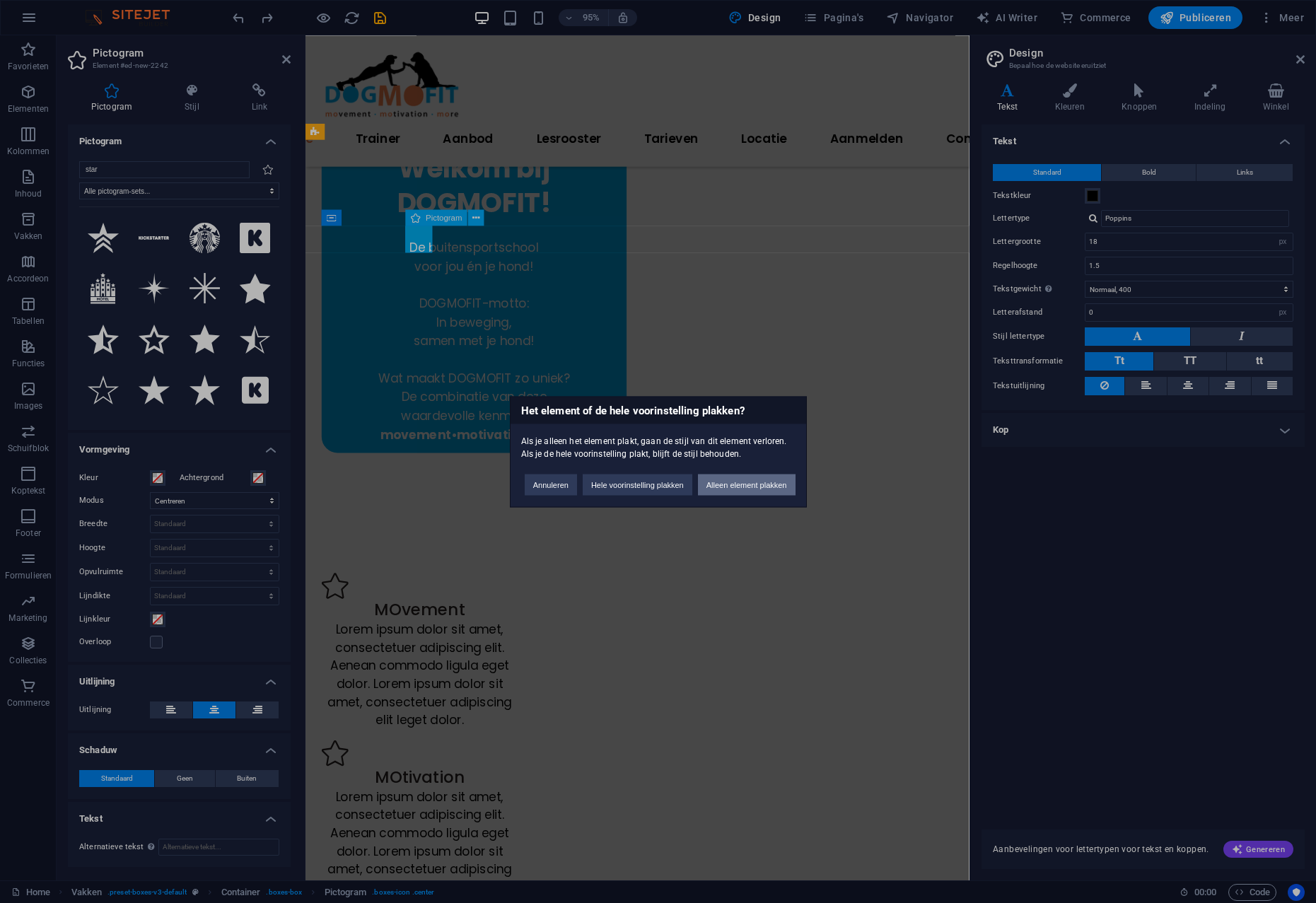
click at [698, 495] on button "Alleen element plakken" at bounding box center [746, 483] width 97 height 21
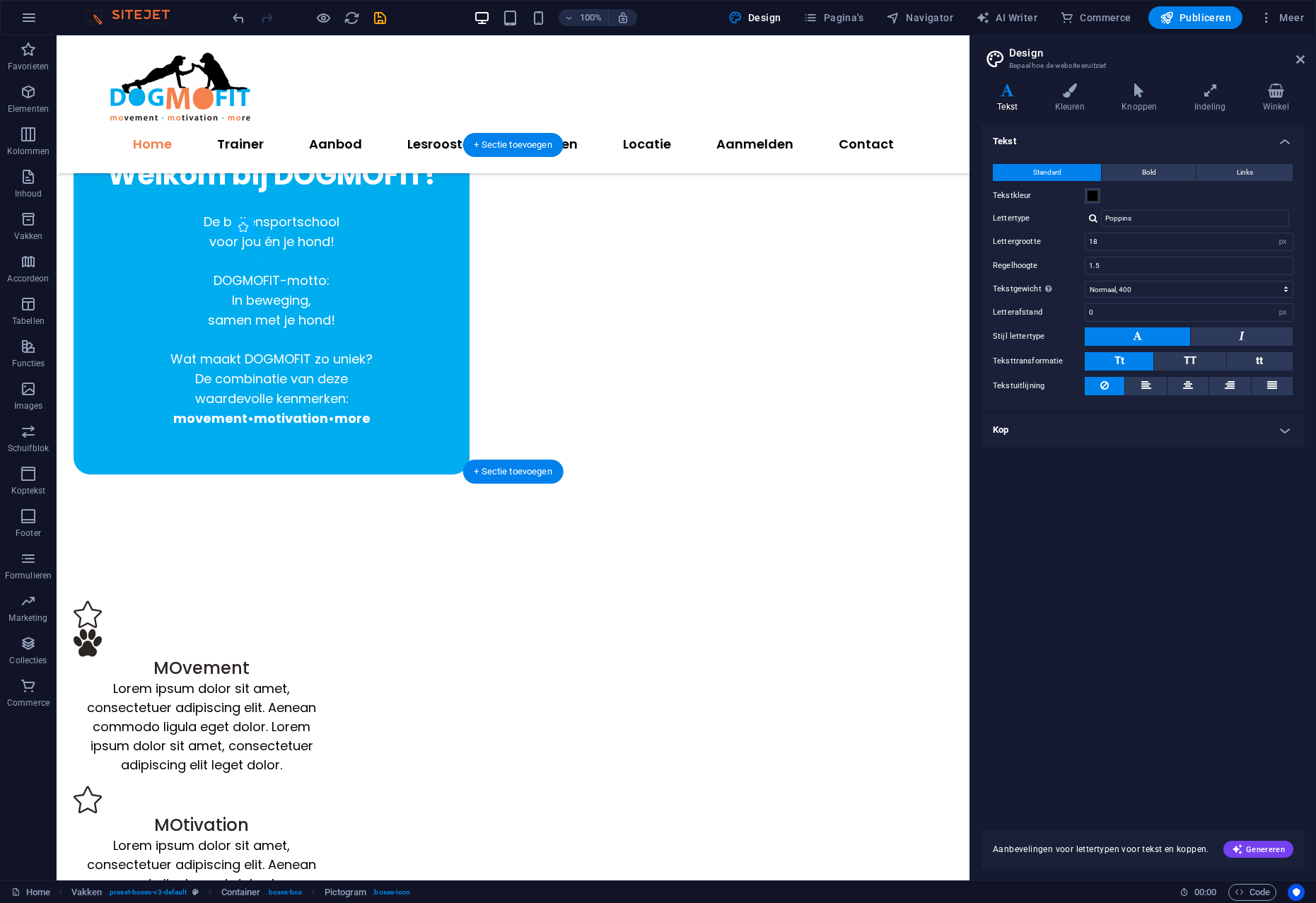
click at [217, 600] on figure at bounding box center [201, 614] width 257 height 28
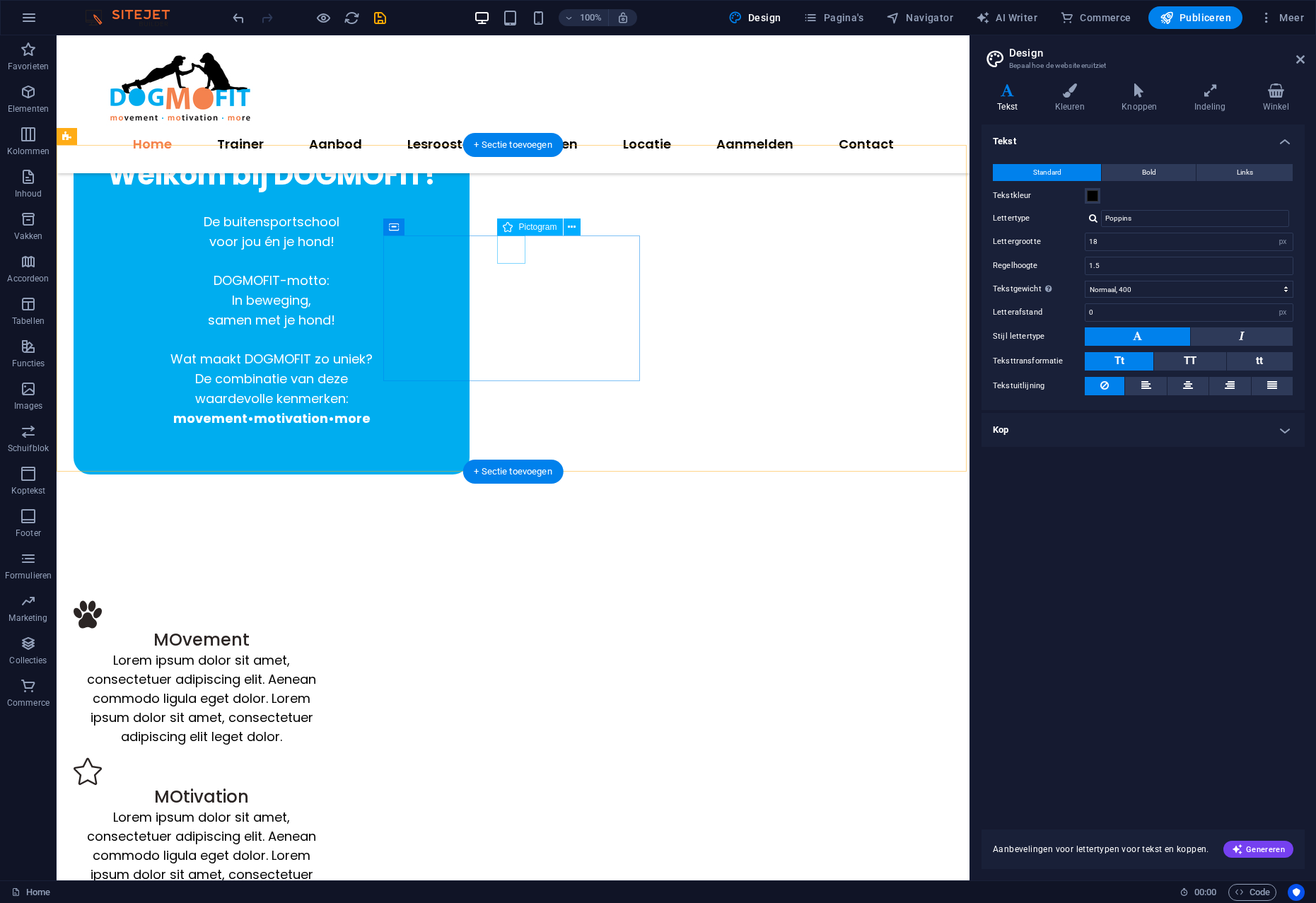
click at [330, 757] on figure at bounding box center [201, 771] width 257 height 28
select select "xMidYMid"
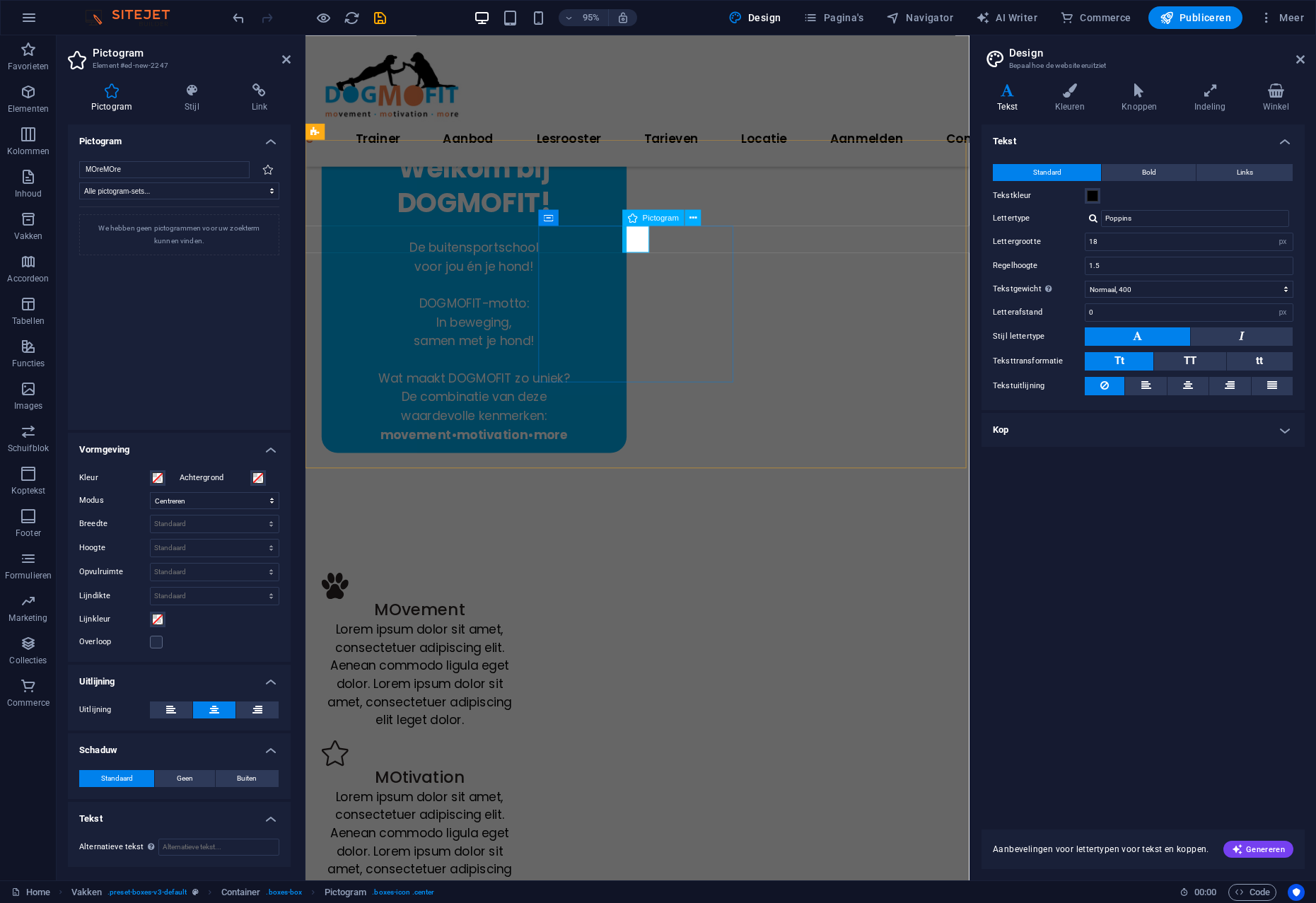
type input "MOreMOre"
click at [529, 776] on figure at bounding box center [426, 790] width 206 height 28
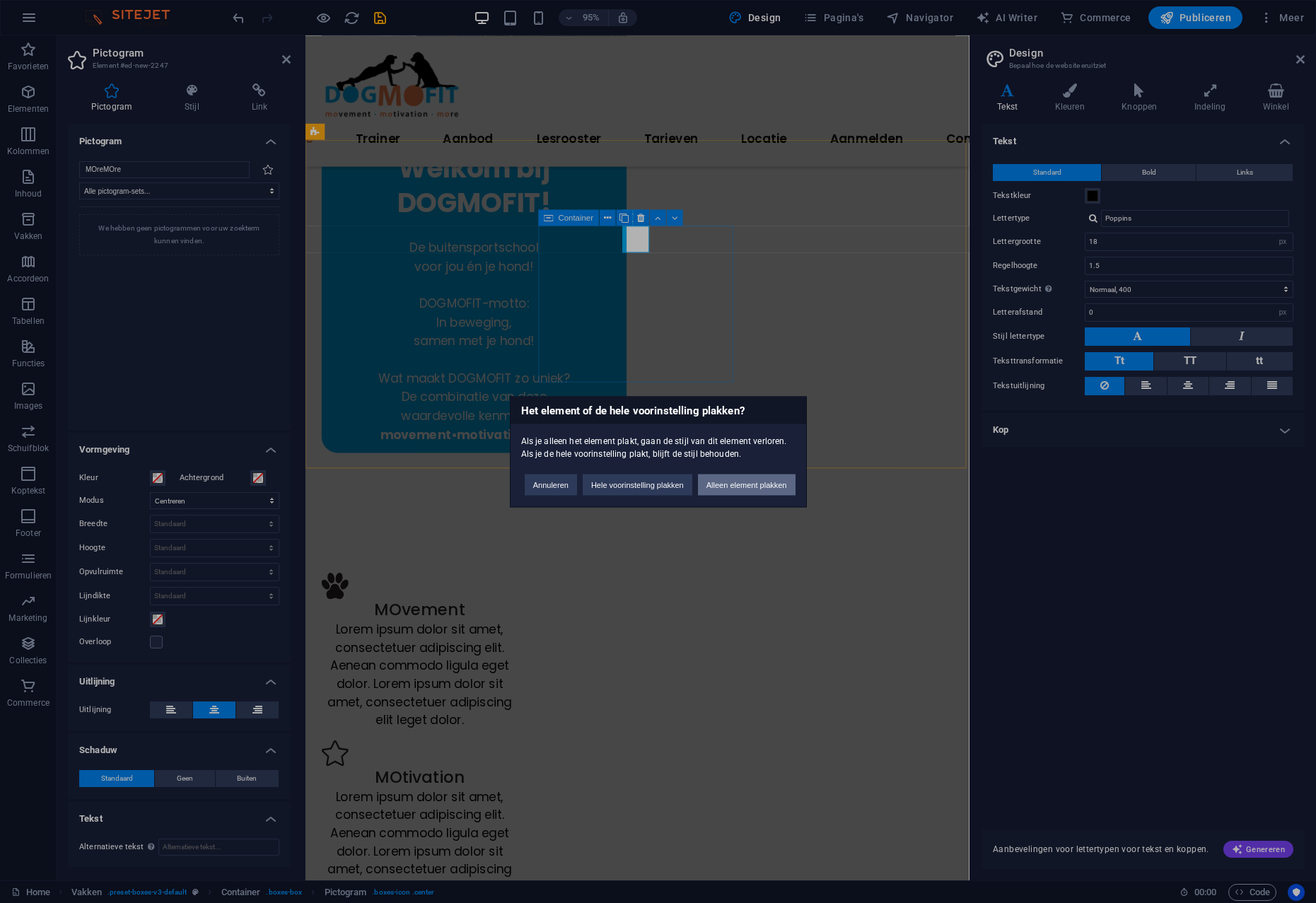
click at [698, 487] on button "Alleen element plakken" at bounding box center [746, 483] width 97 height 21
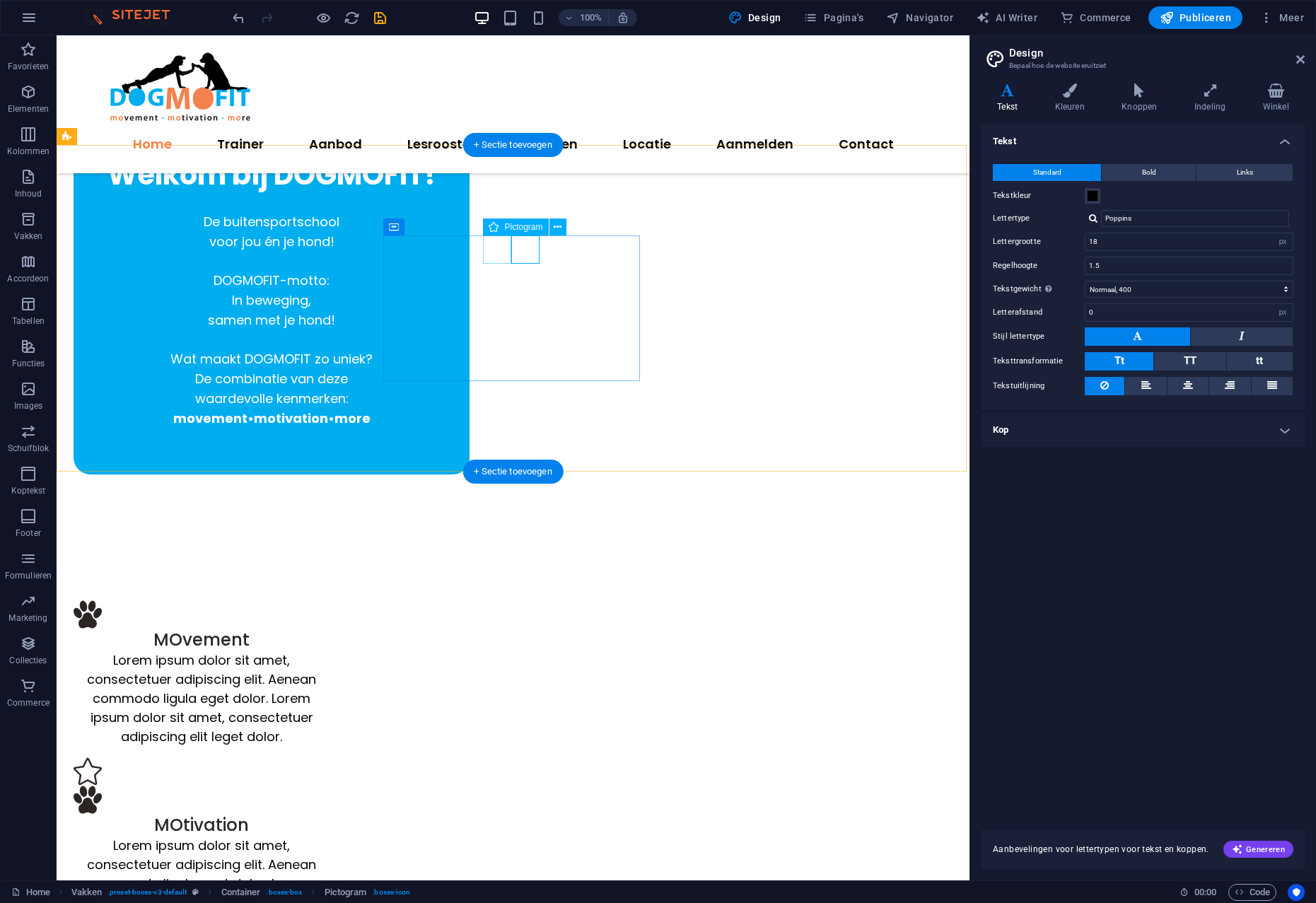
click at [330, 757] on figure at bounding box center [201, 771] width 257 height 28
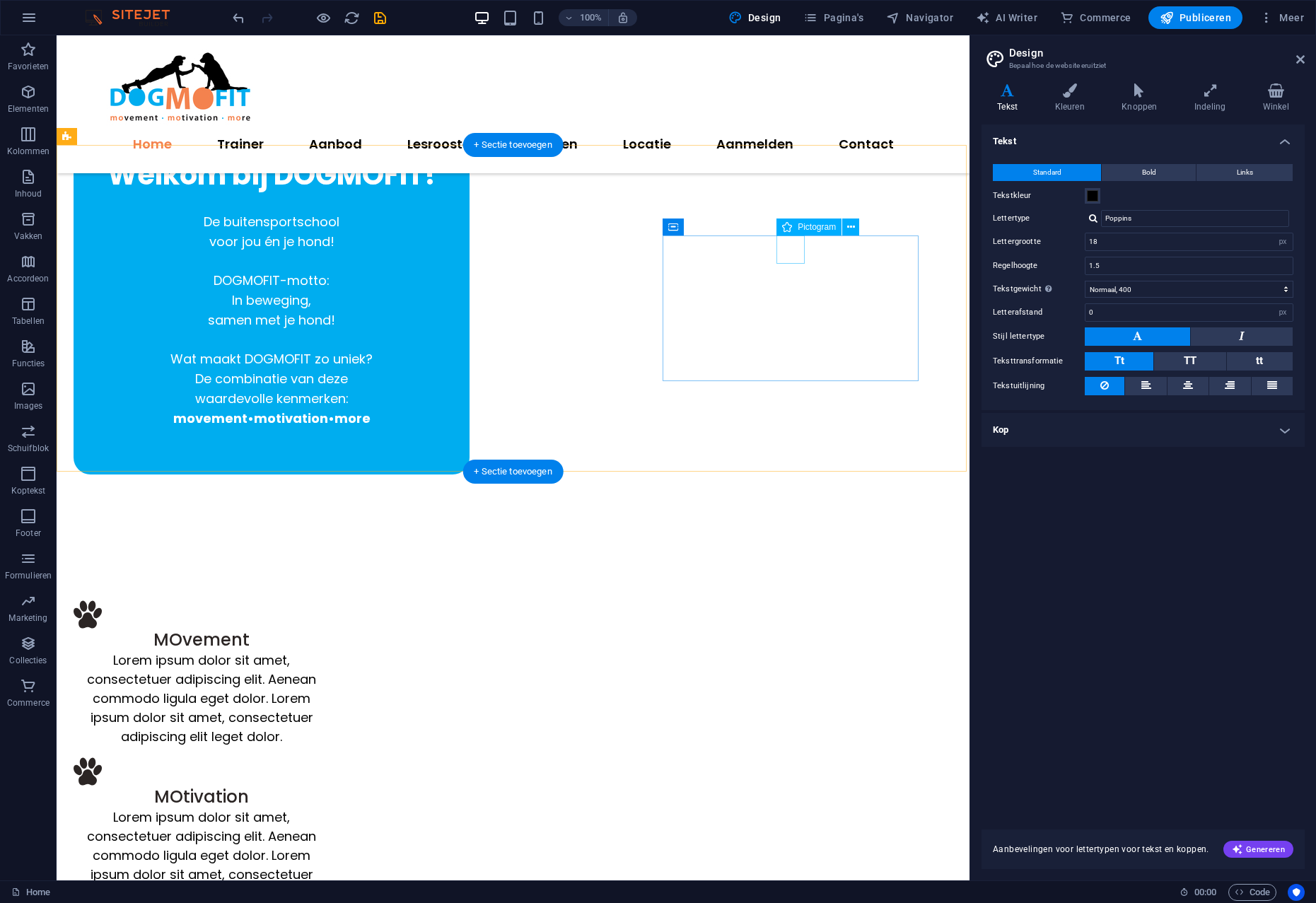
select select "xMidYMid"
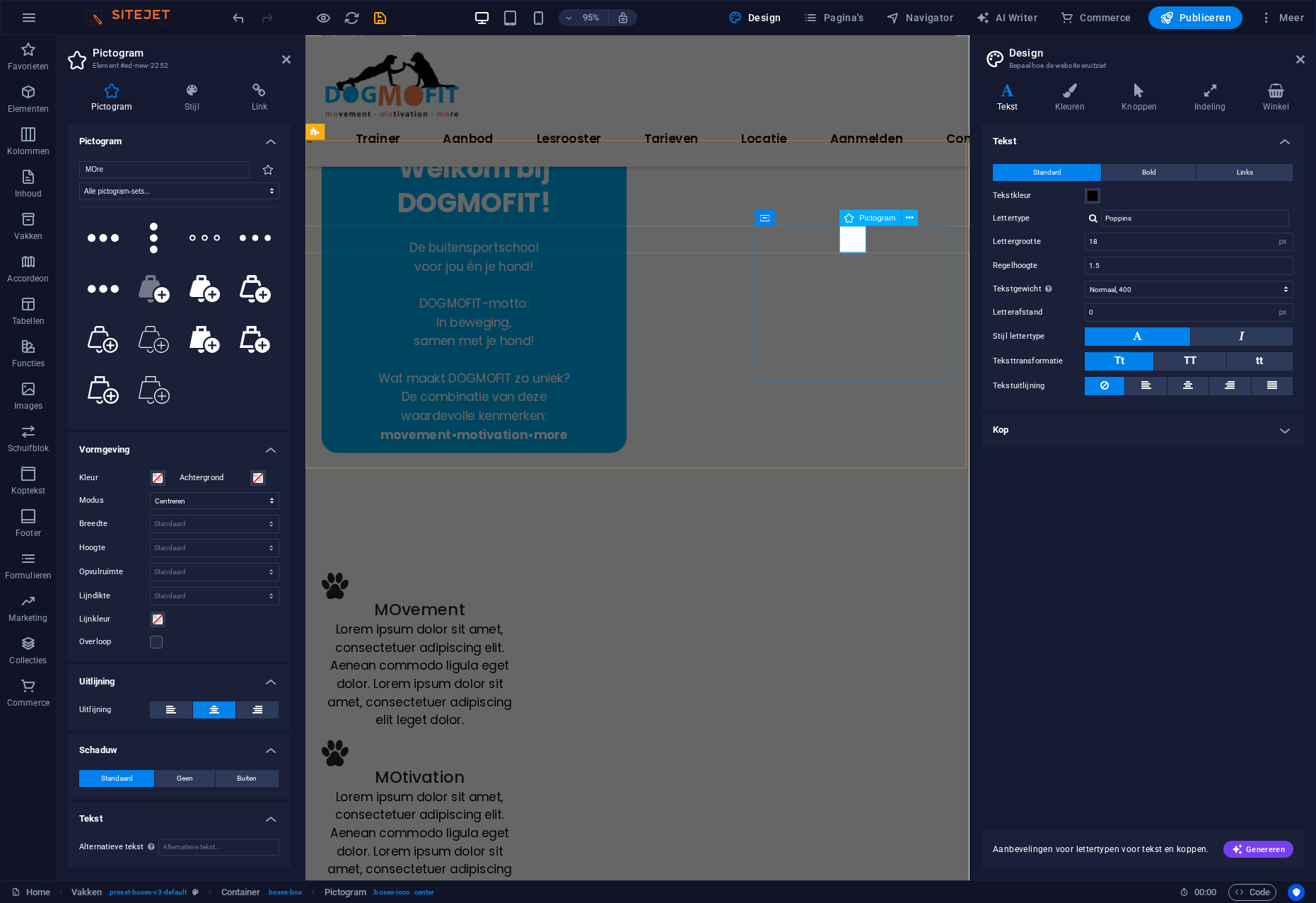
type input "MOre"
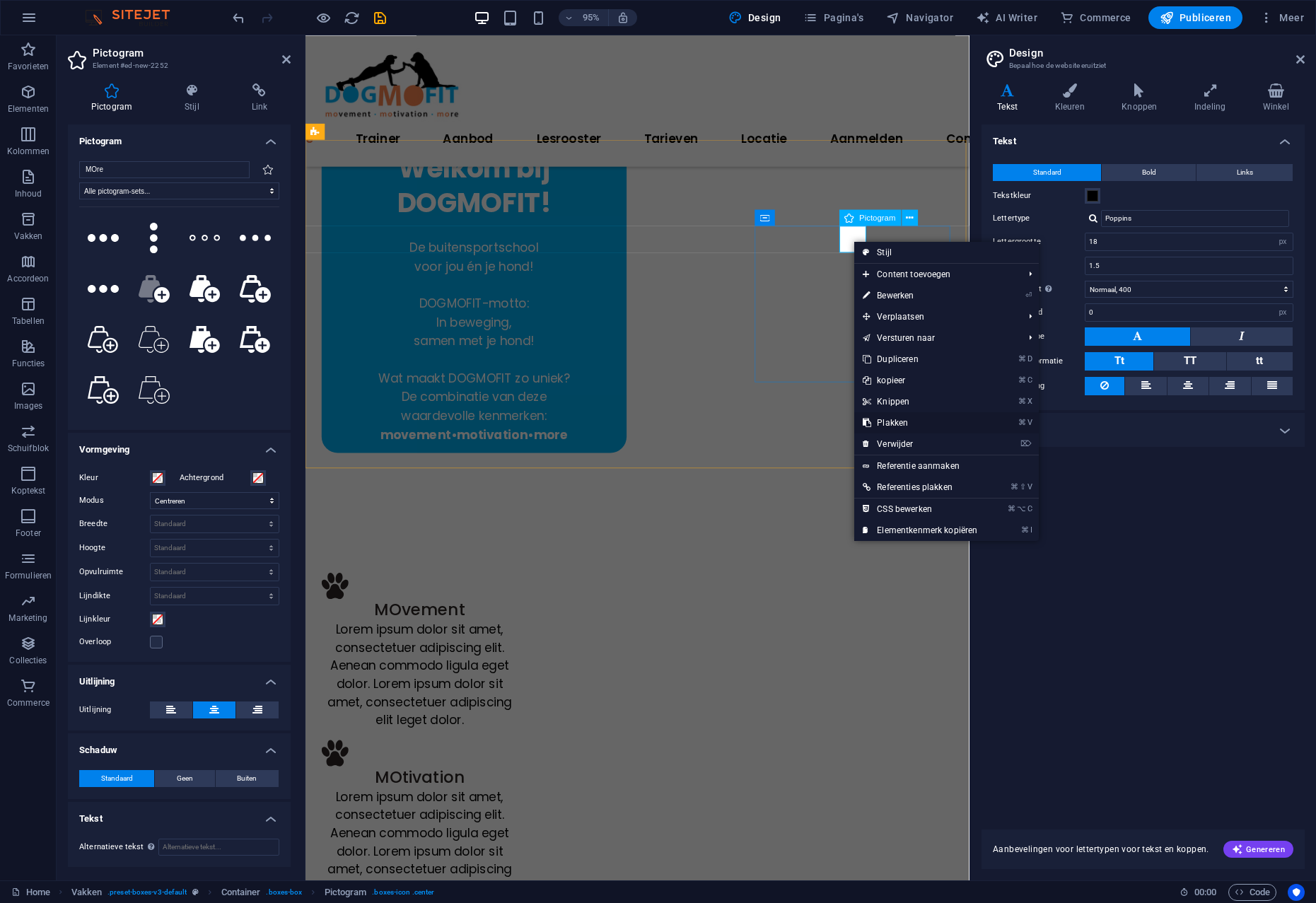
click at [893, 422] on link "⌘ V Plakken" at bounding box center [919, 422] width 131 height 21
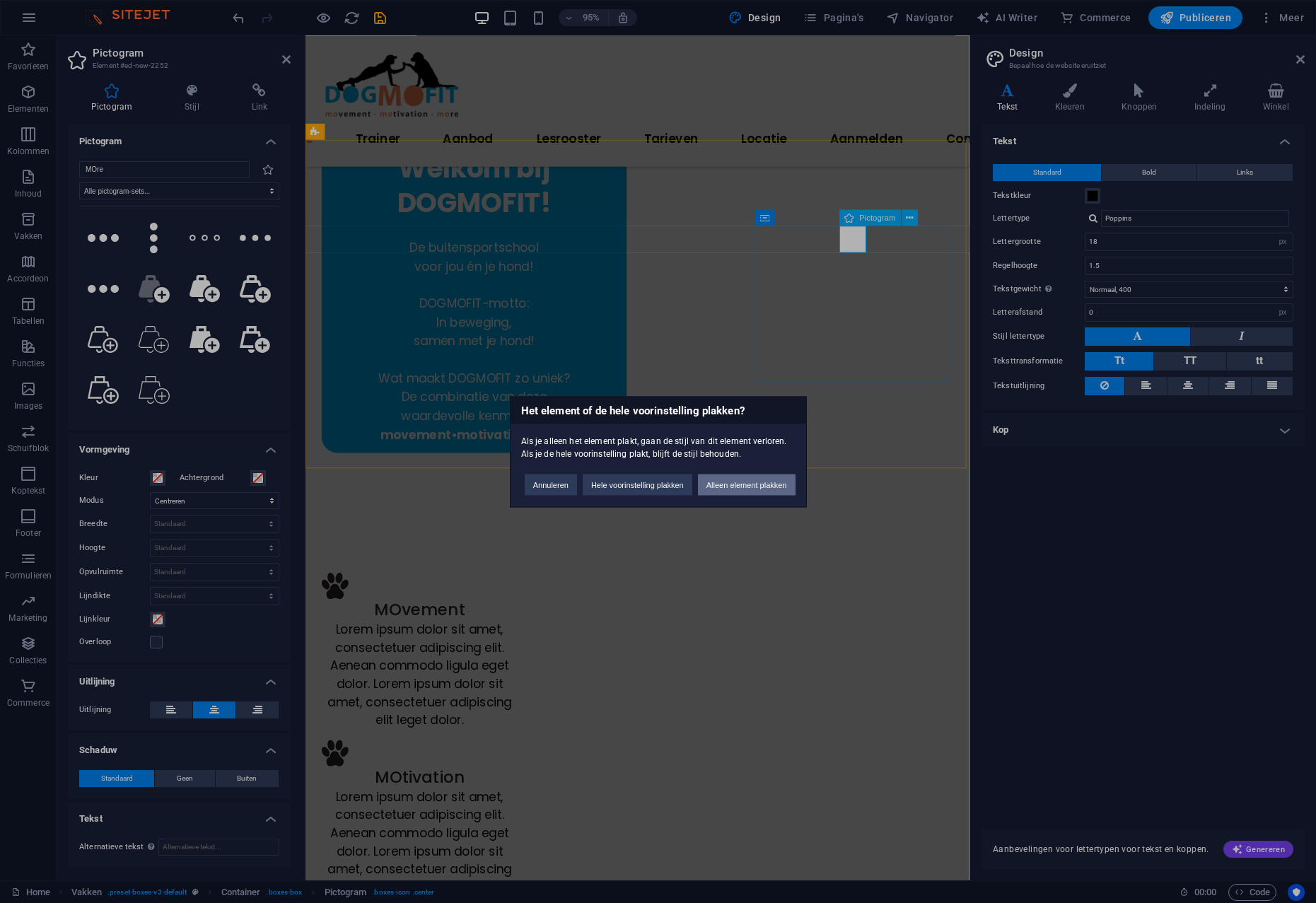
click at [698, 495] on button "Alleen element plakken" at bounding box center [746, 483] width 97 height 21
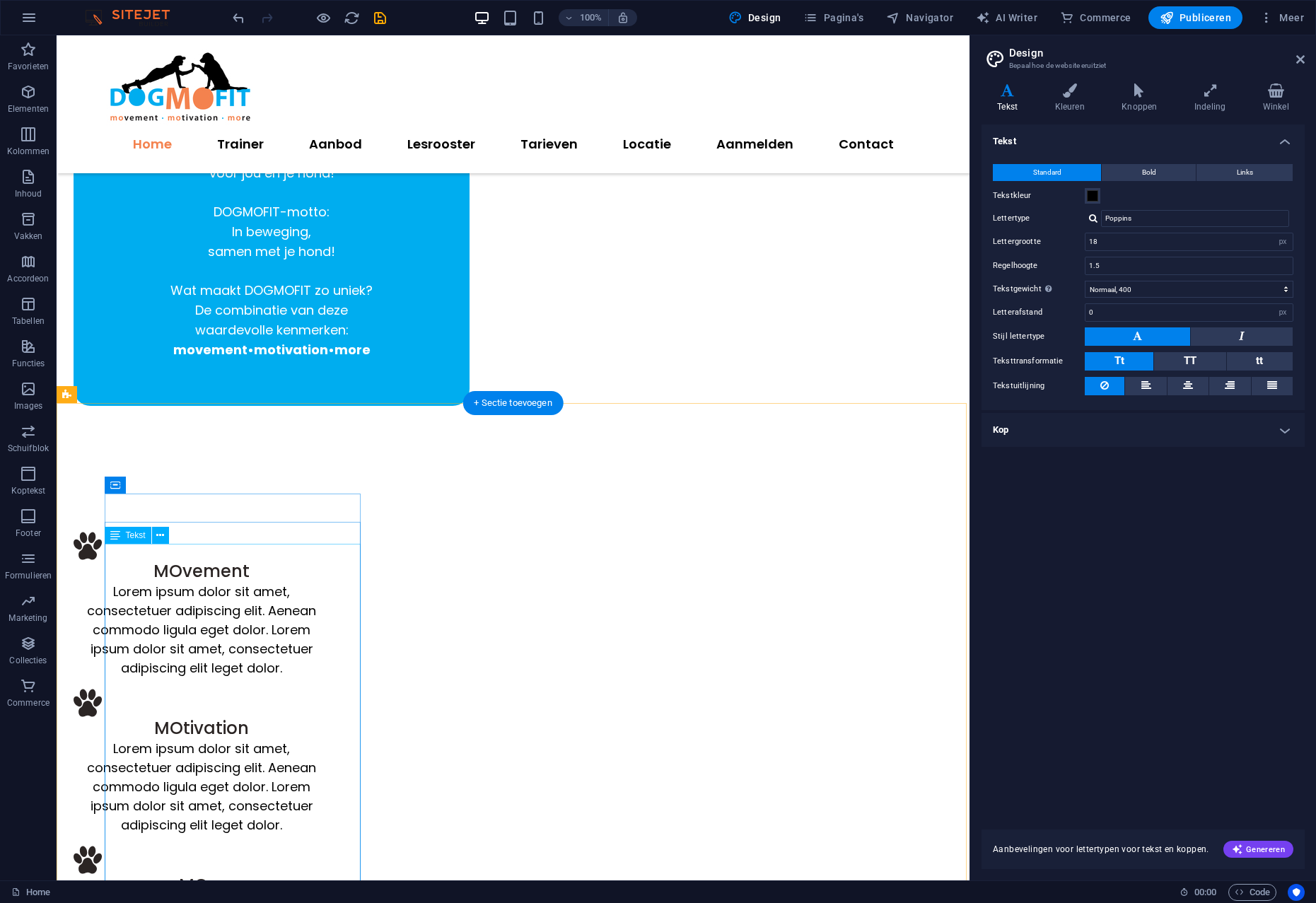
scroll to position [464, 0]
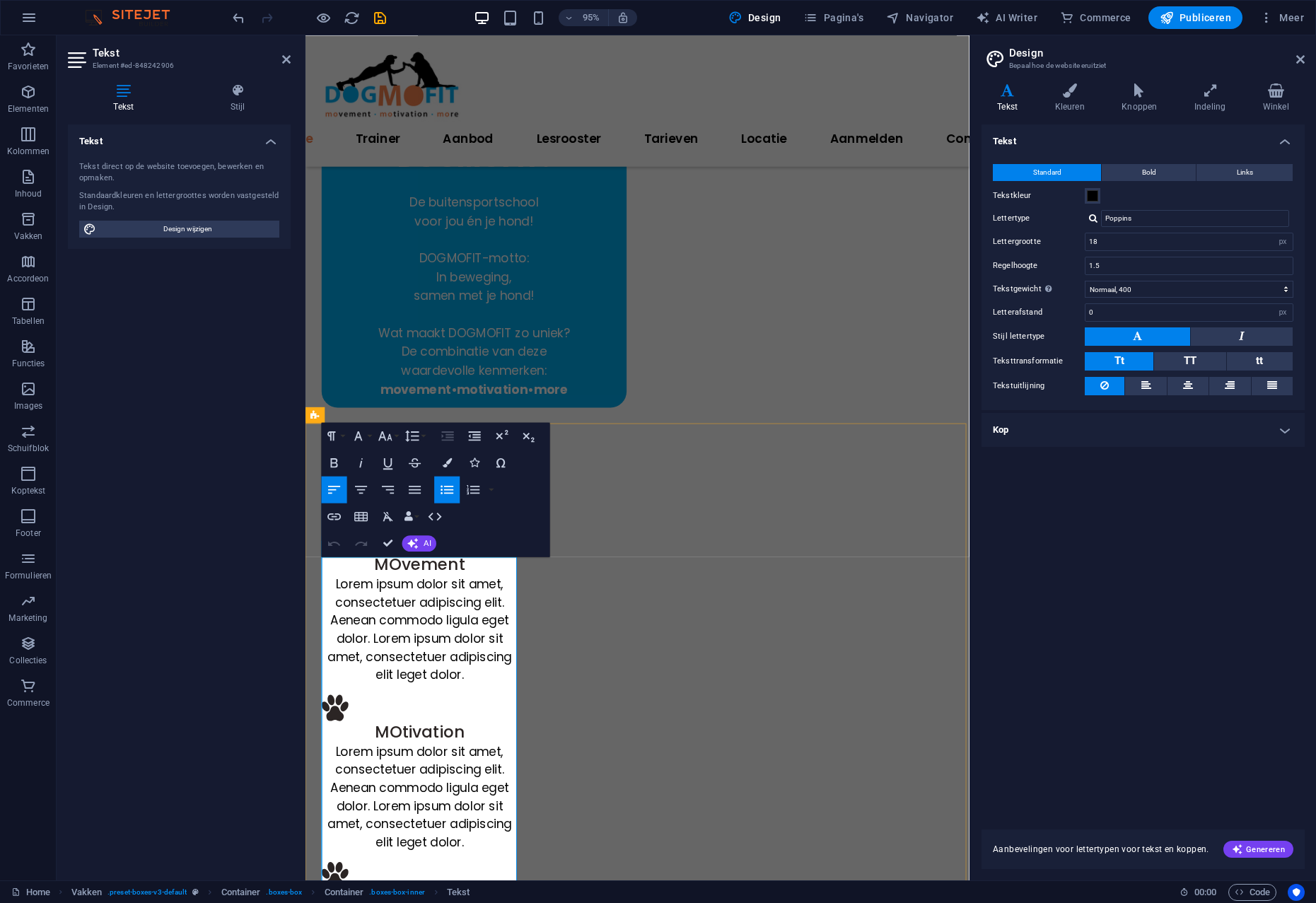
copy div "Bij DOGMOFIT ben je in beweging, samen met je hond! We zijn actief en sportief,…"
click at [419, 603] on div "Lorem ipsum dolor sit amet, consectetuer adipiscing elit. Aenean commodo ligula…" at bounding box center [426, 660] width 206 height 114
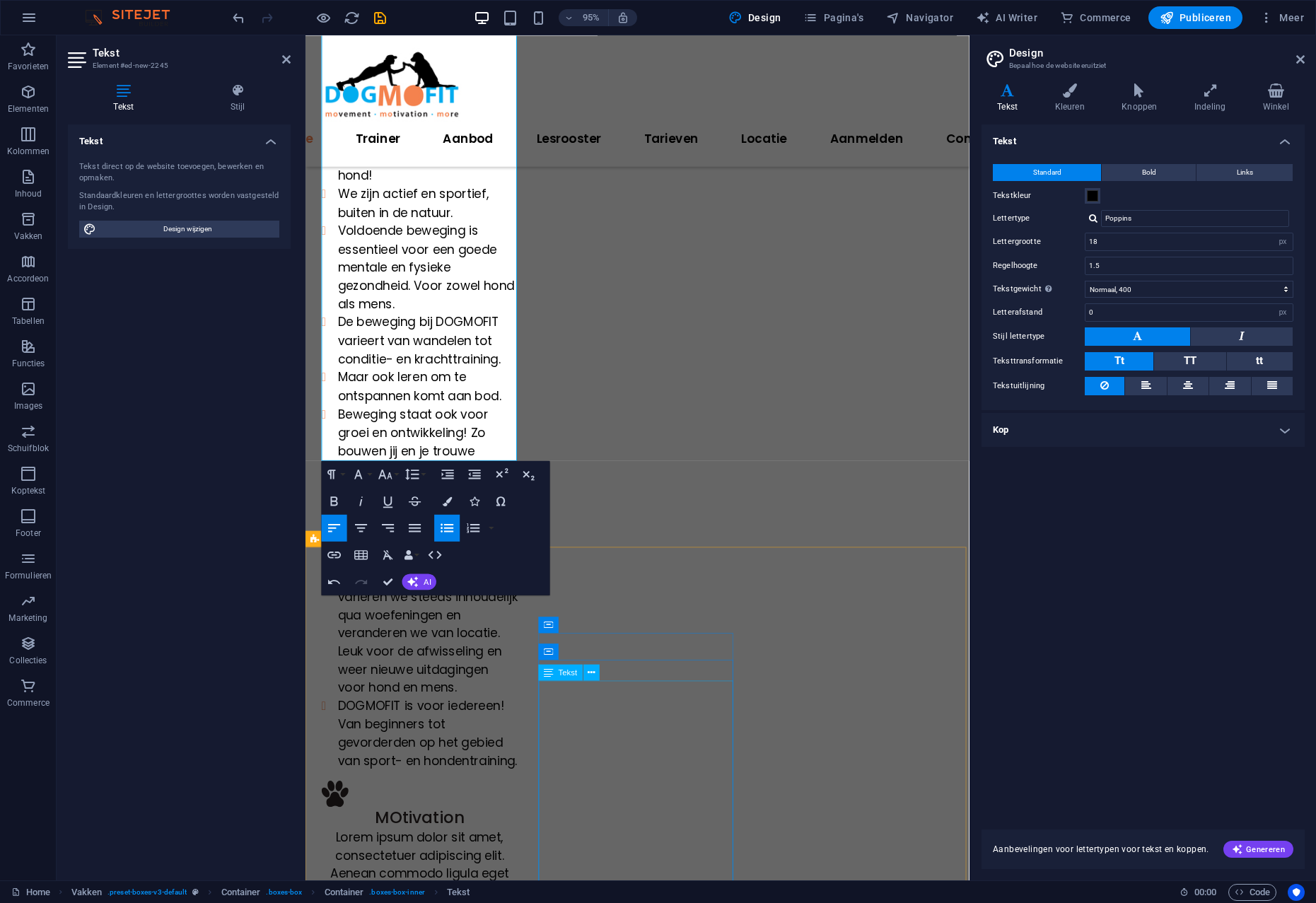
scroll to position [942, 0]
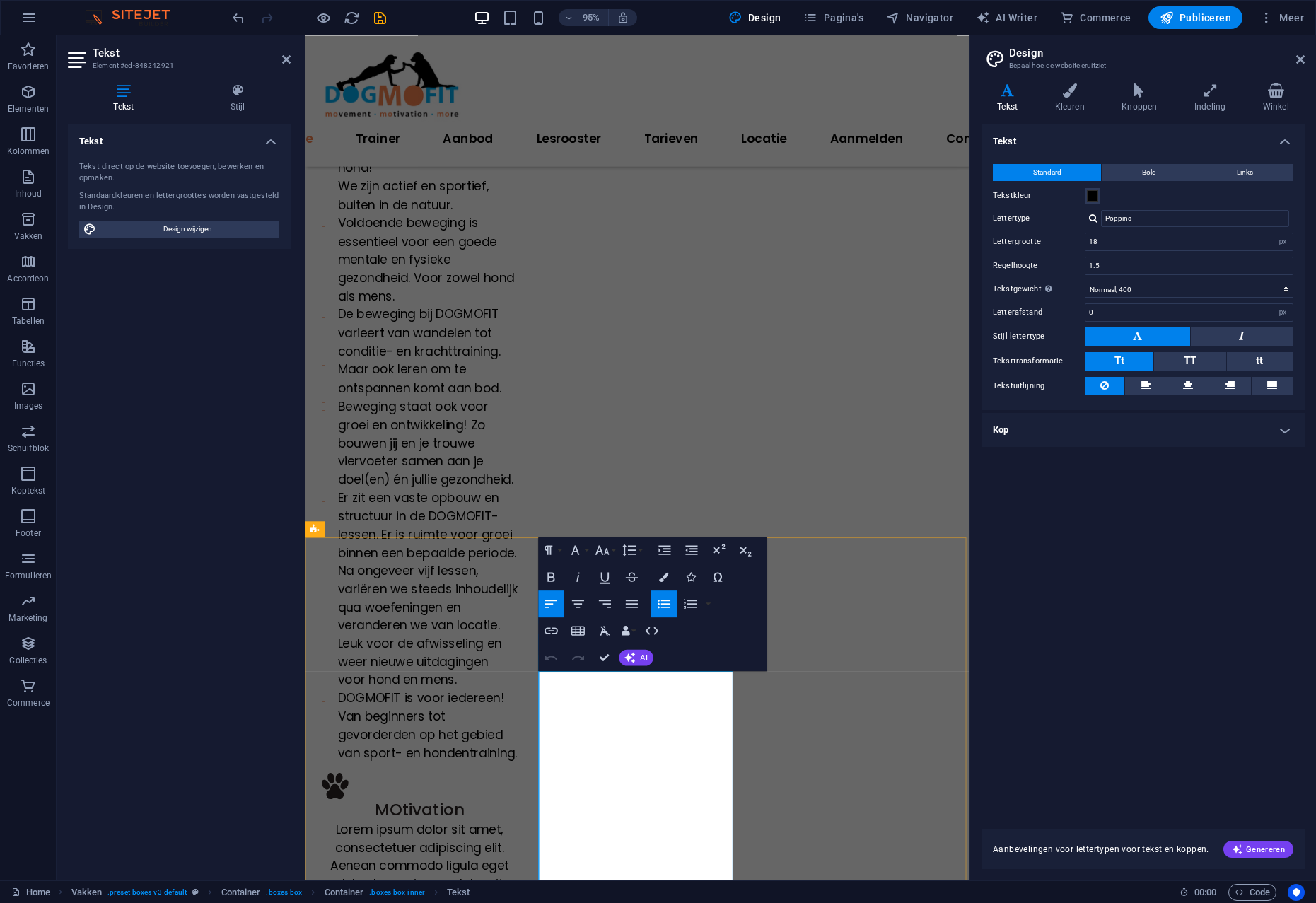
copy ul "Voor het hebben en houden van een goede motivatie, hebben we de factoren sport,…"
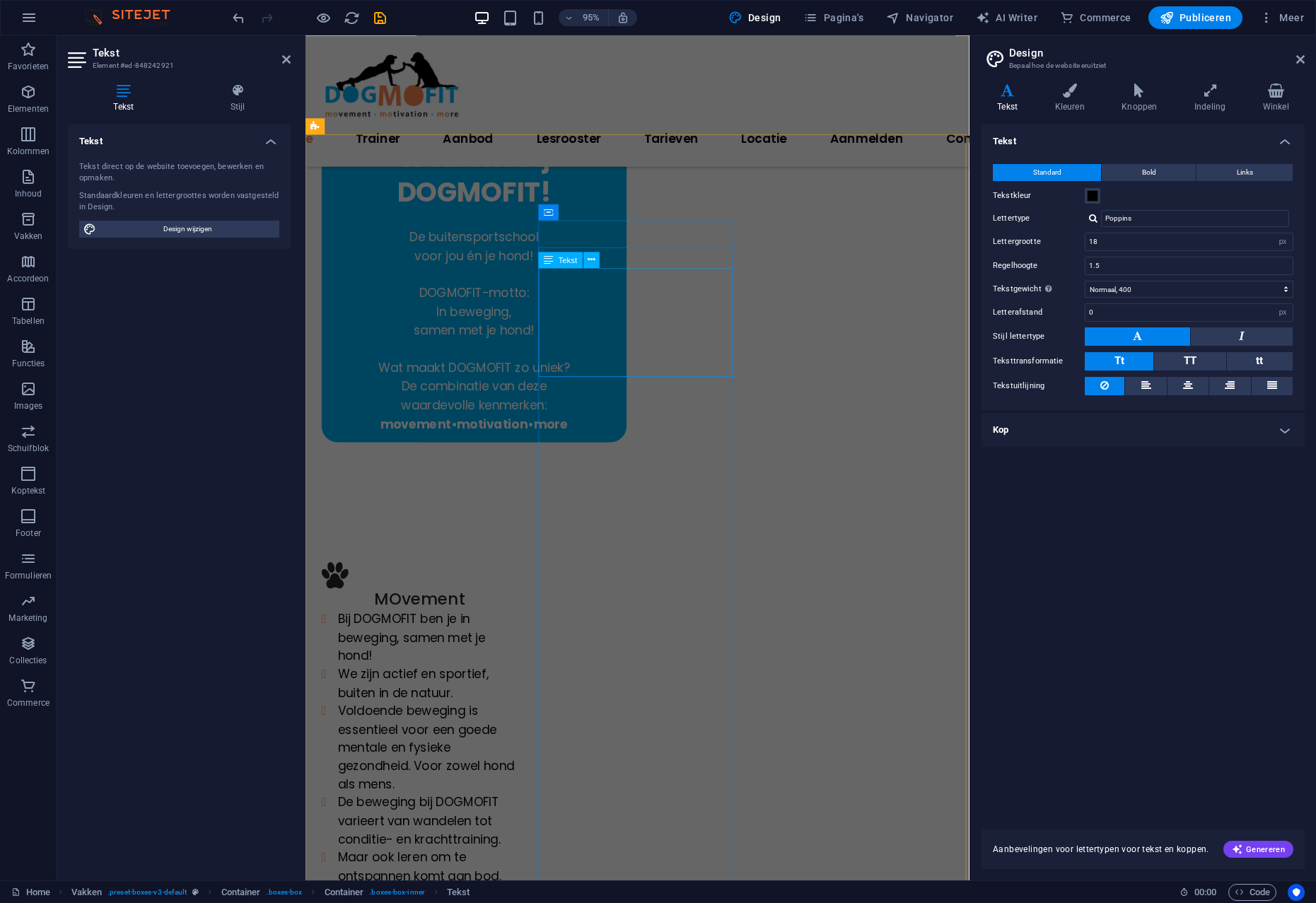
scroll to position [423, 0]
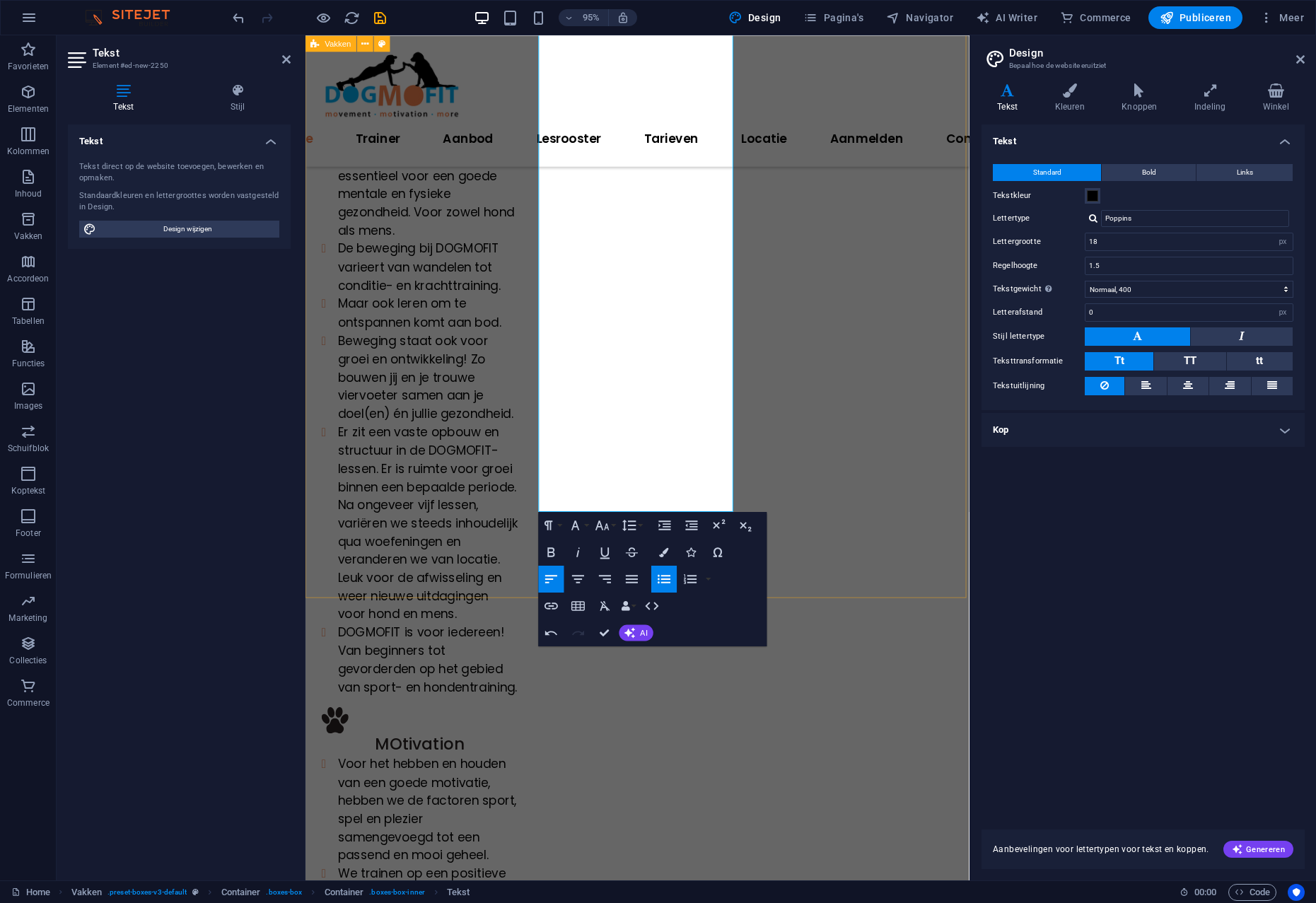
scroll to position [1012, 0]
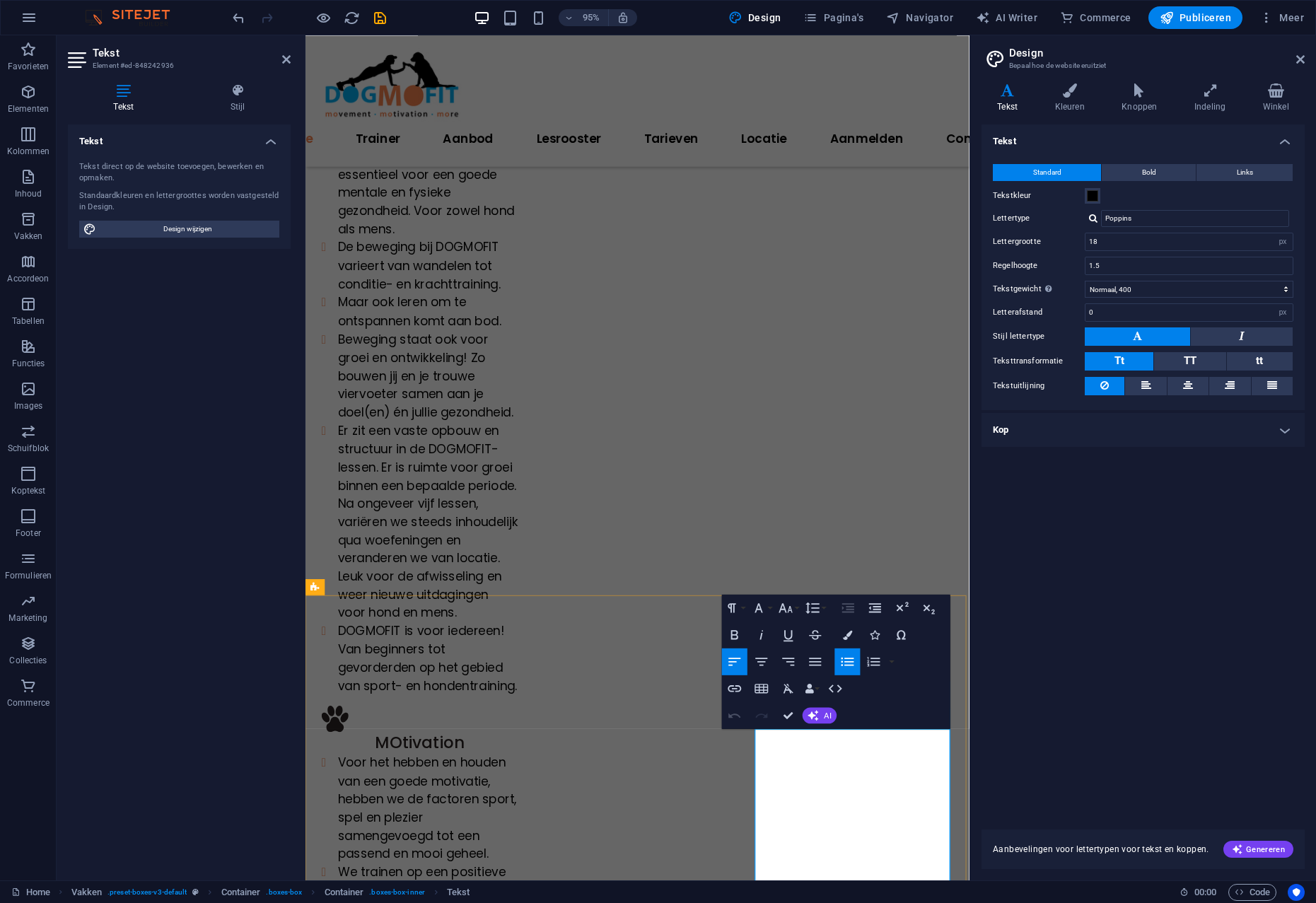
copy ul "Lor IPSUMDOL si ametcons adipi, el sed do eius tempor incidi utla, etdol mag al…"
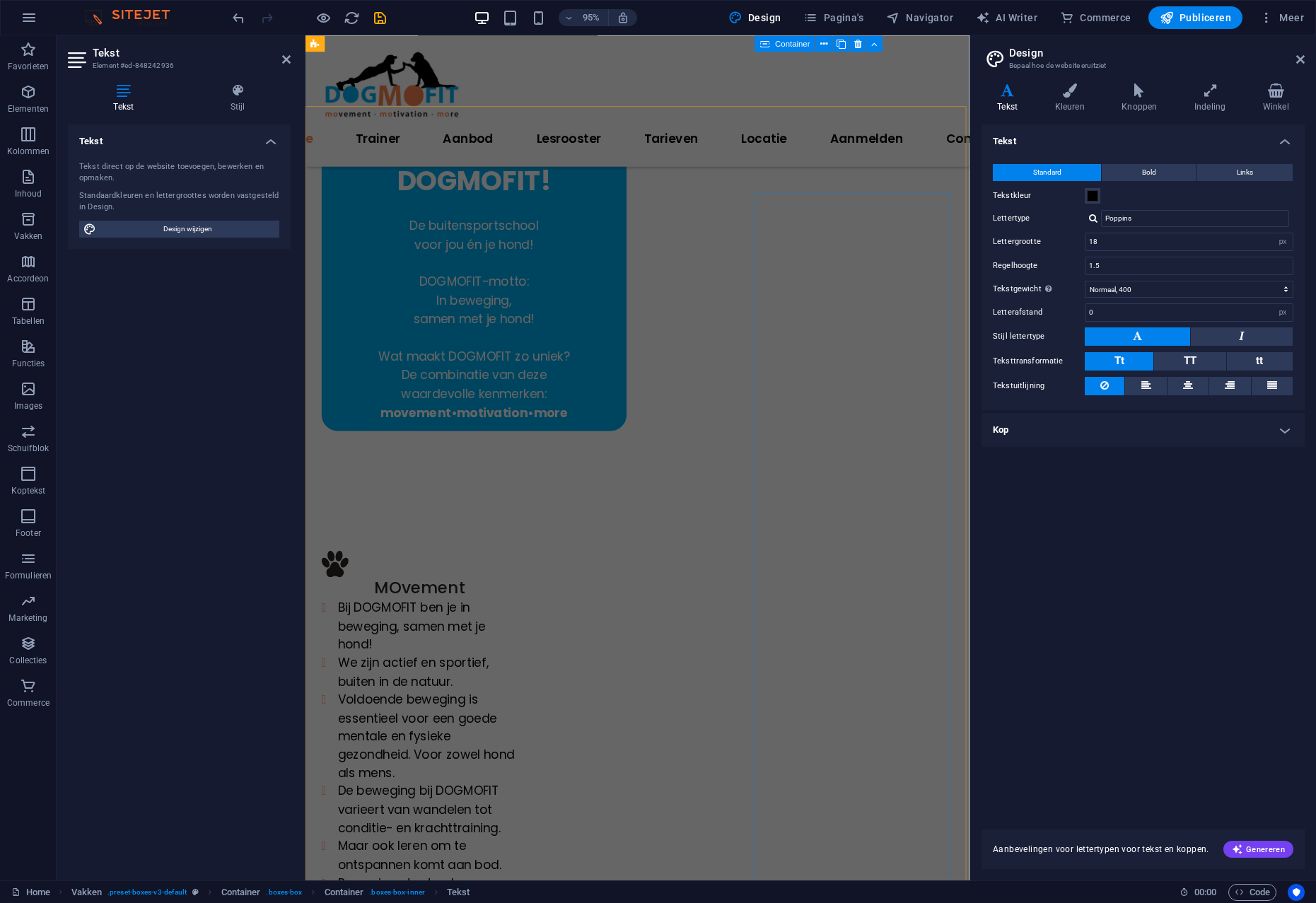
scroll to position [429, 0]
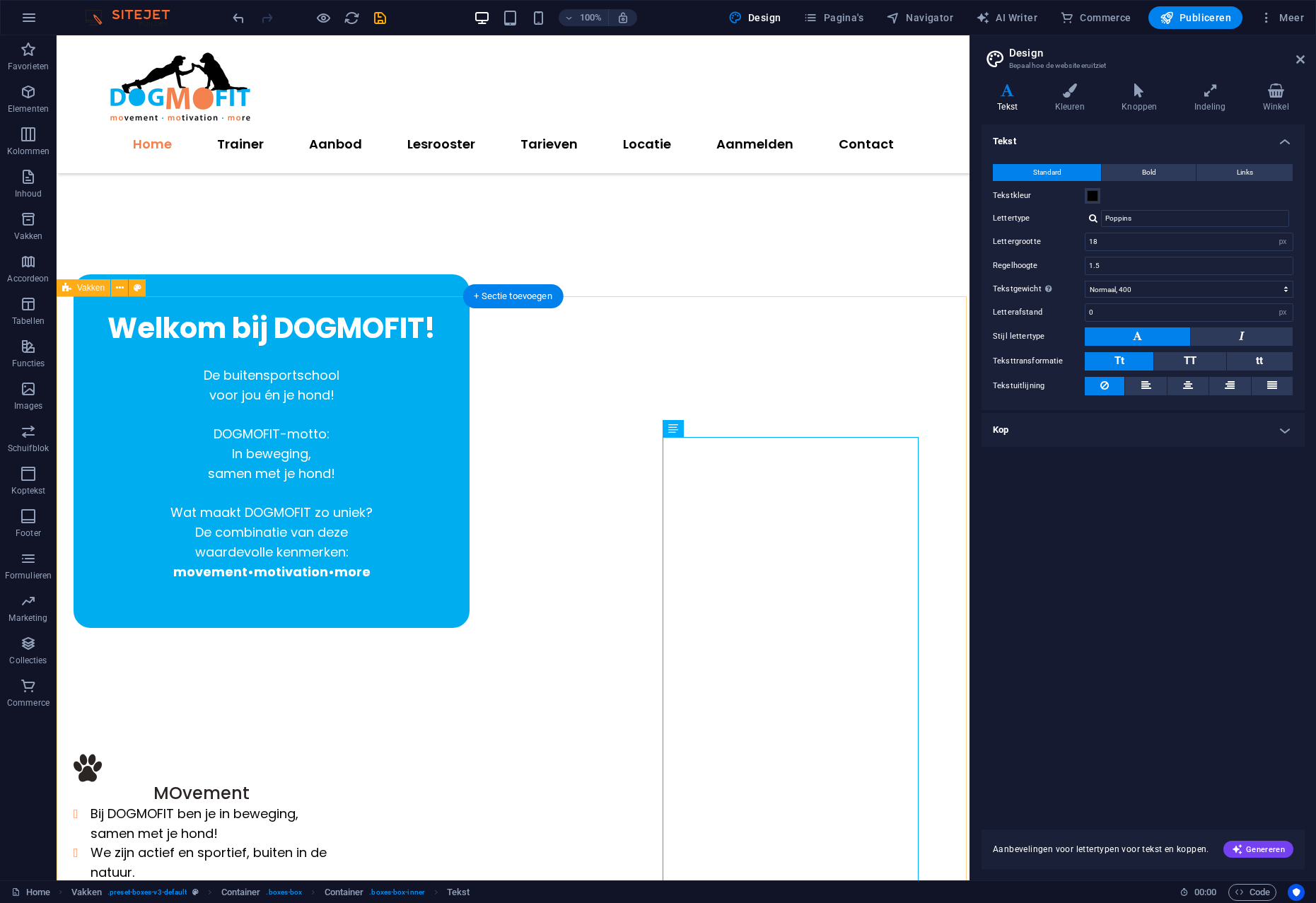
scroll to position [262, 0]
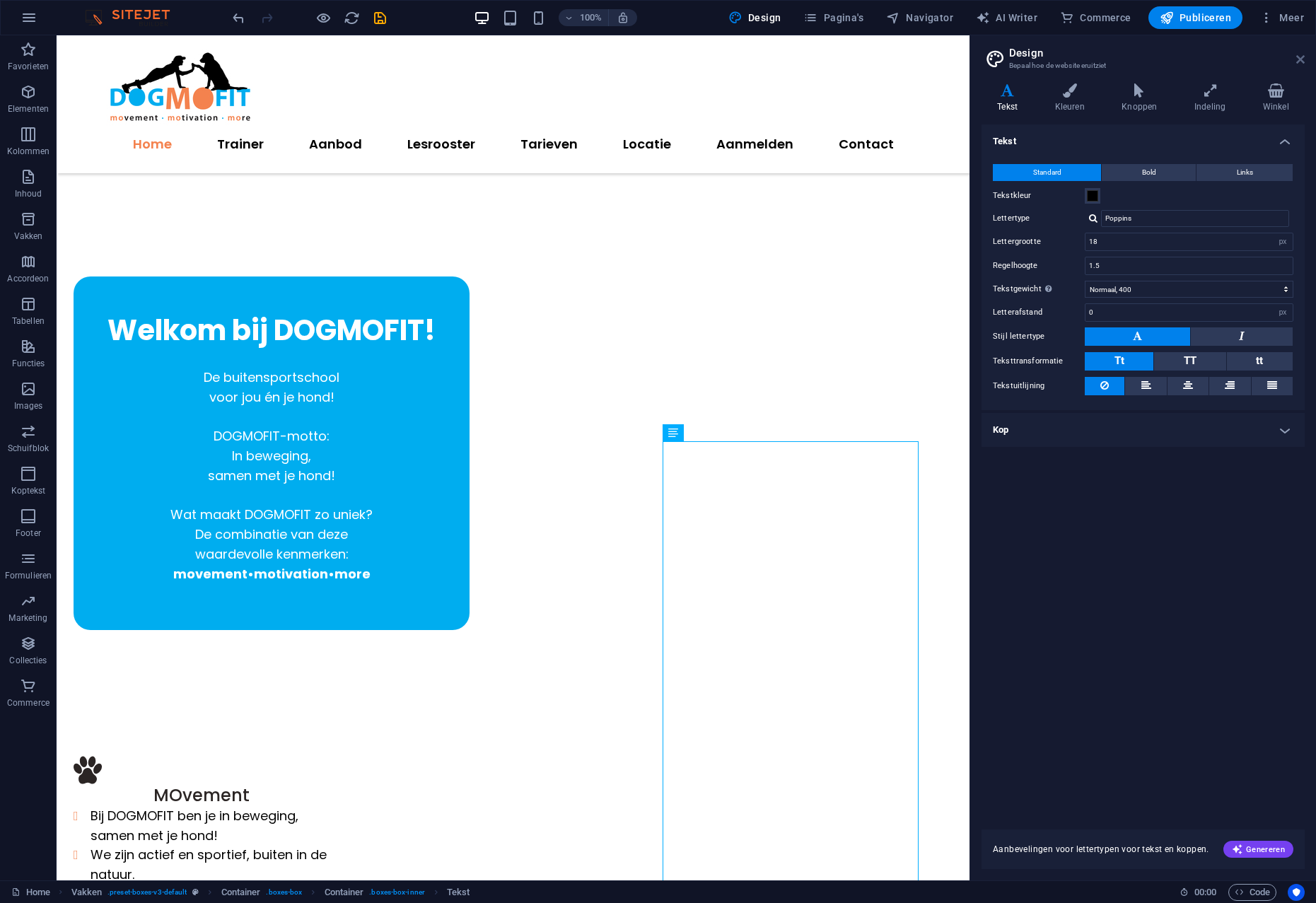
click at [1300, 60] on icon at bounding box center [1300, 59] width 9 height 11
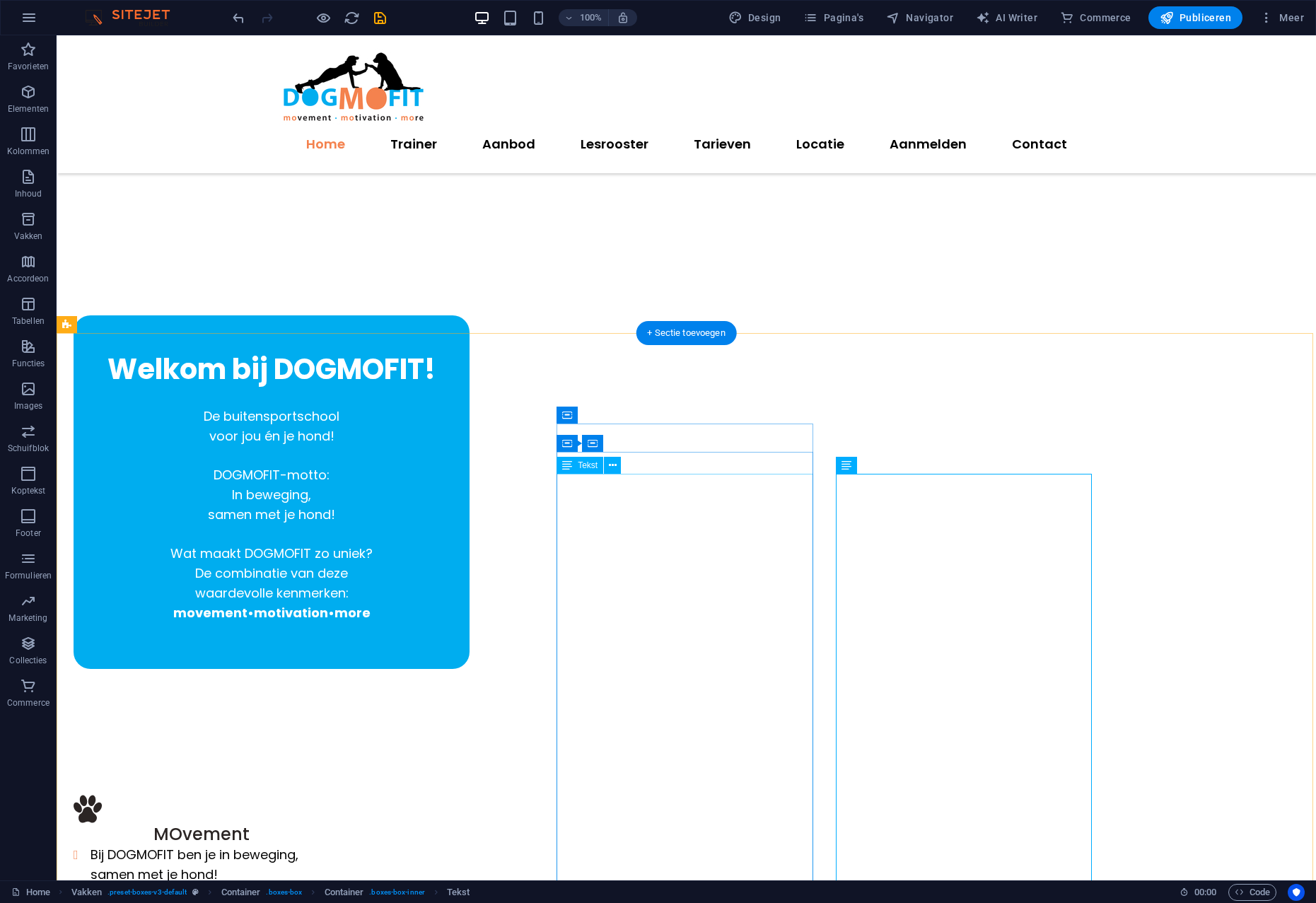
scroll to position [220, 0]
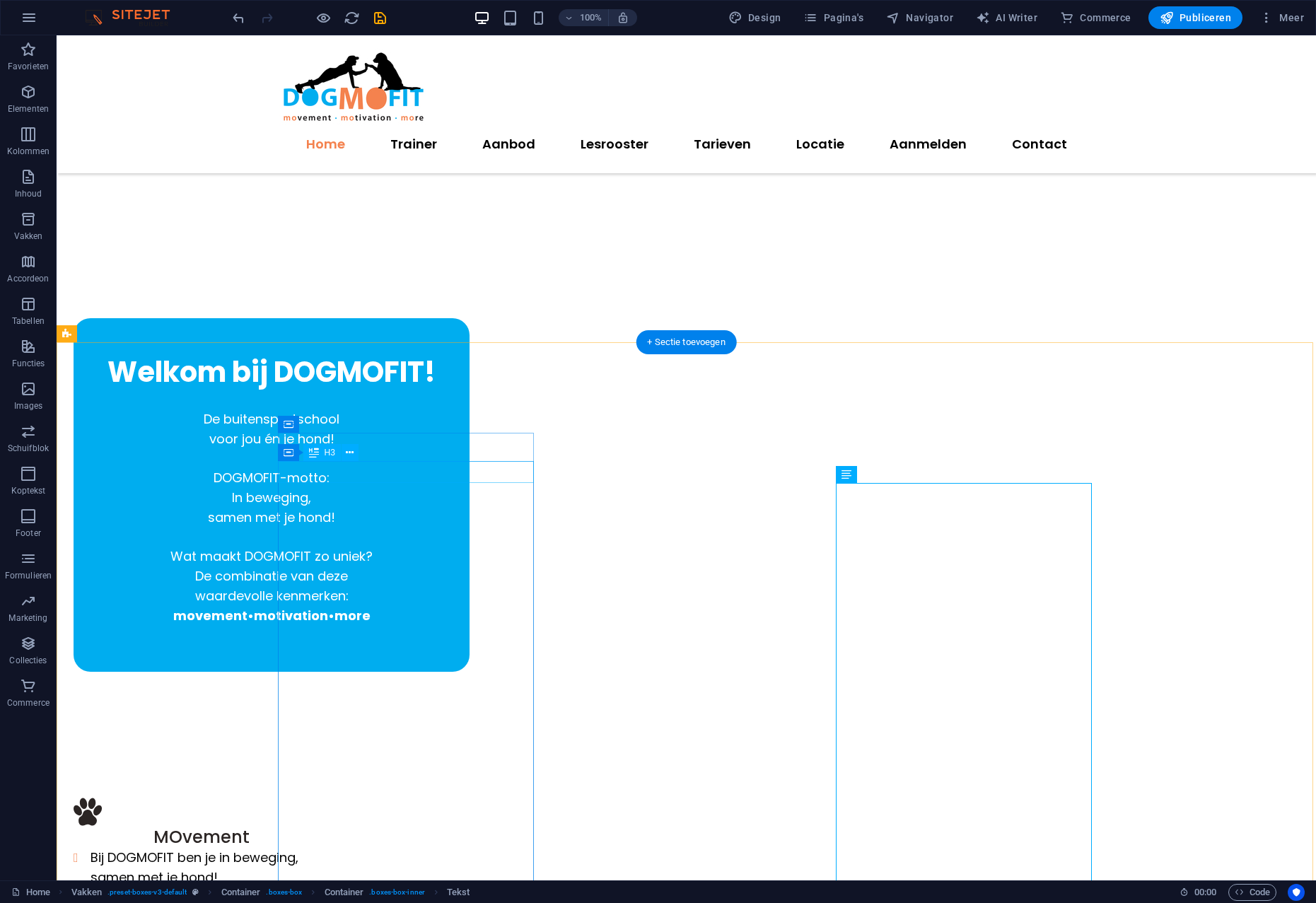
click at [330, 826] on div "MOvement" at bounding box center [201, 837] width 257 height 22
drag, startPoint x: 386, startPoint y: 476, endPoint x: 135, endPoint y: 476, distance: 251.0
click at [330, 826] on div "MOvement" at bounding box center [201, 837] width 257 height 22
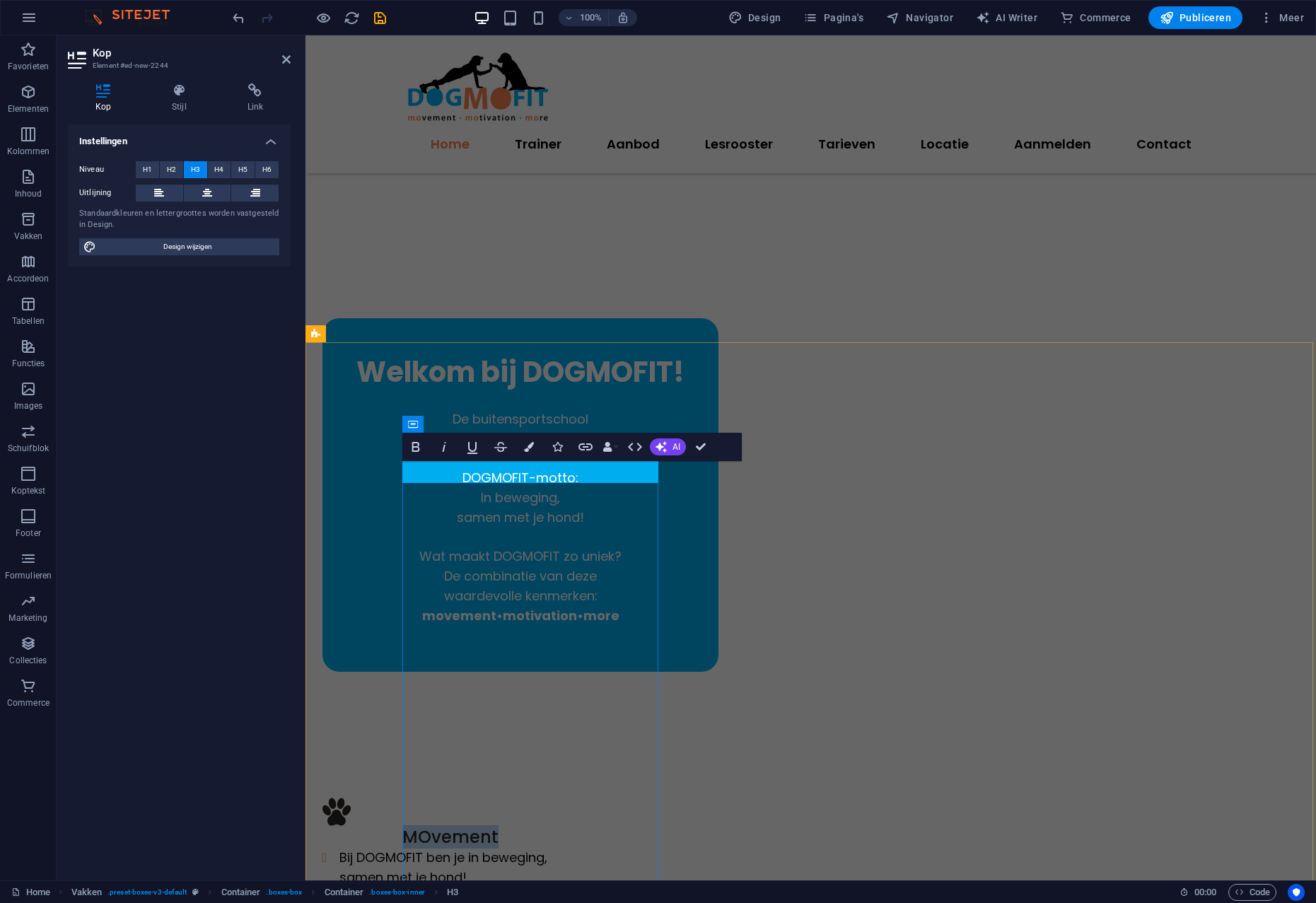
click at [494, 826] on h3 "MOvement" at bounding box center [451, 837] width 257 height 22
drag, startPoint x: 505, startPoint y: 471, endPoint x: 483, endPoint y: 470, distance: 22.0
click at [483, 826] on h3 "MOvement" at bounding box center [451, 837] width 257 height 22
click at [526, 449] on icon "button" at bounding box center [529, 447] width 10 height 10
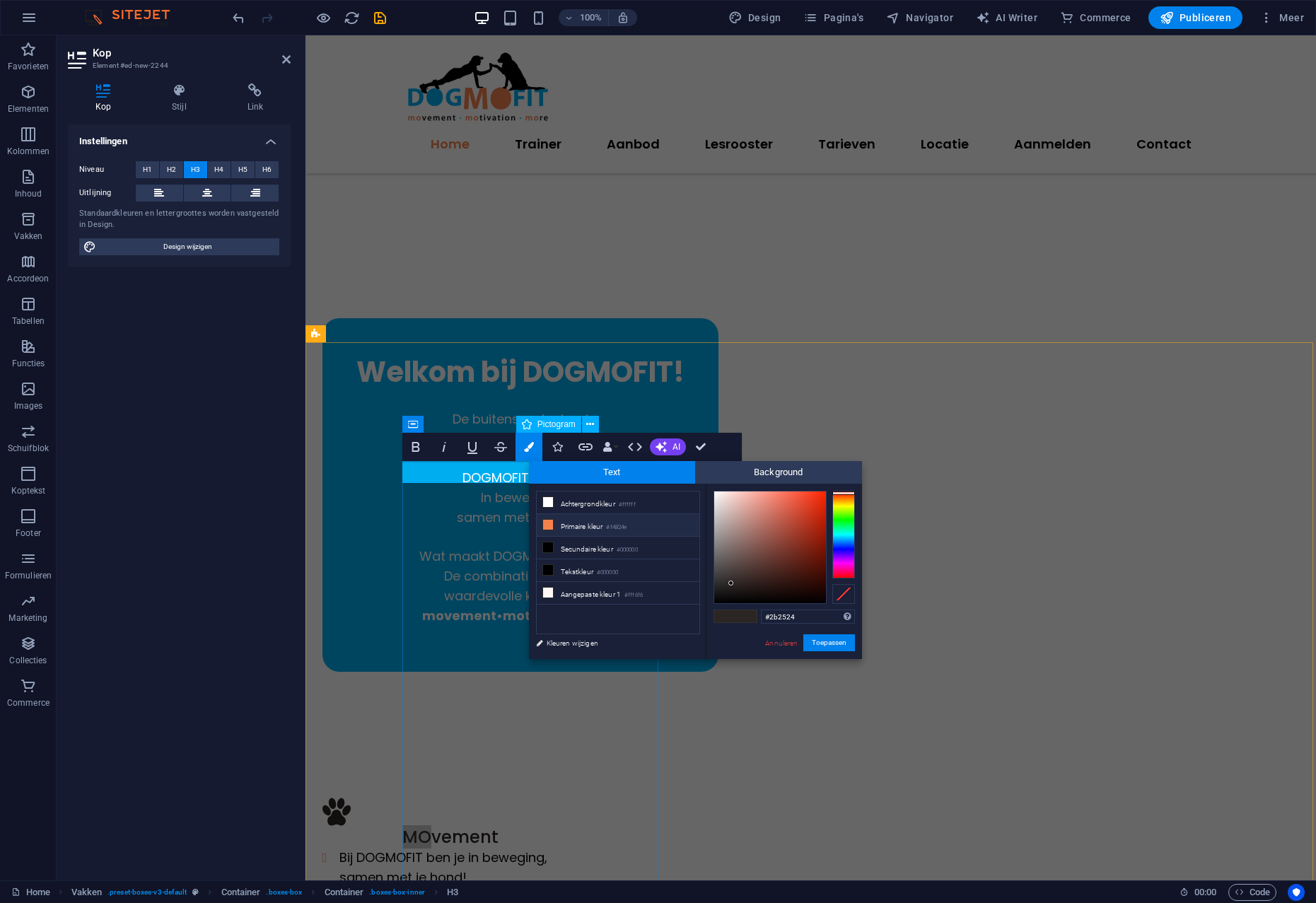
click at [551, 525] on icon at bounding box center [548, 525] width 10 height 10
type input "#f4824e"
click at [831, 643] on button "Toepassen" at bounding box center [829, 642] width 52 height 17
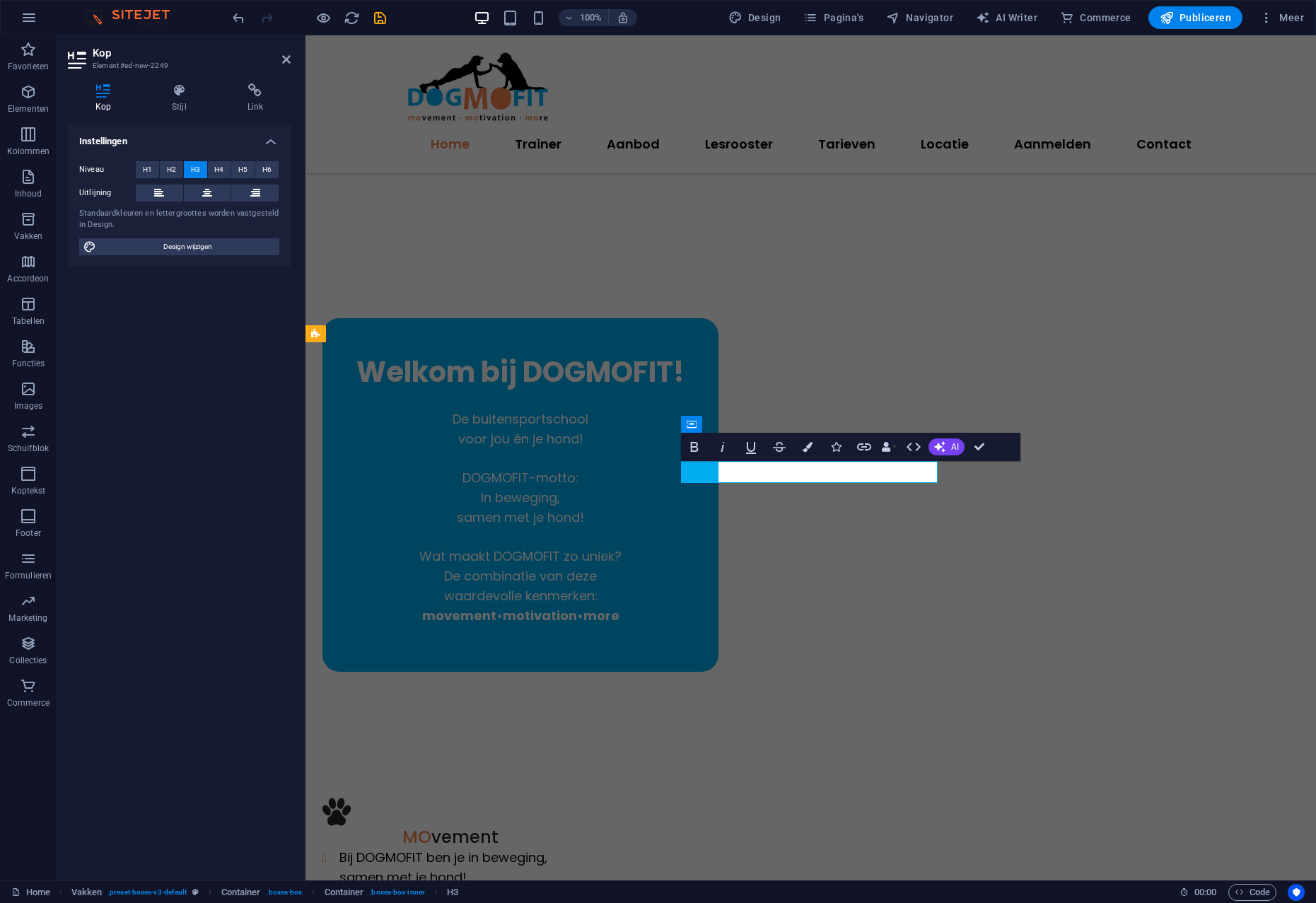
drag, startPoint x: 787, startPoint y: 468, endPoint x: 772, endPoint y: 460, distance: 17.0
click at [807, 443] on icon "button" at bounding box center [807, 447] width 10 height 10
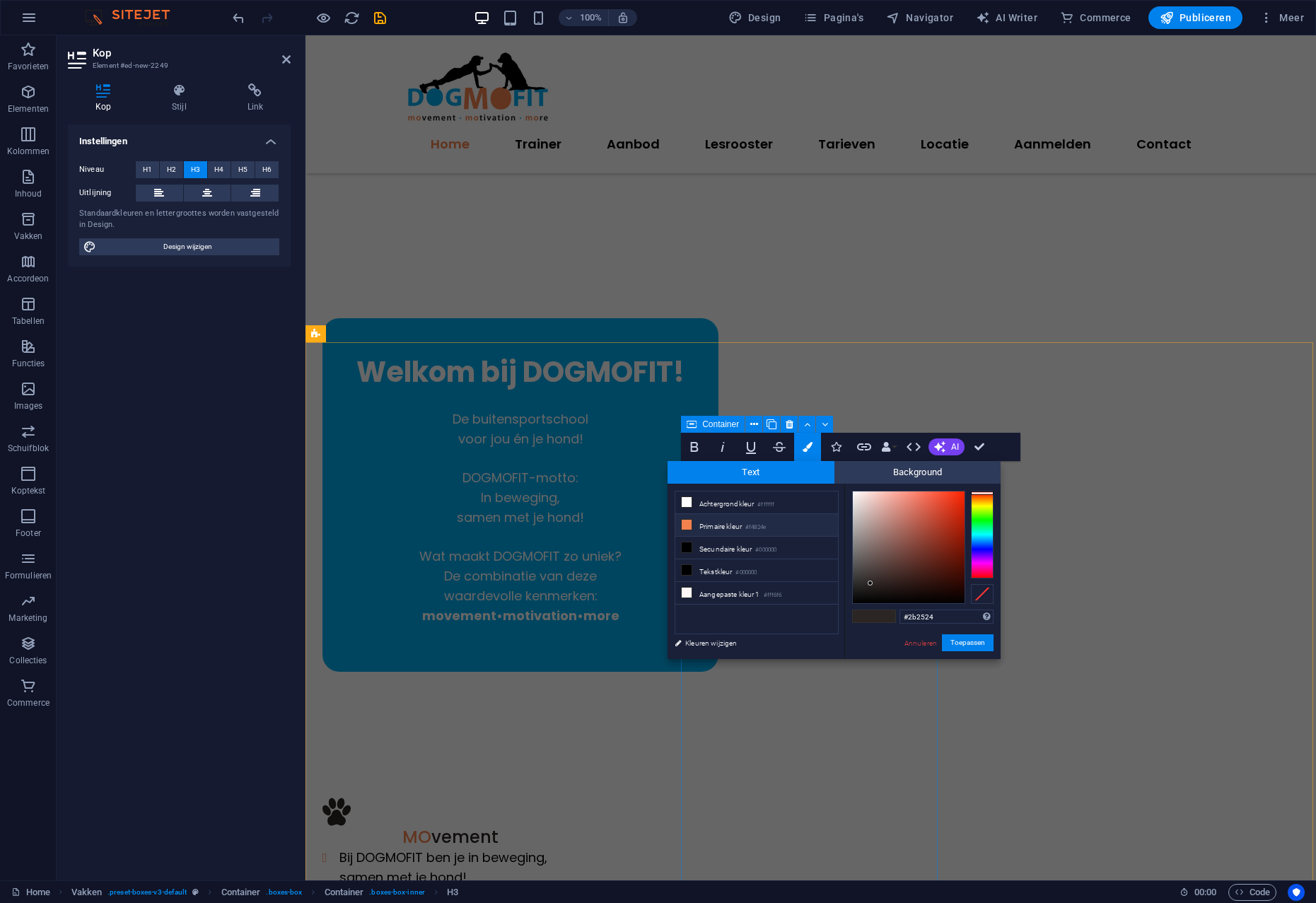
click at [724, 525] on li "Primaire kleur #f4824e" at bounding box center [756, 525] width 163 height 23
type input "#f4824e"
click at [963, 643] on button "Toepassen" at bounding box center [968, 642] width 52 height 17
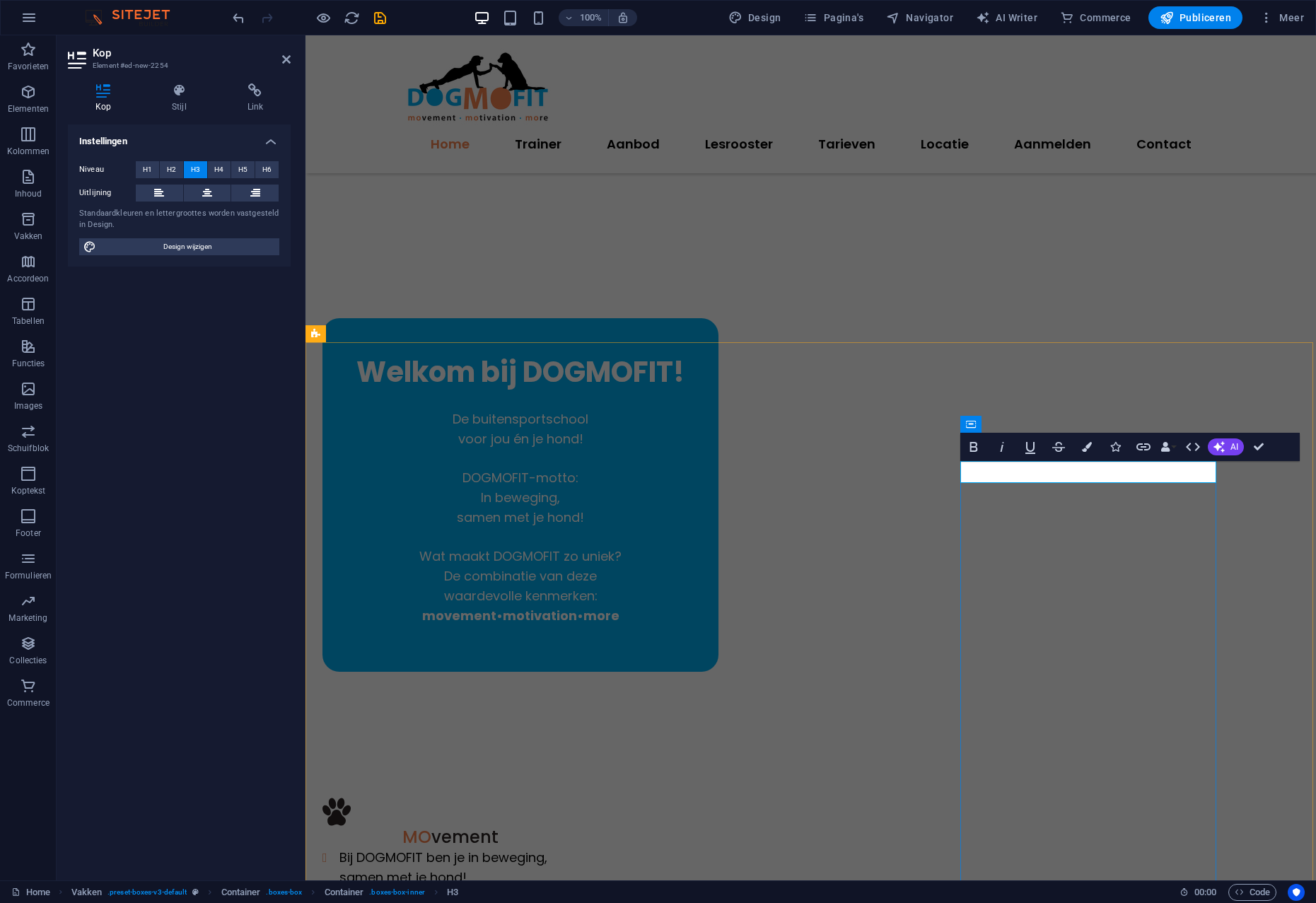
drag, startPoint x: 1090, startPoint y: 470, endPoint x: 1038, endPoint y: 482, distance: 53.4
click at [1088, 446] on icon "button" at bounding box center [1087, 447] width 10 height 10
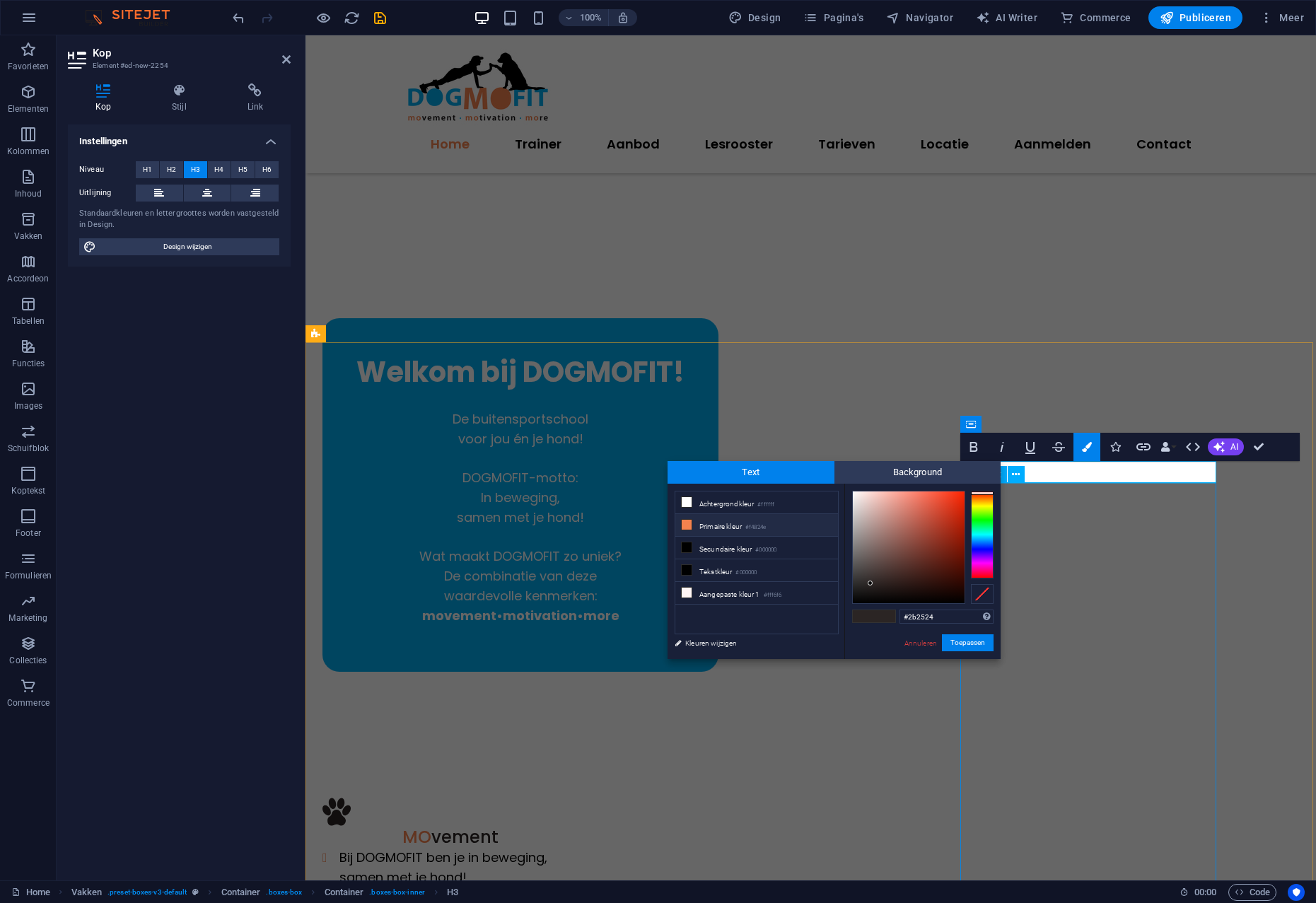
click at [719, 530] on li "Primaire kleur #f4824e" at bounding box center [756, 525] width 163 height 23
type input "#f4824e"
click at [973, 644] on button "Toepassen" at bounding box center [968, 642] width 52 height 17
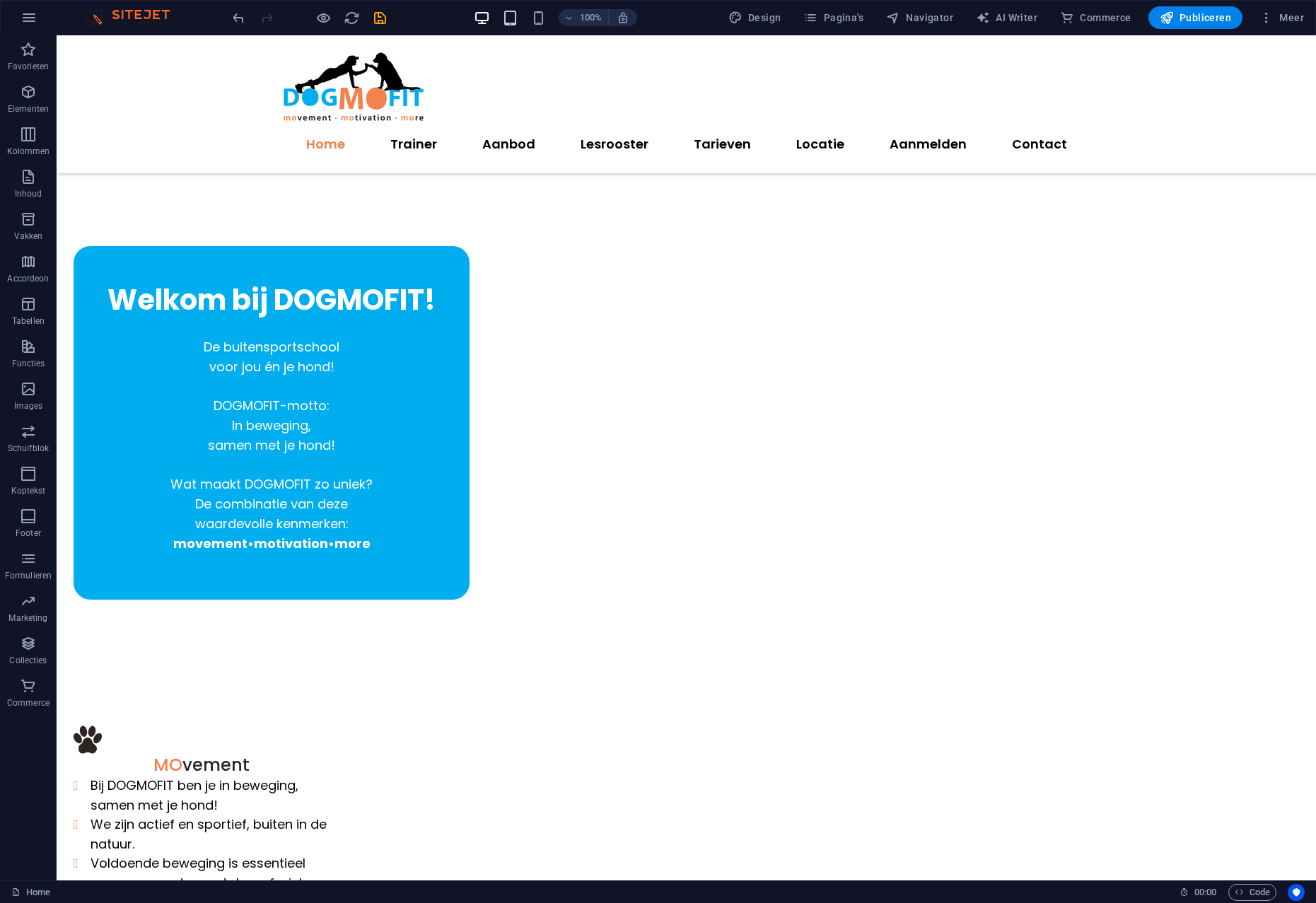
scroll to position [289, 0]
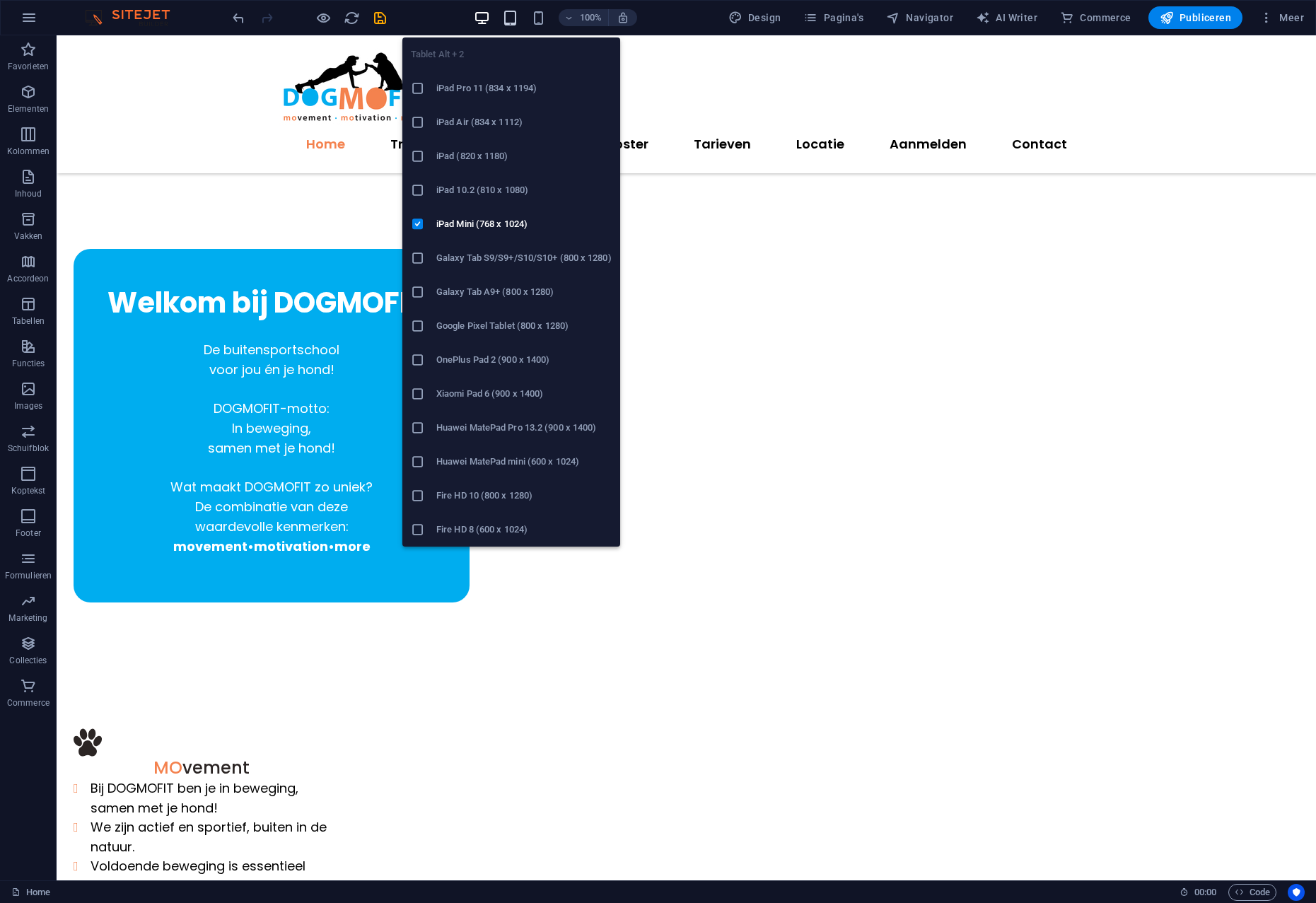
click at [512, 14] on icon "button" at bounding box center [510, 18] width 16 height 16
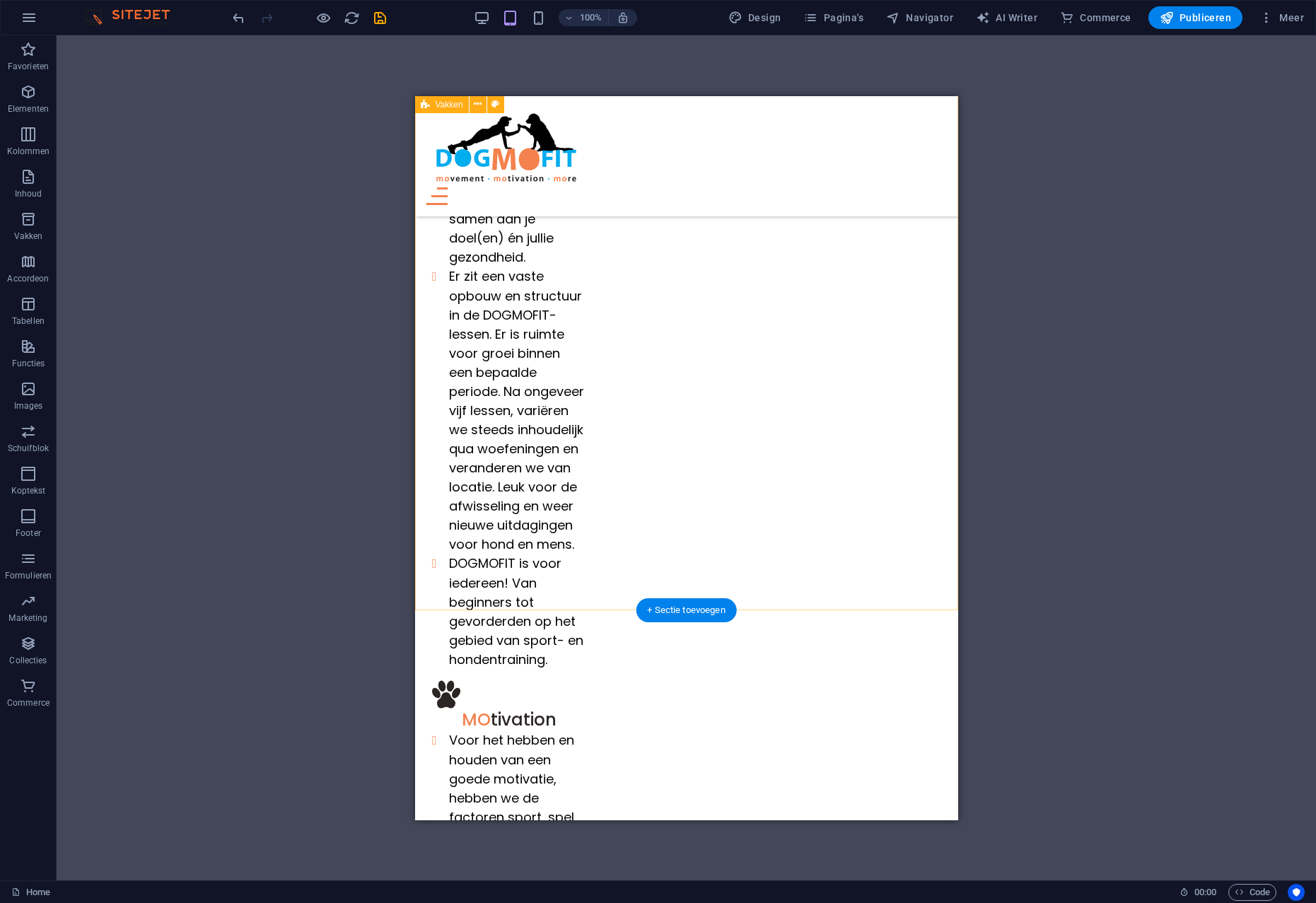
scroll to position [1377, 0]
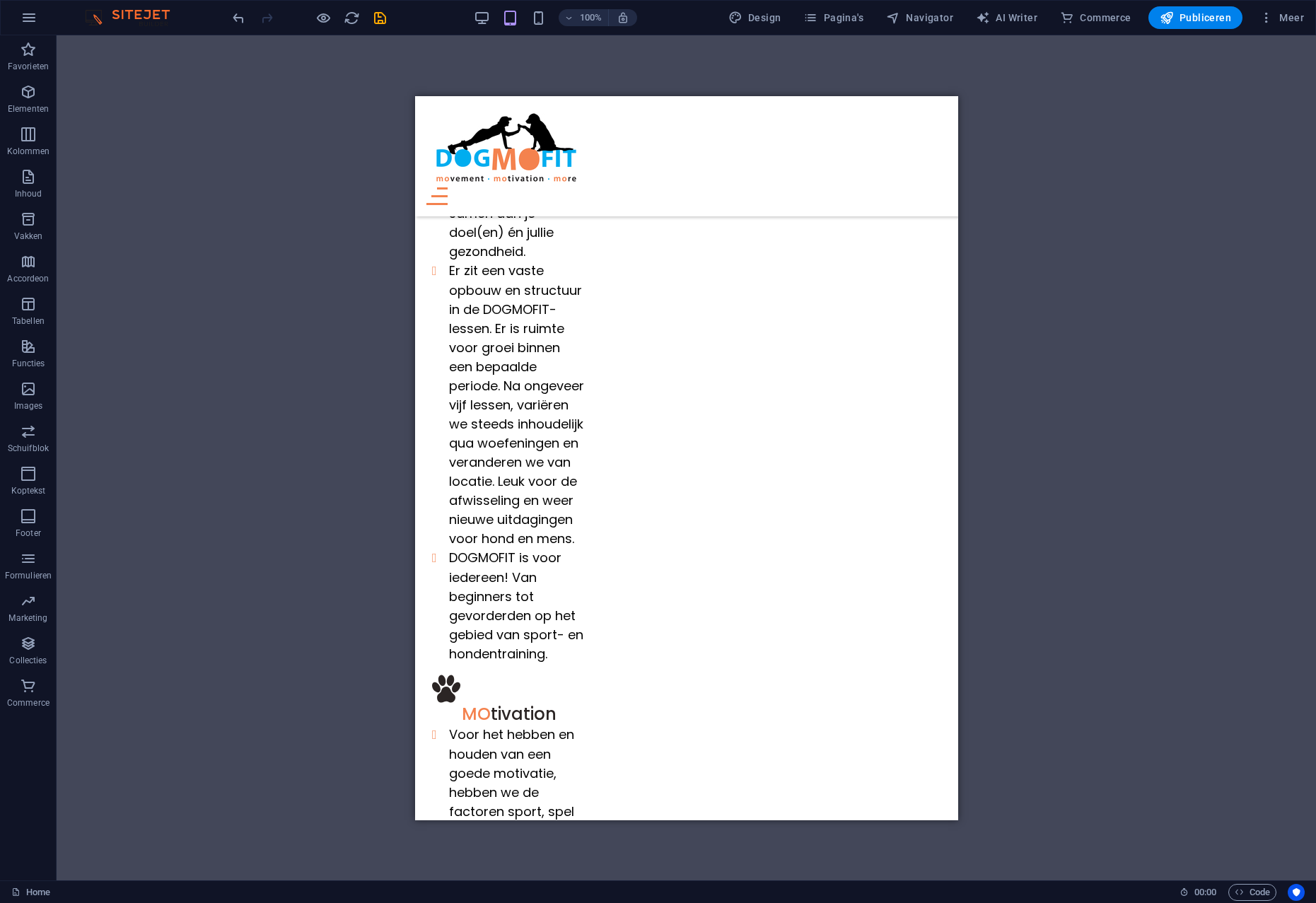
click at [475, 14] on div "100% Design Pagina's Navigator AI Writer Commerce Publiceren Meer" at bounding box center [769, 17] width 1080 height 23
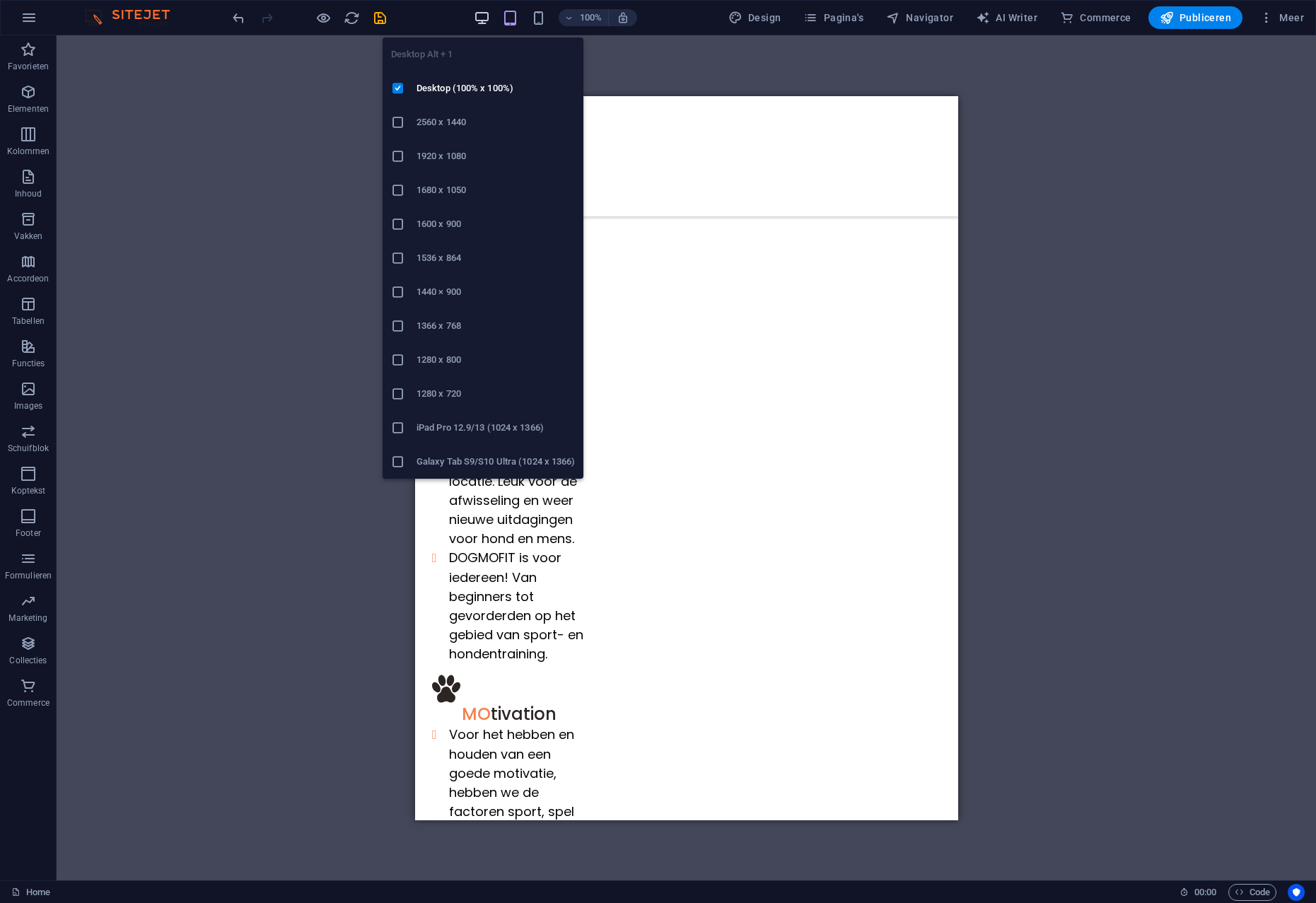
click at [486, 16] on icon "button" at bounding box center [481, 18] width 16 height 16
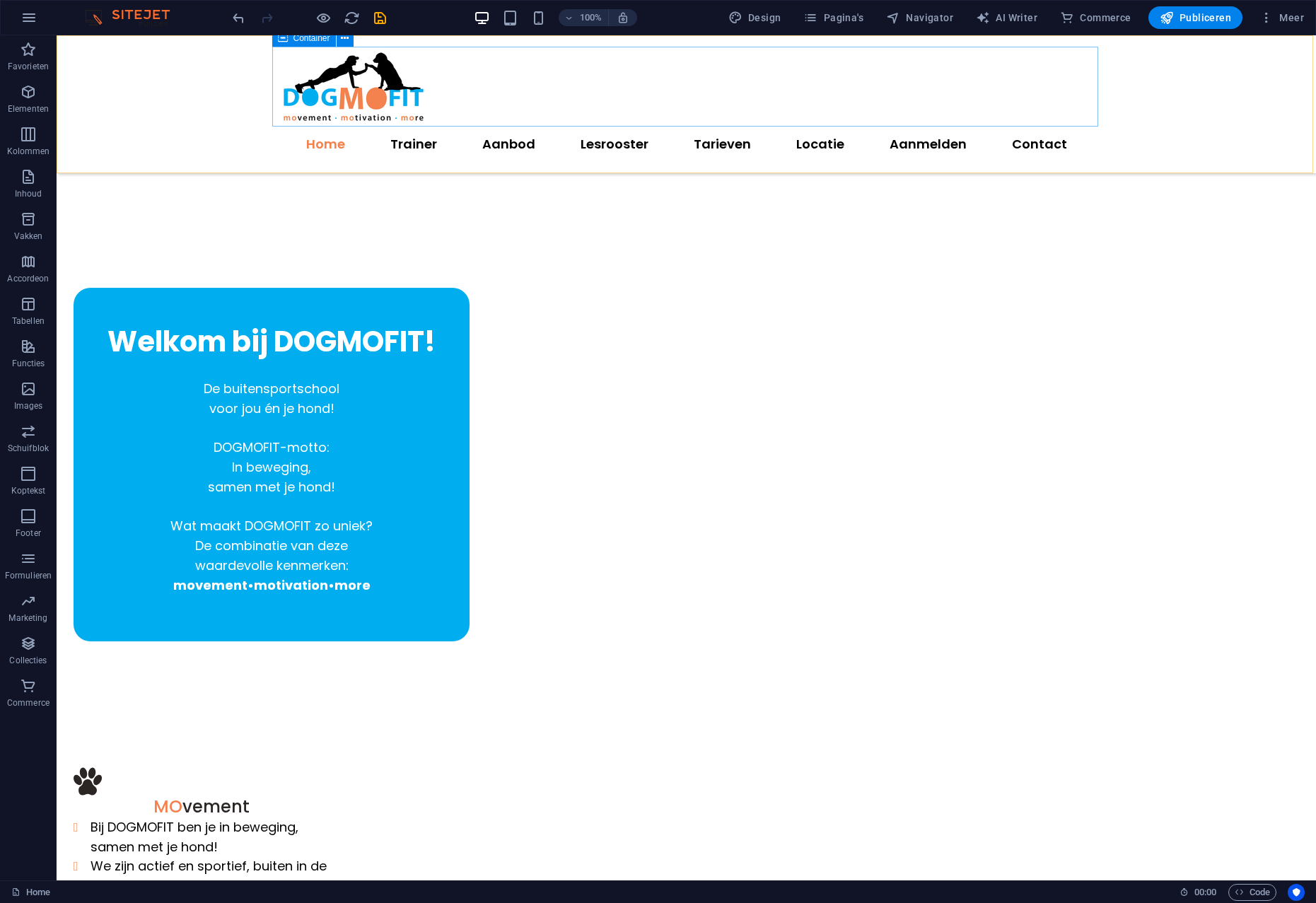
scroll to position [242, 0]
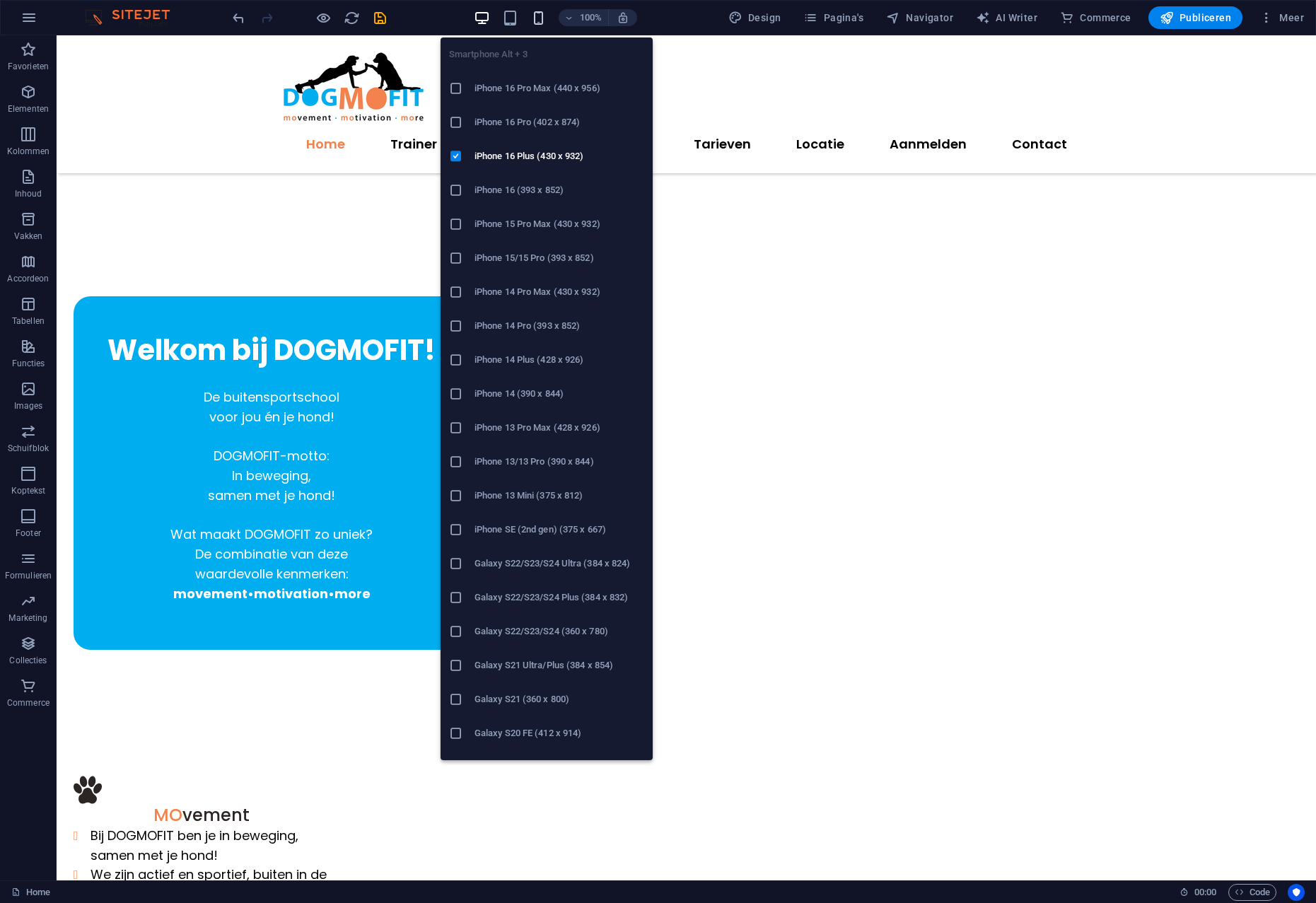
click at [542, 21] on icon "button" at bounding box center [538, 18] width 16 height 16
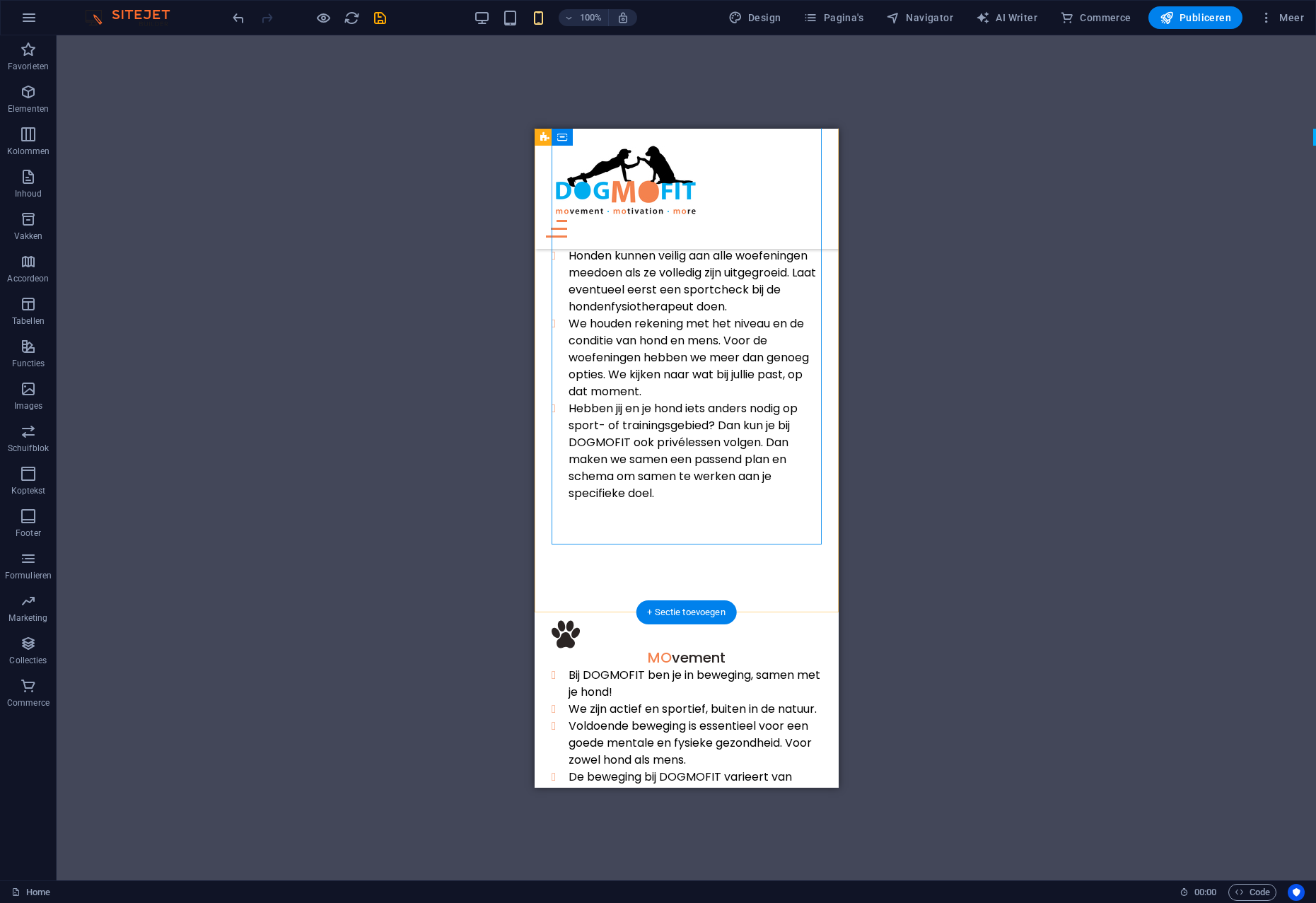
scroll to position [2085, 0]
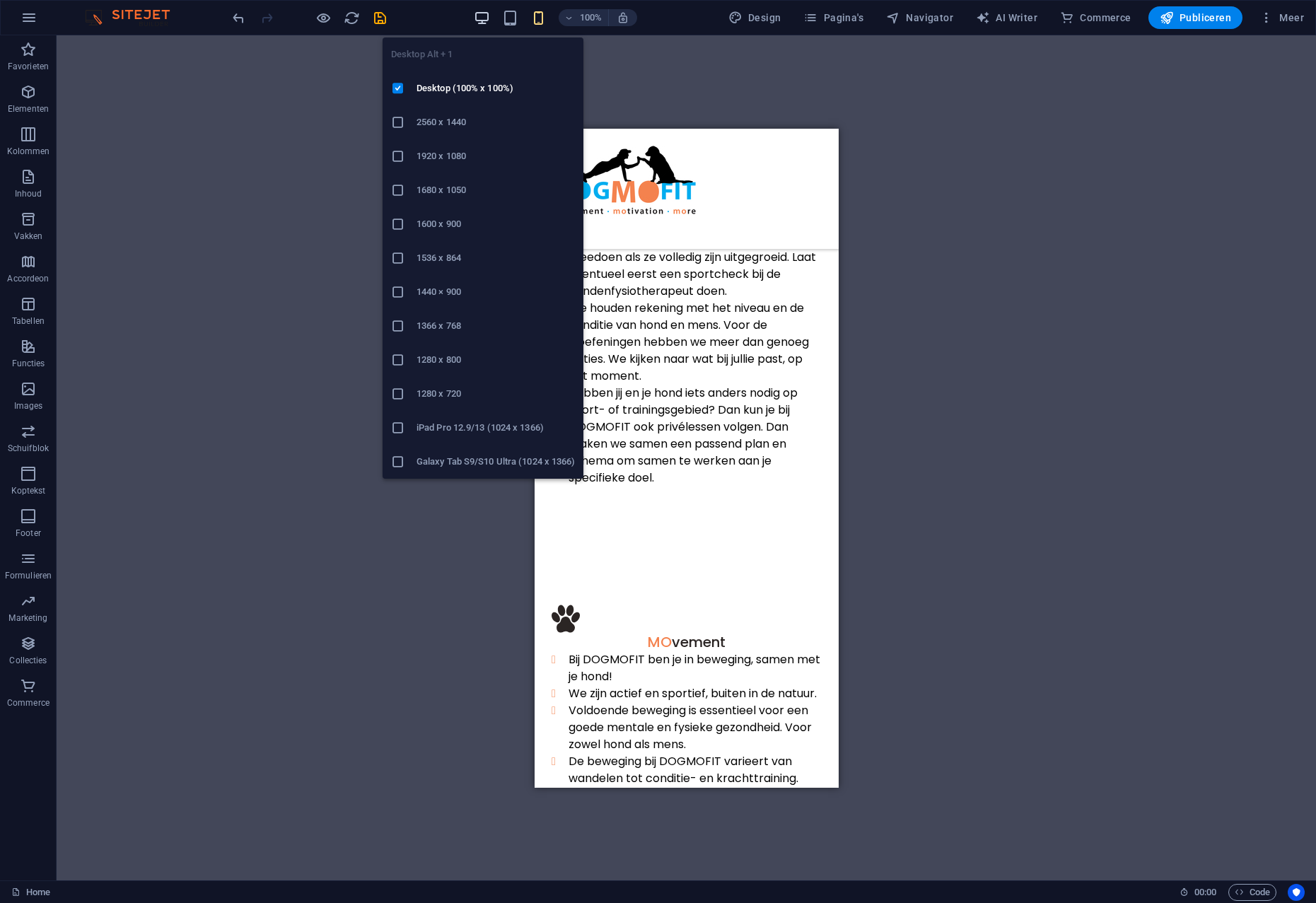
click at [482, 21] on icon "button" at bounding box center [481, 18] width 16 height 16
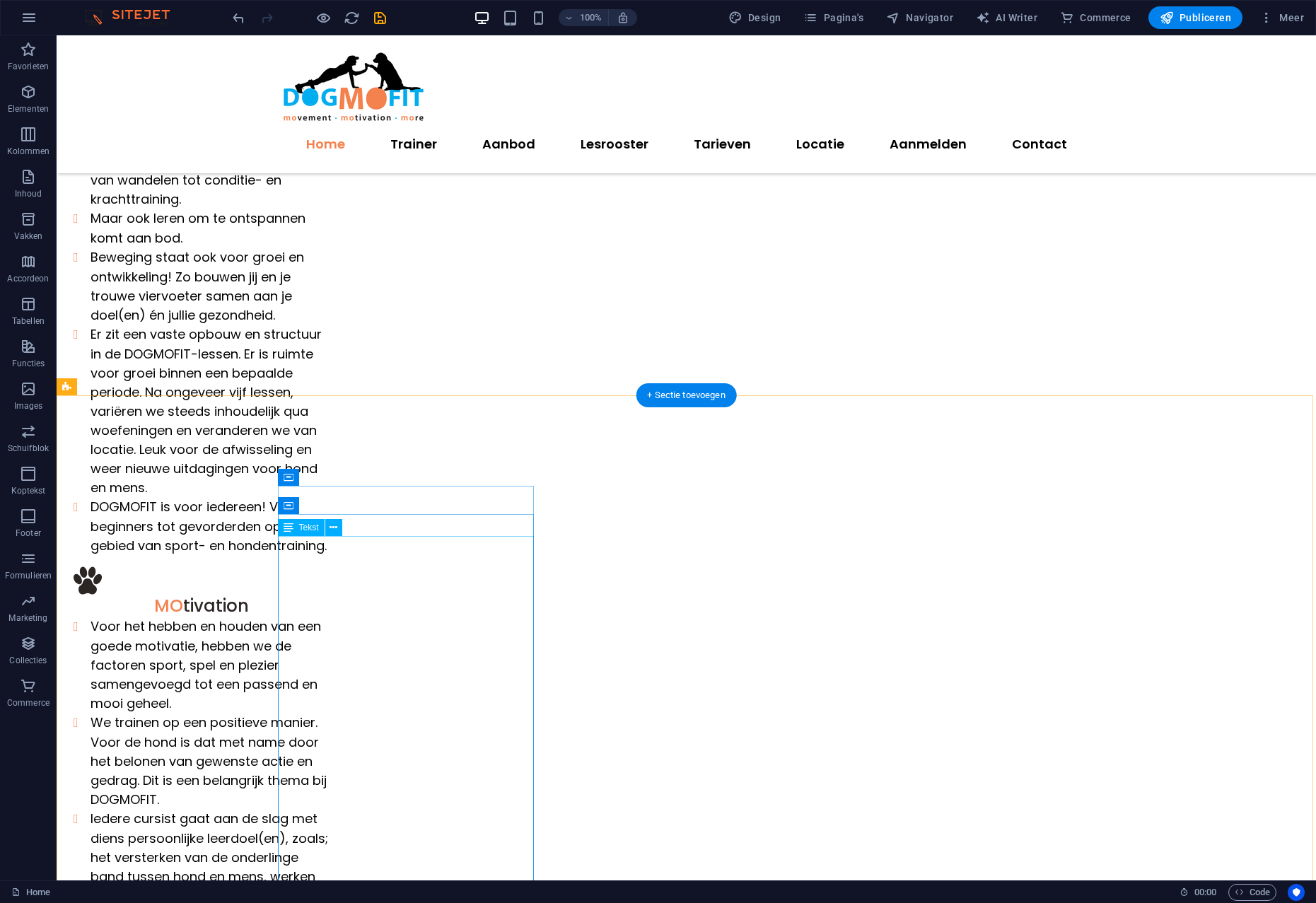
scroll to position [1075, 0]
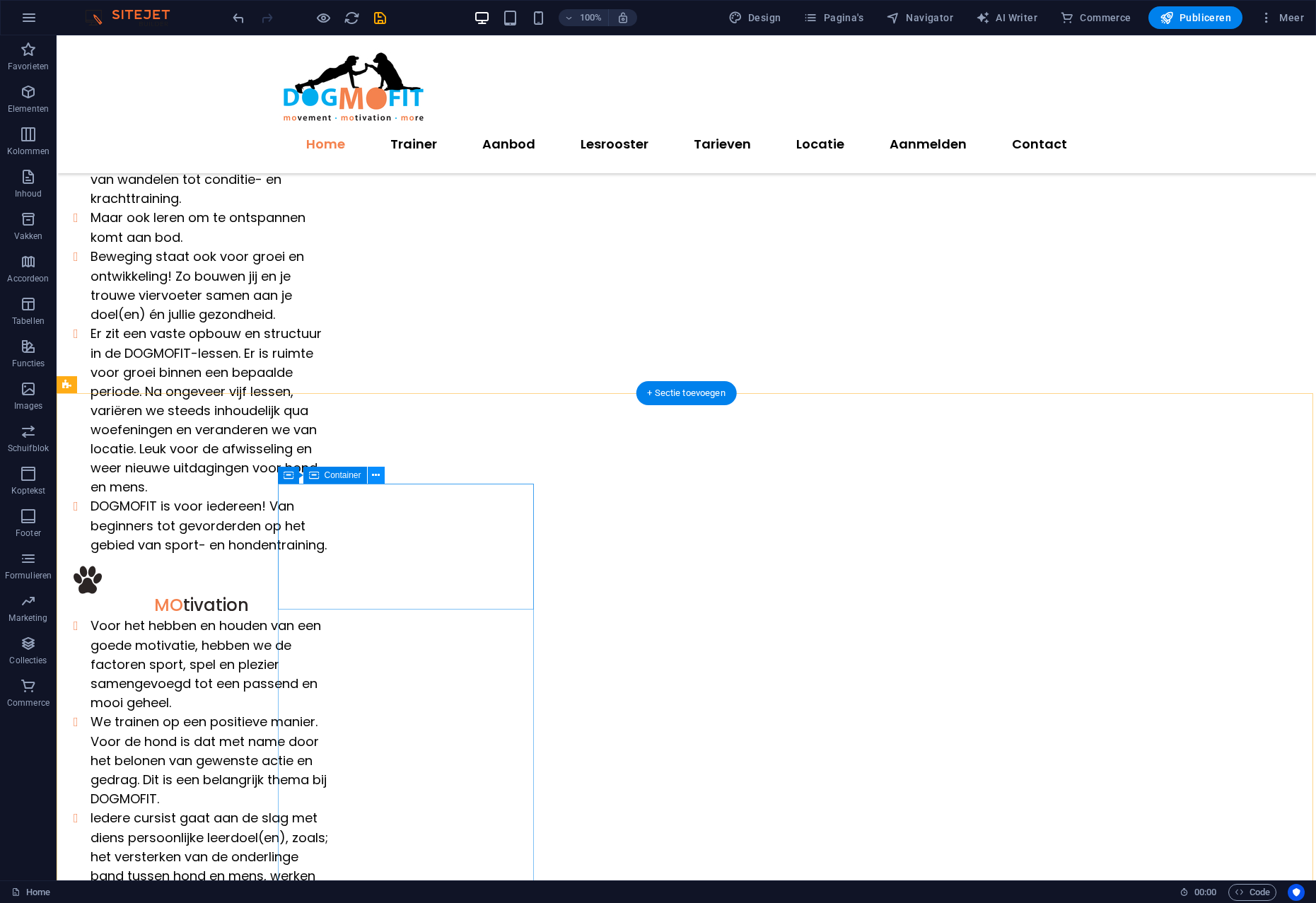
click at [375, 479] on icon at bounding box center [376, 475] width 8 height 15
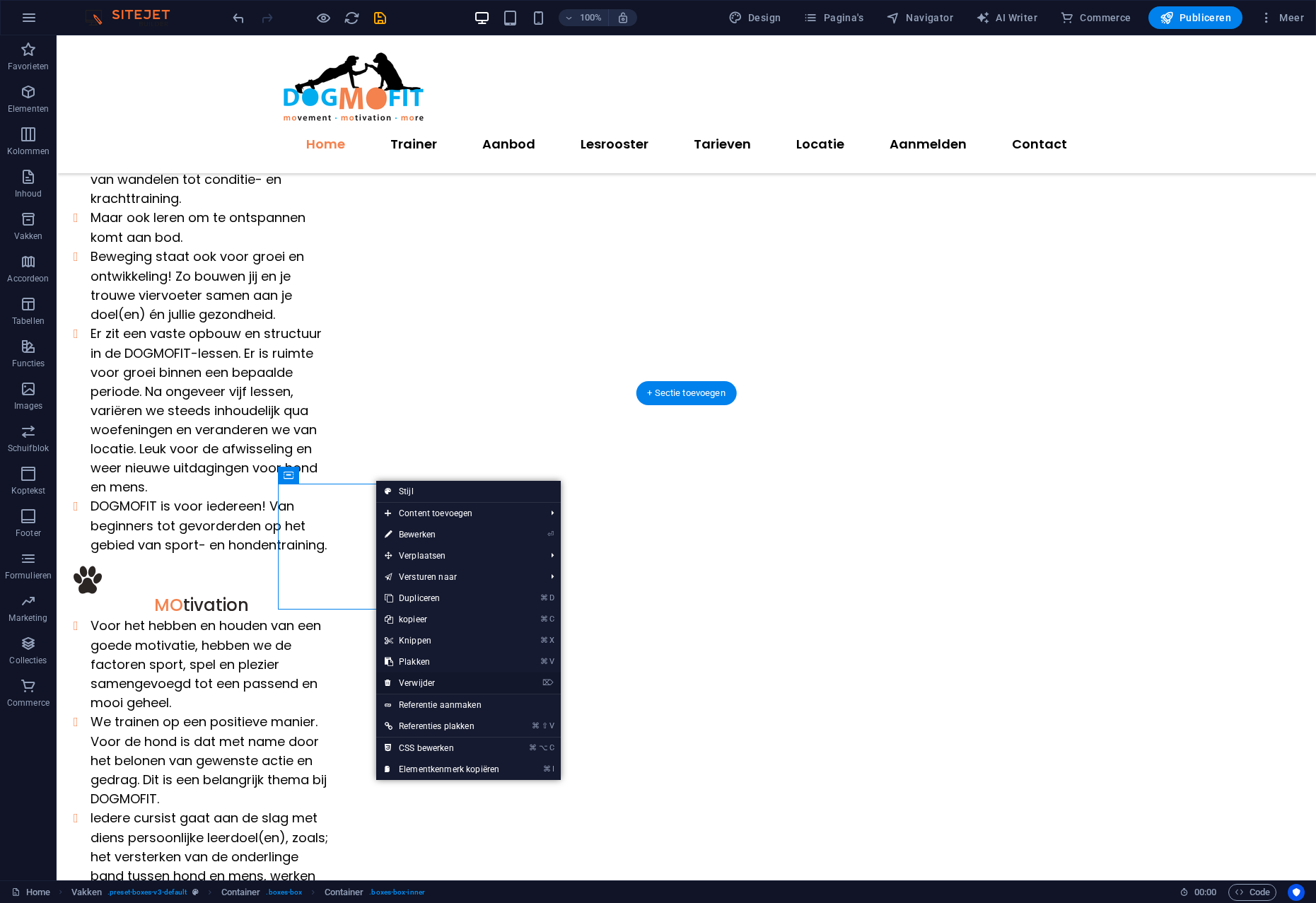
click at [422, 682] on link "⌦ Verwijder" at bounding box center [442, 682] width 131 height 21
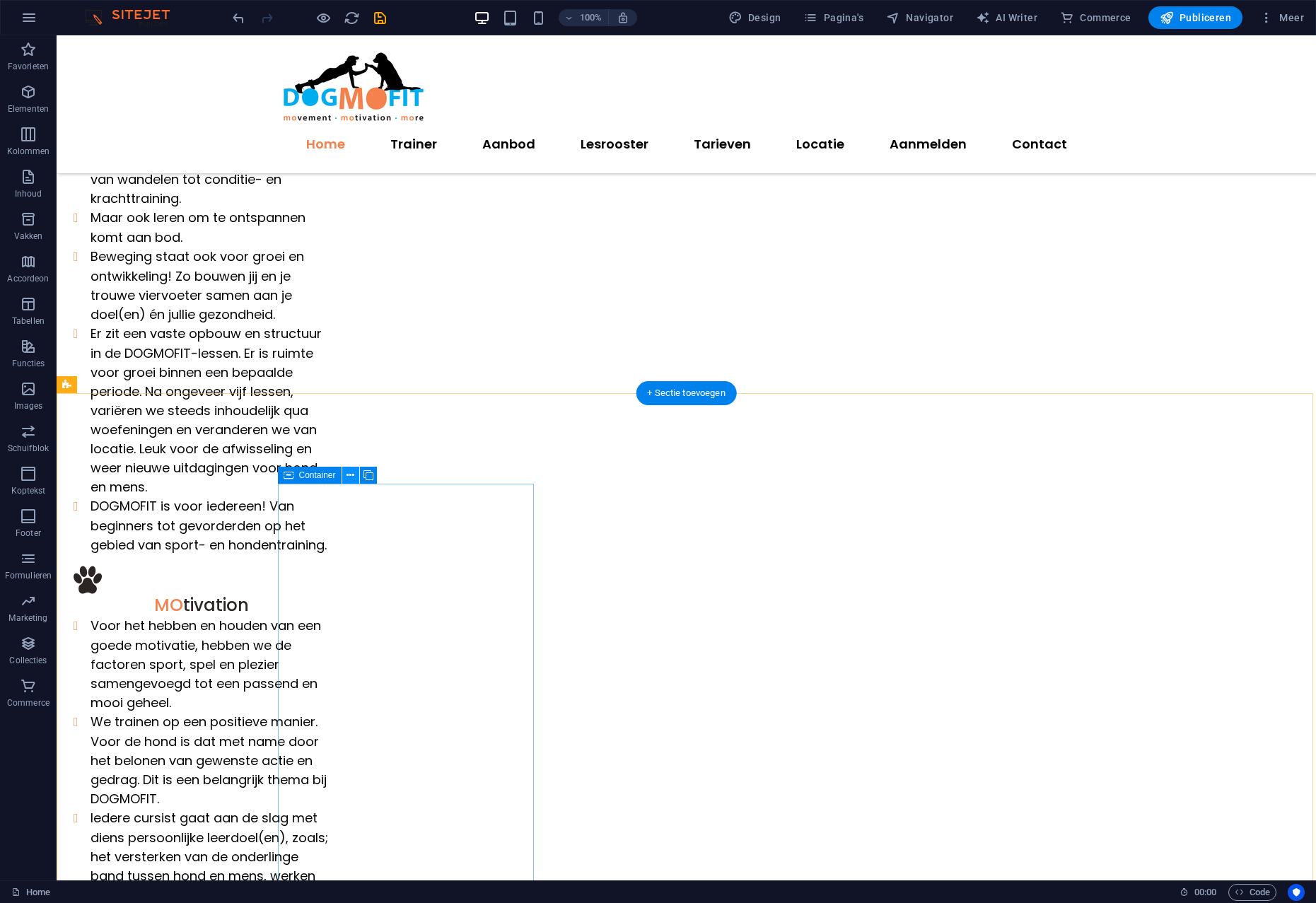
click at [350, 475] on icon at bounding box center [350, 475] width 8 height 15
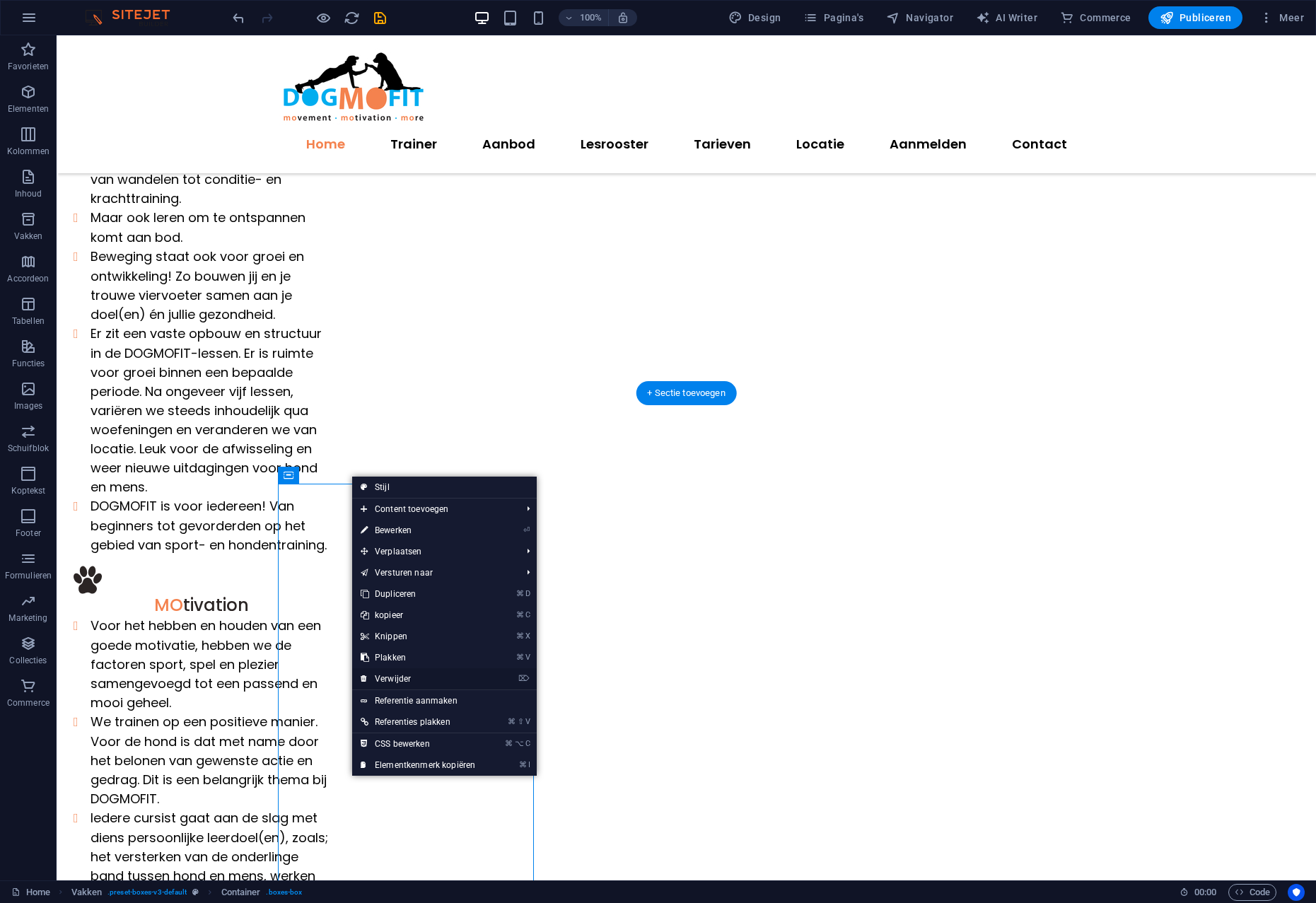
click at [404, 678] on link "⌦ Verwijder" at bounding box center [418, 678] width 131 height 21
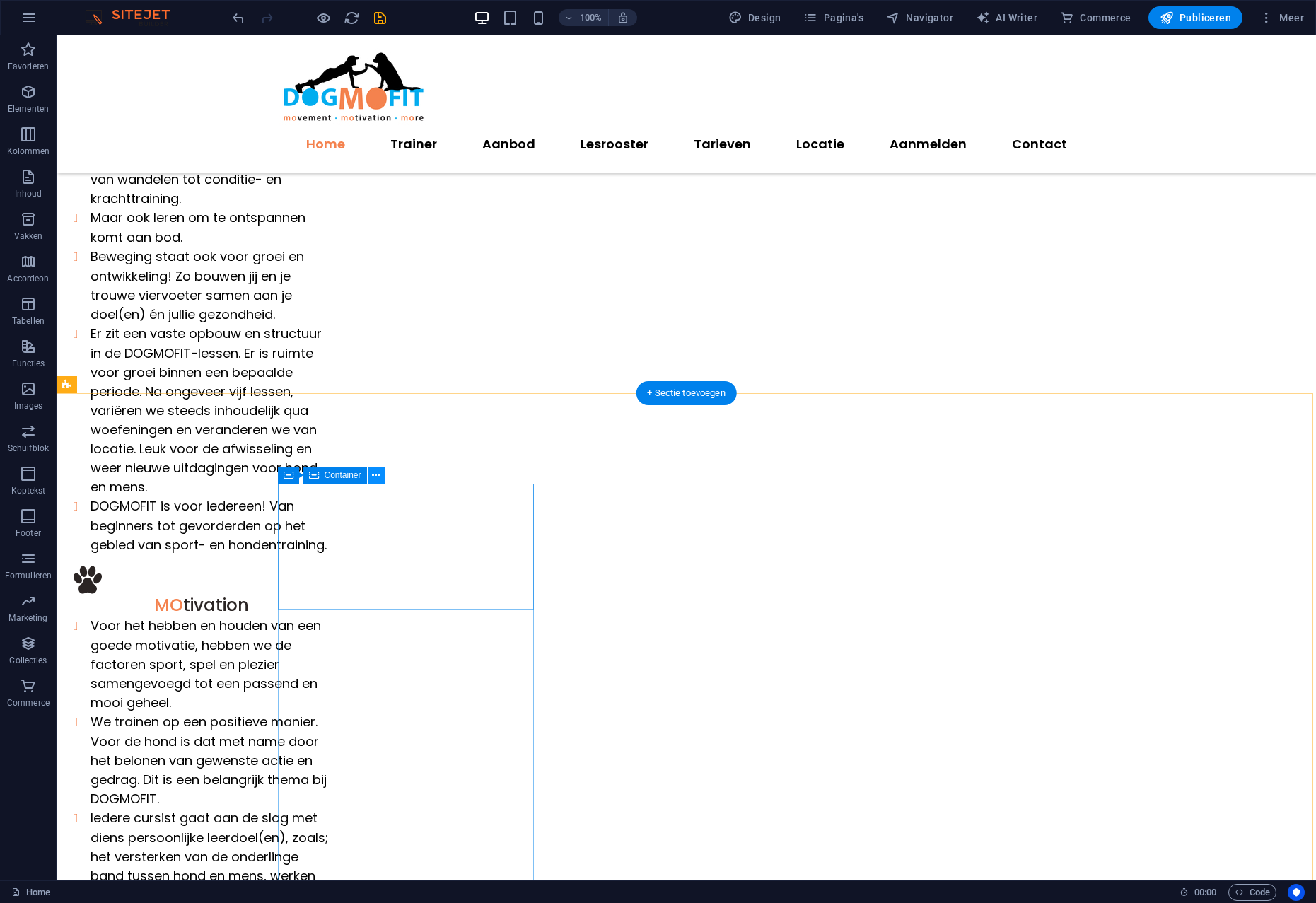
click at [371, 476] on button at bounding box center [375, 474] width 17 height 17
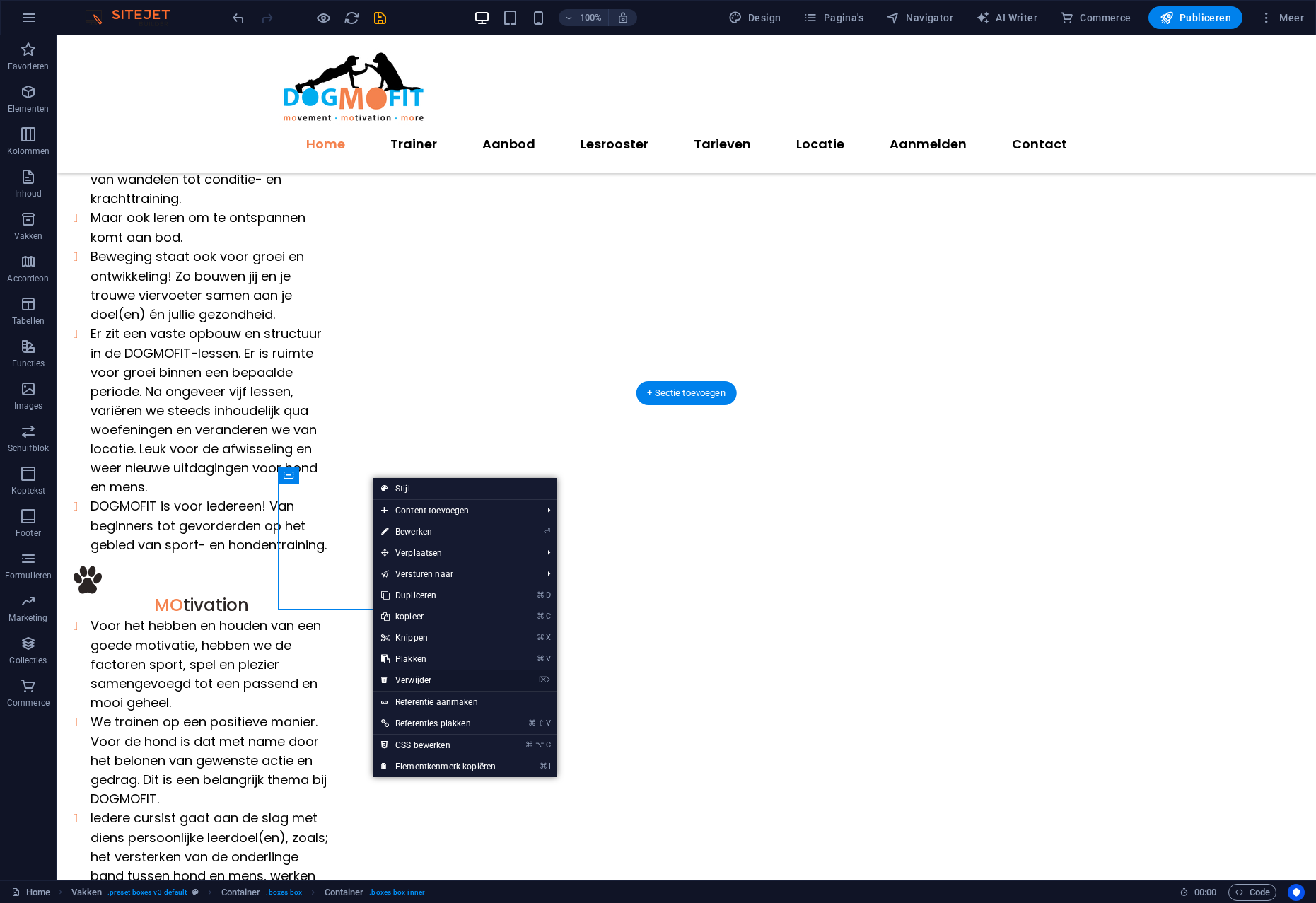
click at [417, 676] on link "⌦ Verwijder" at bounding box center [438, 680] width 131 height 21
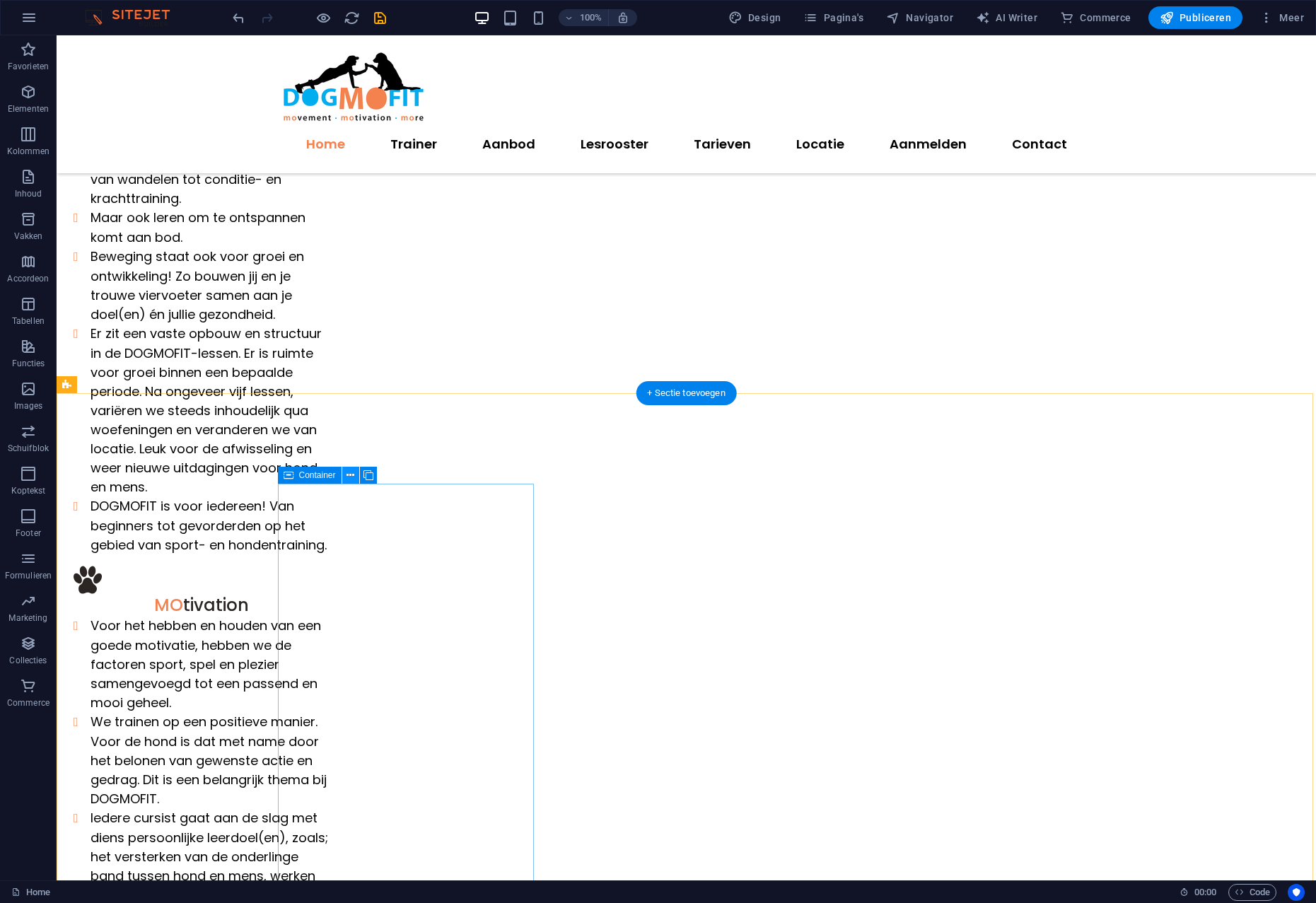
click at [349, 474] on icon at bounding box center [350, 475] width 8 height 15
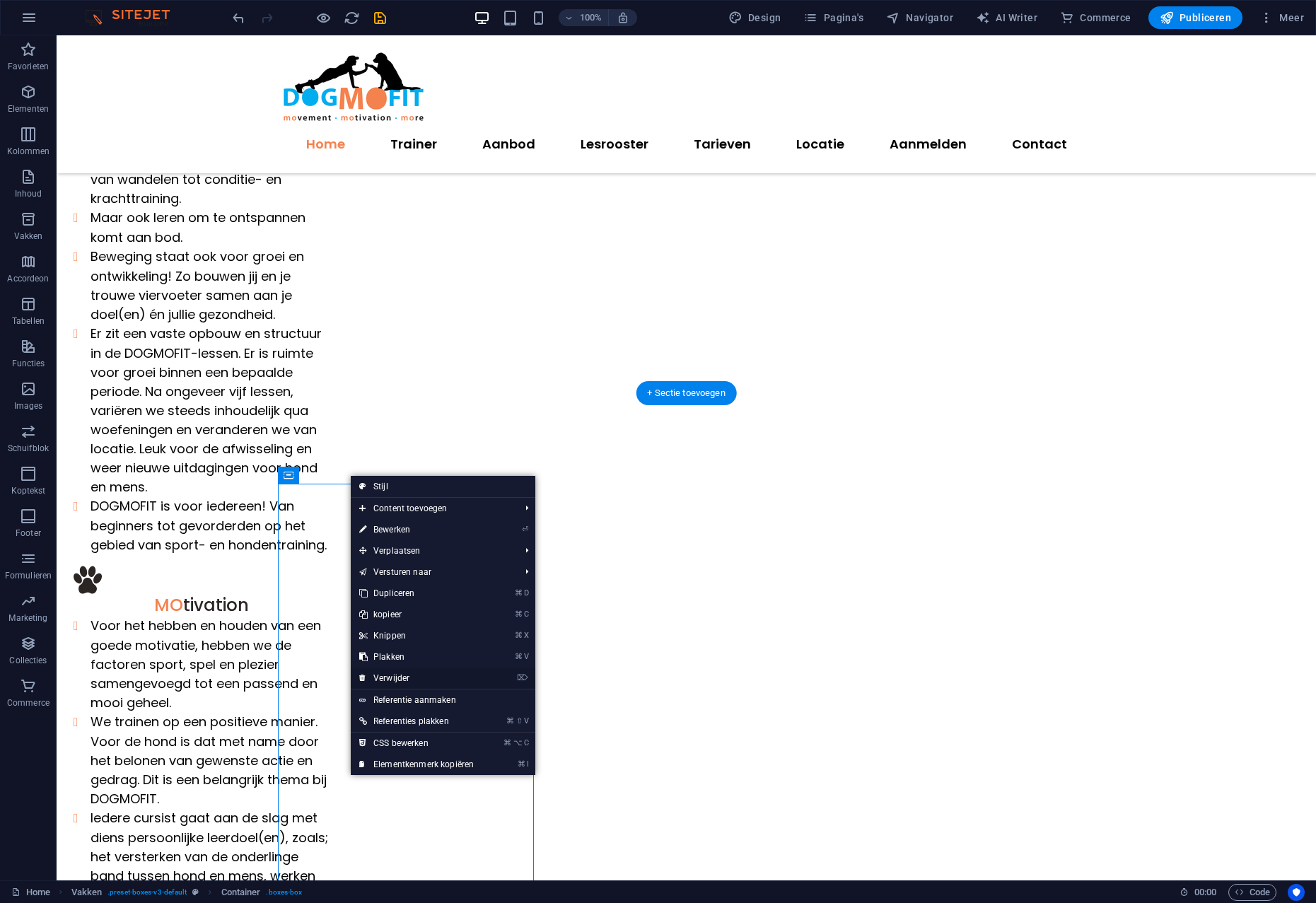
click at [400, 671] on link "⌦ Verwijder" at bounding box center [416, 677] width 131 height 21
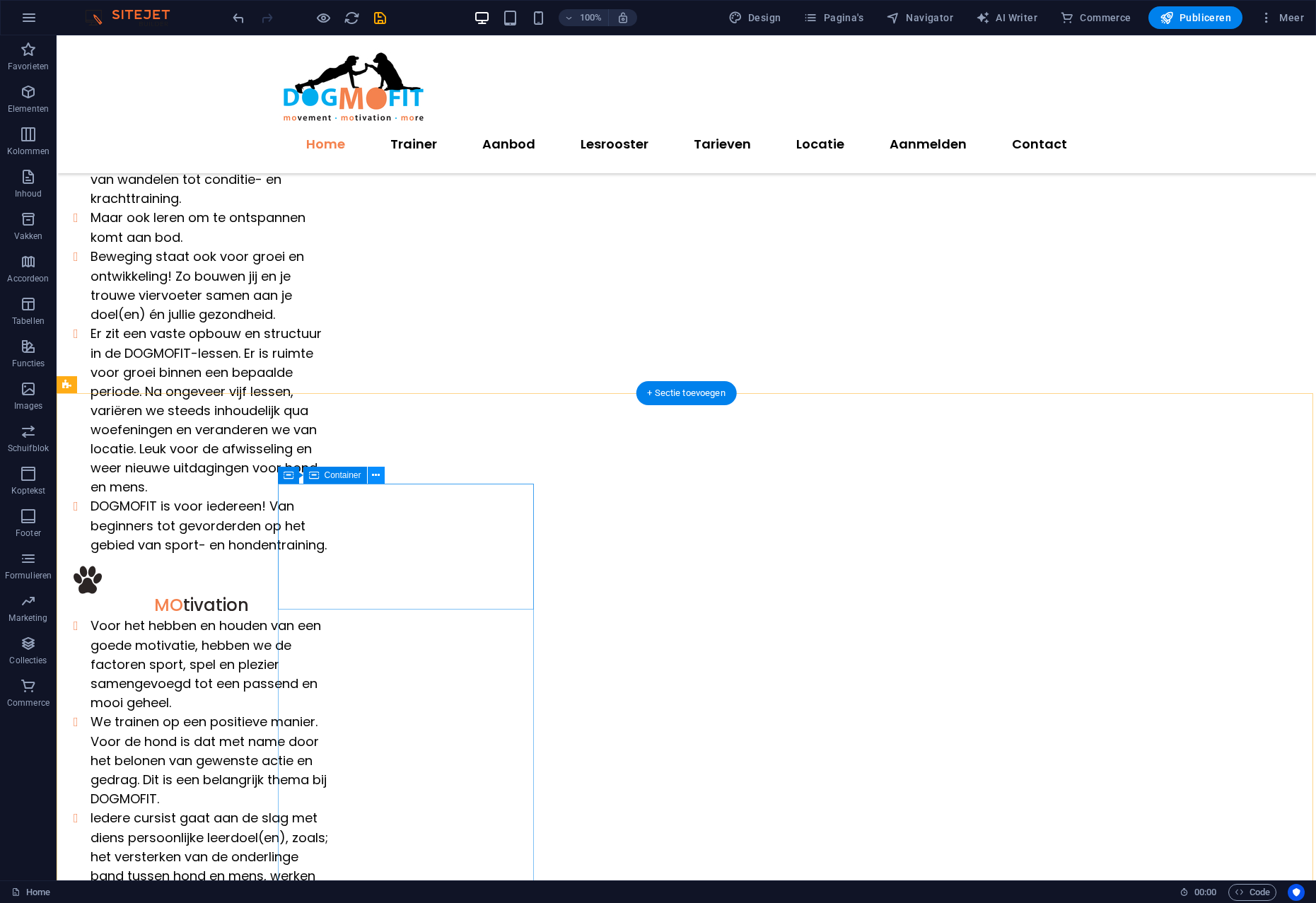
click at [377, 473] on icon at bounding box center [376, 475] width 8 height 15
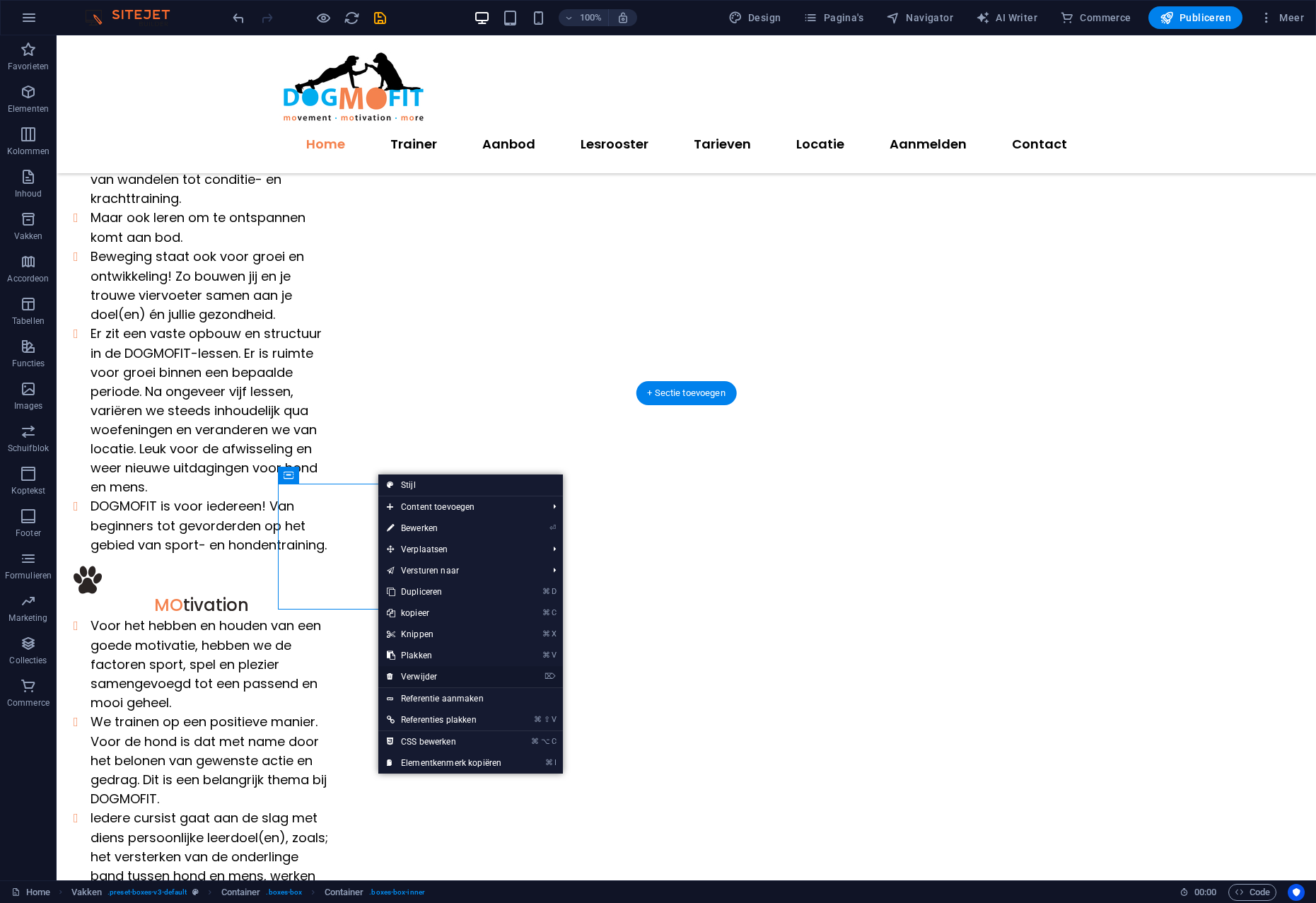
click at [416, 677] on link "⌦ Verwijder" at bounding box center [444, 676] width 131 height 21
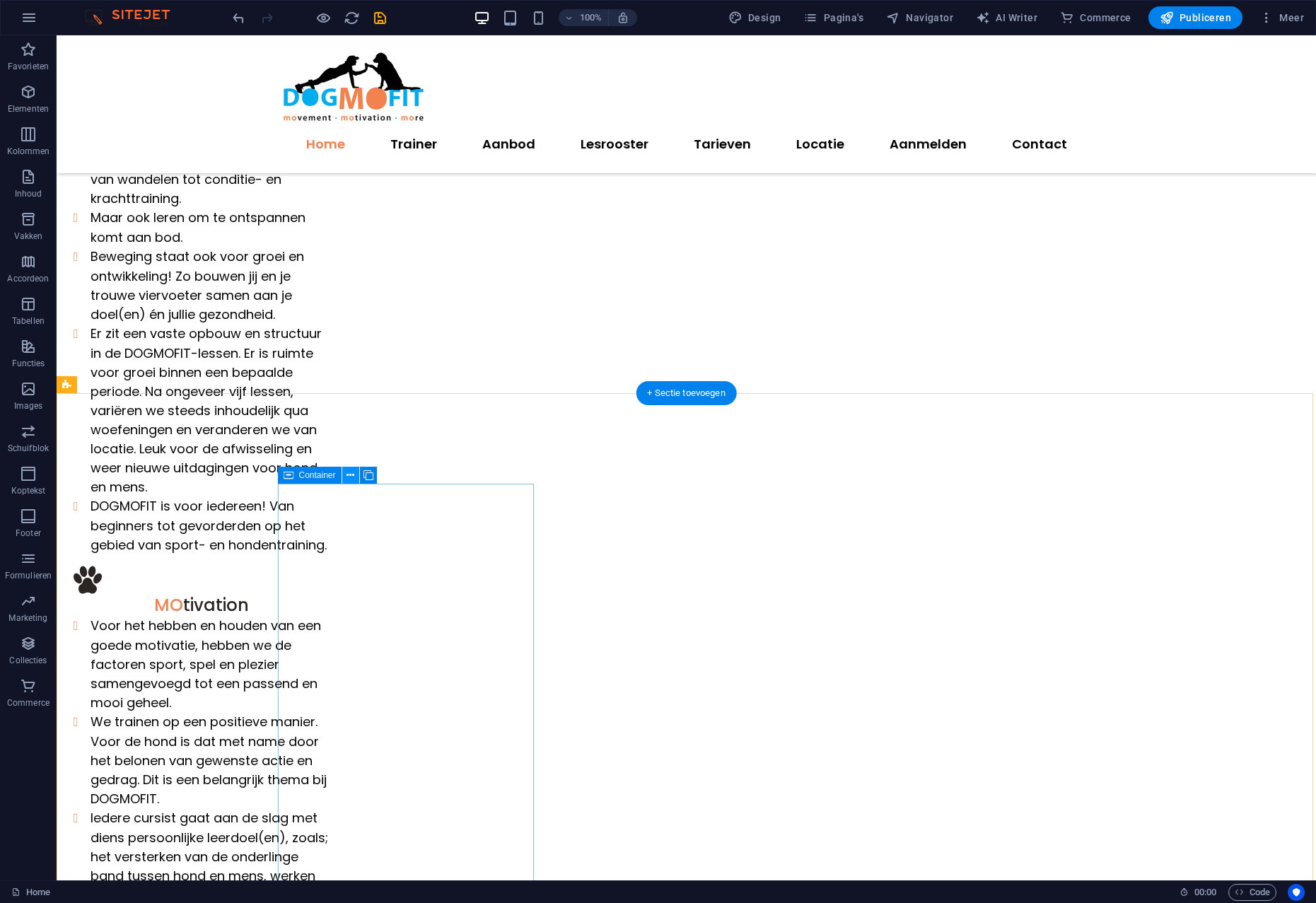
click at [349, 472] on icon at bounding box center [350, 475] width 8 height 15
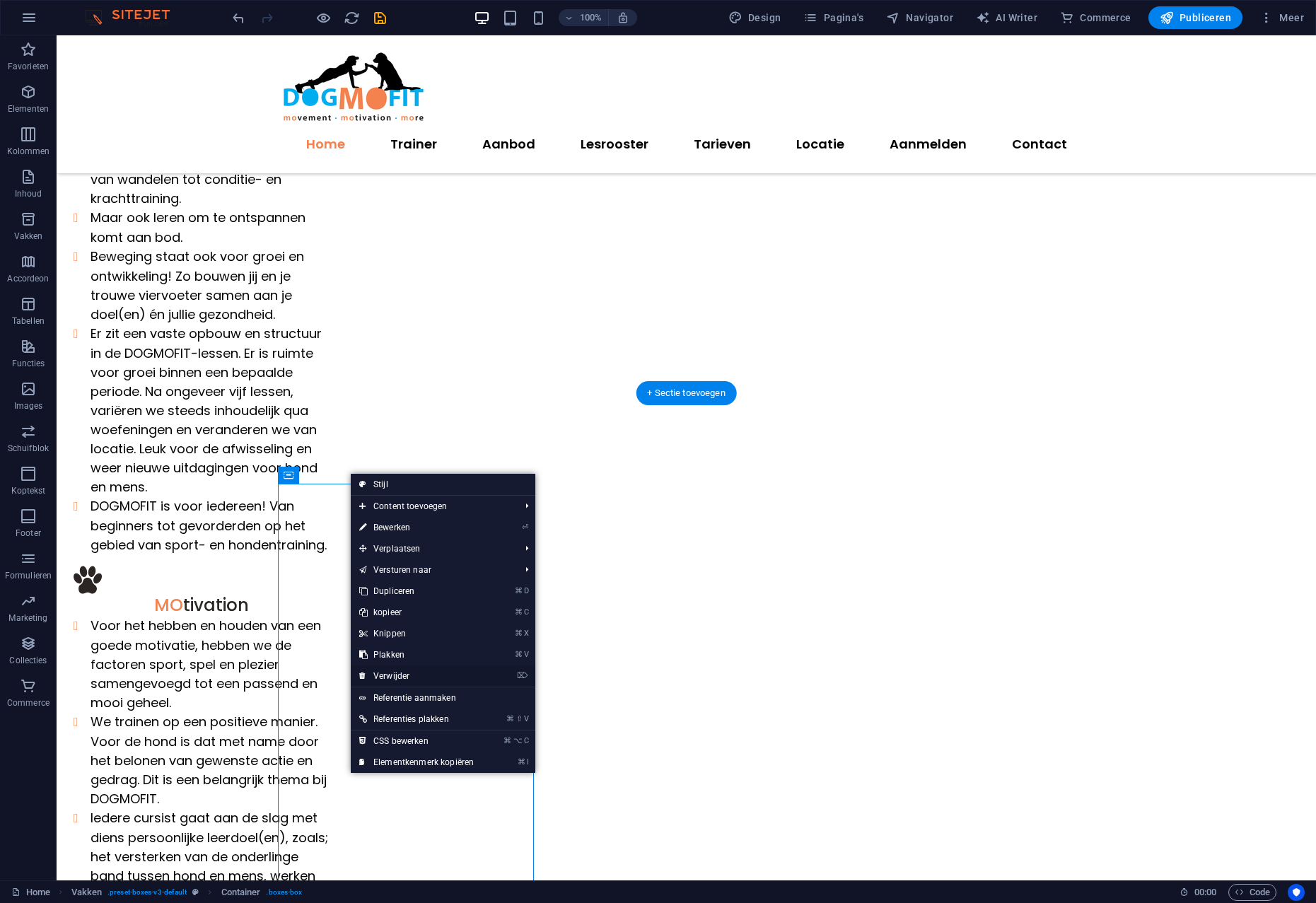
click at [394, 676] on link "⌦ Verwijder" at bounding box center [416, 675] width 131 height 21
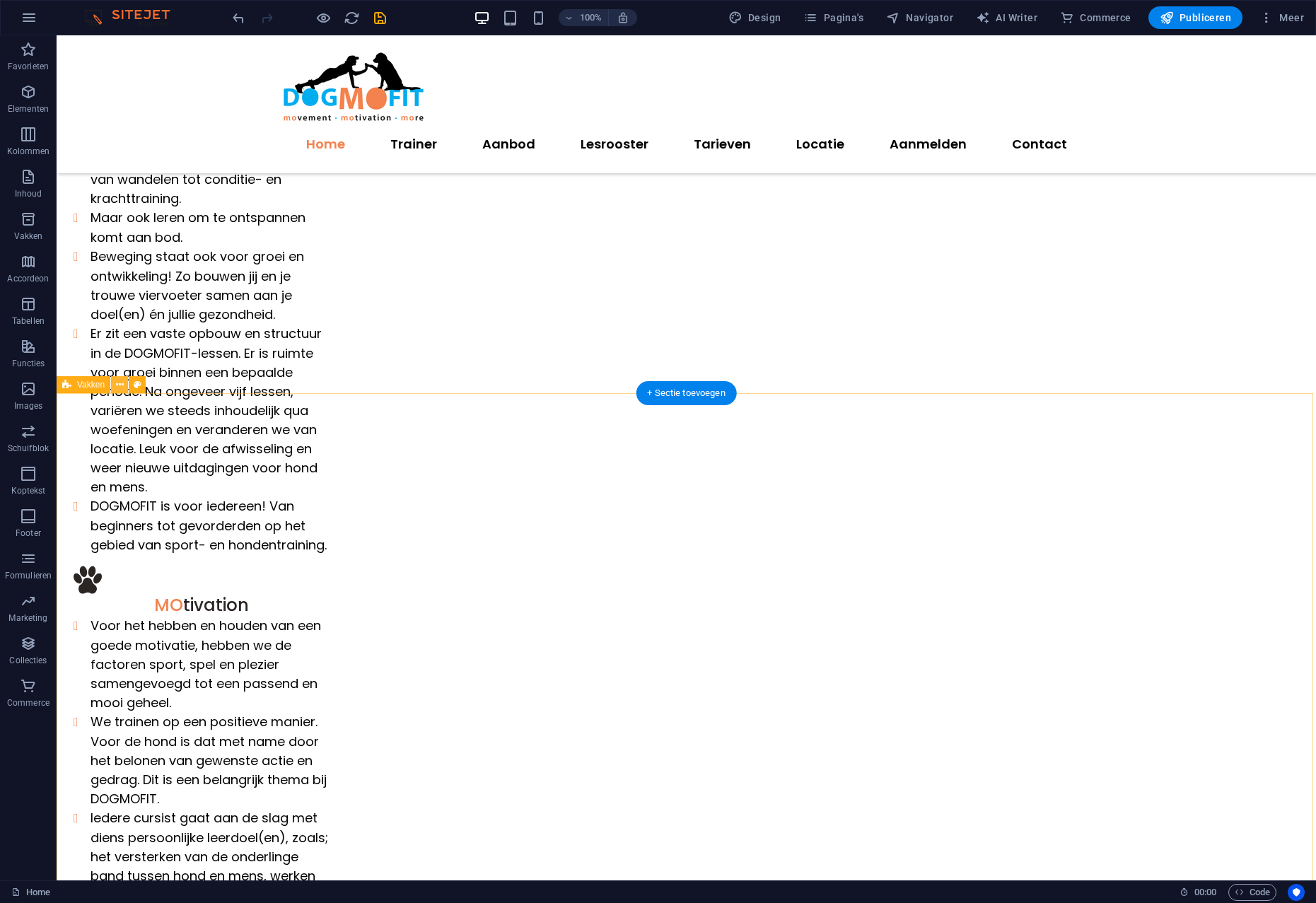
click at [119, 384] on icon at bounding box center [120, 384] width 8 height 15
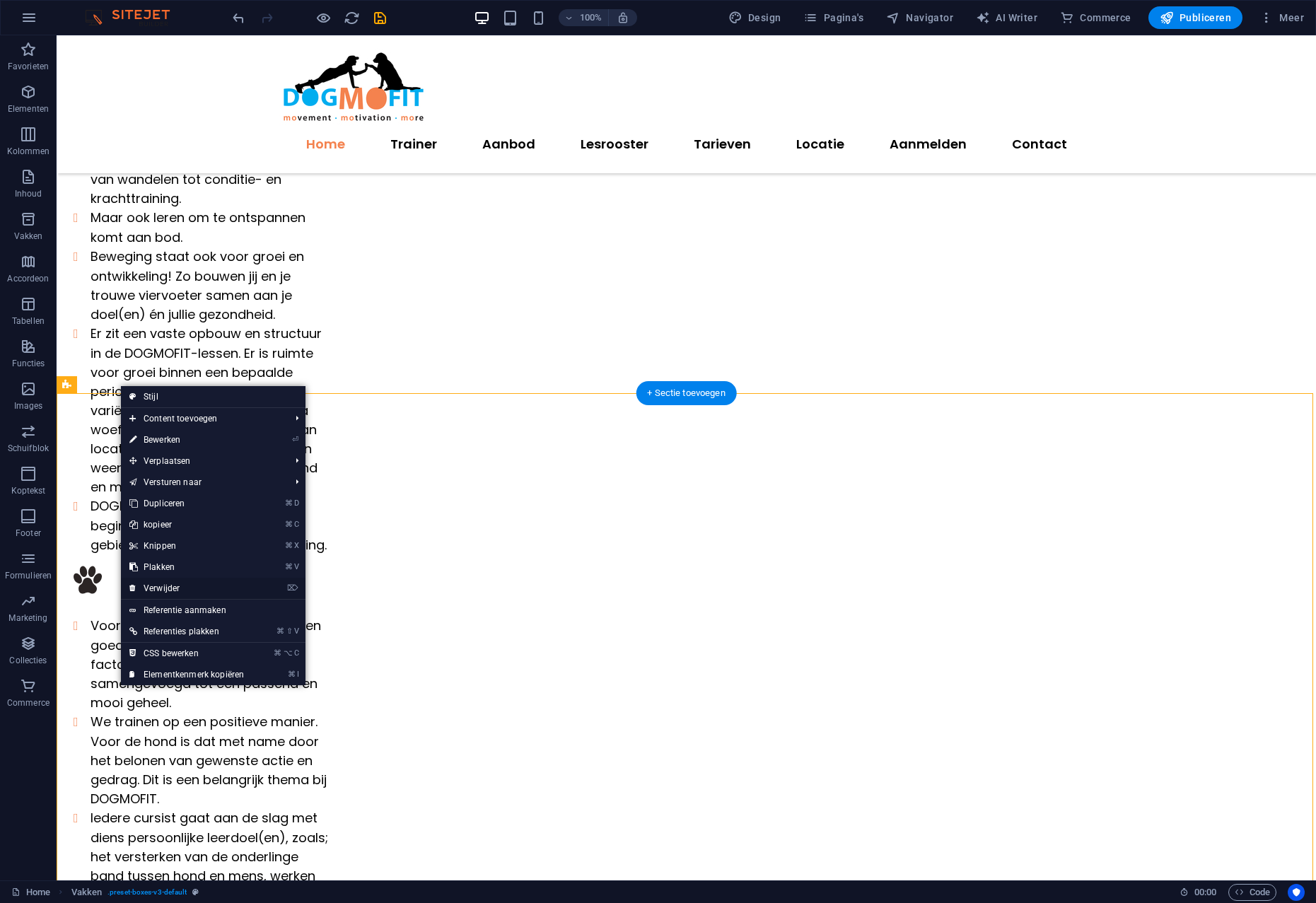
click at [169, 585] on link "⌦ Verwijder" at bounding box center [187, 587] width 131 height 21
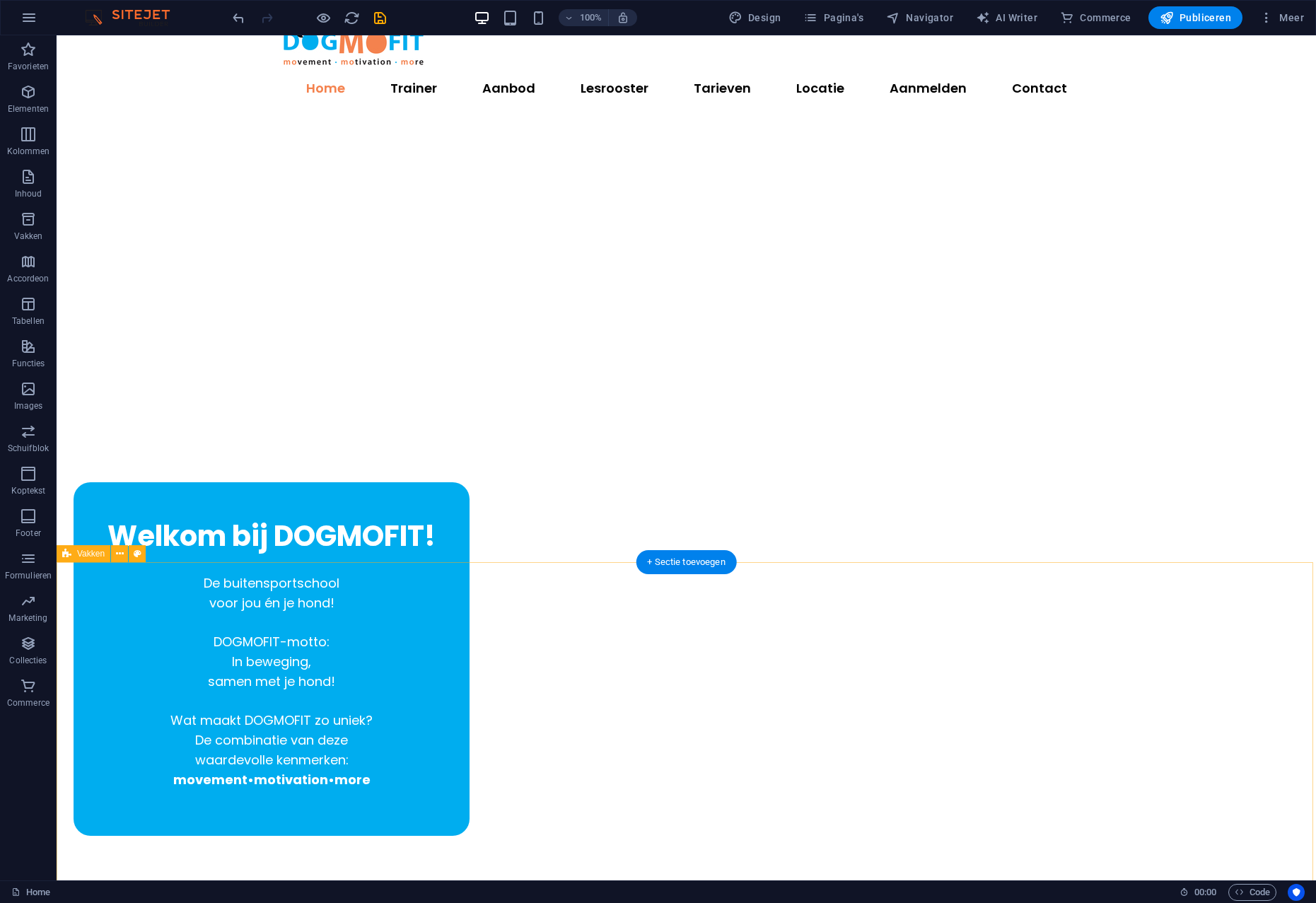
scroll to position [0, 0]
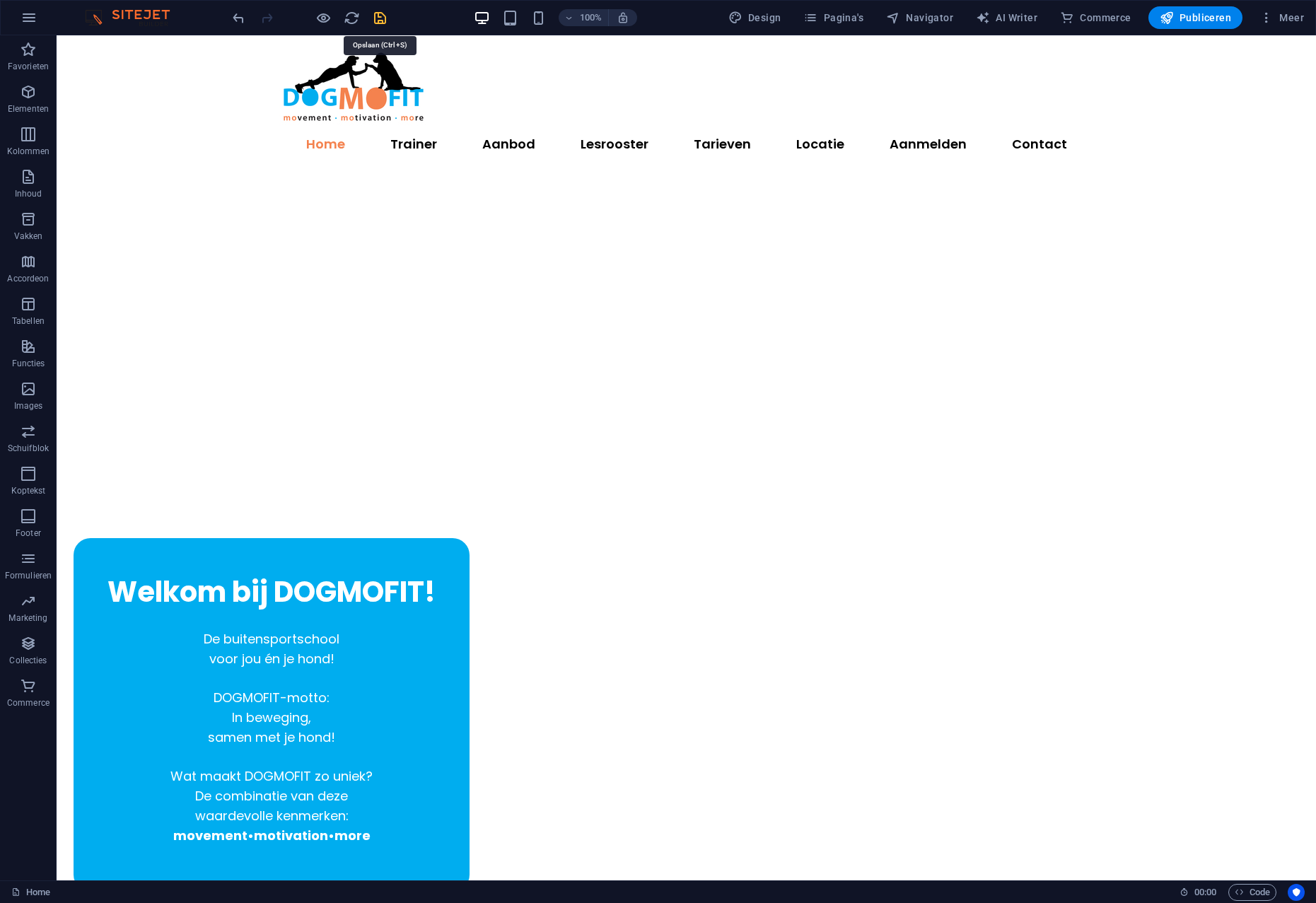
click at [377, 14] on icon "save" at bounding box center [380, 18] width 16 height 16
select select "rem"
select select "preset-boxes-v3-default"
select select "rem"
select select "preset-boxes-v3-default"
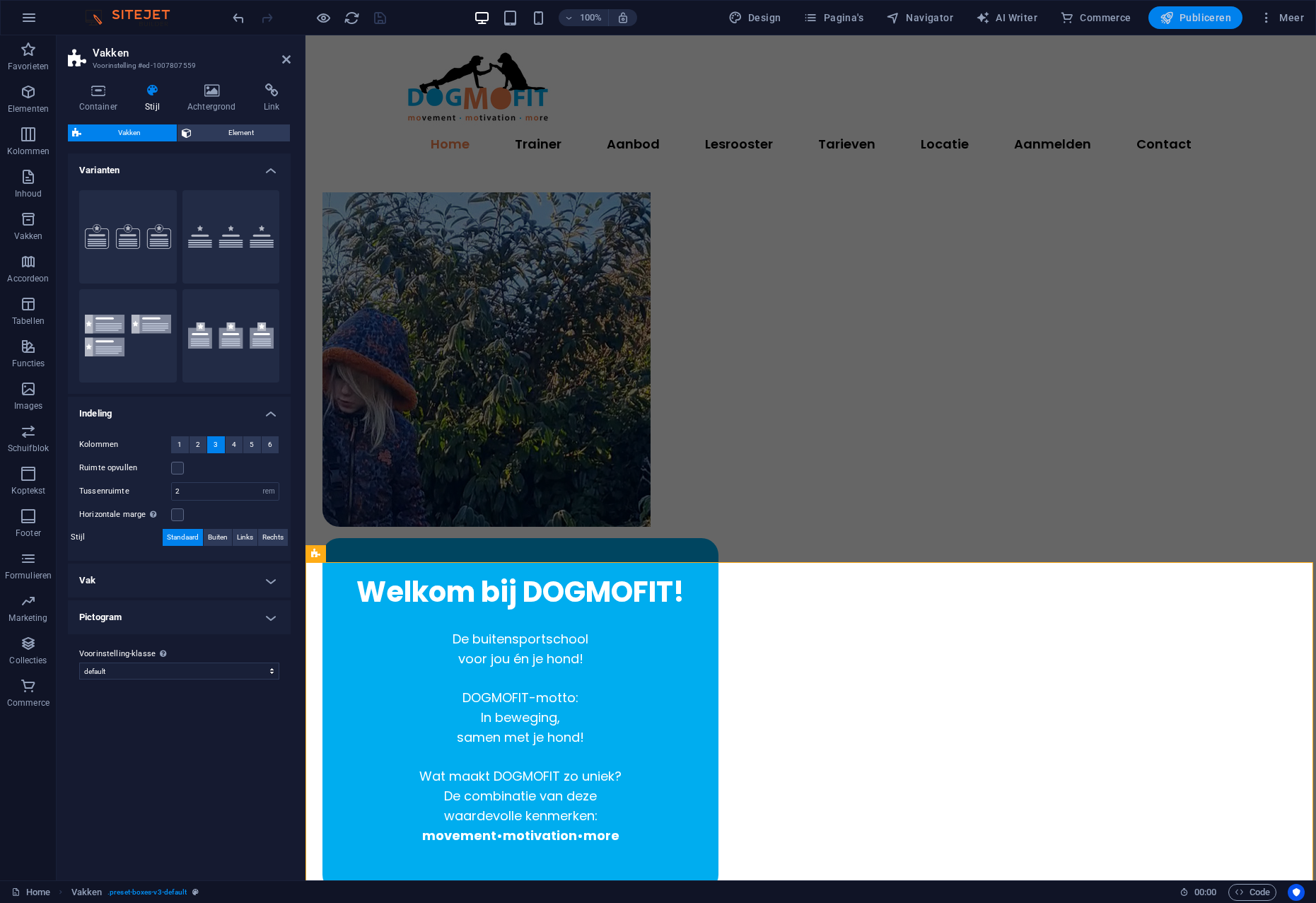
click at [1208, 21] on span "Publiceren" at bounding box center [1195, 18] width 71 height 14
select select "rem"
select select "preset-boxes-v3-default"
